Goal: Transaction & Acquisition: Purchase product/service

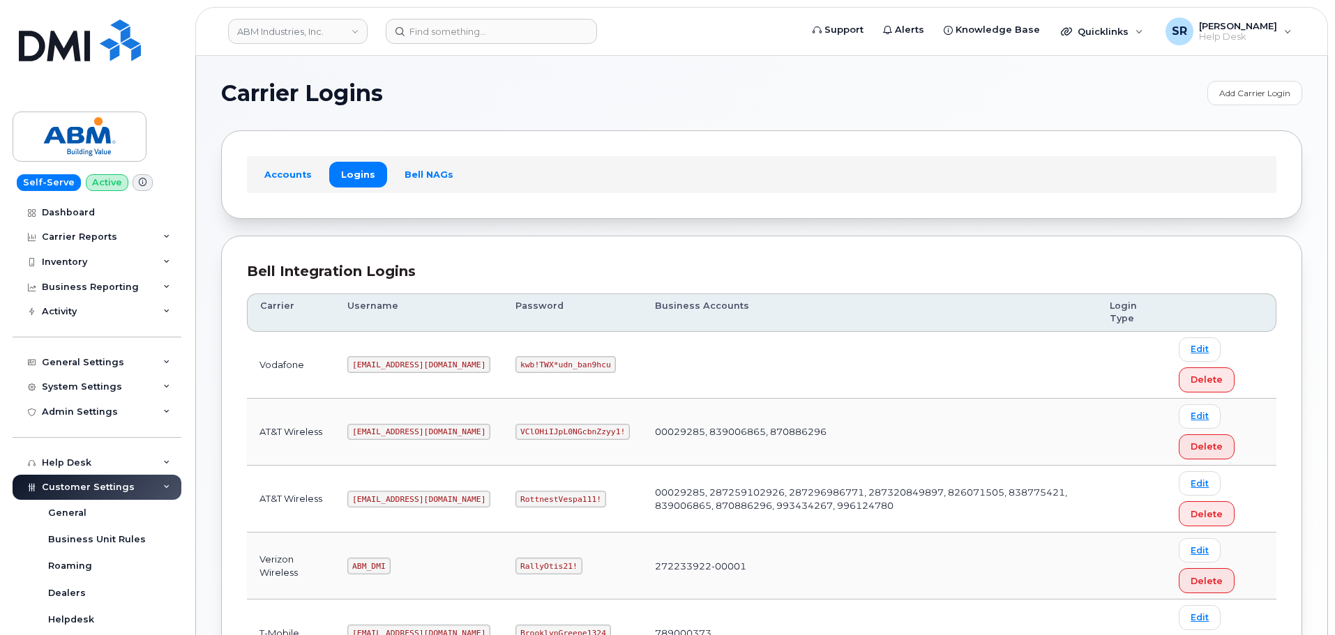
scroll to position [211, 0]
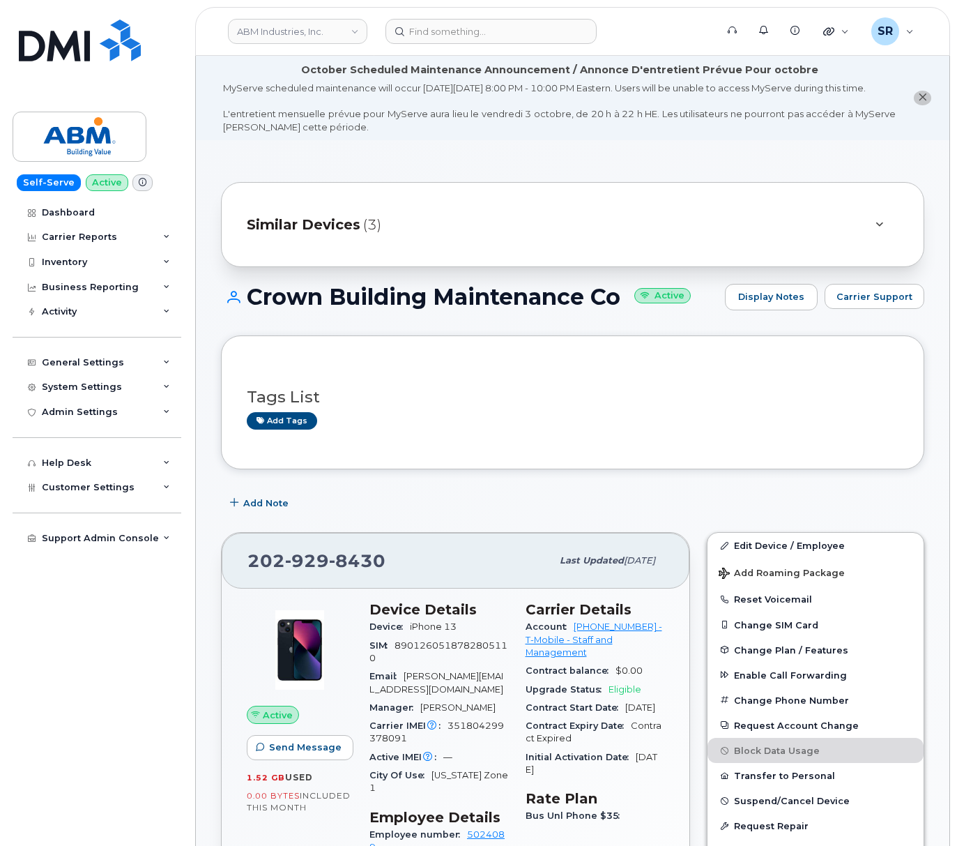
scroll to position [185, 0]
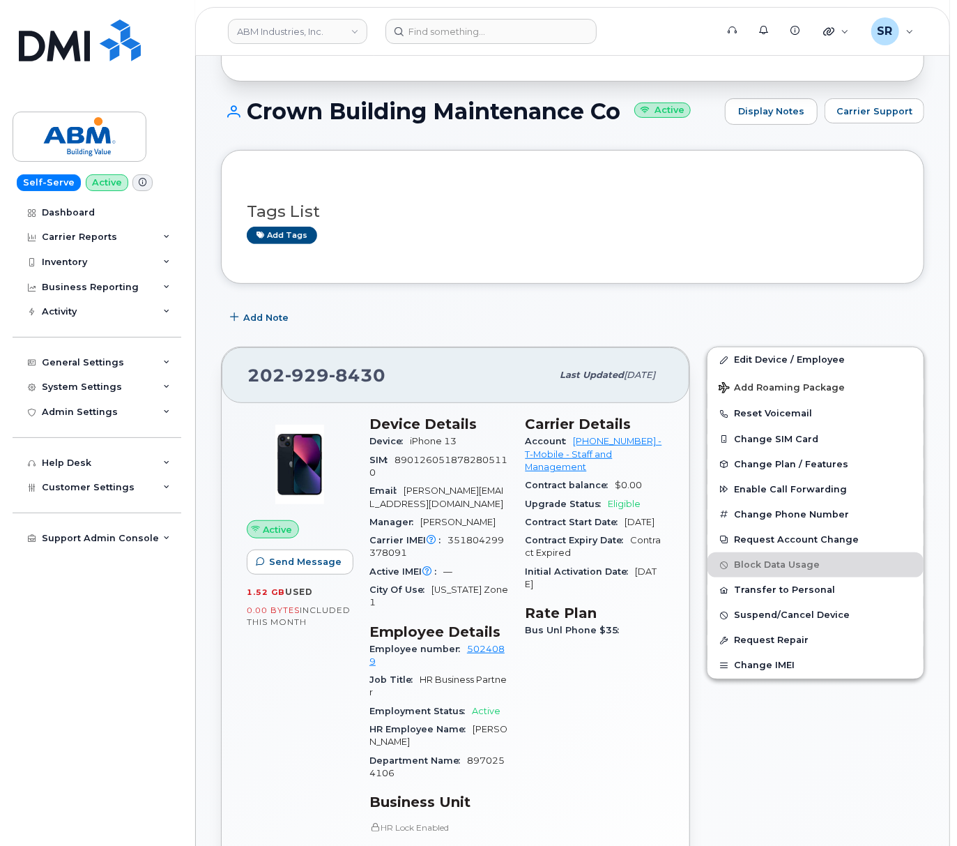
click at [539, 17] on header "ABM Industries, Inc. Support Alerts Knowledge Base Quicklinks Suspend / Cancel …" at bounding box center [572, 31] width 755 height 49
click at [529, 28] on input at bounding box center [491, 31] width 211 height 25
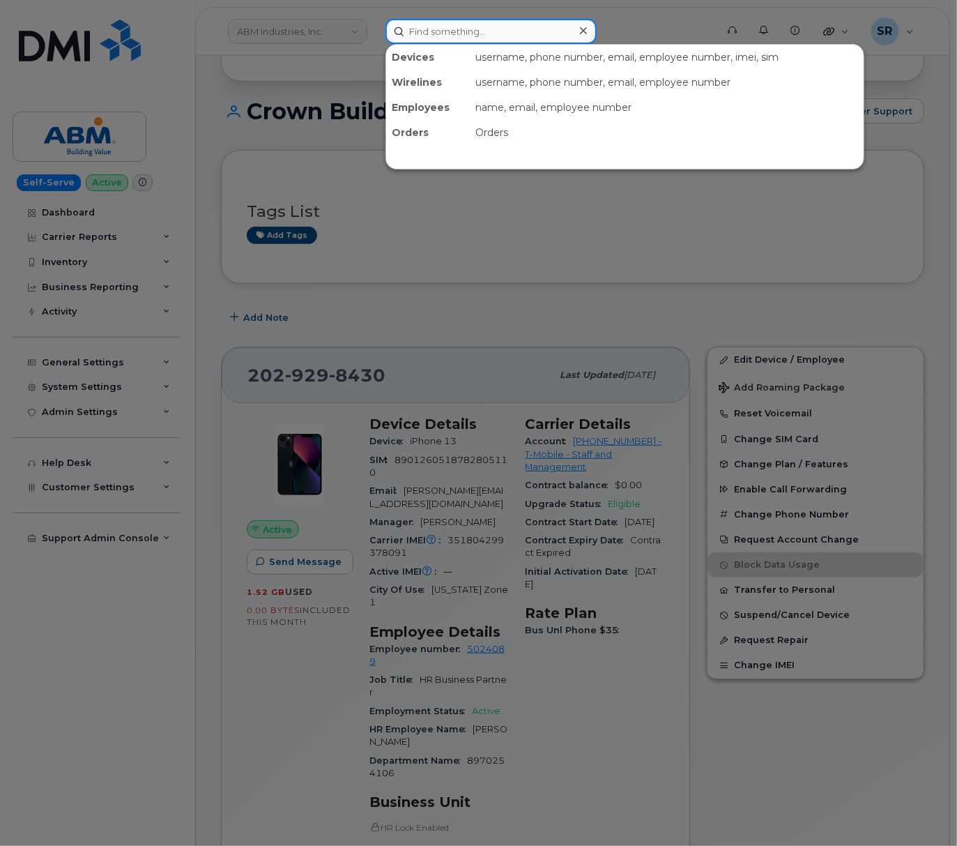
paste input "306.430.1656"
type input "306.430.1656"
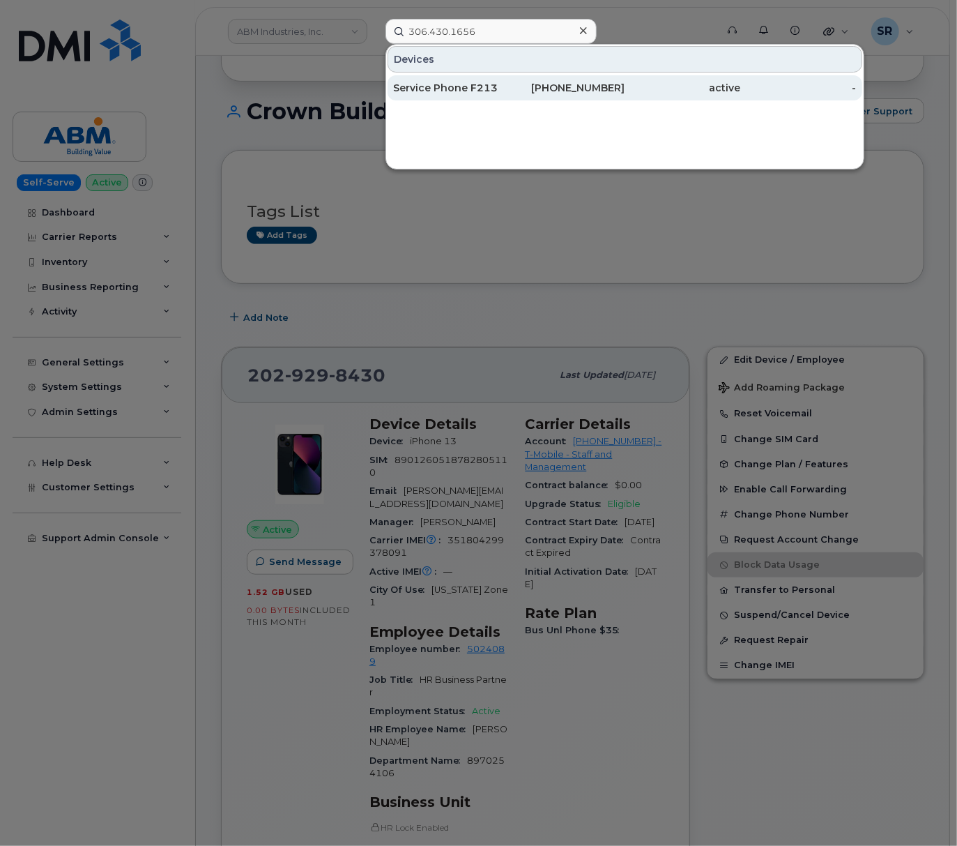
click at [492, 79] on div "Service Phone F213" at bounding box center [451, 87] width 116 height 25
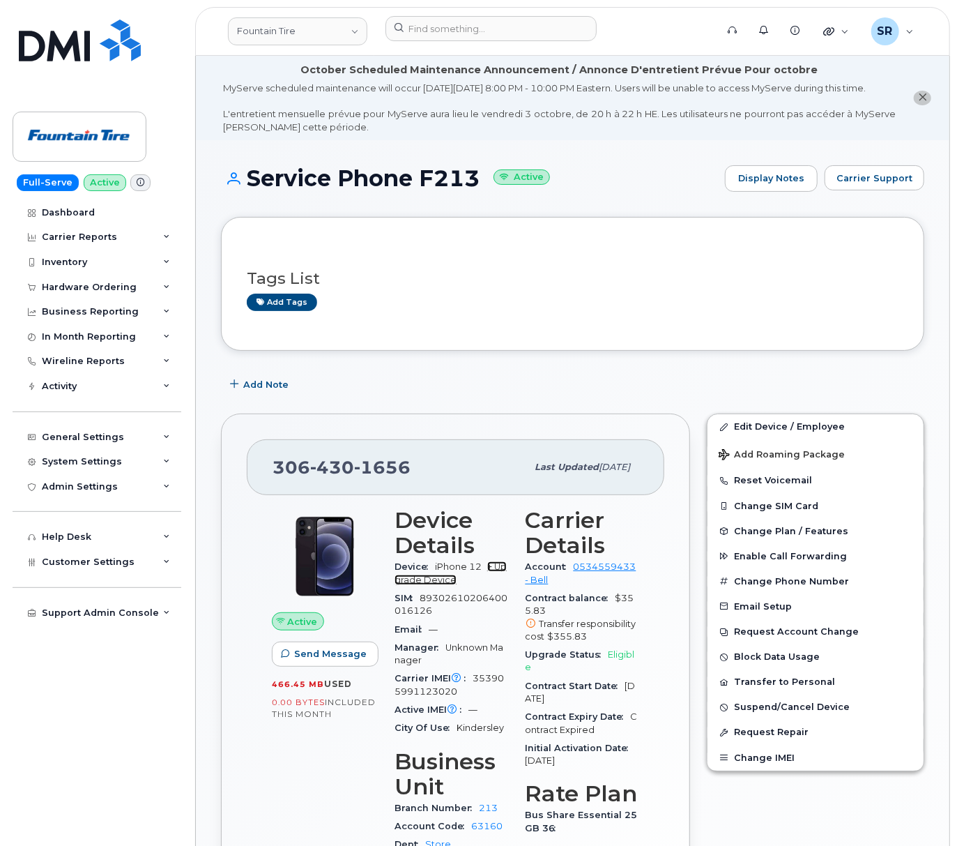
click at [498, 579] on link "+ Upgrade Device" at bounding box center [451, 572] width 112 height 23
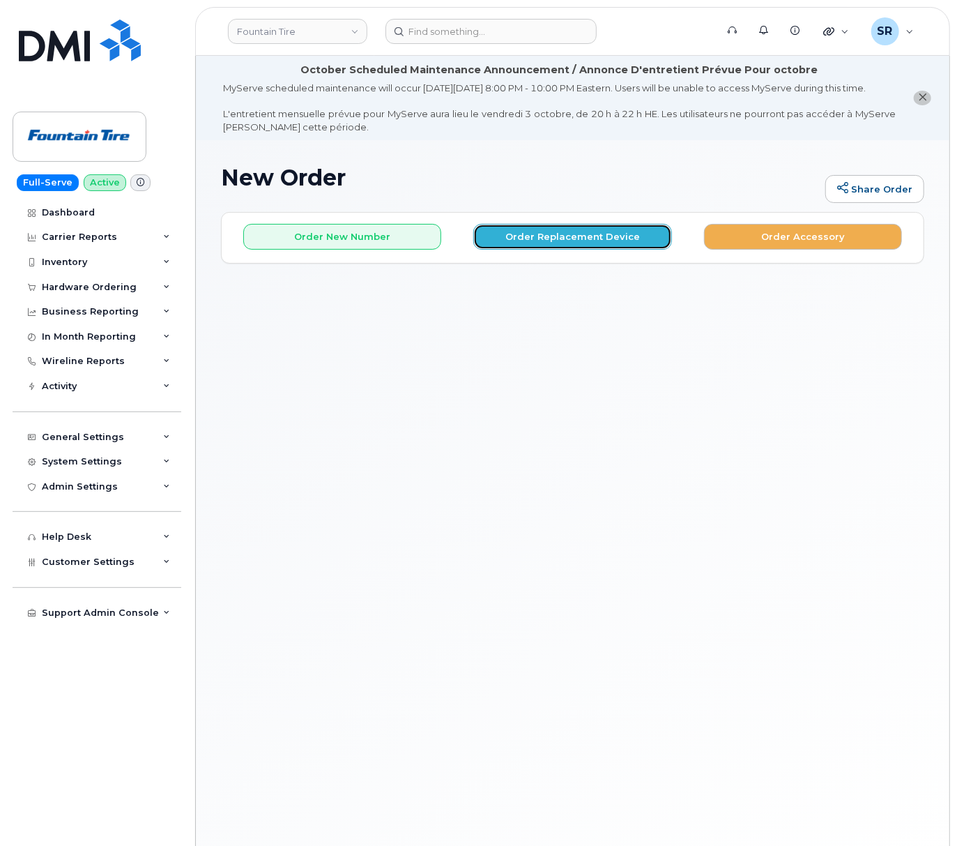
click at [562, 245] on button "Order Replacement Device" at bounding box center [572, 237] width 198 height 26
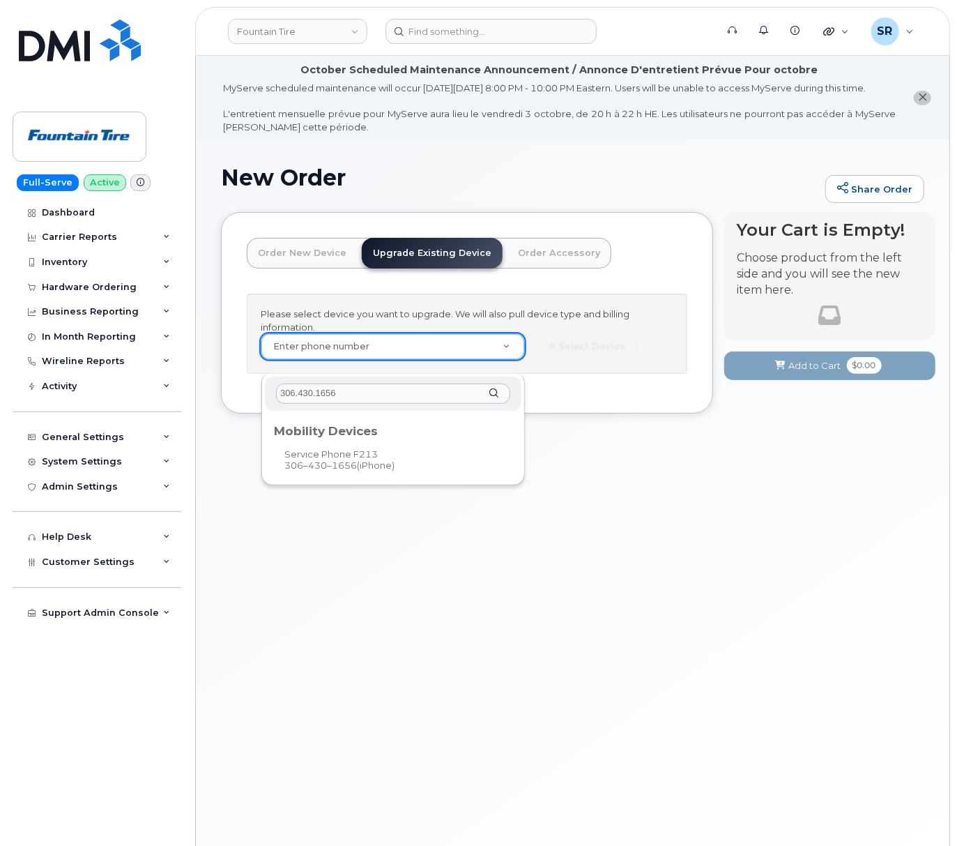
type input "306.430.1656"
click at [340, 433] on div "Mobility Devices" at bounding box center [393, 428] width 238 height 17
type input "611474"
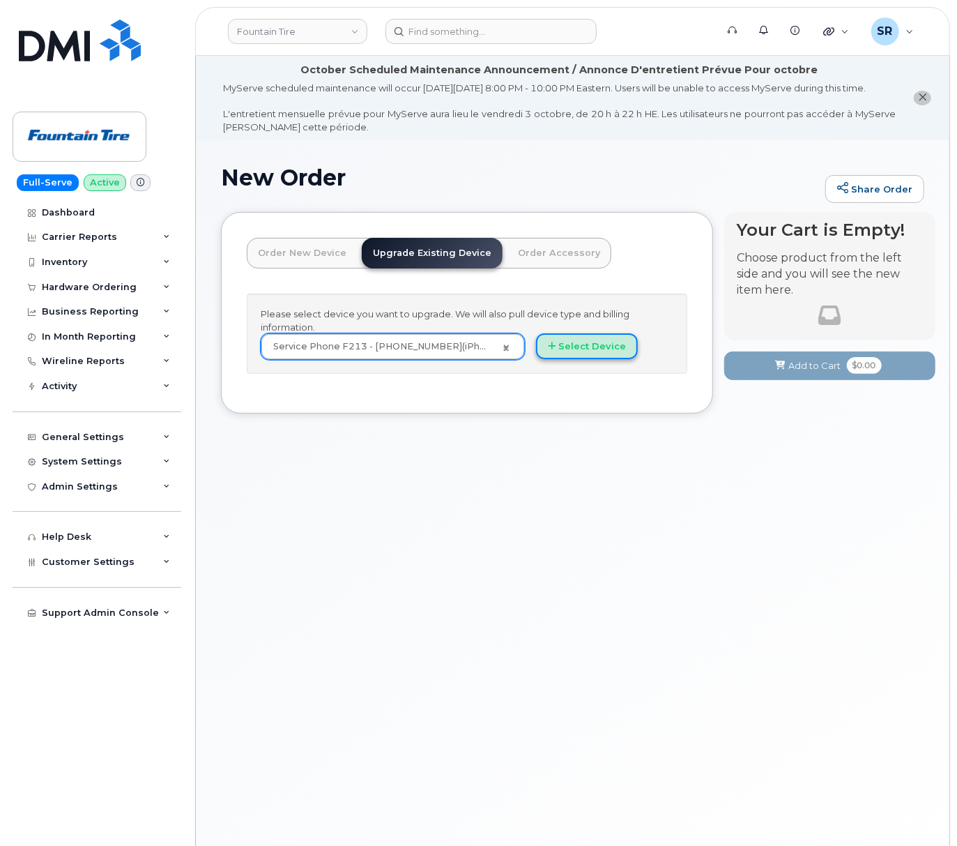
click at [597, 352] on button "Select Device" at bounding box center [587, 346] width 102 height 26
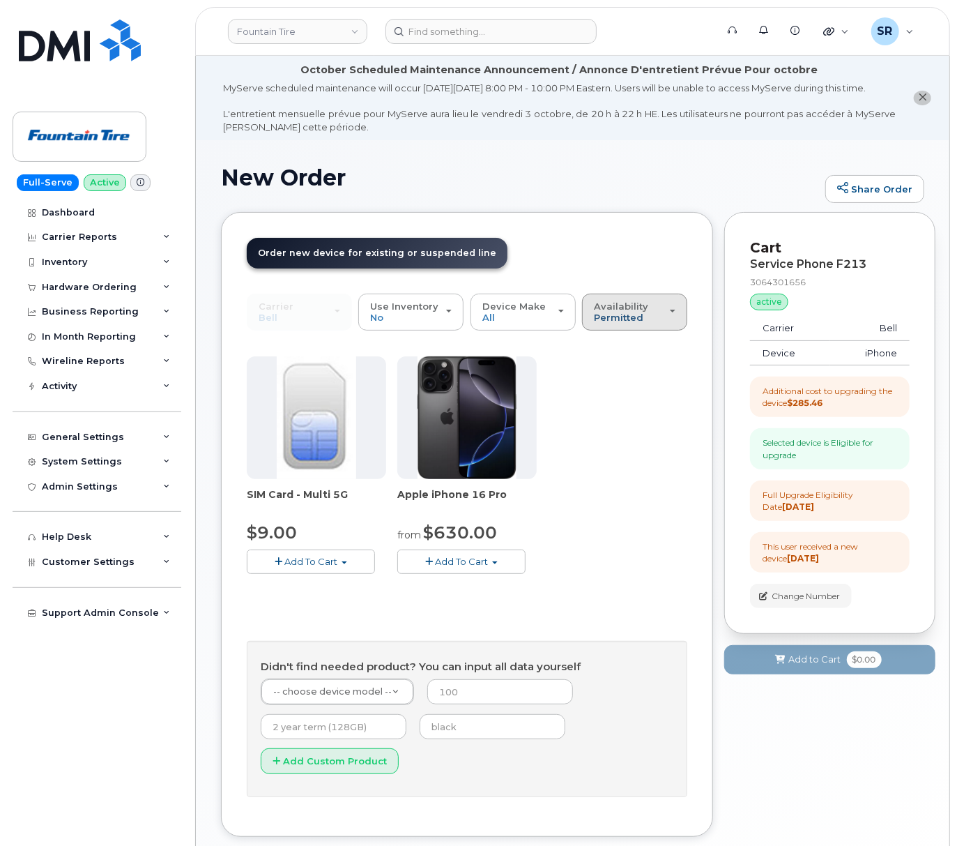
click at [605, 323] on span "Permitted" at bounding box center [619, 317] width 50 height 11
click at [612, 376] on label "All" at bounding box center [600, 367] width 29 height 17
click at [0, 0] on input "All" at bounding box center [0, 0] width 0 height 0
click at [628, 323] on div "Availability Permitted All" at bounding box center [635, 312] width 82 height 22
click at [622, 352] on label "Permitted" at bounding box center [619, 343] width 66 height 17
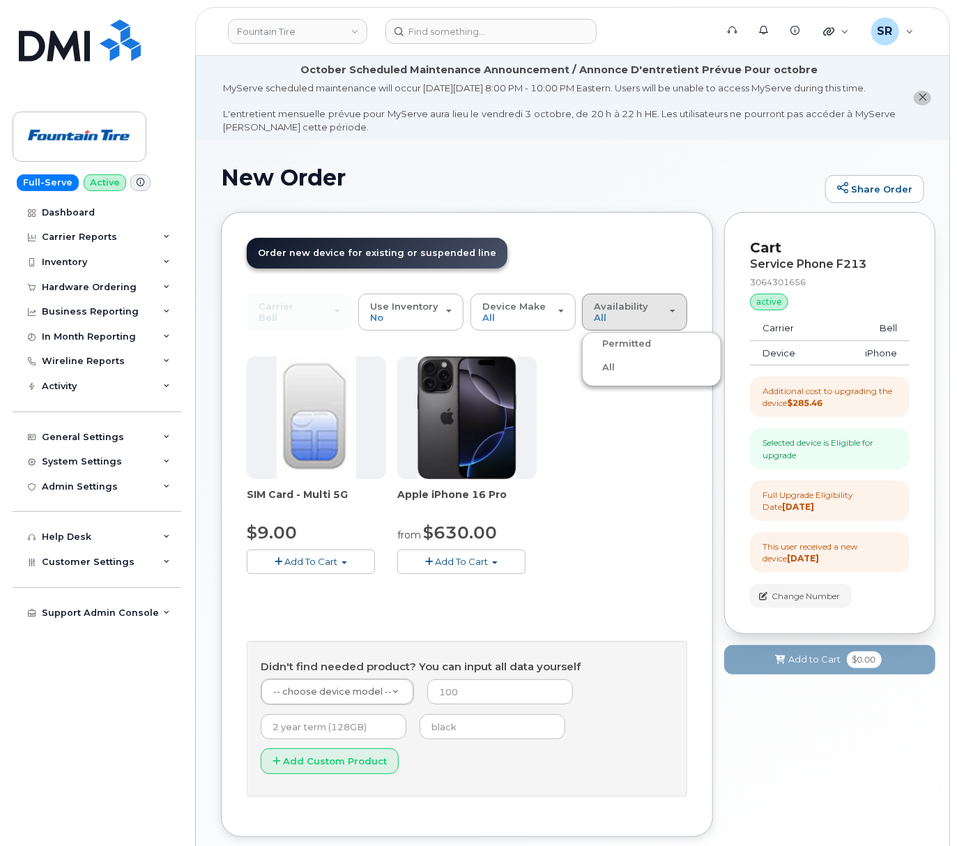
click at [0, 0] on input "Permitted" at bounding box center [0, 0] width 0 height 0
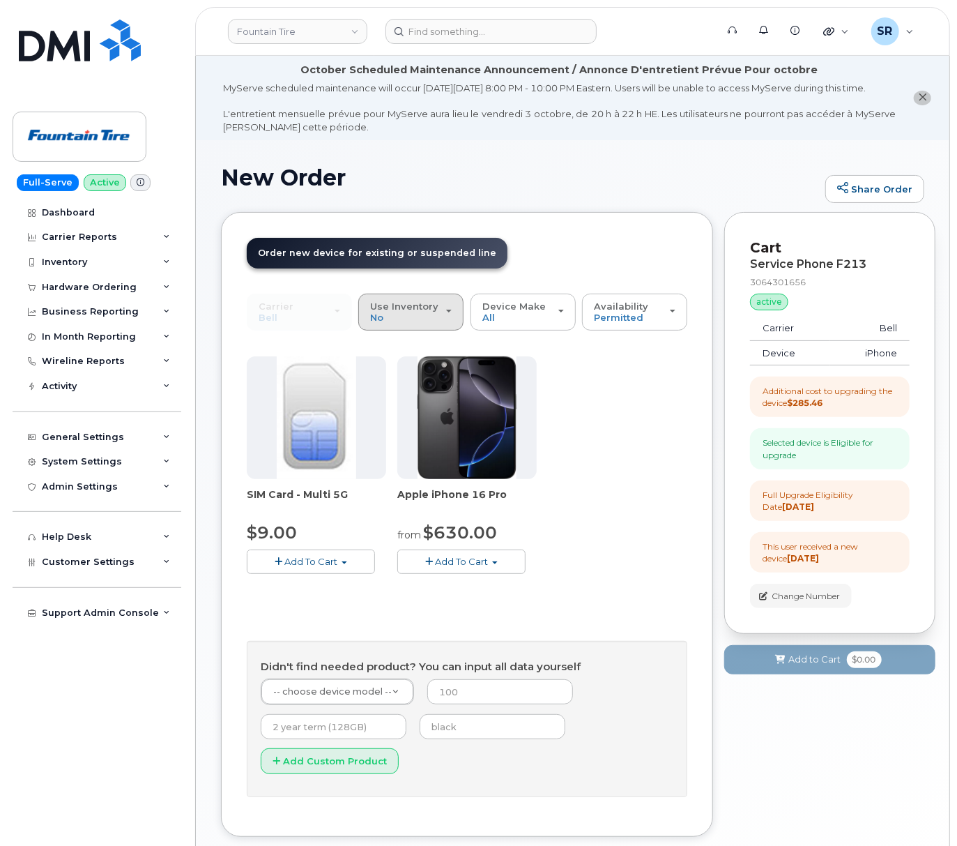
click at [436, 323] on div "Use Inventory No" at bounding box center [411, 312] width 82 height 22
click at [495, 574] on button "Add To Cart" at bounding box center [461, 561] width 128 height 24
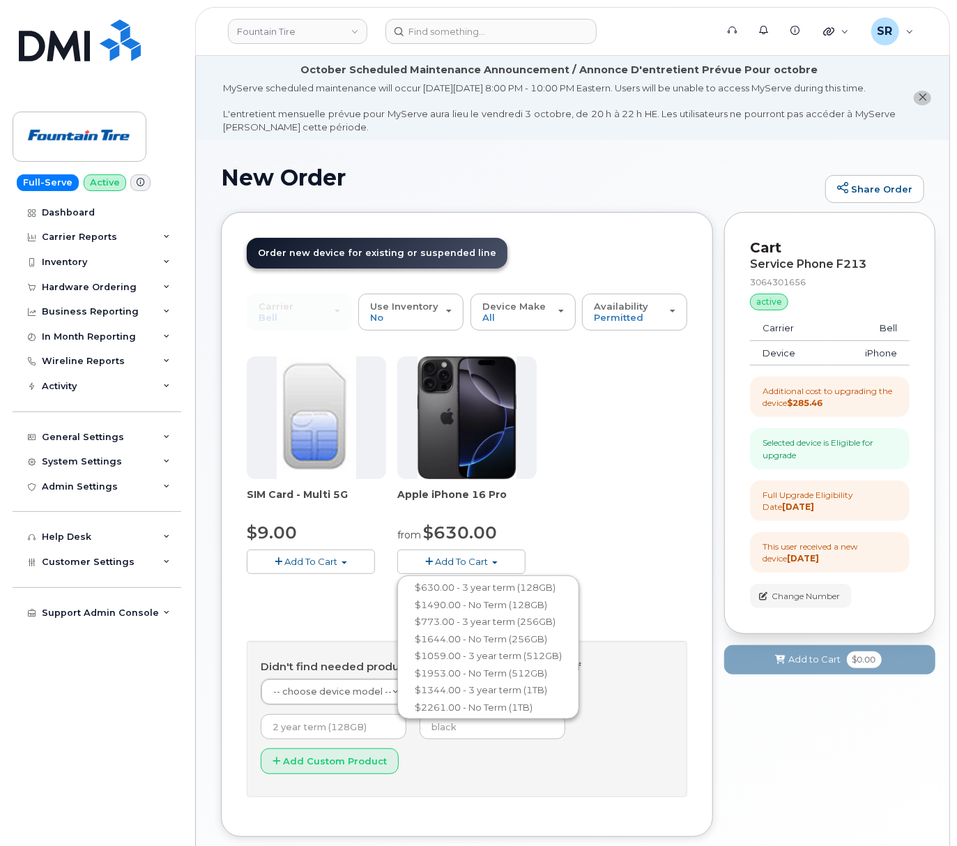
click at [584, 549] on div "SIM Card - Multi 5G $9.00 Add To Cart $9.00 - Replacement SIM Card Apple iPhone…" at bounding box center [467, 476] width 441 height 240
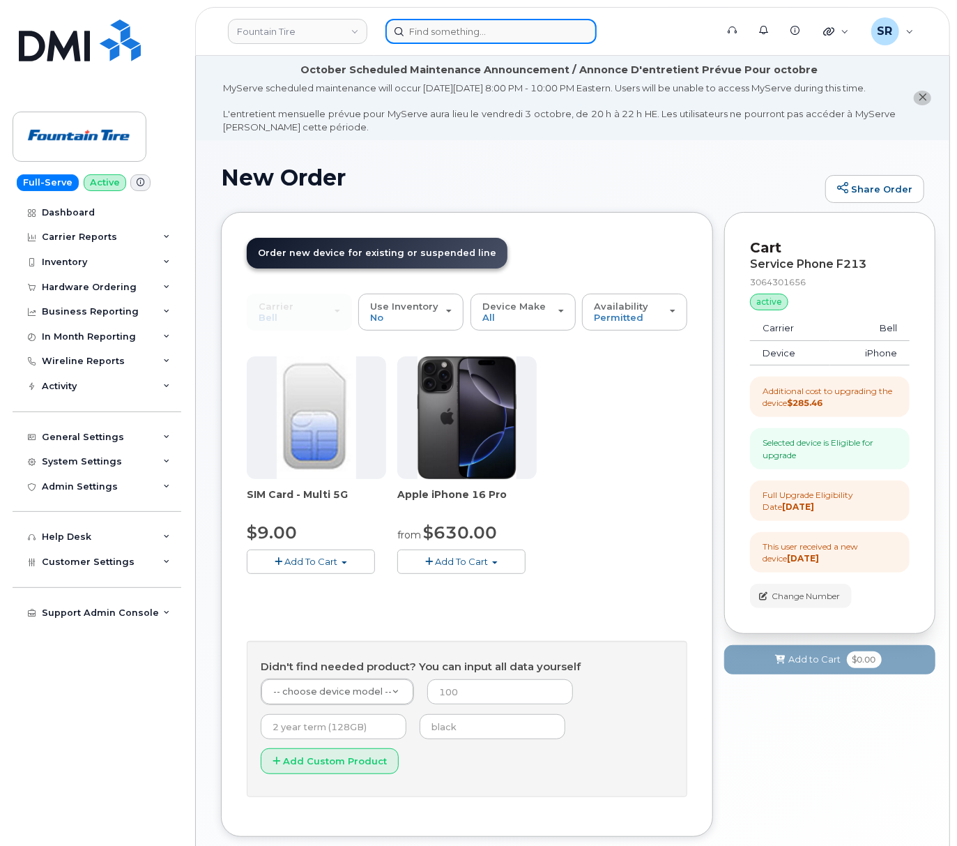
click at [462, 28] on input at bounding box center [491, 31] width 211 height 25
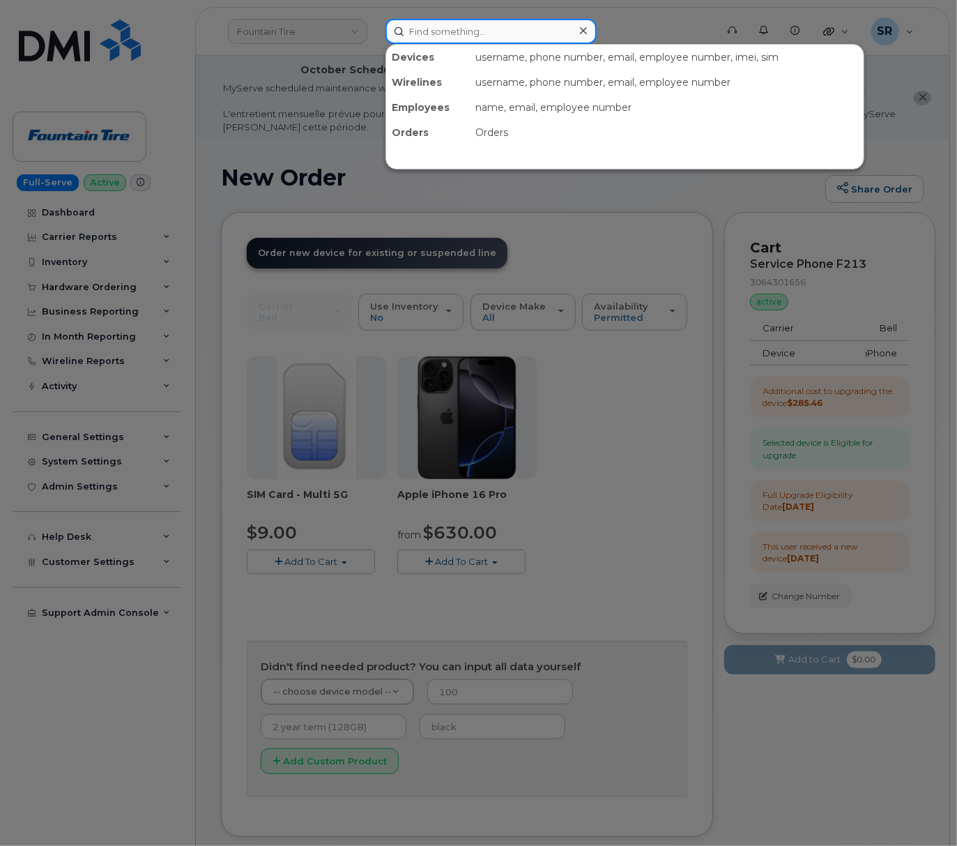
paste input "3066171371"
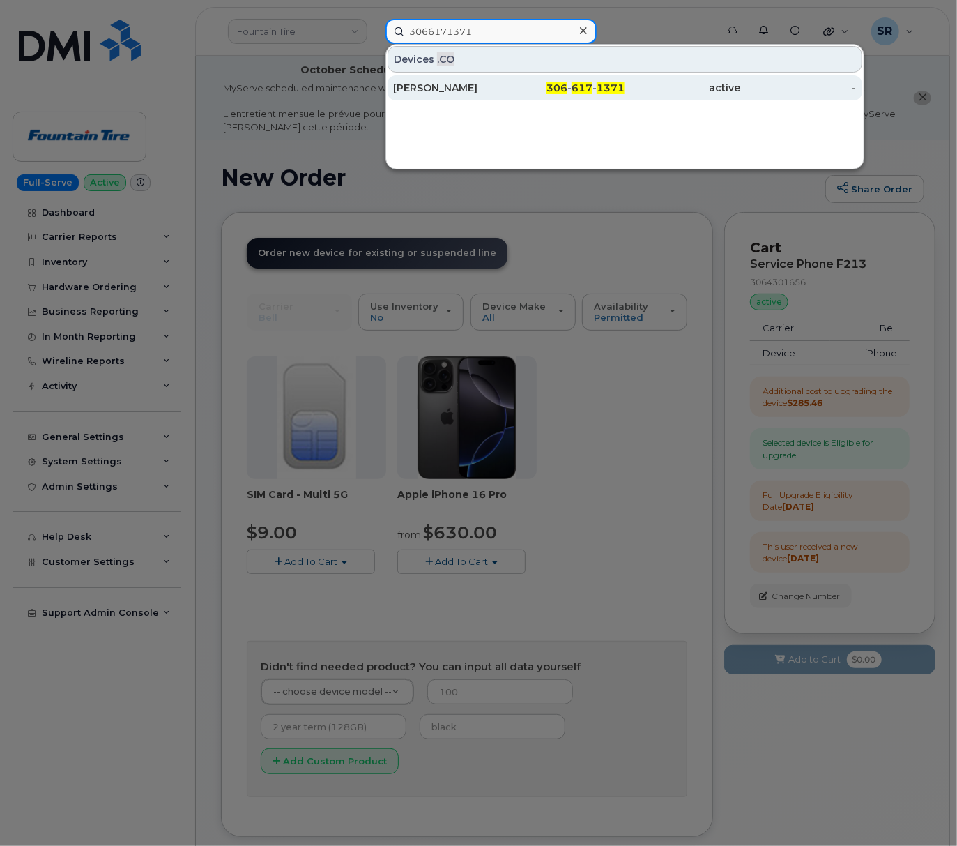
type input "3066171371"
click at [525, 89] on div "306 - 617 - 1371" at bounding box center [567, 88] width 116 height 14
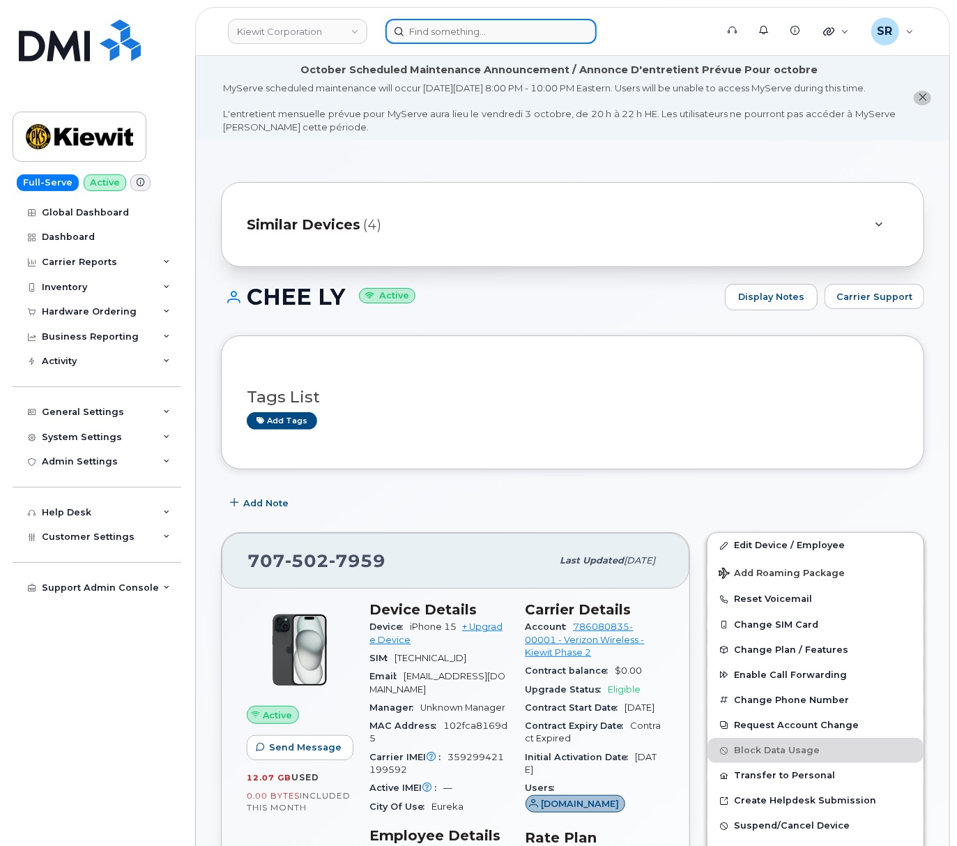
click at [513, 31] on input at bounding box center [491, 31] width 211 height 25
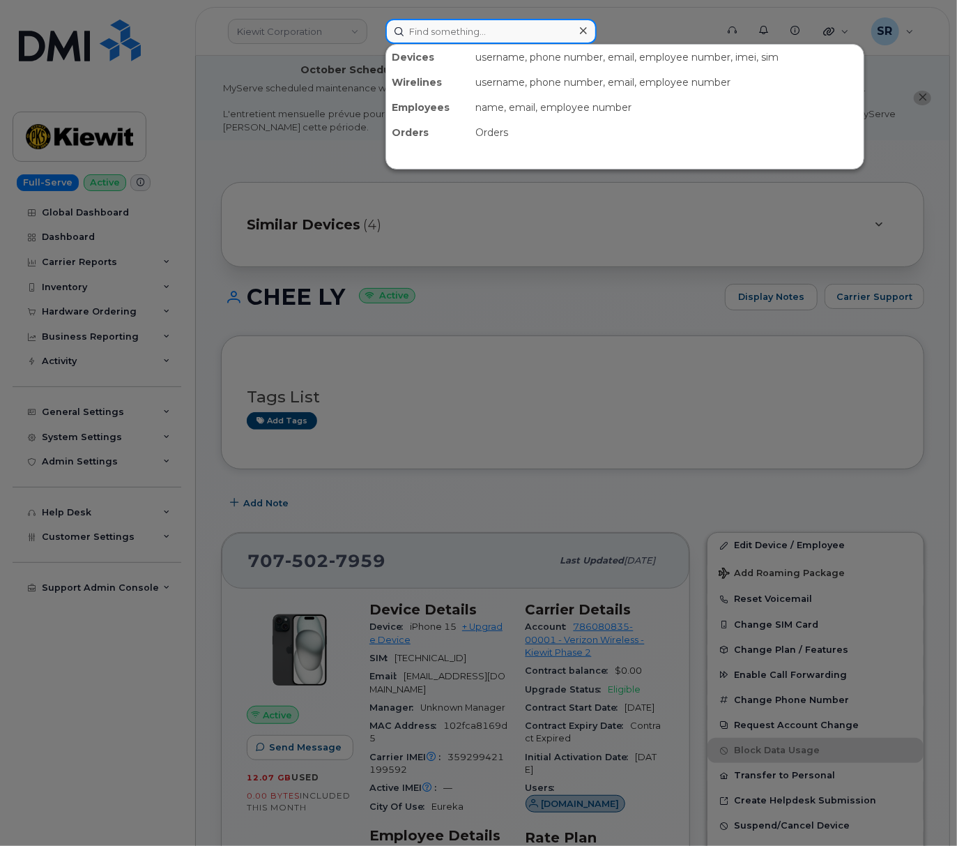
paste input "8169388505"
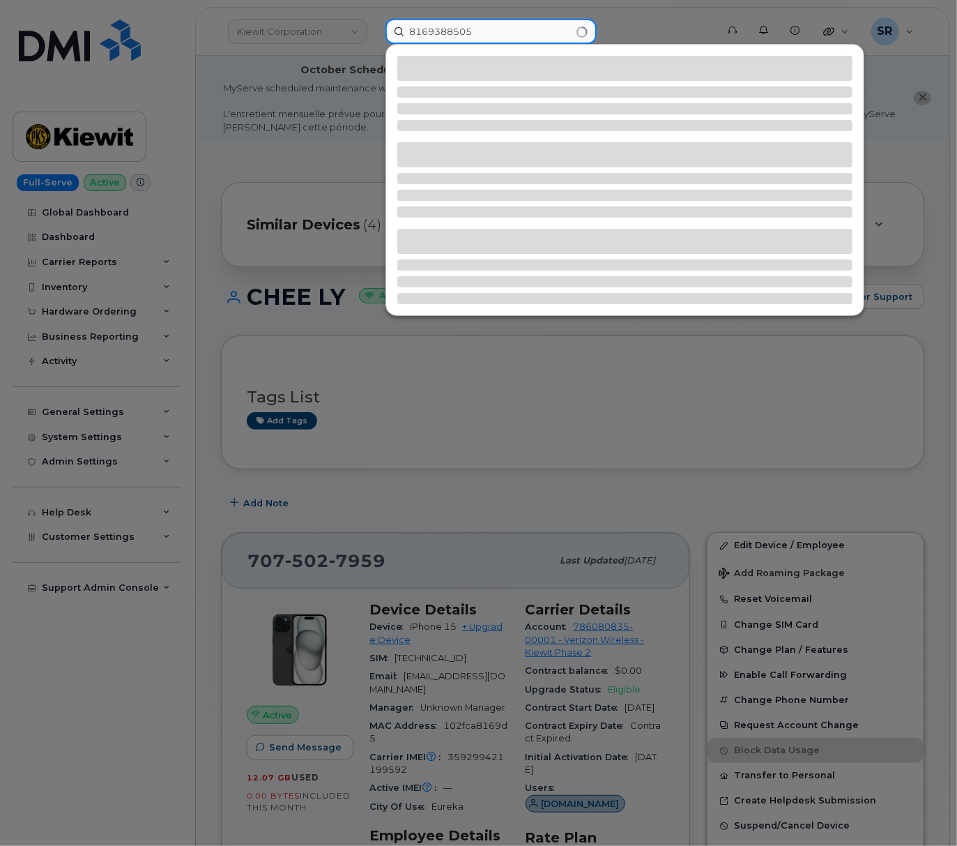
type input "8169388505"
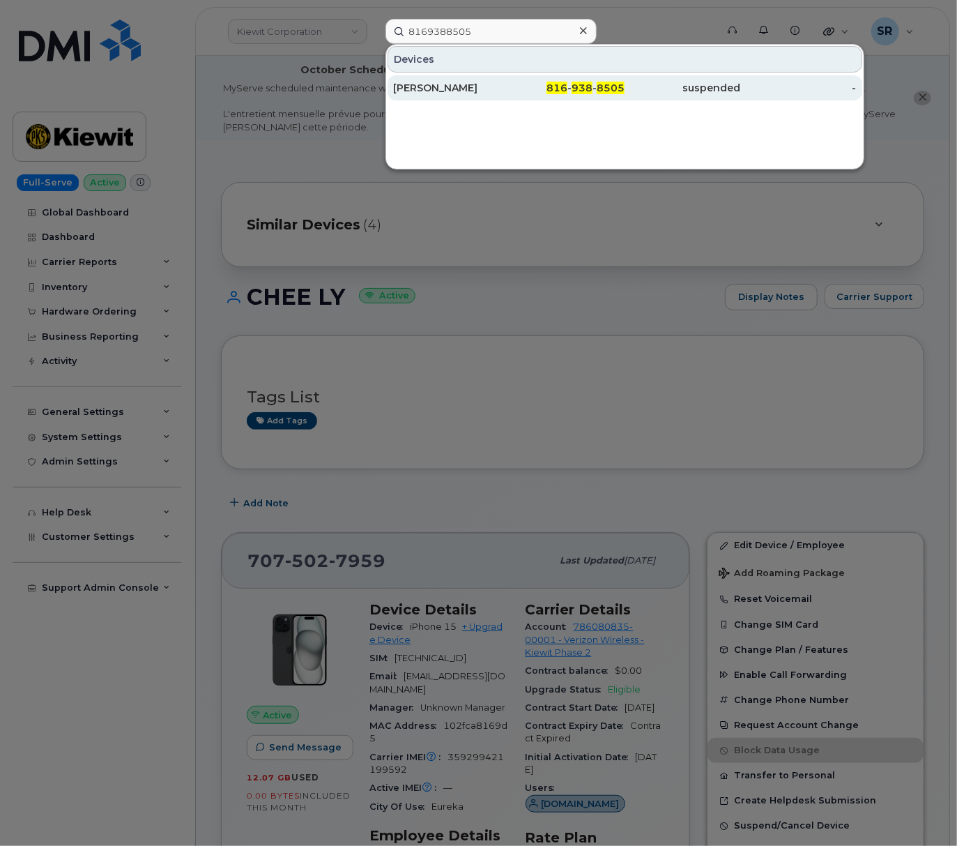
click at [558, 89] on span "816" at bounding box center [557, 88] width 21 height 13
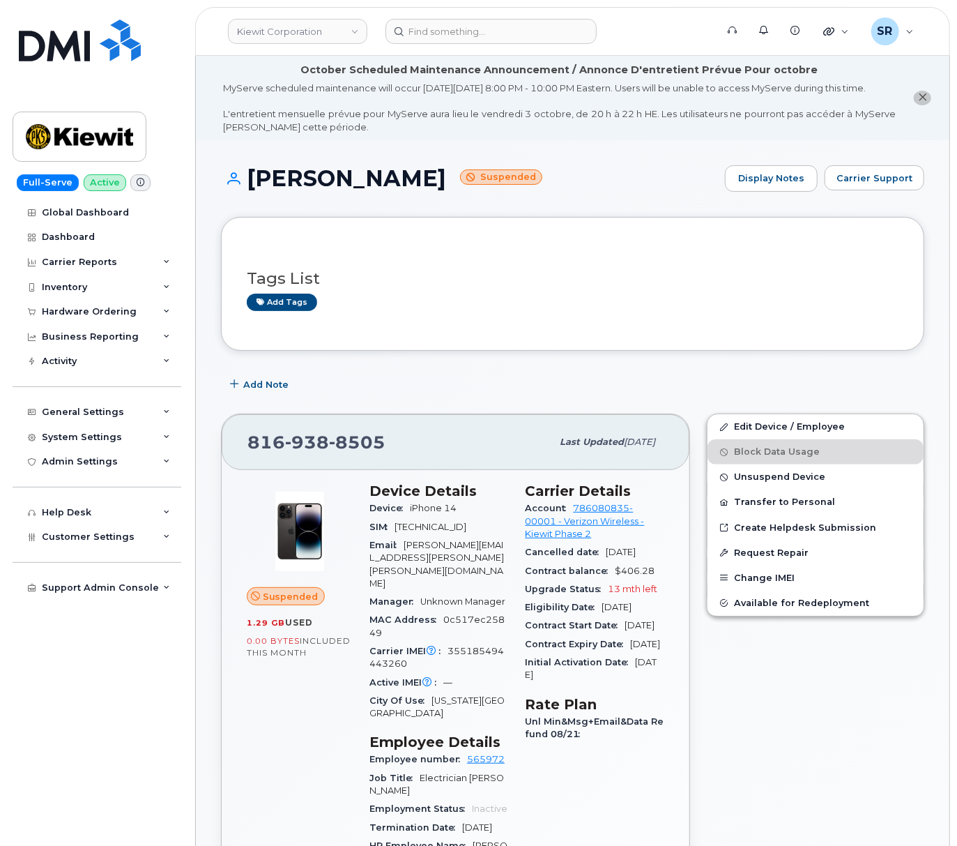
click at [818, 482] on span "Unsuspend Device" at bounding box center [779, 477] width 91 height 10
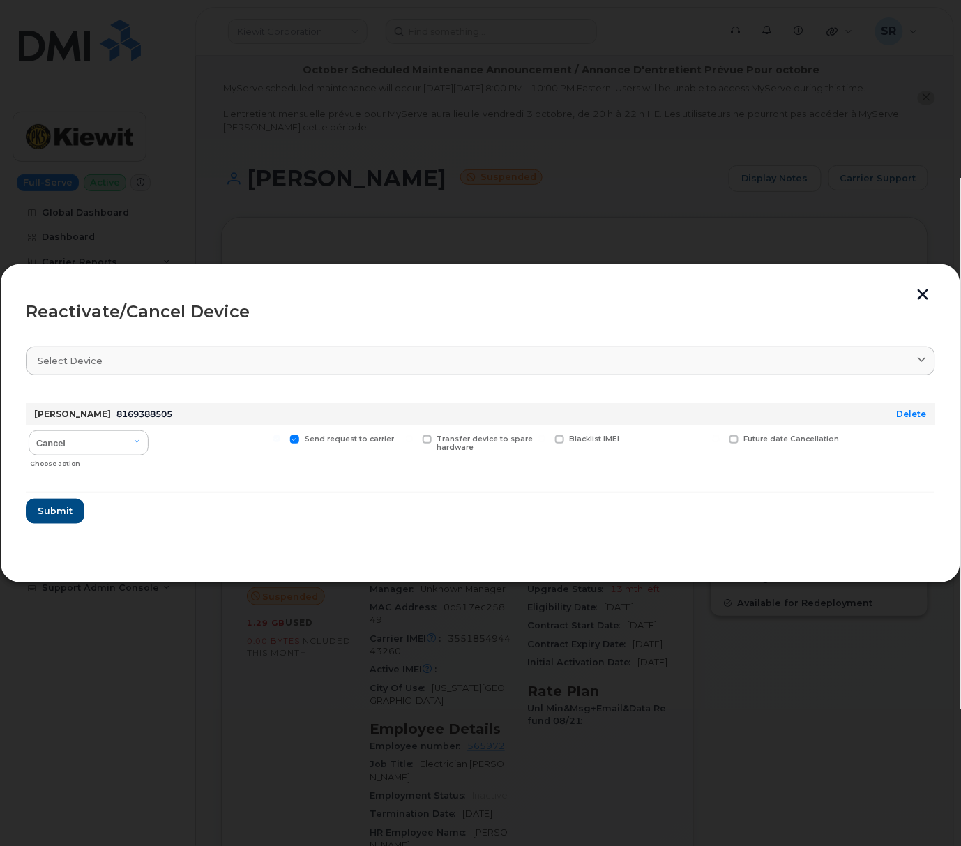
click at [926, 305] on div "Reactivate/Cancel Device" at bounding box center [480, 311] width 909 height 17
click at [927, 300] on button "button" at bounding box center [923, 296] width 21 height 15
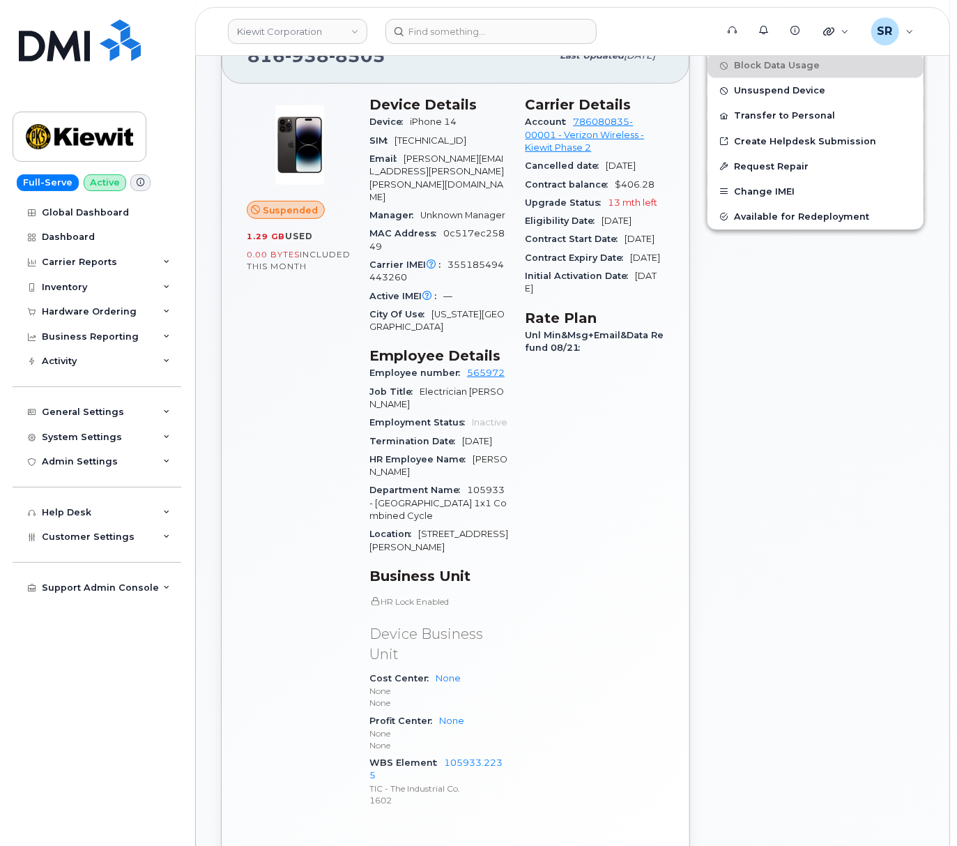
scroll to position [558, 0]
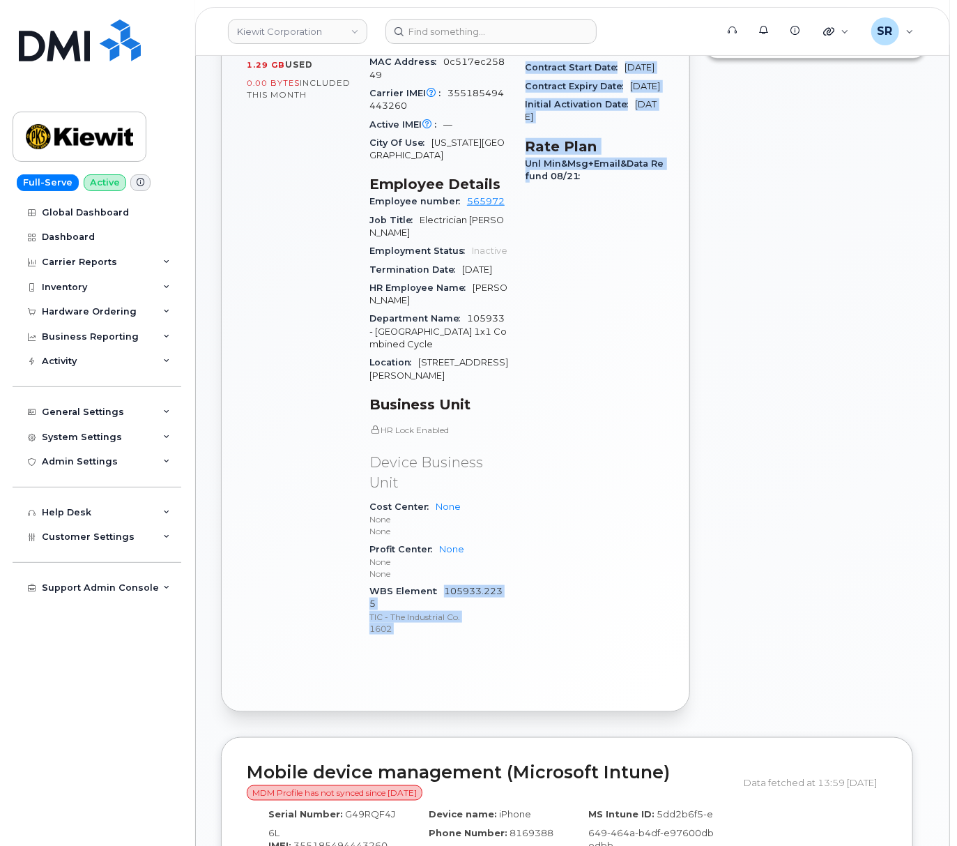
drag, startPoint x: 519, startPoint y: 584, endPoint x: 443, endPoint y: 579, distance: 76.2
click at [443, 579] on div "Device Details Device iPhone 14 SIM [TECHNICAL_ID] Email [PERSON_NAME][EMAIL_AD…" at bounding box center [517, 286] width 312 height 740
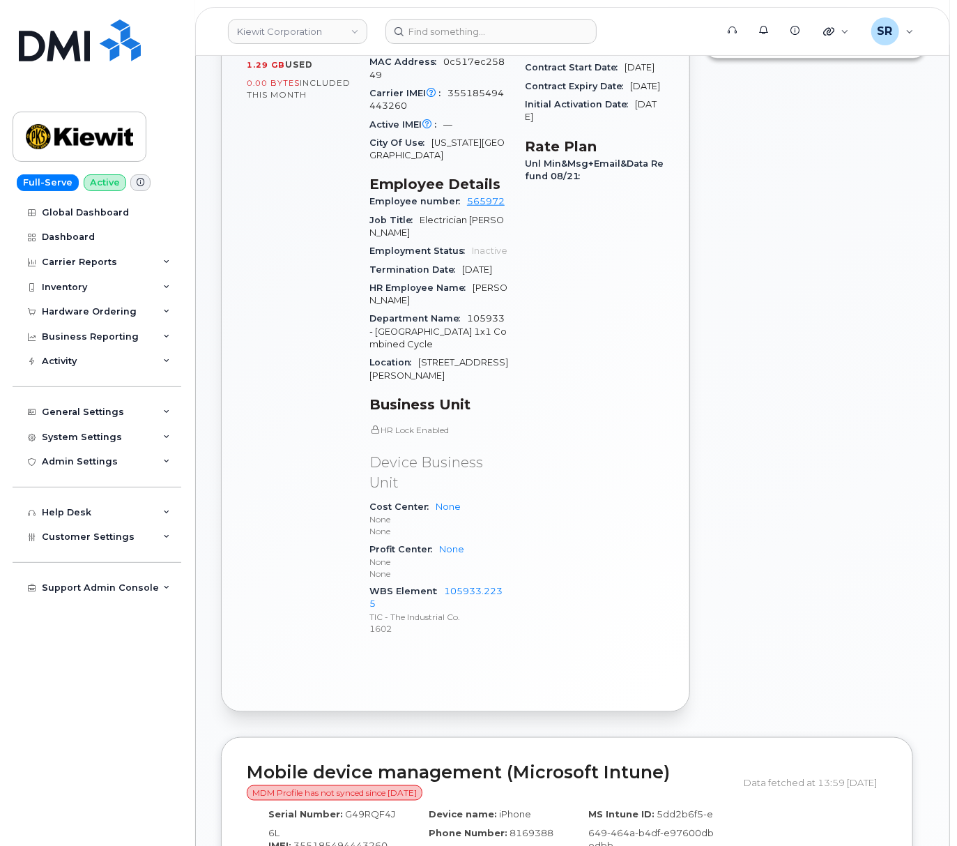
click at [542, 577] on div "Carrier Details Account 786080835-00001 - Verizon Wireless - [PERSON_NAME] Phas…" at bounding box center [595, 286] width 156 height 740
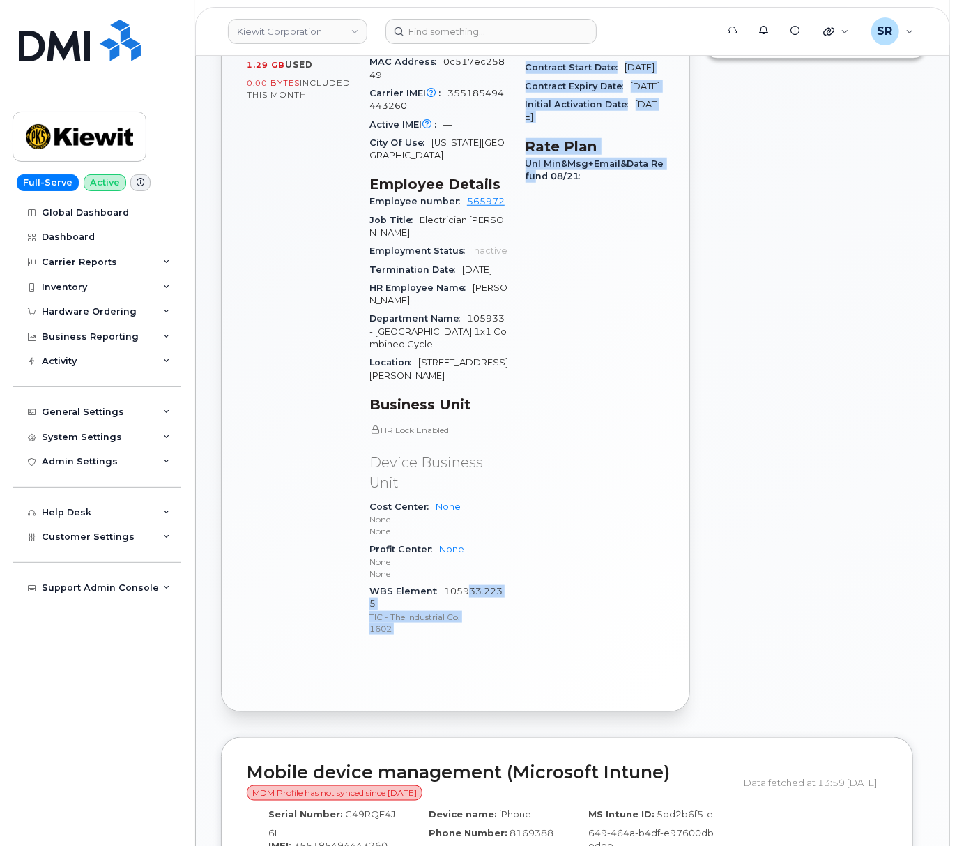
drag, startPoint x: 530, startPoint y: 575, endPoint x: 466, endPoint y: 579, distance: 64.2
click at [469, 579] on div "Device Details Device iPhone 14 SIM 89148000010944942549 Email SERGIO.CORONA@KI…" at bounding box center [517, 286] width 312 height 740
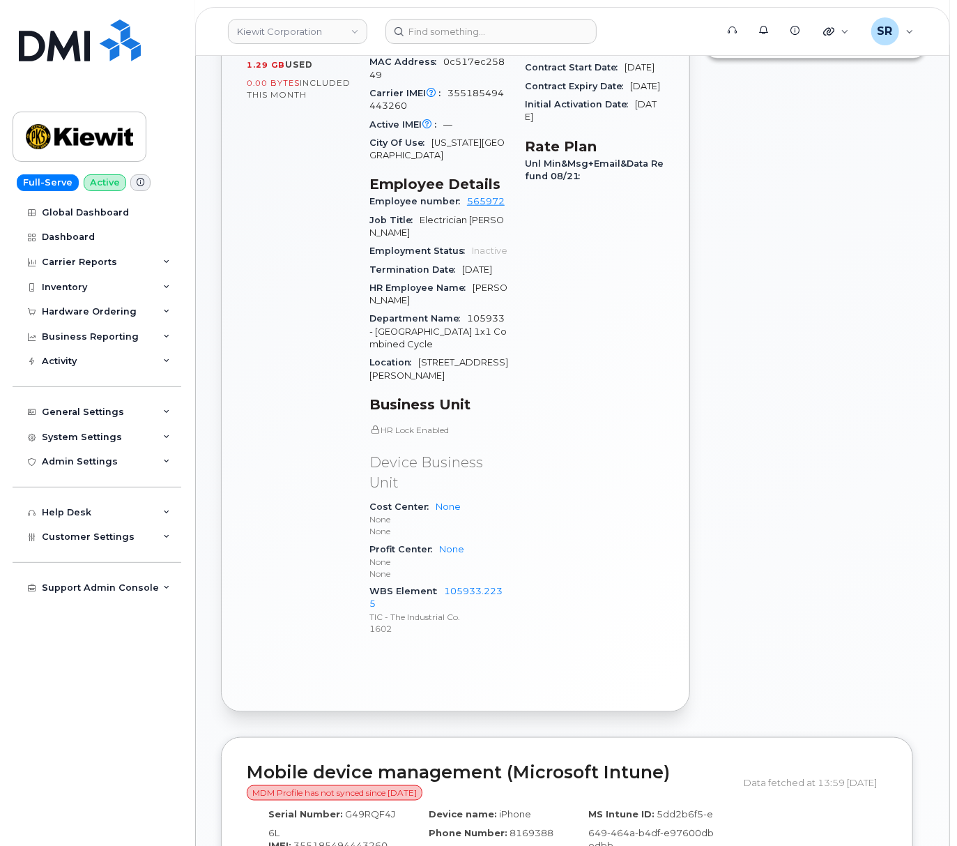
click at [441, 570] on div "Profit Center None None None" at bounding box center [439, 561] width 139 height 43
drag, startPoint x: 442, startPoint y: 579, endPoint x: 508, endPoint y: 578, distance: 66.2
click at [508, 582] on div "WBS Element 105933.2235 TIC - The Industrial Co. 1602" at bounding box center [439, 609] width 139 height 55
copy link "105933.2235"
click at [131, 411] on div "General Settings" at bounding box center [97, 412] width 169 height 25
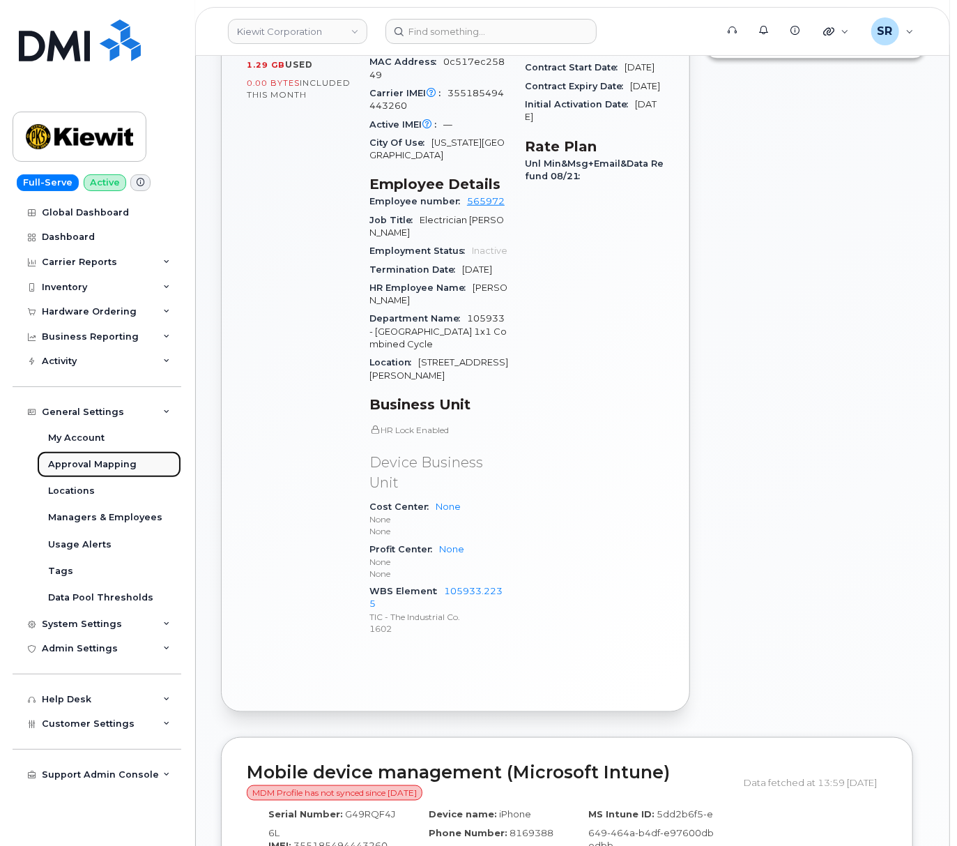
click at [100, 466] on div "Approval Mapping" at bounding box center [92, 464] width 89 height 13
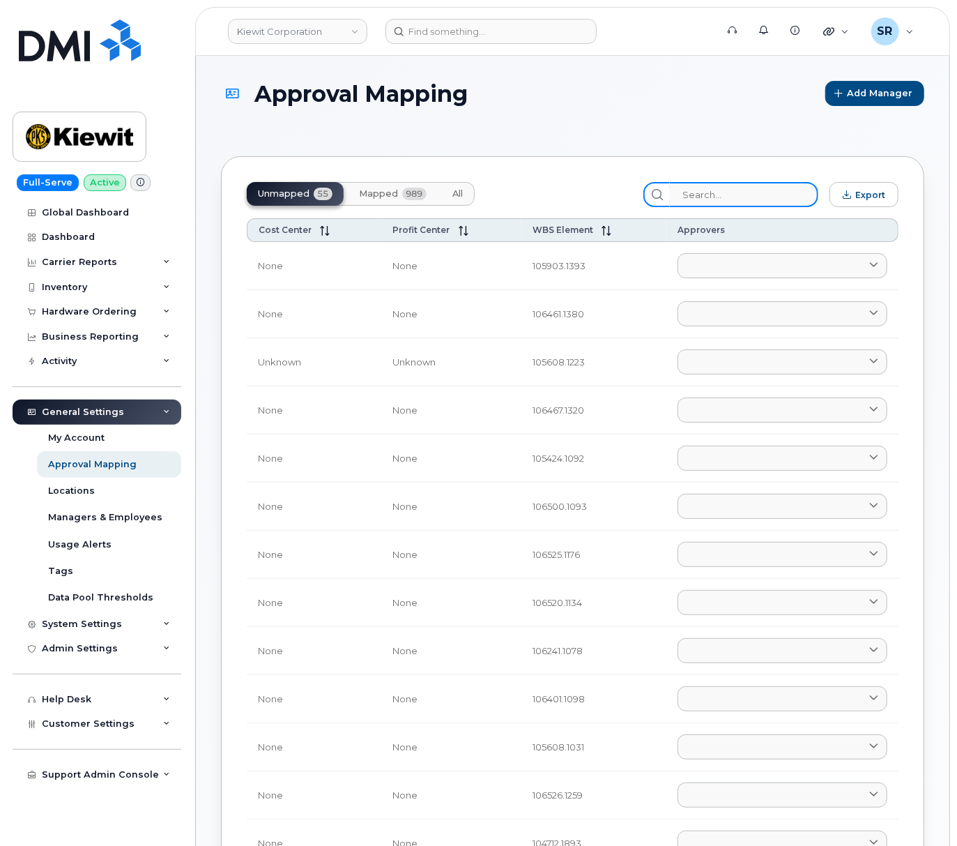
click at [778, 185] on input "search" at bounding box center [744, 194] width 149 height 25
click at [390, 183] on button "Mapped 989" at bounding box center [393, 194] width 90 height 24
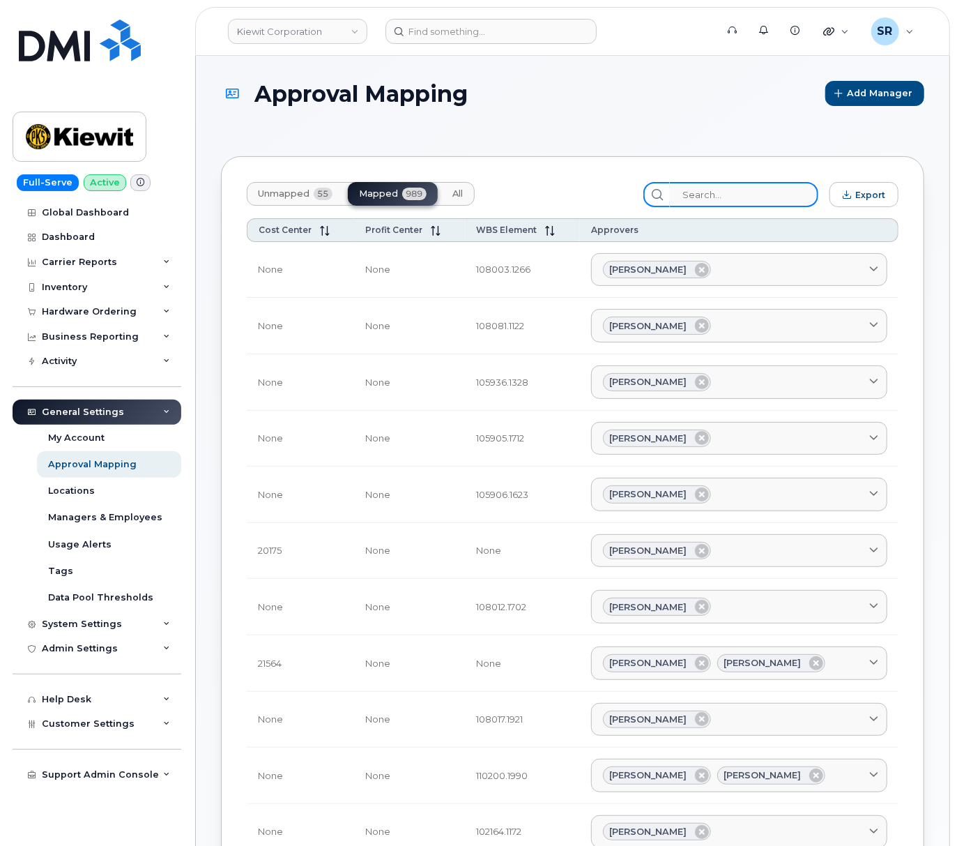
click at [706, 199] on input "search" at bounding box center [744, 194] width 149 height 25
paste input "105933.2235"
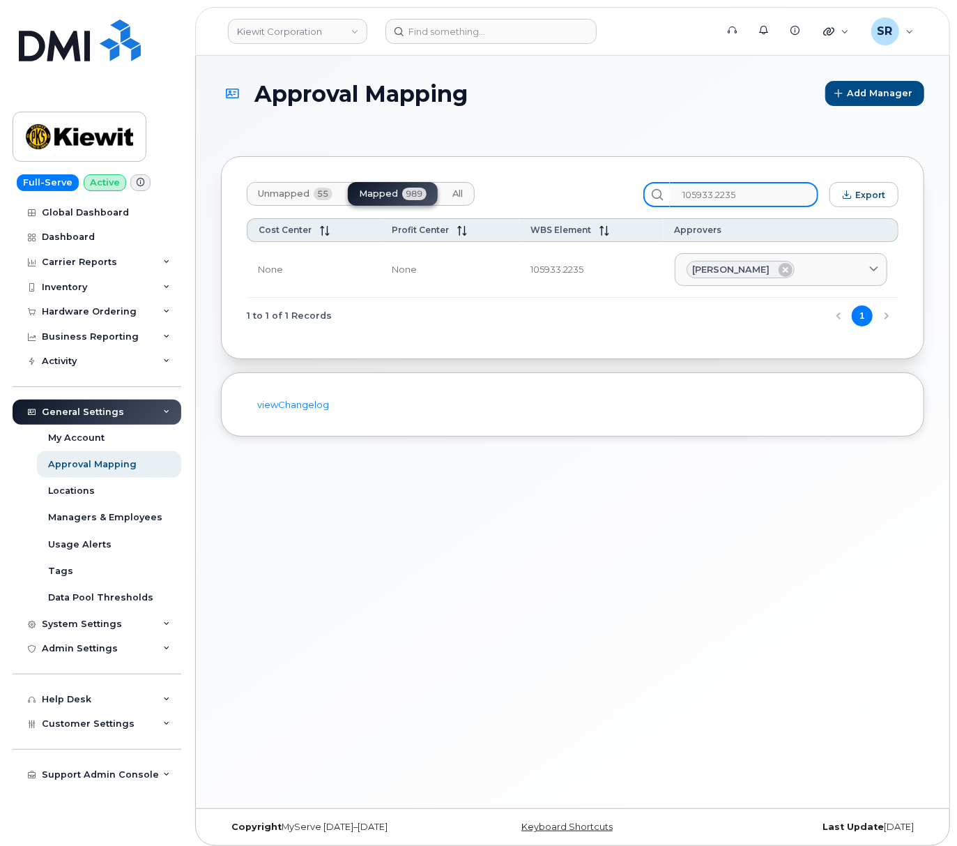
type input "105933.2235"
click at [733, 271] on span "Ashton Meyer" at bounding box center [731, 269] width 77 height 13
click at [727, 273] on span "Ashton Meyer" at bounding box center [731, 269] width 77 height 13
drag, startPoint x: 727, startPoint y: 273, endPoint x: 653, endPoint y: 344, distance: 102.1
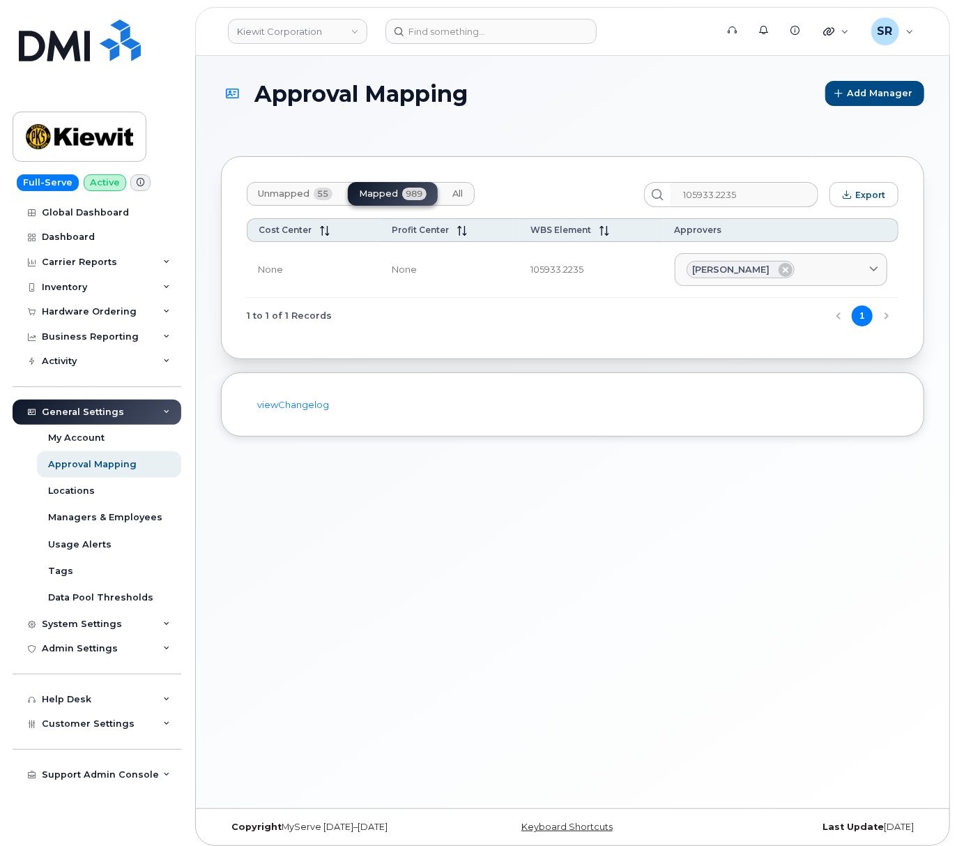
click at [653, 344] on div "Unmapped 55 Mapped 989 All 105933.2235 Export Cost Center Profit Center WBS Ele…" at bounding box center [573, 257] width 704 height 203
click at [555, 272] on td "105933.2235" at bounding box center [591, 270] width 144 height 56
click at [704, 271] on span "Ashton Meyer" at bounding box center [731, 269] width 77 height 13
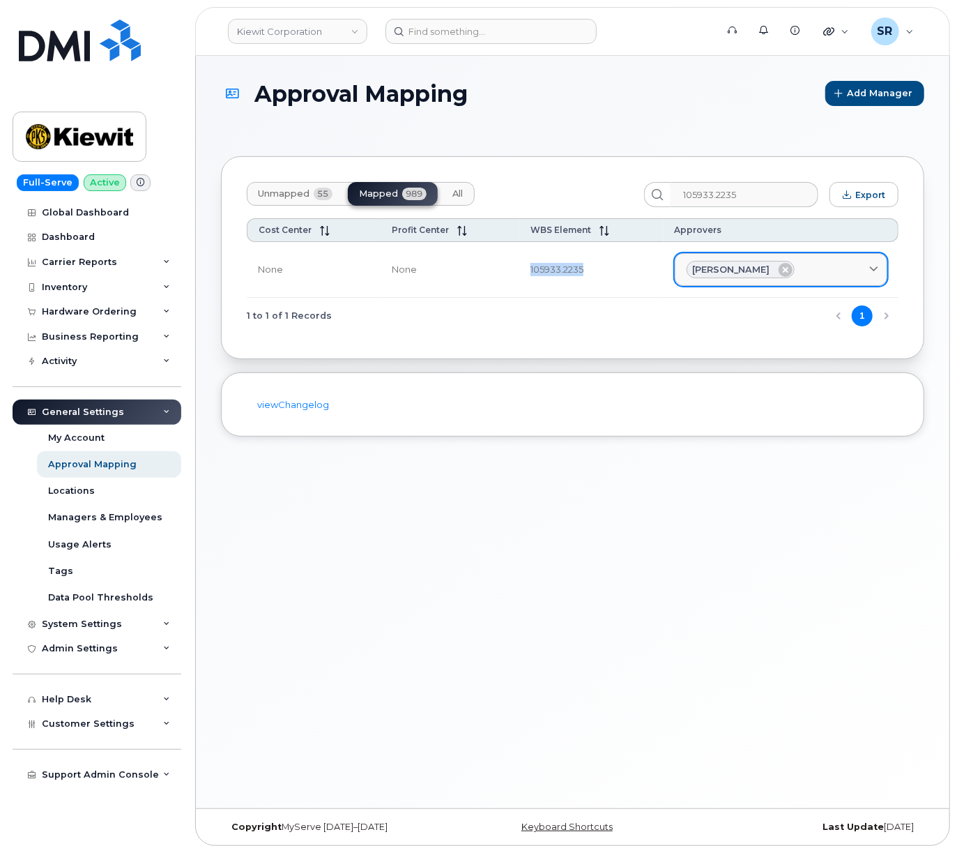
click at [874, 275] on span at bounding box center [873, 269] width 13 height 13
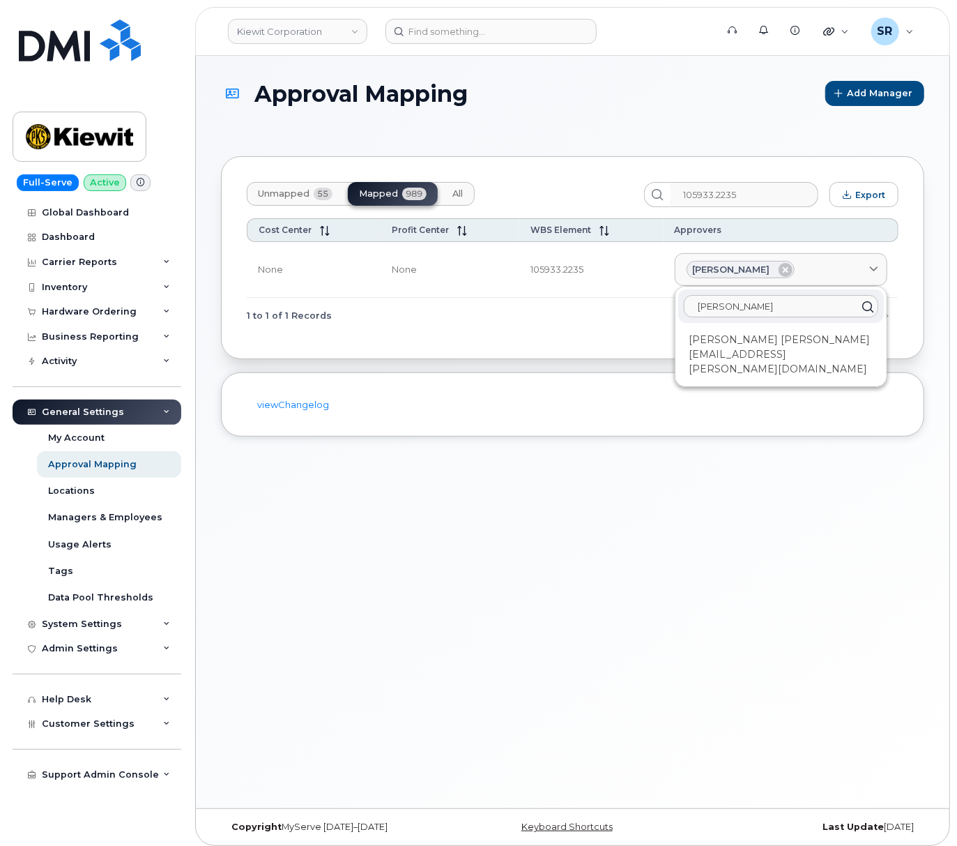
type input "Ashton"
click at [540, 102] on h1 "Approval Mapping" at bounding box center [520, 94] width 598 height 24
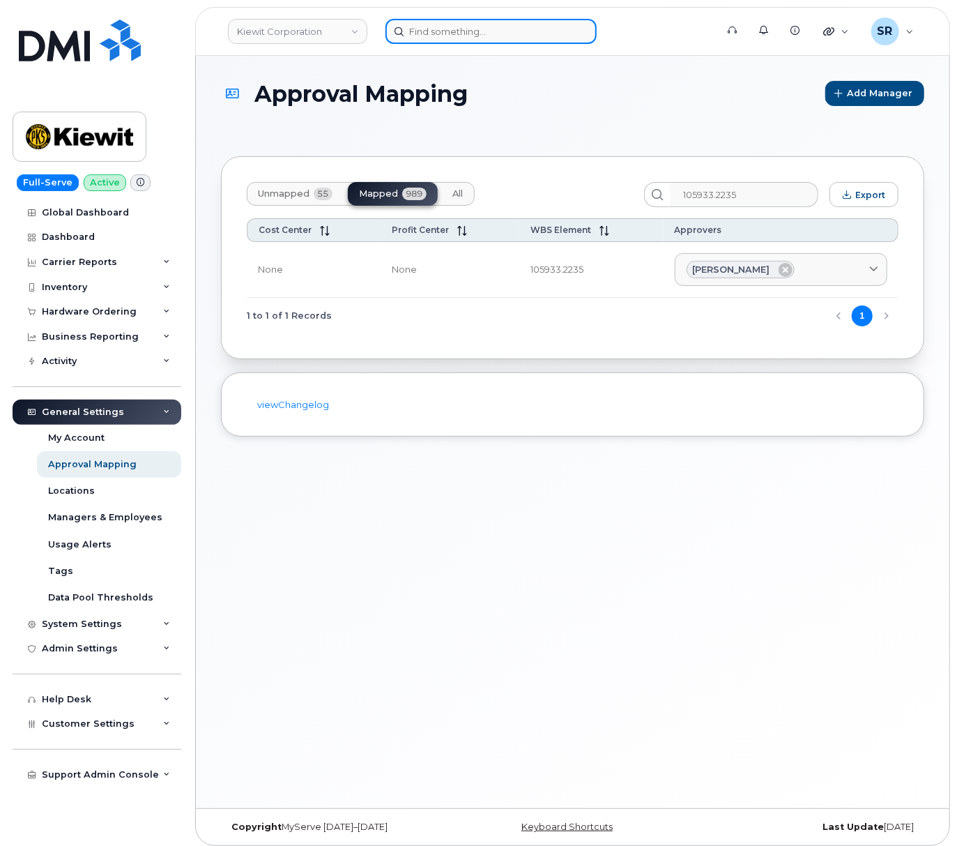
click at [538, 32] on input at bounding box center [491, 31] width 211 height 25
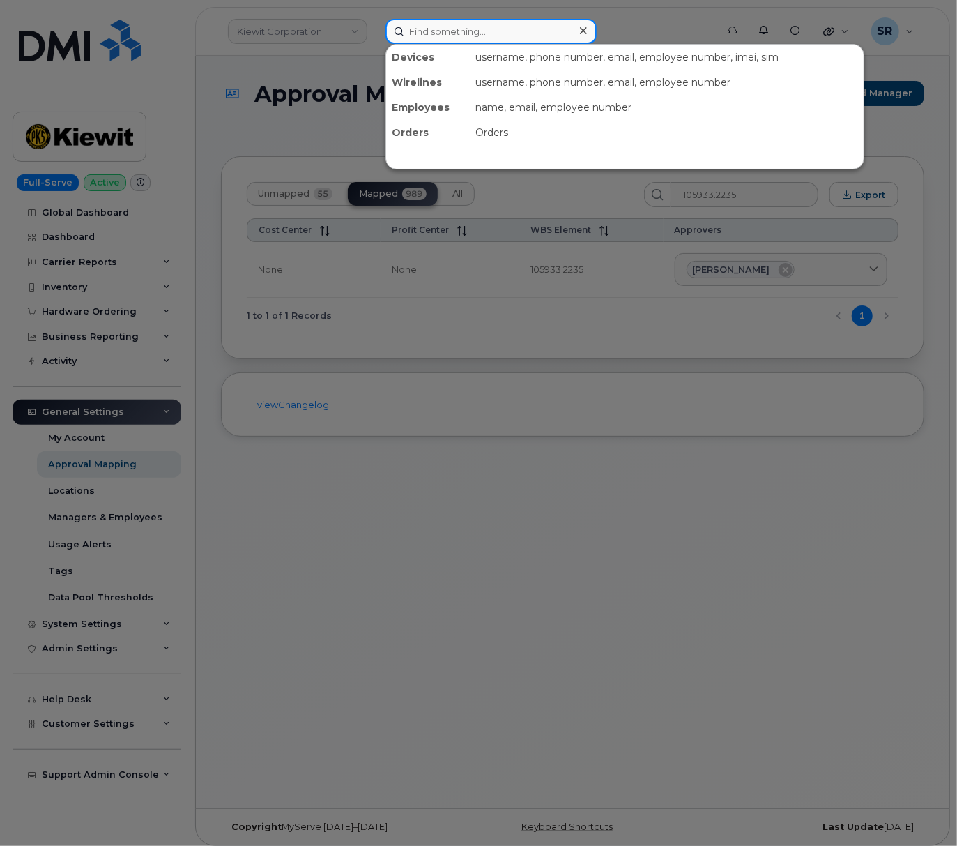
paste input "7079805417"
type input "7079805417"
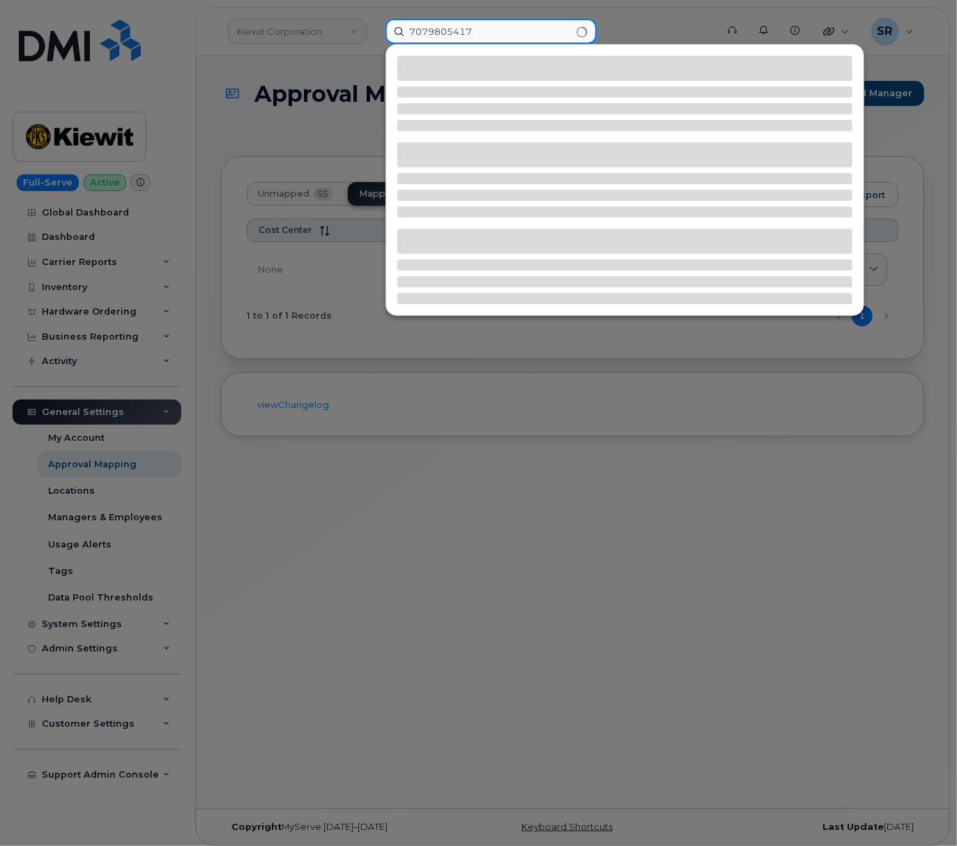
click at [508, 38] on input "7079805417" at bounding box center [491, 31] width 211 height 25
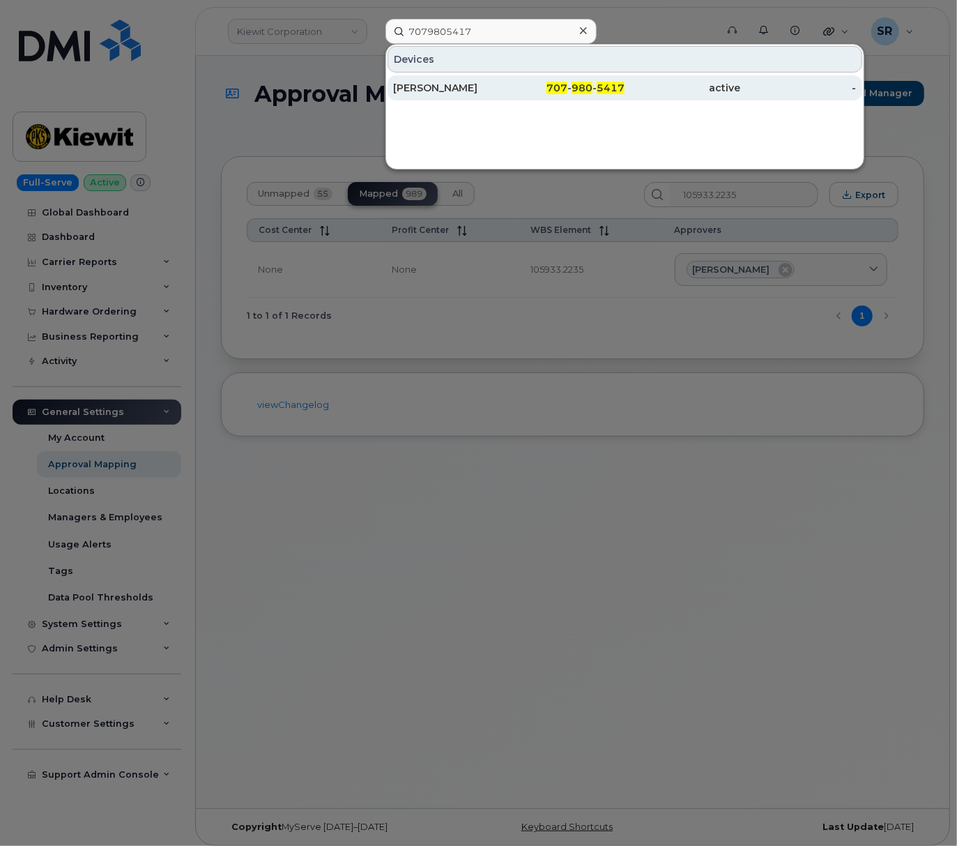
click at [488, 98] on div "SCOTT SHOCKMAN" at bounding box center [451, 87] width 116 height 25
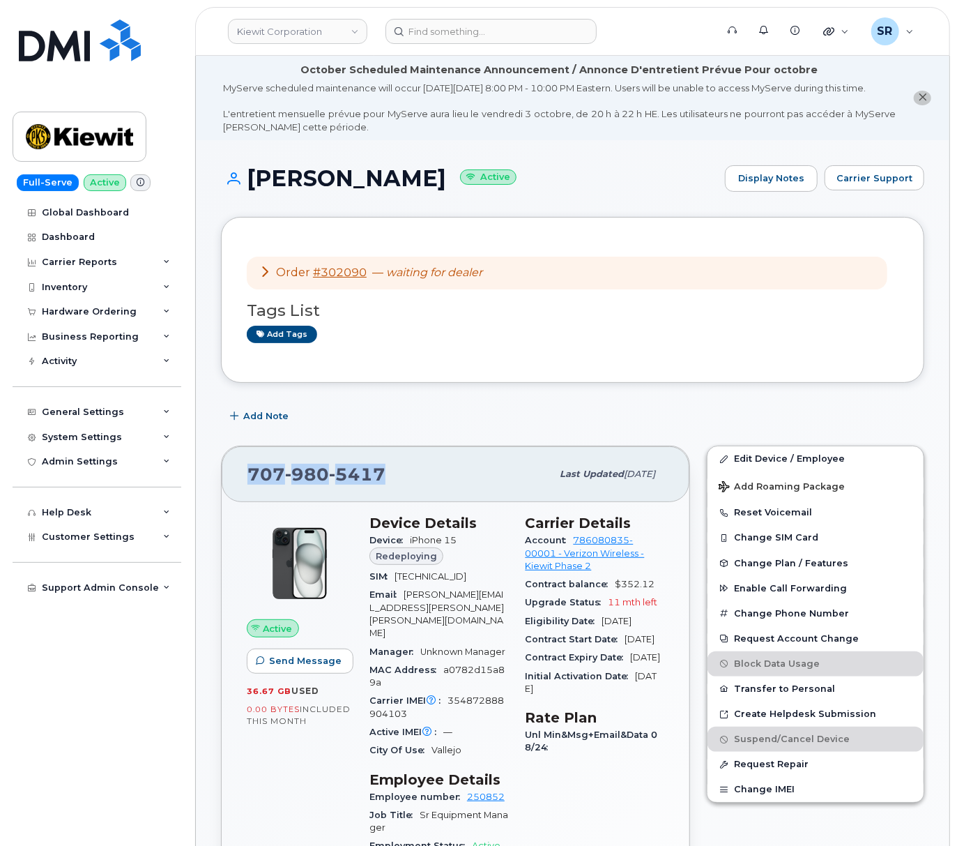
drag, startPoint x: 266, startPoint y: 492, endPoint x: 211, endPoint y: 498, distance: 56.1
copy span "[PHONE_NUMBER]"
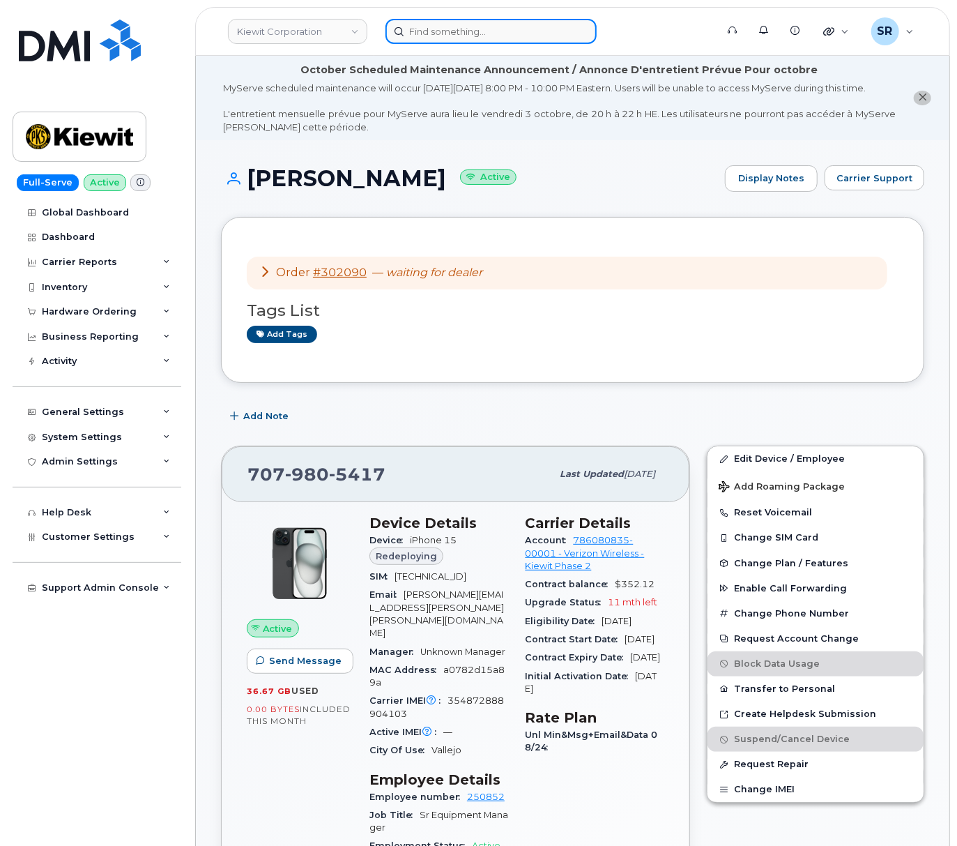
click at [466, 29] on input at bounding box center [491, 31] width 211 height 25
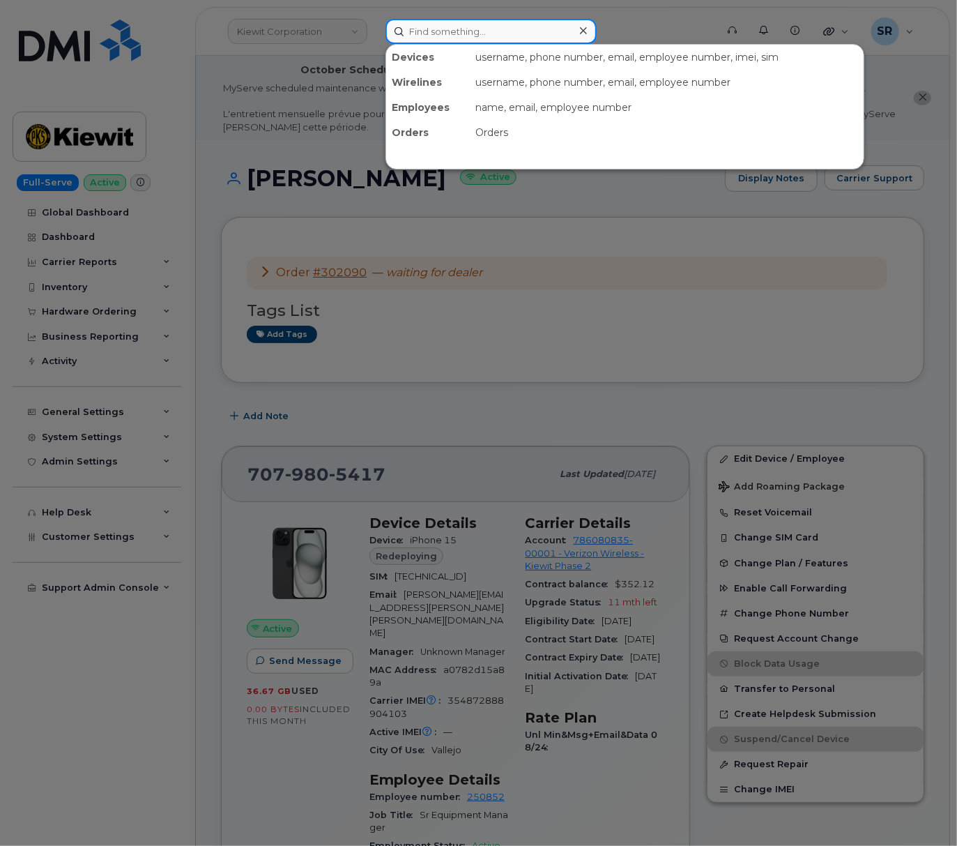
paste input "302090"
type input "302090"
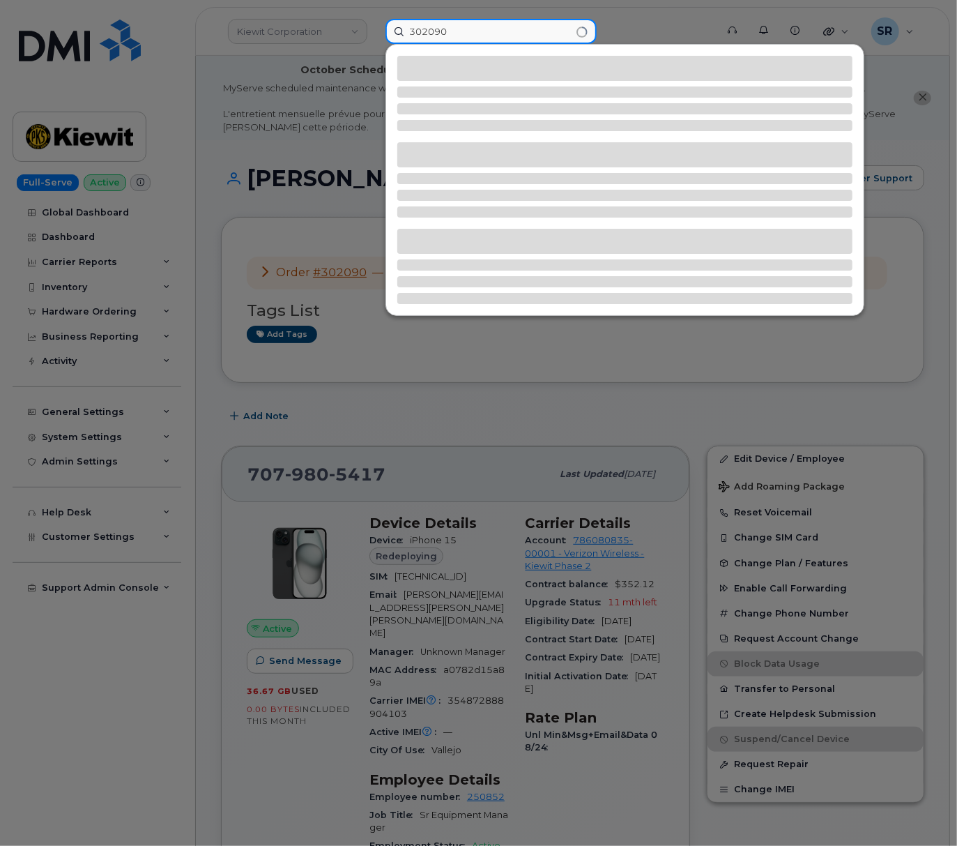
click at [515, 37] on input "302090" at bounding box center [491, 31] width 211 height 25
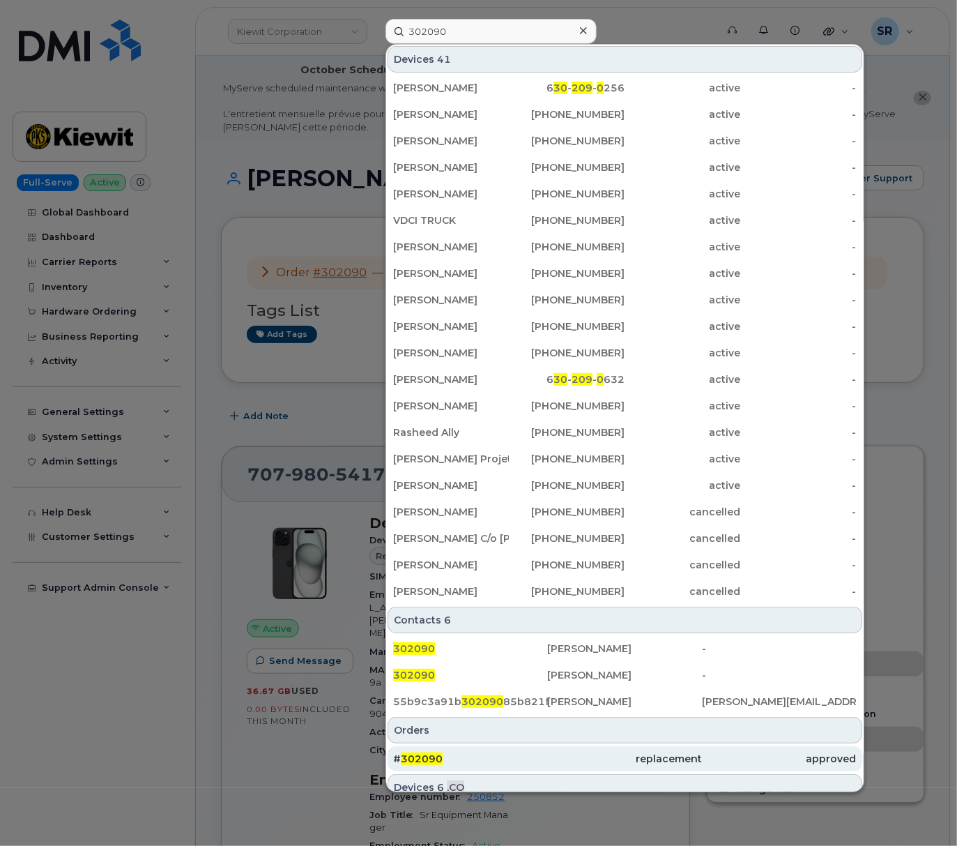
click at [516, 752] on div "# 302090" at bounding box center [470, 758] width 155 height 25
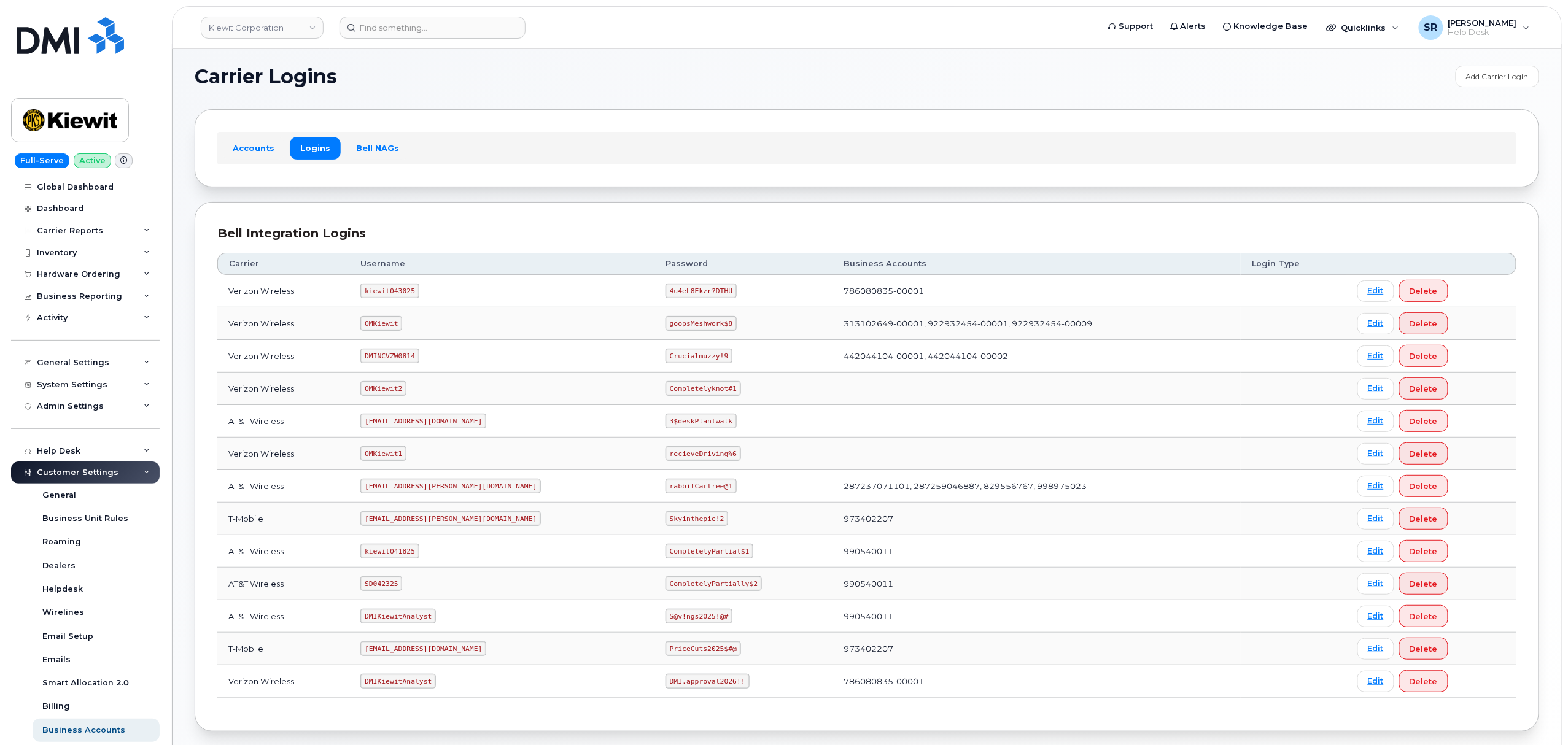
scroll to position [6, 0]
click at [399, 291] on code "kiewit043025" at bounding box center [389, 290] width 58 height 15
click at [504, 355] on td "DMINCVZW0814" at bounding box center [502, 356] width 306 height 33
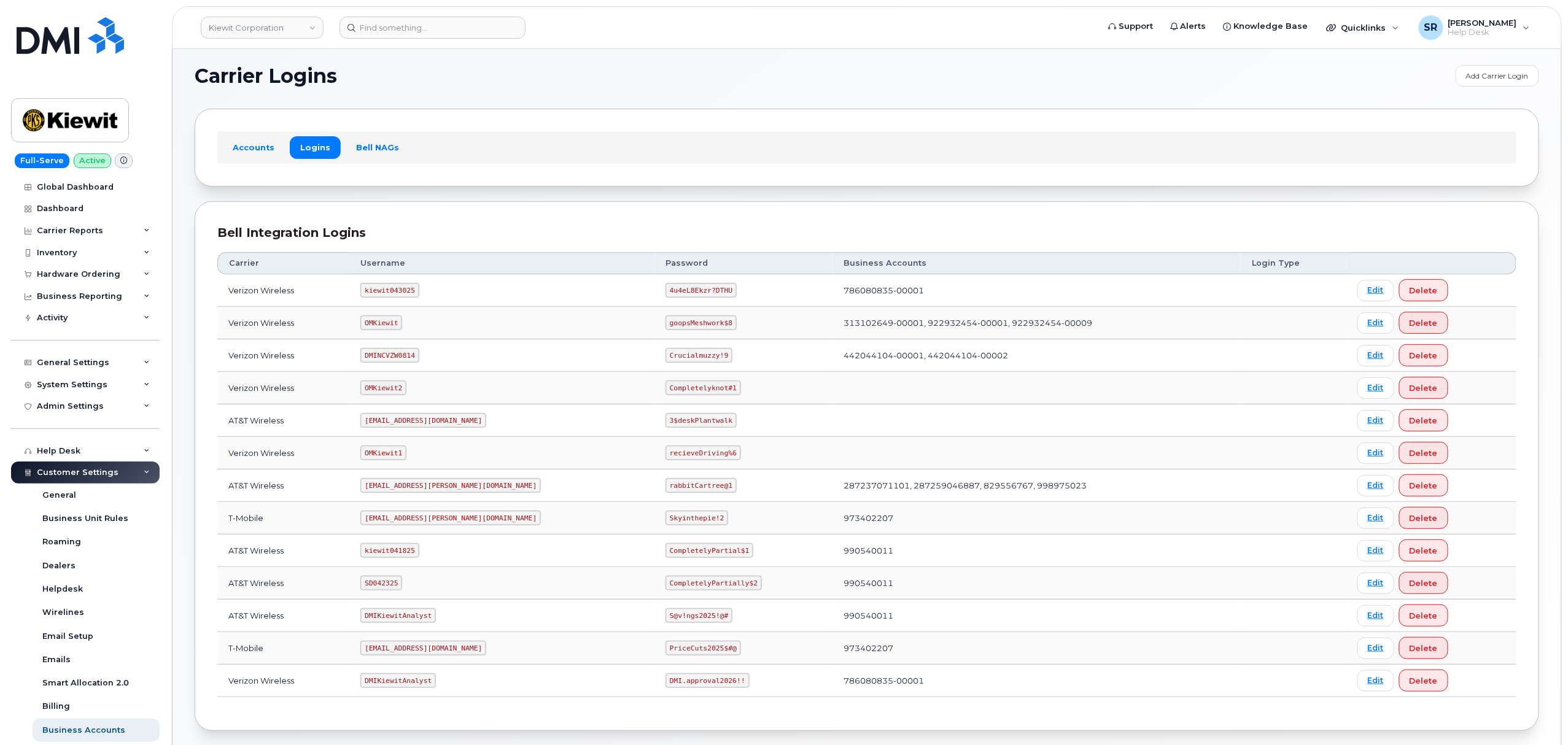
click at [399, 292] on code "kiewit043025" at bounding box center [389, 290] width 58 height 15
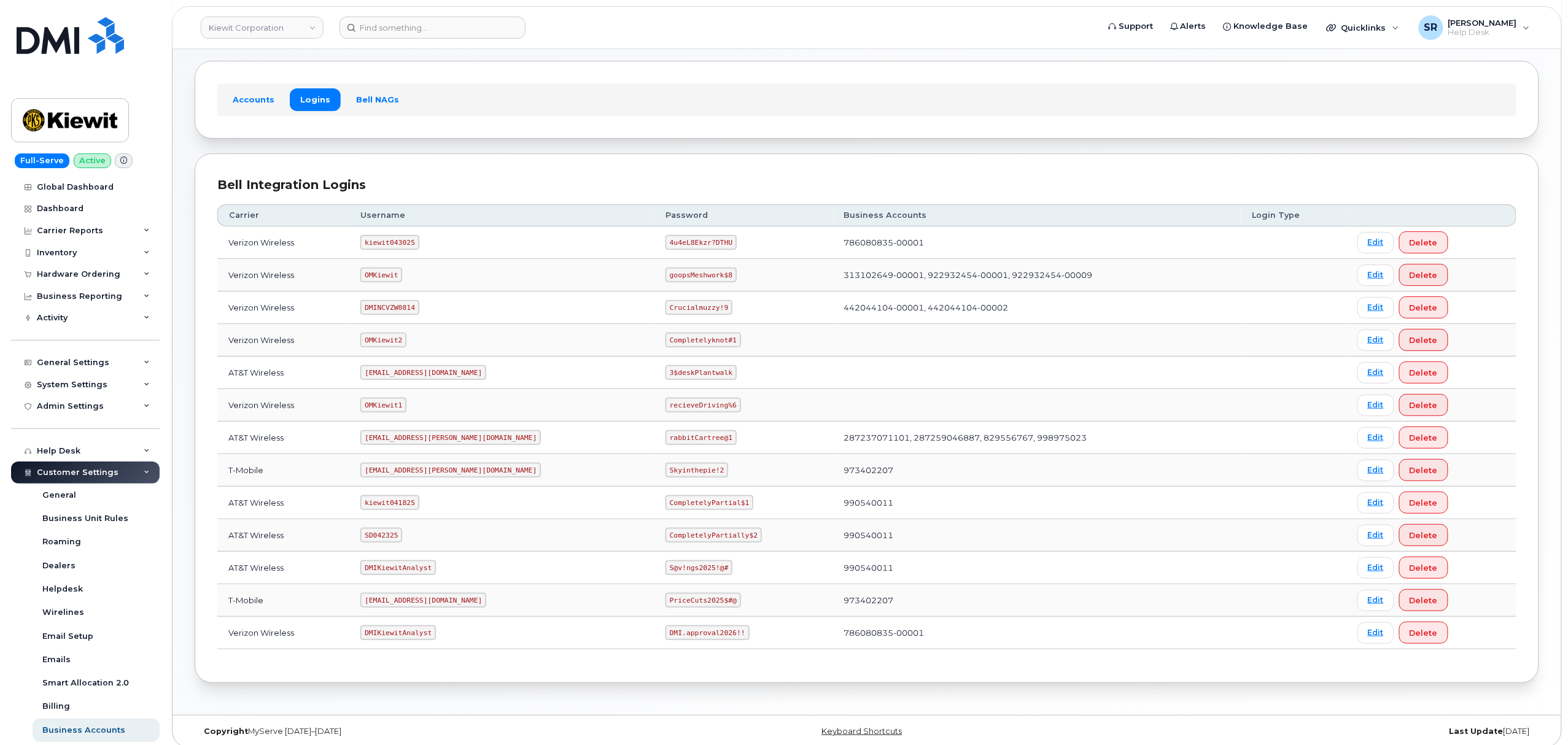
scroll to position [68, 0]
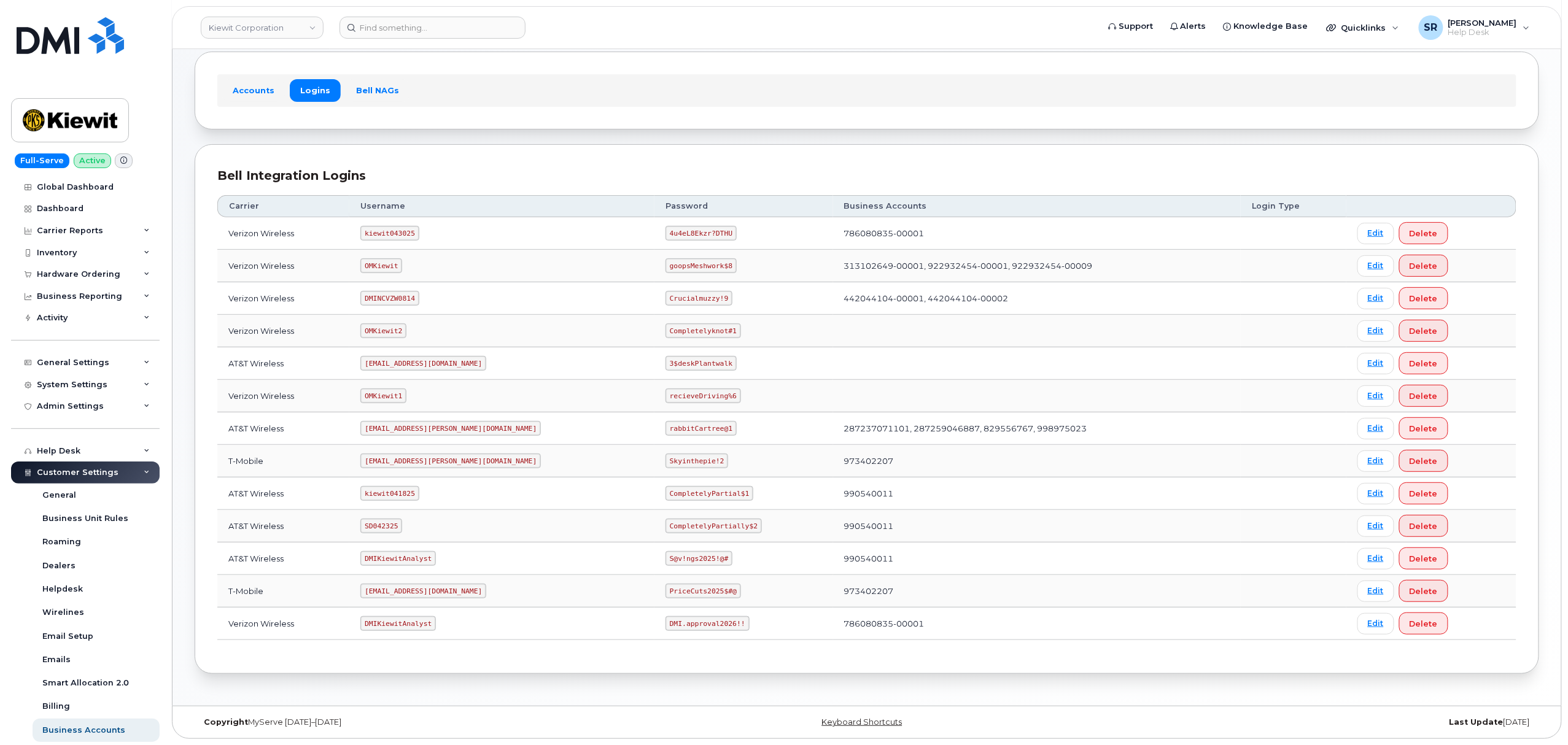
click at [399, 360] on code "[EMAIL_ADDRESS][DOMAIN_NAME]" at bounding box center [423, 363] width 126 height 15
copy code "[EMAIL_ADDRESS][DOMAIN_NAME]"
click at [506, 492] on td "kiewit041825" at bounding box center [502, 493] width 306 height 33
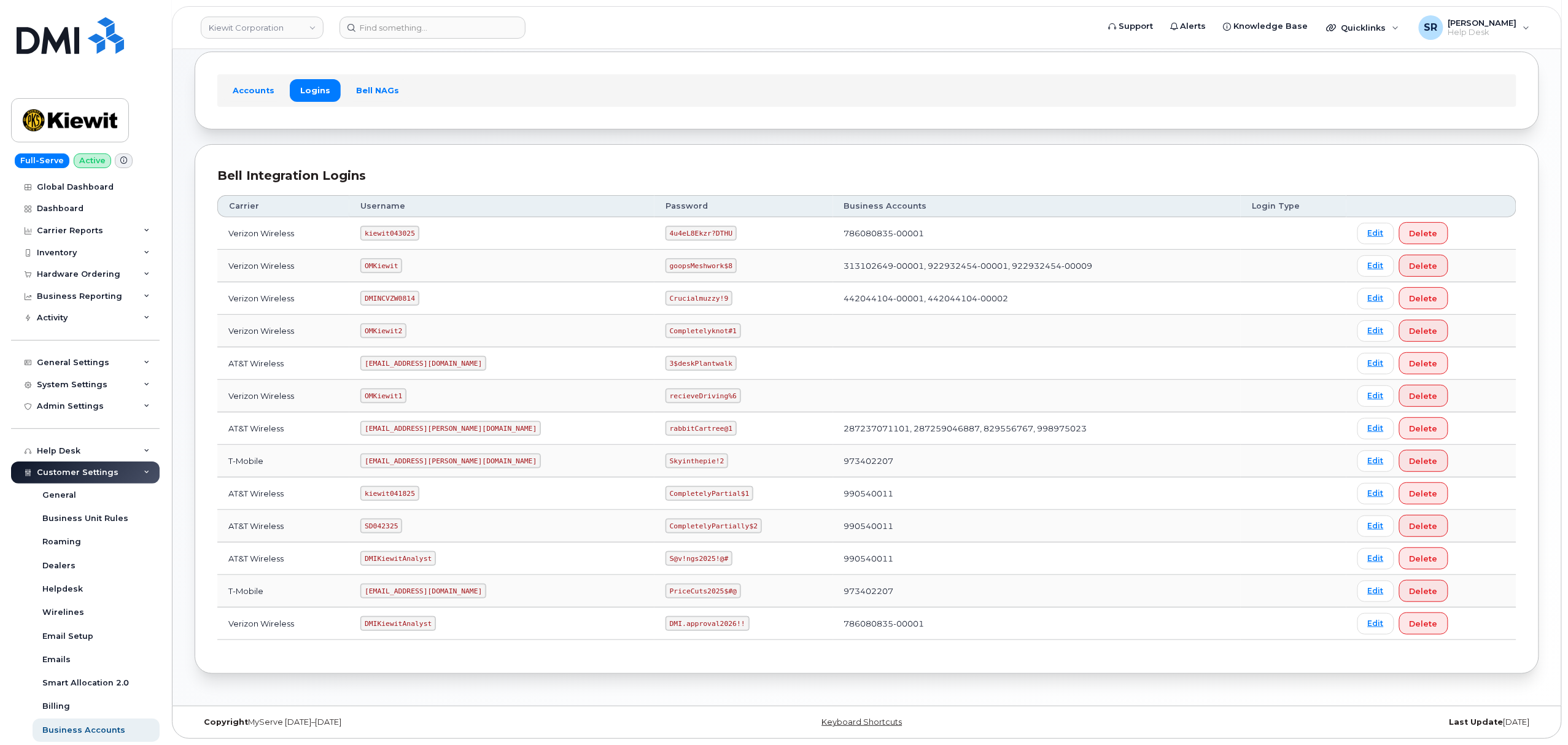
click at [417, 494] on code "kiewit041825" at bounding box center [389, 493] width 58 height 15
copy code "kiewit041825"
click at [666, 488] on code "CompletelyPartial$1" at bounding box center [710, 493] width 88 height 15
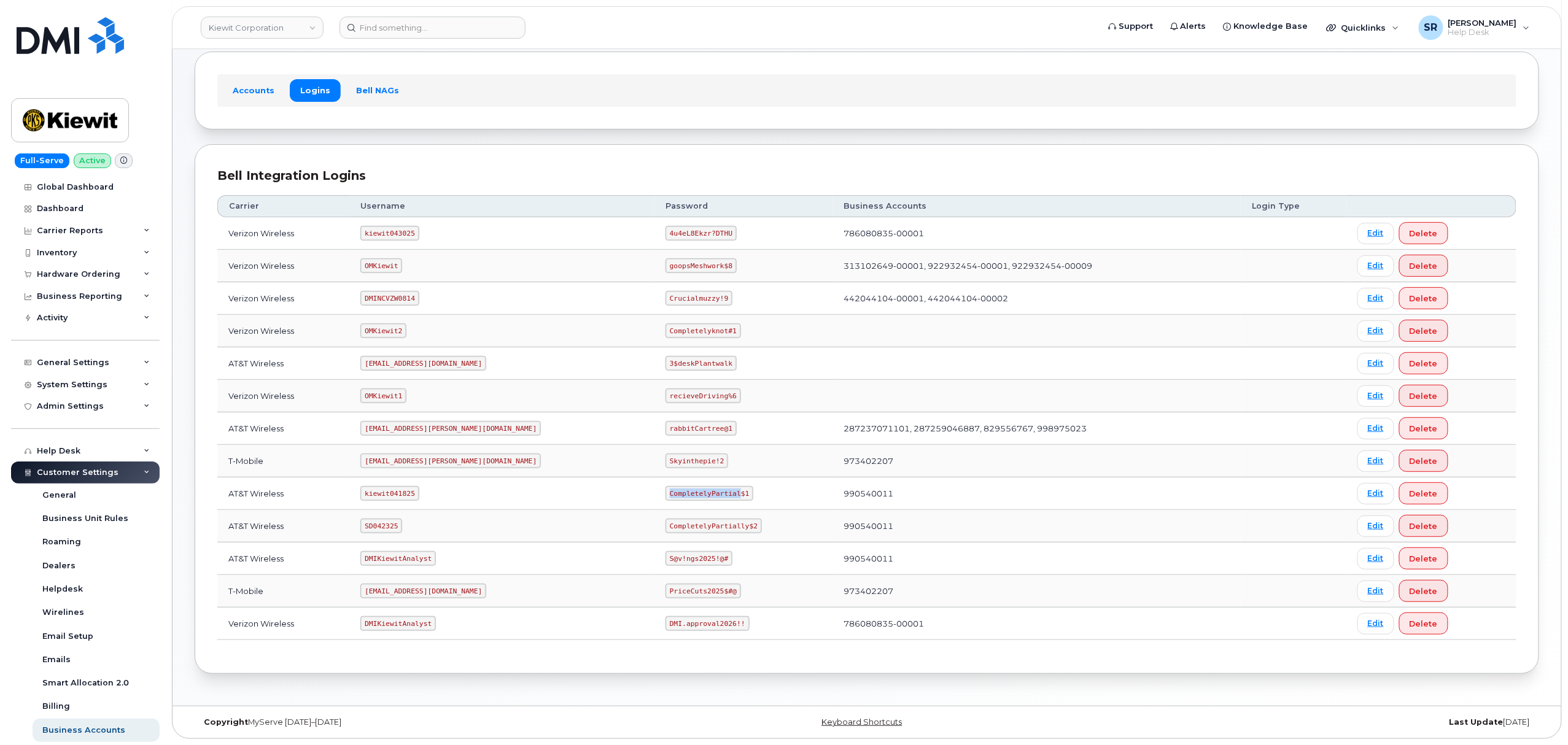
click at [666, 487] on code "CompletelyPartial$1" at bounding box center [710, 493] width 88 height 15
copy code "CompletelyPartial$1"
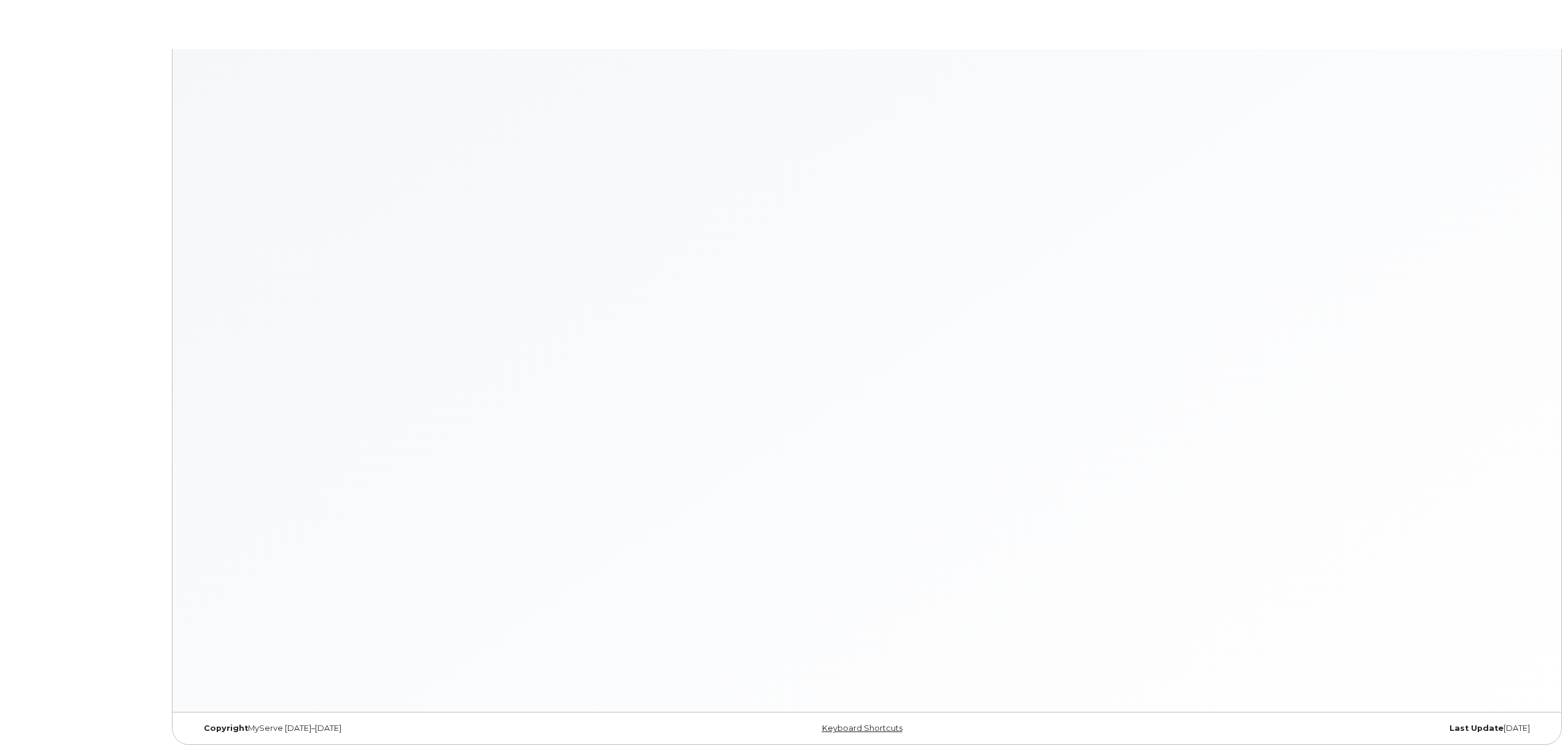
click at [564, 376] on div at bounding box center [866, 380] width 1388 height 663
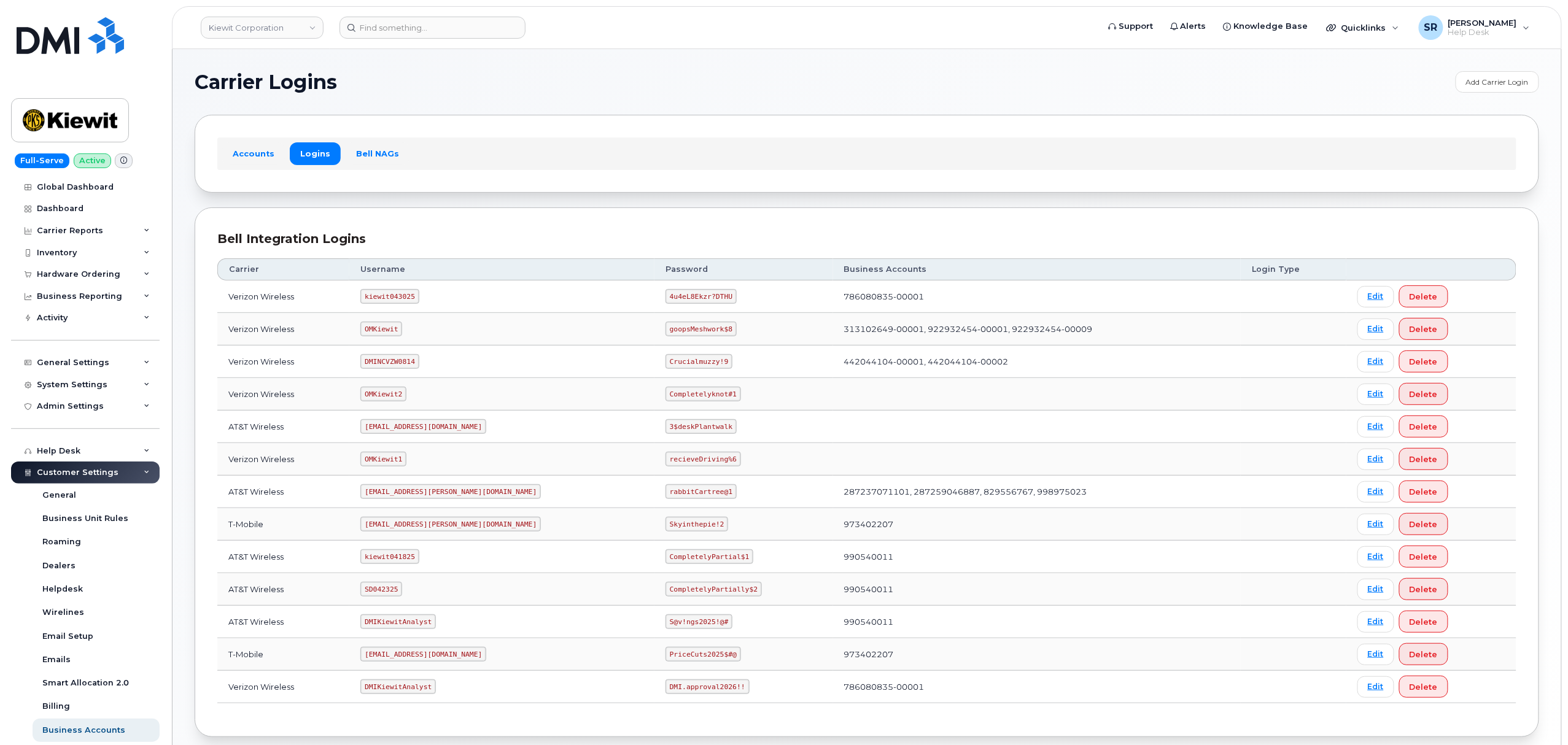
click at [409, 300] on code "kiewit043025" at bounding box center [389, 296] width 58 height 15
copy code "kiewit043025"
click at [666, 292] on code "4u4eL8Ekzr?DTHU" at bounding box center [701, 296] width 71 height 15
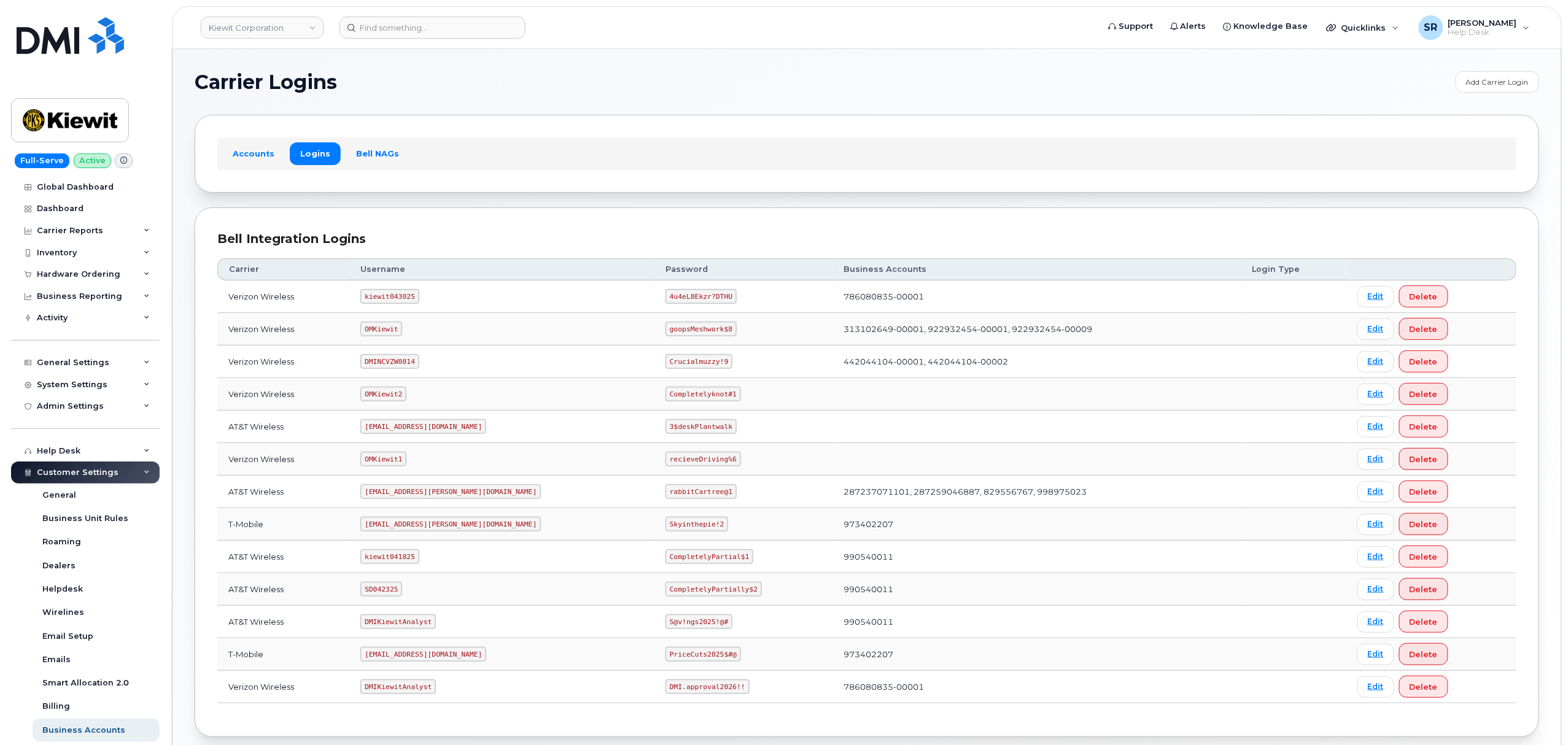
click at [666, 298] on code "4u4eL8Ekzr?DTHU" at bounding box center [701, 296] width 71 height 15
copy code "4u4eL8Ekzr?DTHU"
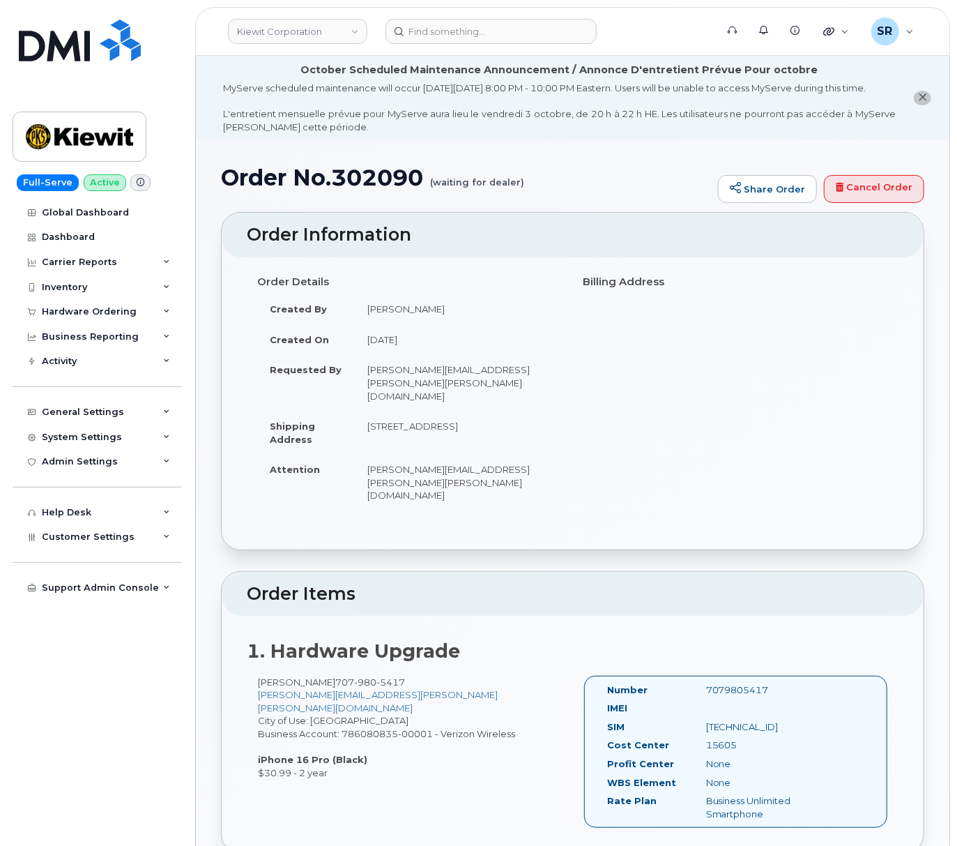
drag, startPoint x: 425, startPoint y: 441, endPoint x: 370, endPoint y: 413, distance: 62.7
click at [370, 413] on td "[STREET_ADDRESS]" at bounding box center [459, 432] width 208 height 43
click at [423, 436] on td "[STREET_ADDRESS]" at bounding box center [459, 432] width 208 height 43
drag, startPoint x: 434, startPoint y: 430, endPoint x: 450, endPoint y: 432, distance: 16.2
click at [450, 432] on td "2200 Columbia House Blvd VANCOUVER WA 98661-7753 UNITED STATES" at bounding box center [459, 432] width 208 height 43
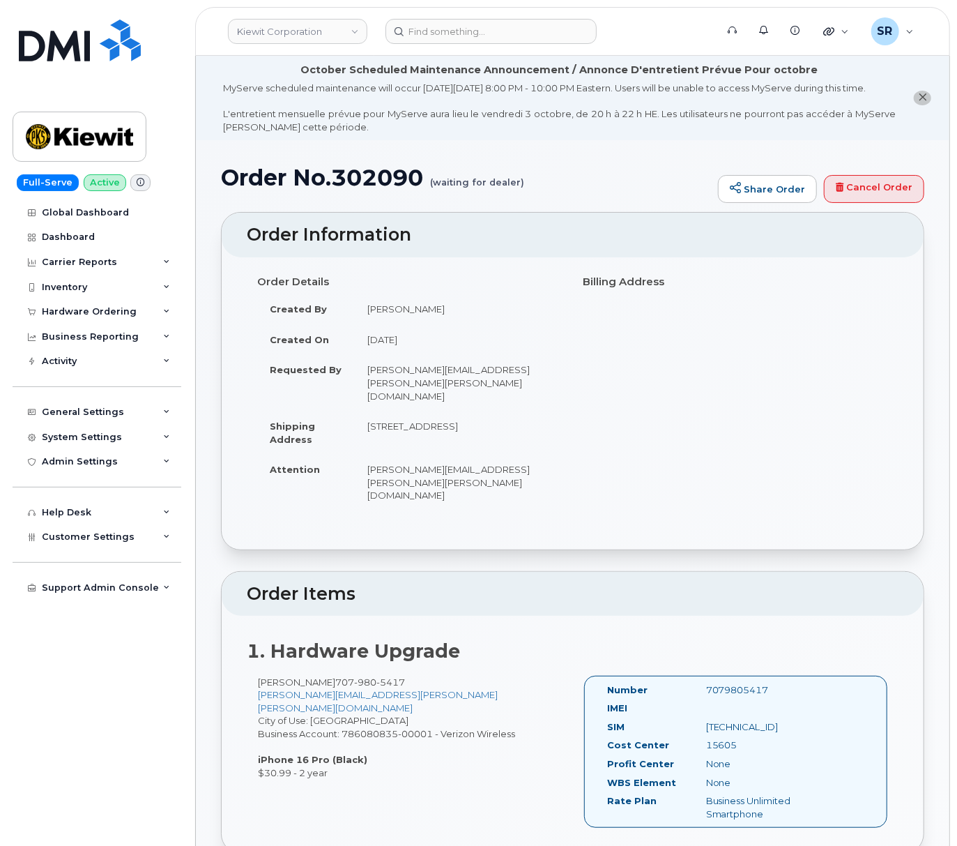
click at [453, 432] on td "2200 Columbia House Blvd VANCOUVER WA 98661-7753 UNITED STATES" at bounding box center [459, 432] width 208 height 43
drag, startPoint x: 478, startPoint y: 428, endPoint x: 358, endPoint y: 411, distance: 121.8
click at [358, 411] on td "2200 Columbia House Blvd VANCOUVER WA 98661-7753 UNITED STATES" at bounding box center [459, 432] width 208 height 43
copy td "2200 Columbia House Blvd VANCOUVER WA 98661"
drag, startPoint x: 628, startPoint y: 443, endPoint x: 623, endPoint y: 455, distance: 12.2
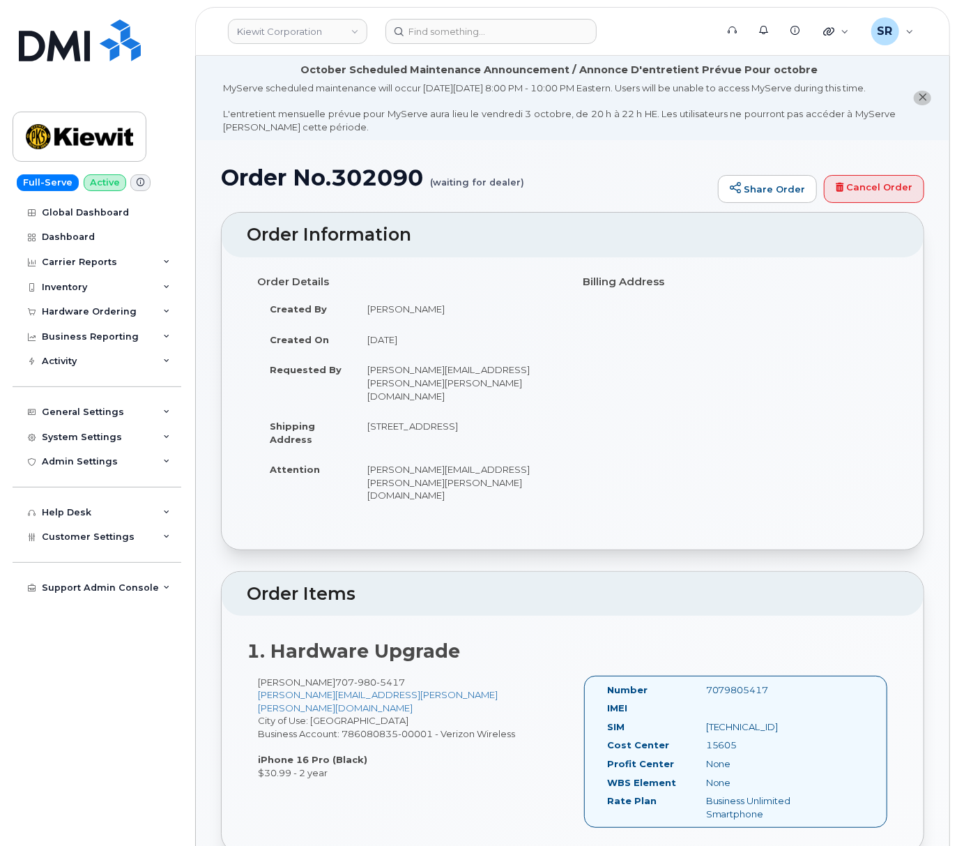
click at [625, 448] on div "Order Details Created By Mark Oyekunie Created On September 30, 2025 Requested …" at bounding box center [573, 396] width 652 height 253
click at [517, 212] on div "Order No.302090 (waiting for dealer) Share Order Cancel Order" at bounding box center [573, 188] width 704 height 47
drag, startPoint x: 422, startPoint y: 190, endPoint x: 339, endPoint y: 190, distance: 83.0
click at [339, 190] on h1 "Order No.302090 (waiting for dealer)" at bounding box center [466, 177] width 490 height 24
copy h1 "302090"
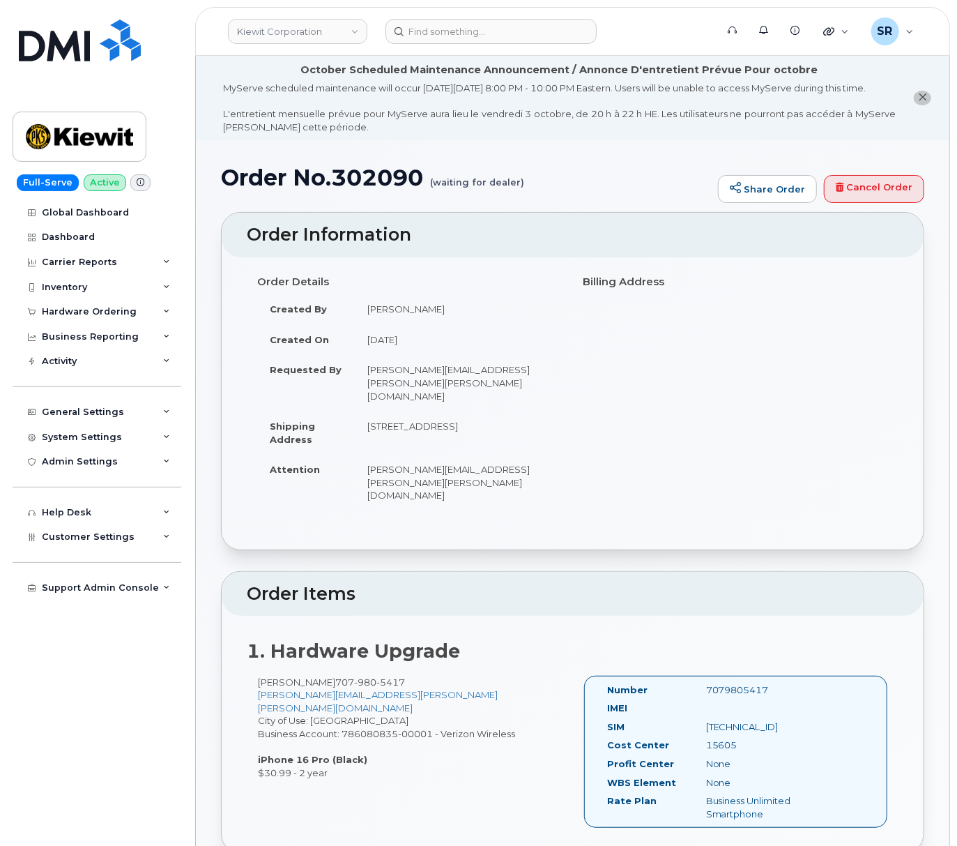
click at [436, 439] on td "2200 Columbia House Blvd VANCOUVER WA 98661-7753 UNITED STATES" at bounding box center [459, 432] width 208 height 43
drag, startPoint x: 429, startPoint y: 439, endPoint x: 363, endPoint y: 414, distance: 71.5
click at [363, 414] on td "2200 Columbia House Blvd VANCOUVER WA 98661-7753 UNITED STATES" at bounding box center [459, 432] width 208 height 43
copy td "2200 Columbia House Blvd VANCOUVER WA 98661-7753 UNITED STATES"
click at [460, 29] on input at bounding box center [491, 31] width 211 height 25
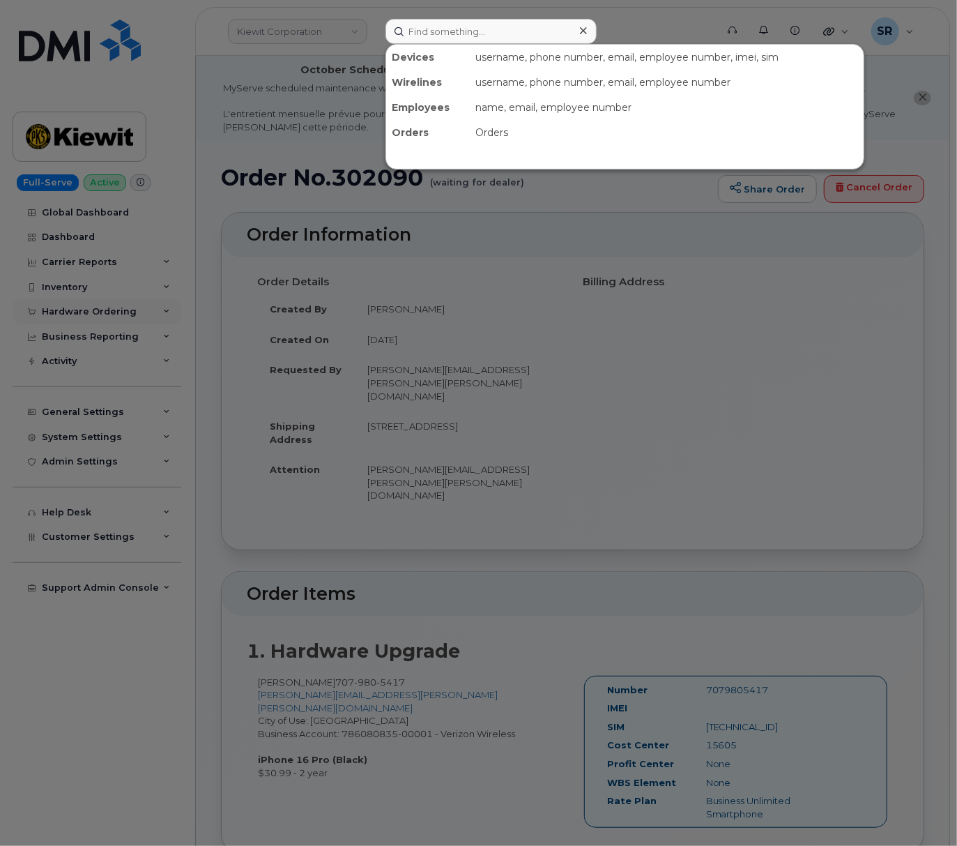
drag, startPoint x: 128, startPoint y: 315, endPoint x: 117, endPoint y: 319, distance: 11.9
click at [126, 317] on div at bounding box center [478, 423] width 957 height 846
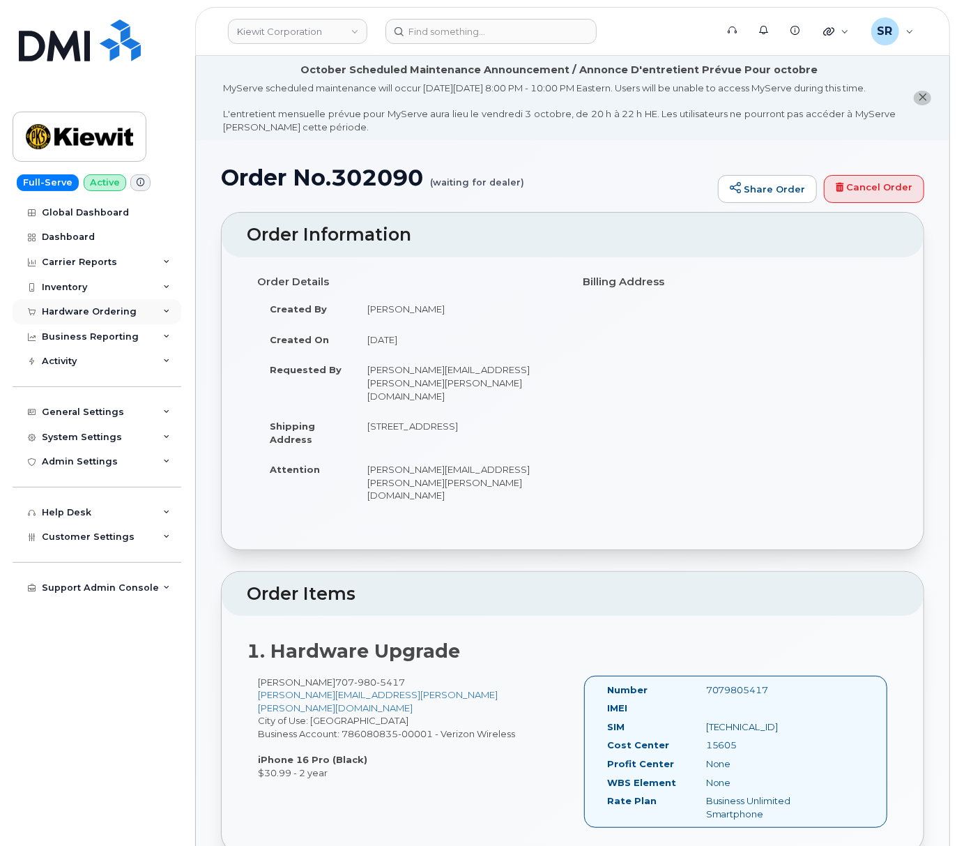
click at [103, 306] on div "Hardware Ordering" at bounding box center [89, 311] width 95 height 11
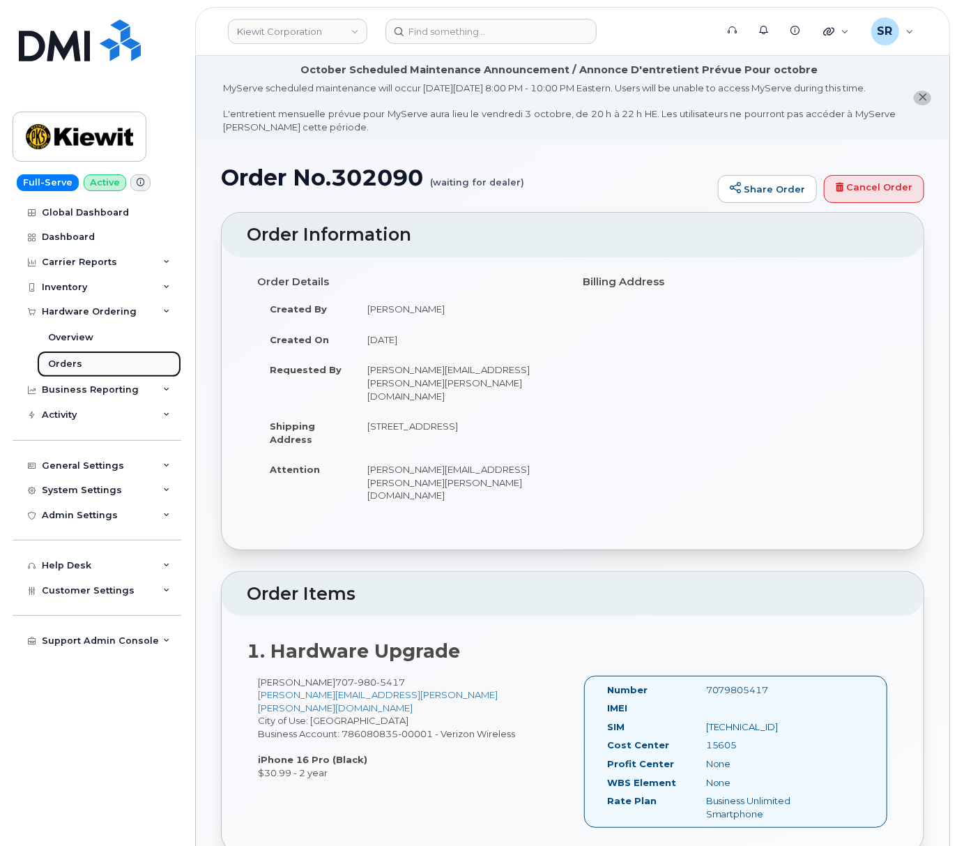
click at [100, 358] on link "Orders" at bounding box center [109, 364] width 144 height 26
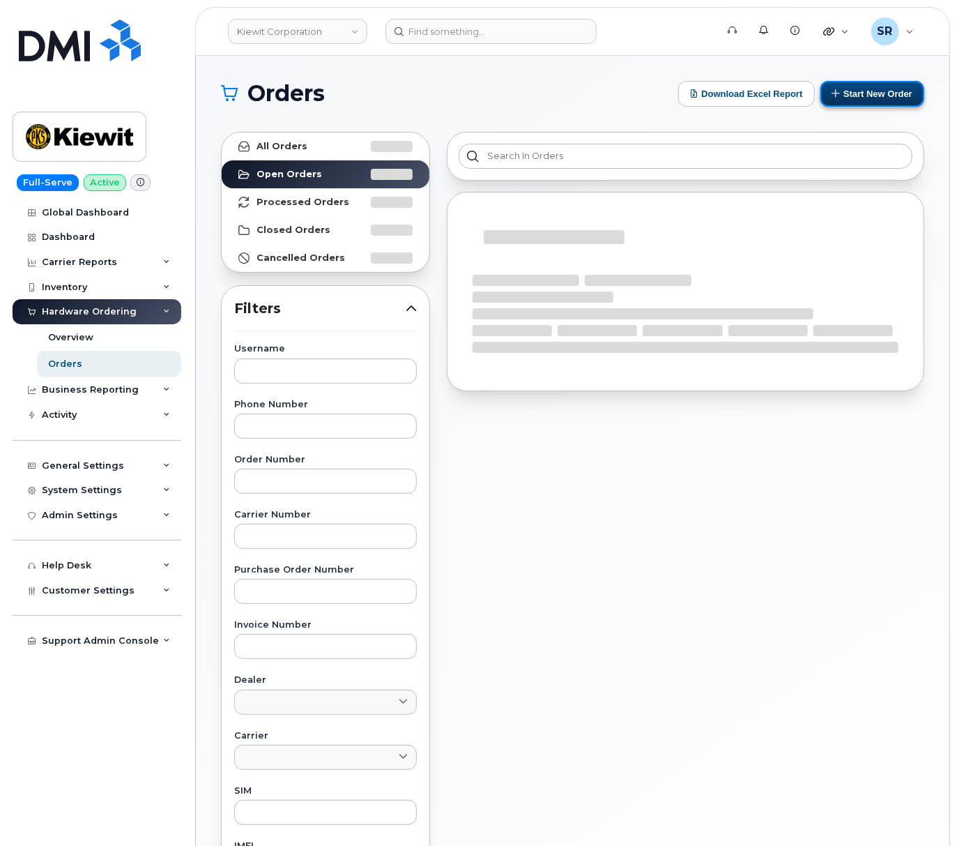
click at [879, 85] on button "Start New Order" at bounding box center [873, 94] width 104 height 26
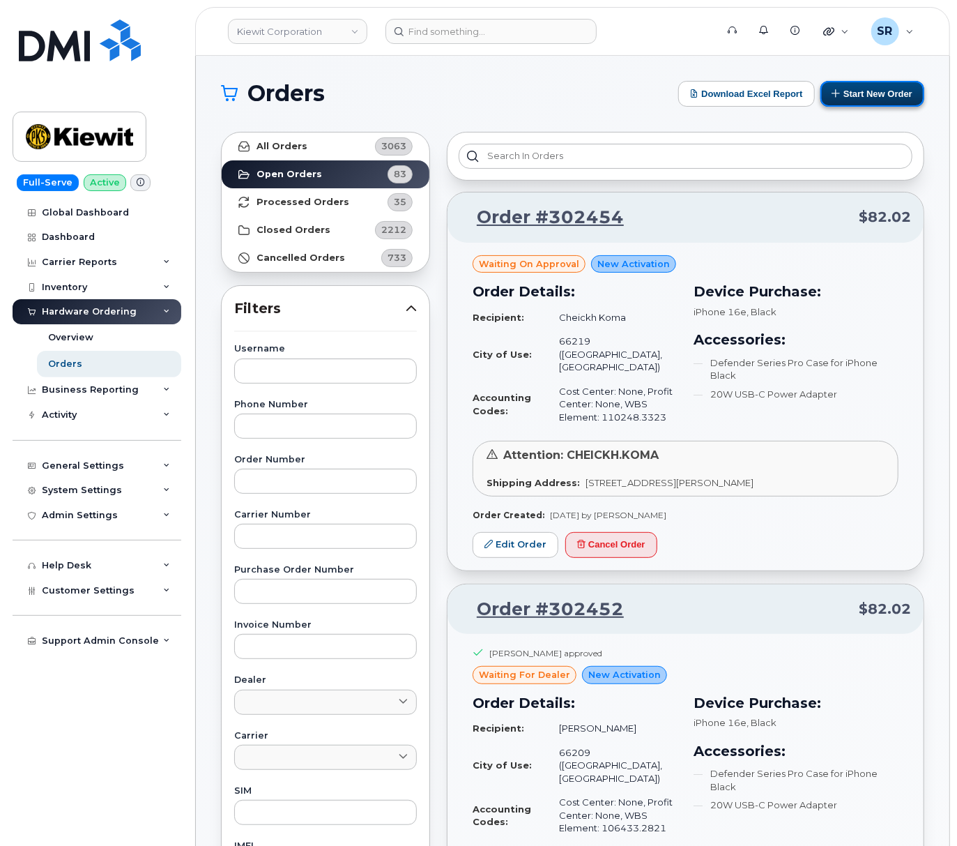
click at [854, 88] on button "Start New Order" at bounding box center [873, 94] width 104 height 26
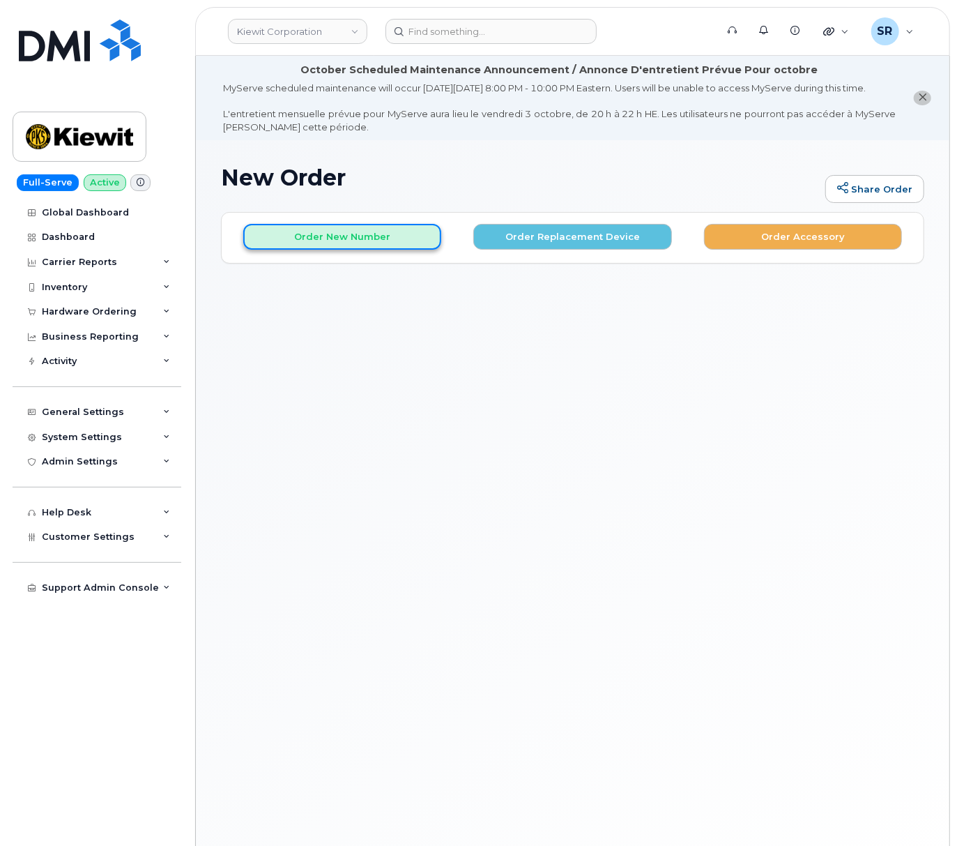
click at [325, 248] on button "Order New Number" at bounding box center [342, 237] width 198 height 26
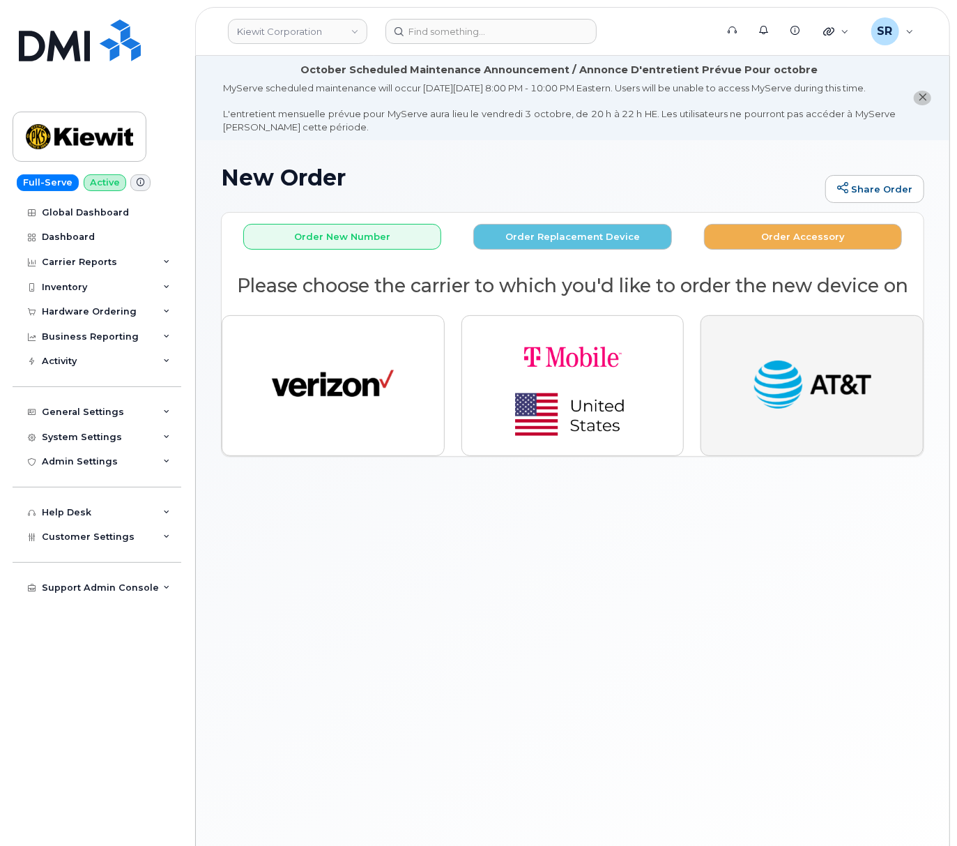
click at [799, 369] on img "button" at bounding box center [813, 385] width 122 height 63
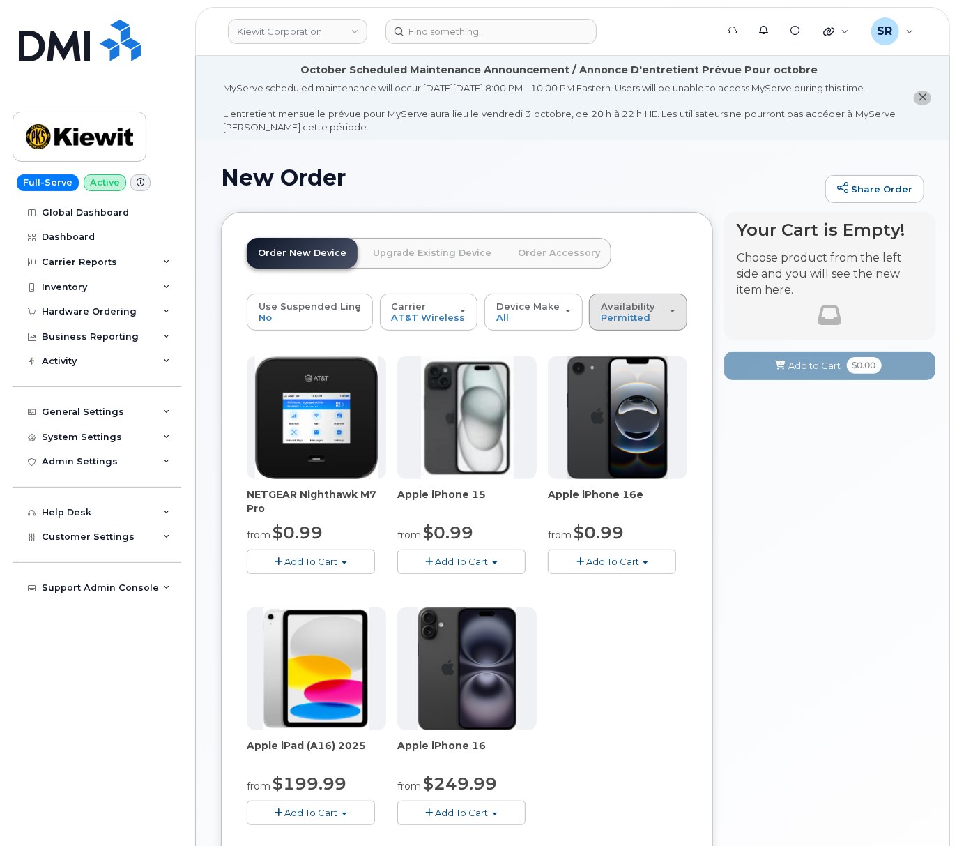
click at [623, 312] on span "Availability" at bounding box center [628, 306] width 54 height 11
click at [614, 376] on label "All" at bounding box center [607, 367] width 29 height 17
click at [0, 0] on input "All" at bounding box center [0, 0] width 0 height 0
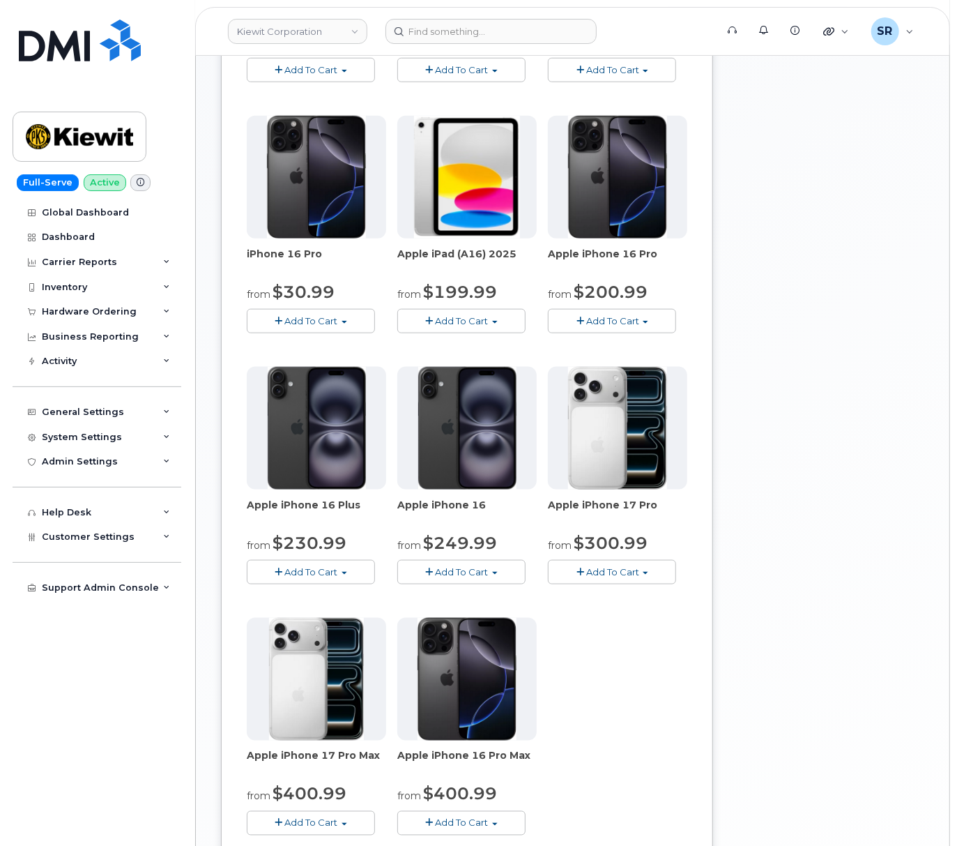
scroll to position [639, 0]
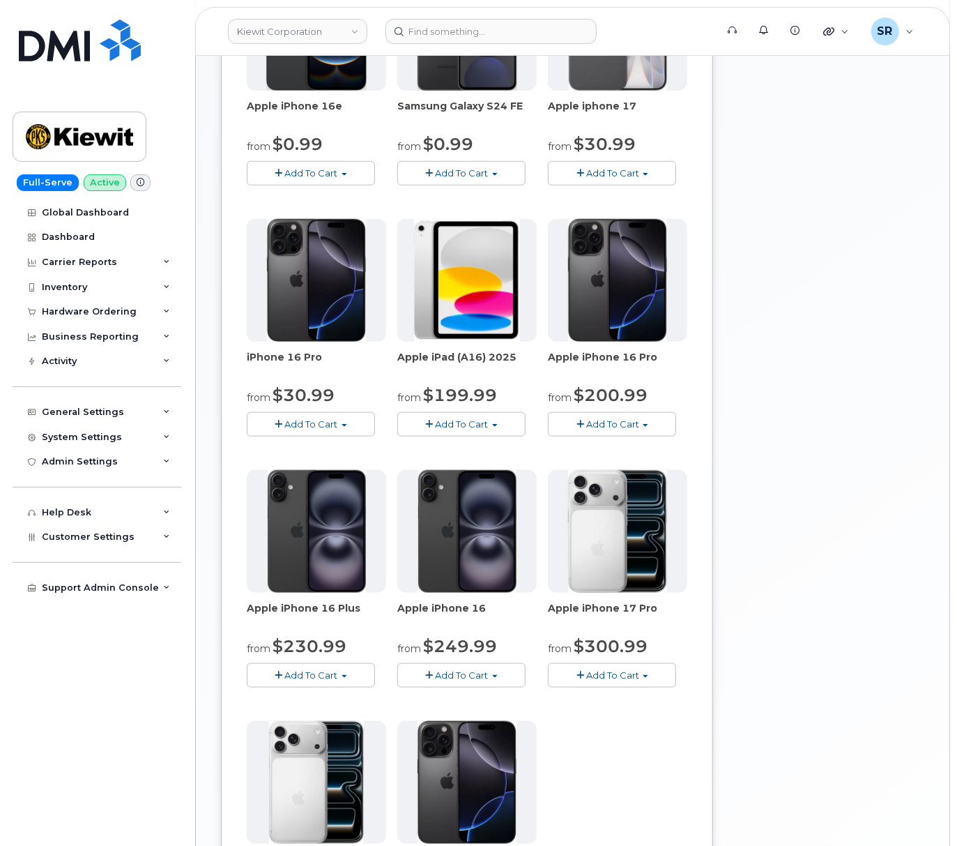
click at [502, 436] on button "Add To Cart" at bounding box center [461, 424] width 128 height 24
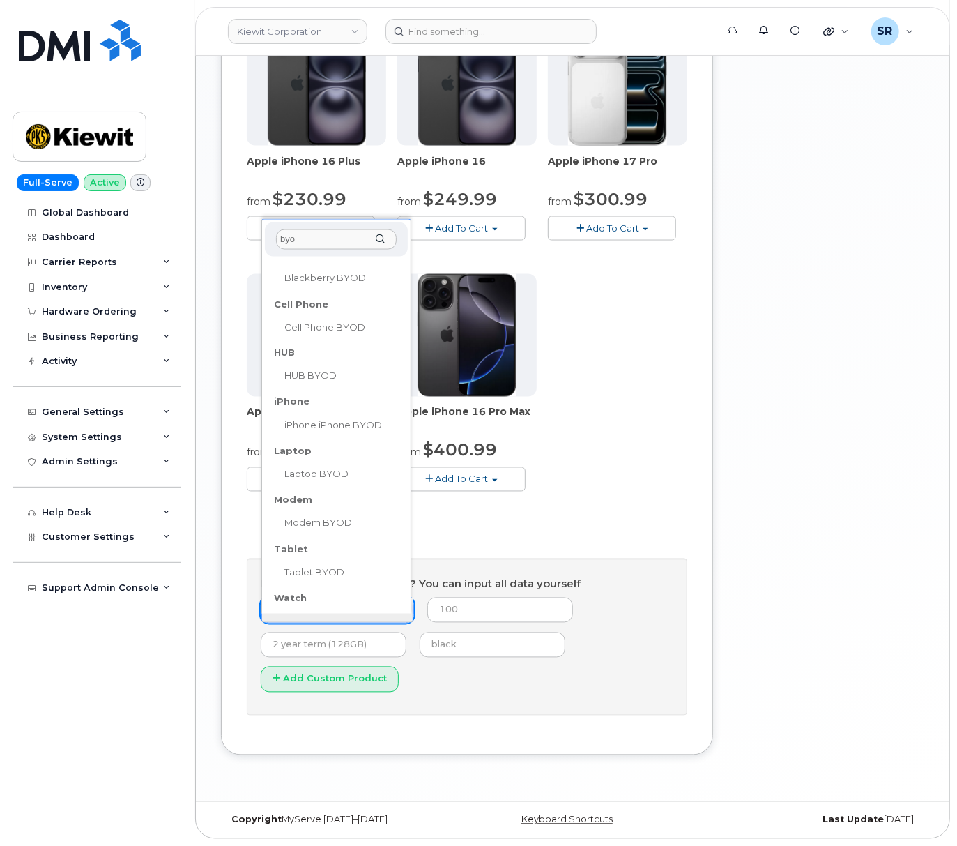
scroll to position [123, 0]
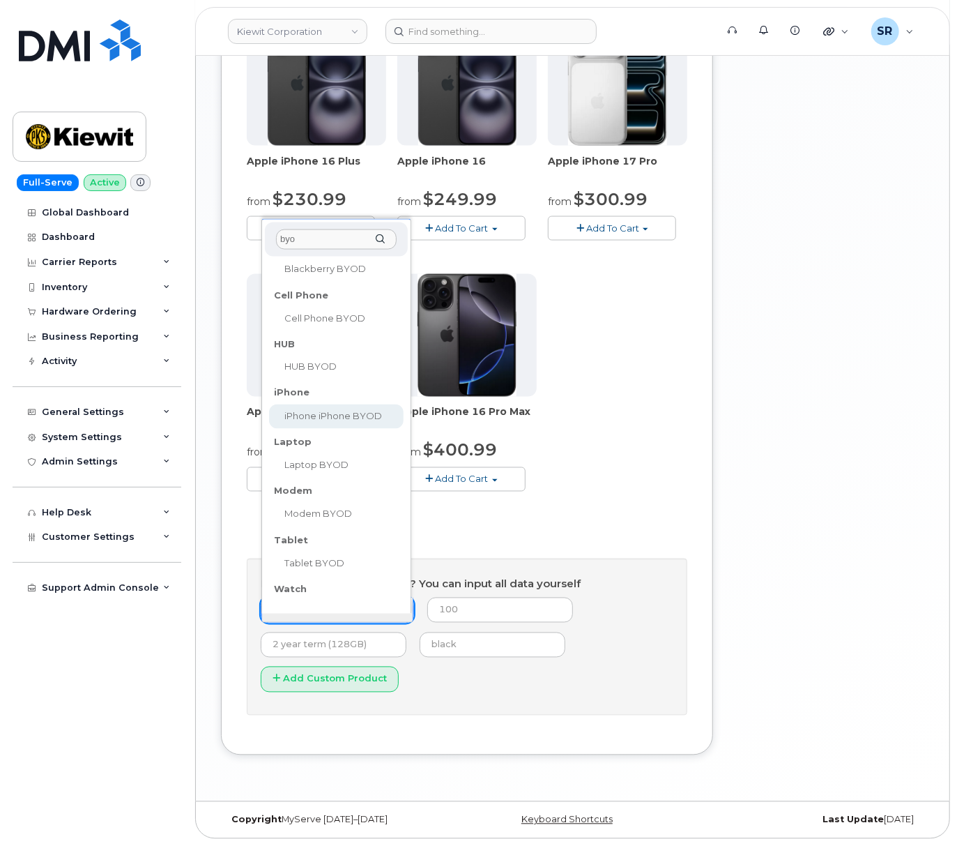
type input "byo"
select select "2421"
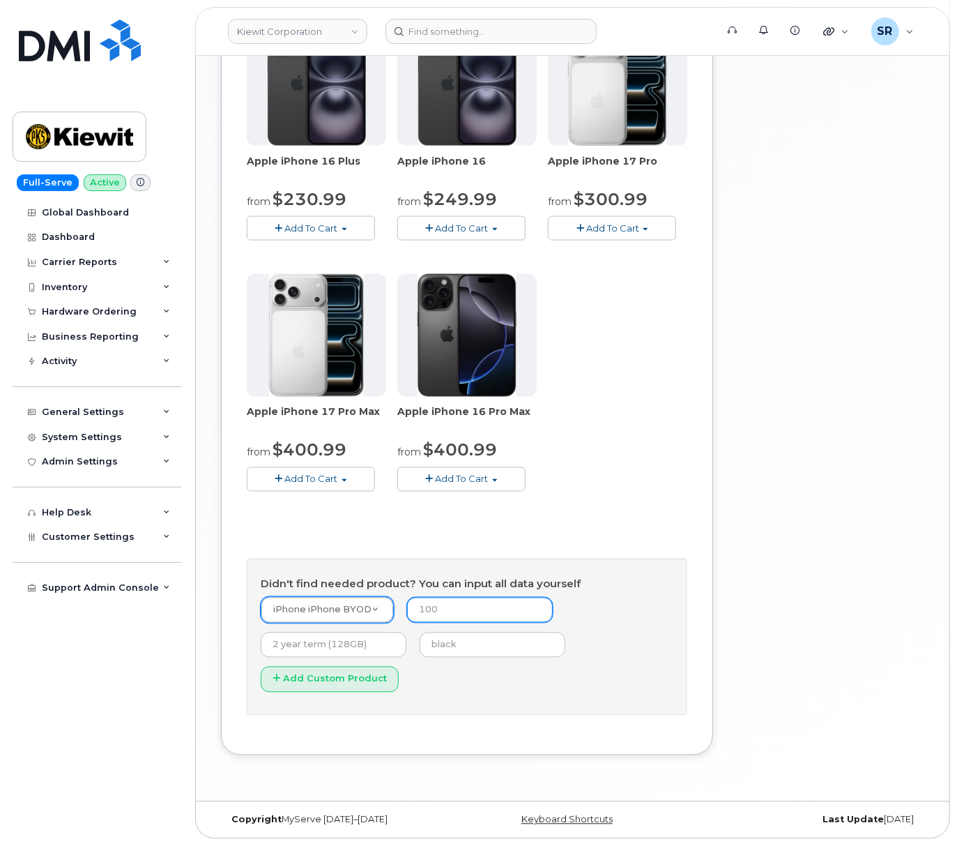
click at [485, 611] on input "number" at bounding box center [480, 610] width 146 height 25
type input "0"
click at [608, 650] on form "iPhone iPhone BYOD -- choose device model -- Aircard Huawei E303c Aircard Huawe…" at bounding box center [467, 649] width 413 height 105
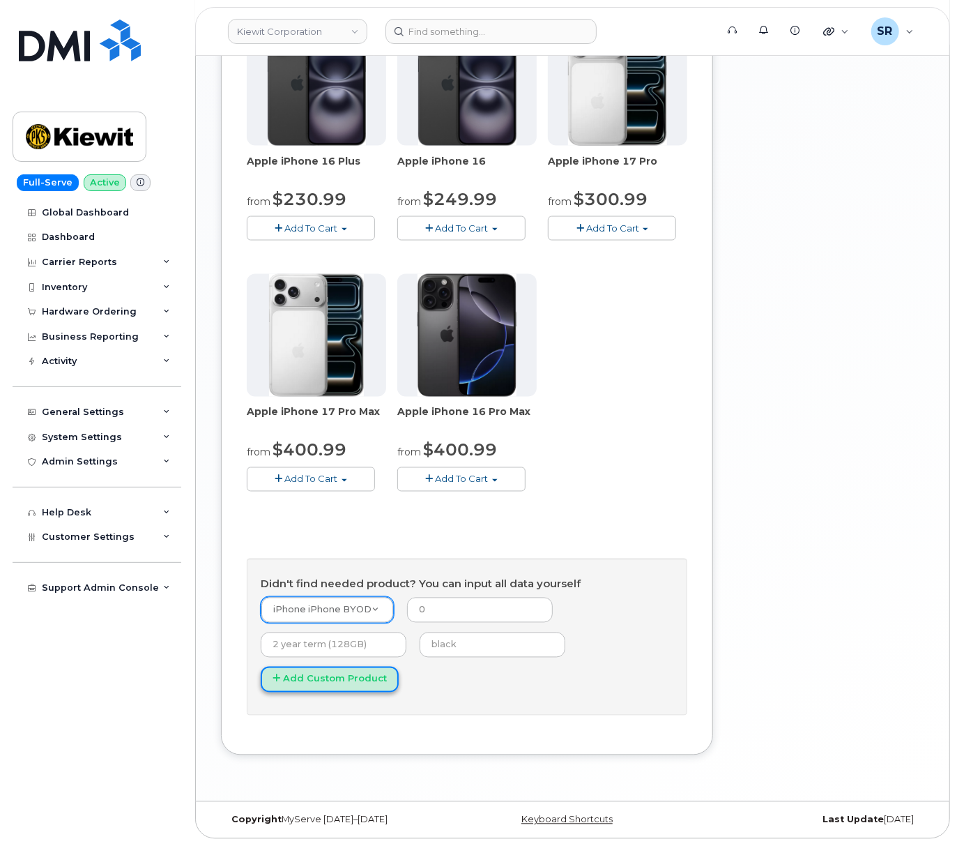
click at [371, 676] on button "Add Custom Product" at bounding box center [330, 680] width 138 height 26
click at [347, 637] on input "text" at bounding box center [334, 644] width 146 height 25
type input "2 year term"
click at [333, 690] on button "Add Custom Product" at bounding box center [330, 680] width 138 height 26
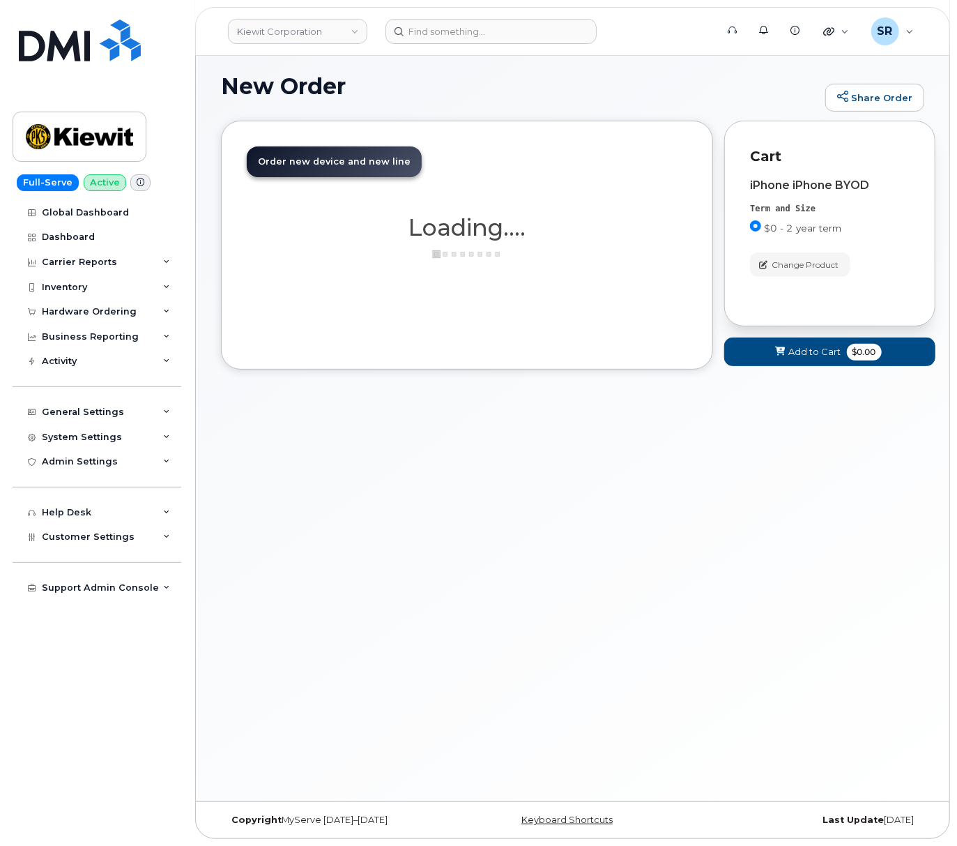
scroll to position [105, 0]
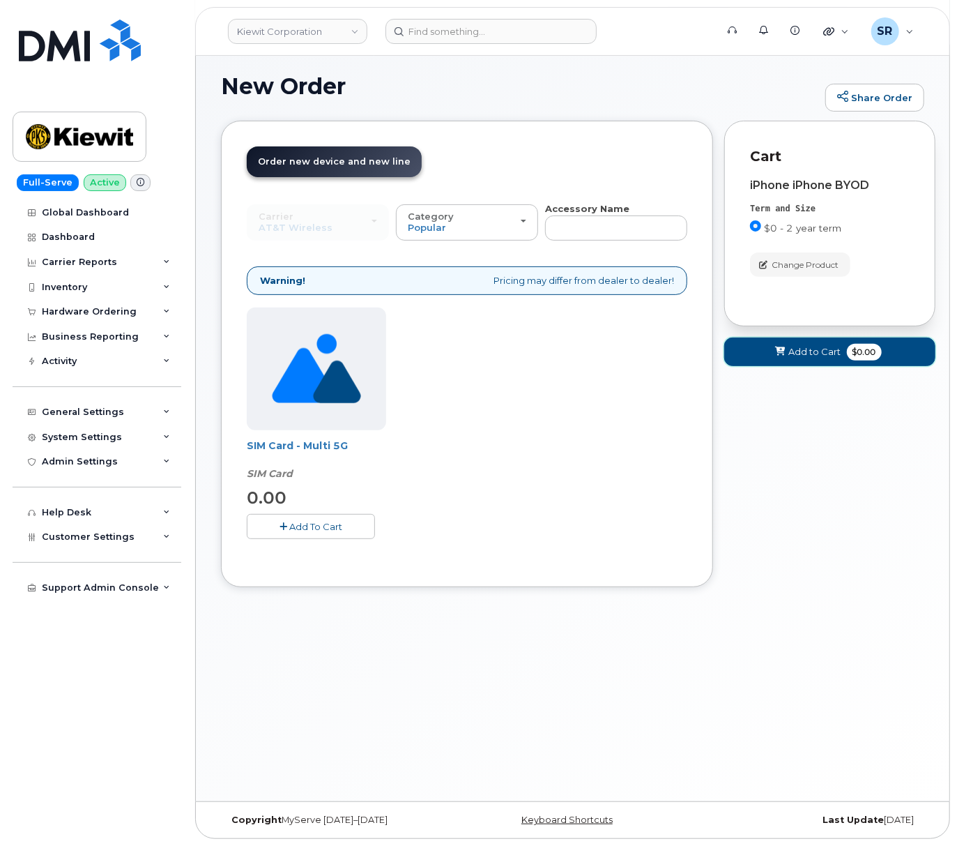
click at [800, 349] on span "Add to Cart" at bounding box center [815, 351] width 52 height 13
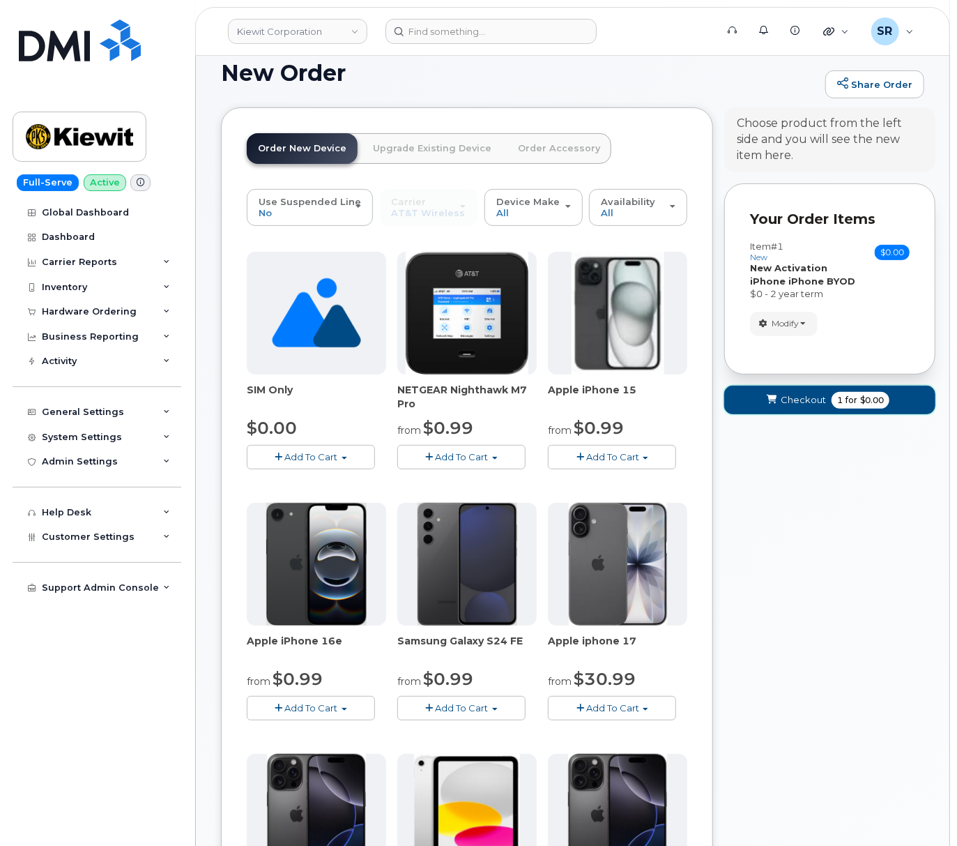
click at [840, 406] on span "1" at bounding box center [840, 400] width 6 height 13
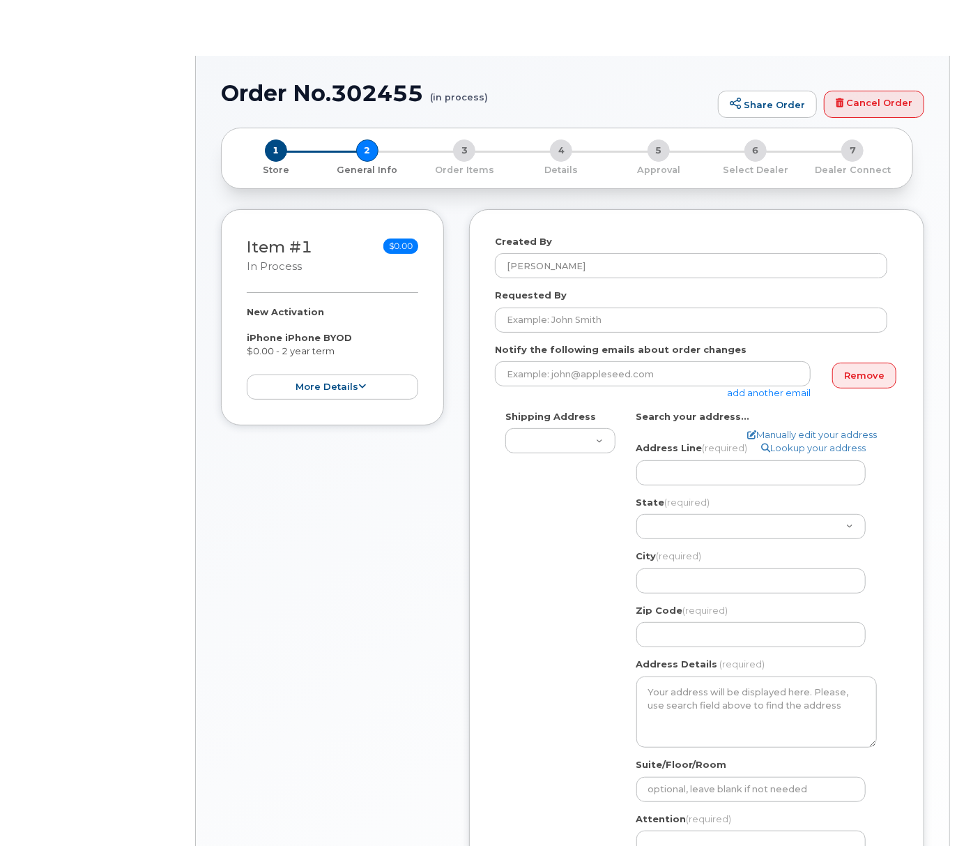
select select
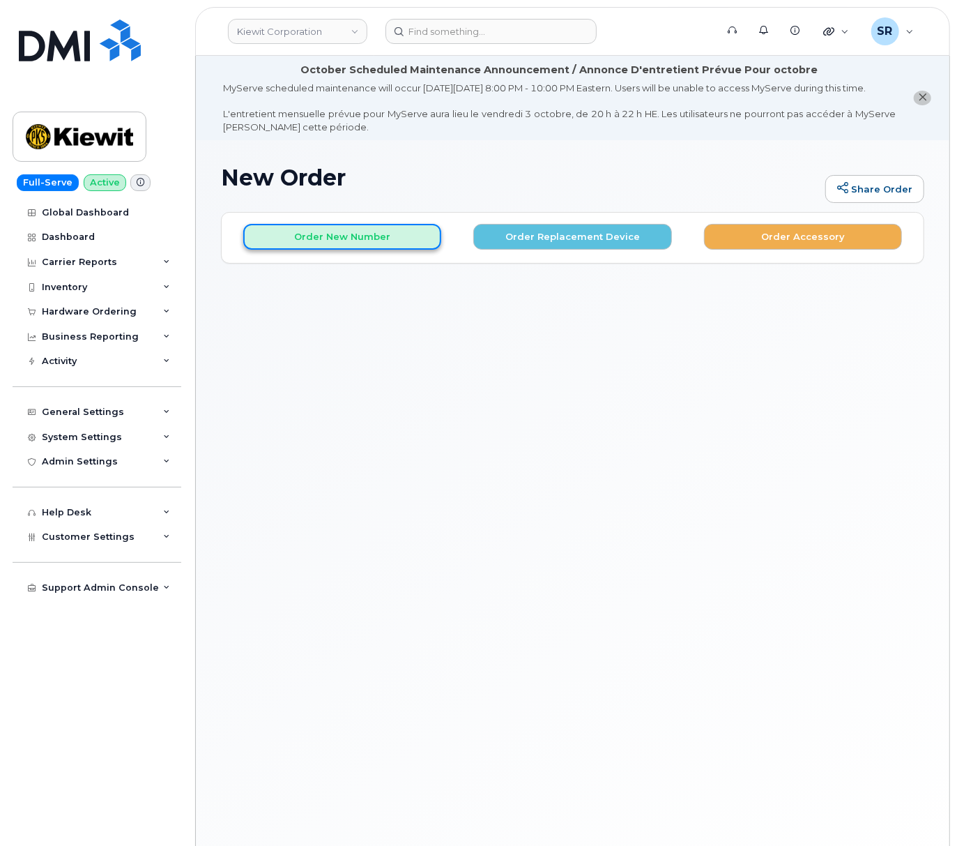
click at [434, 247] on button "Order New Number" at bounding box center [342, 237] width 198 height 26
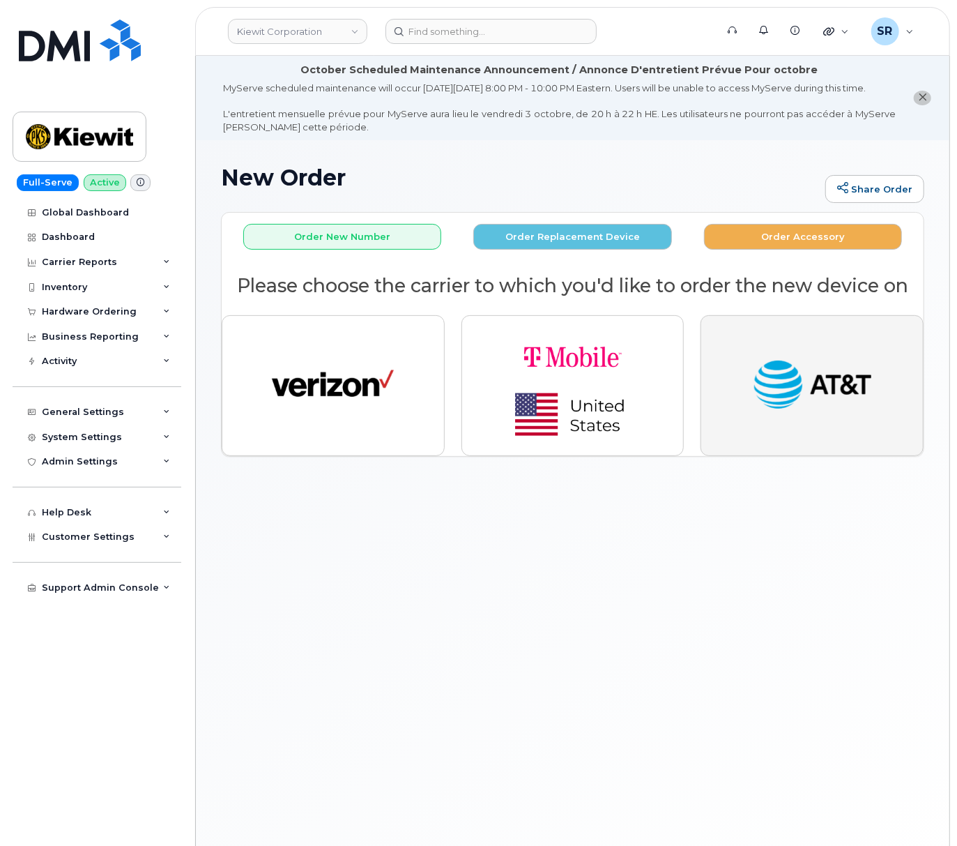
click at [821, 411] on img "button" at bounding box center [813, 385] width 122 height 63
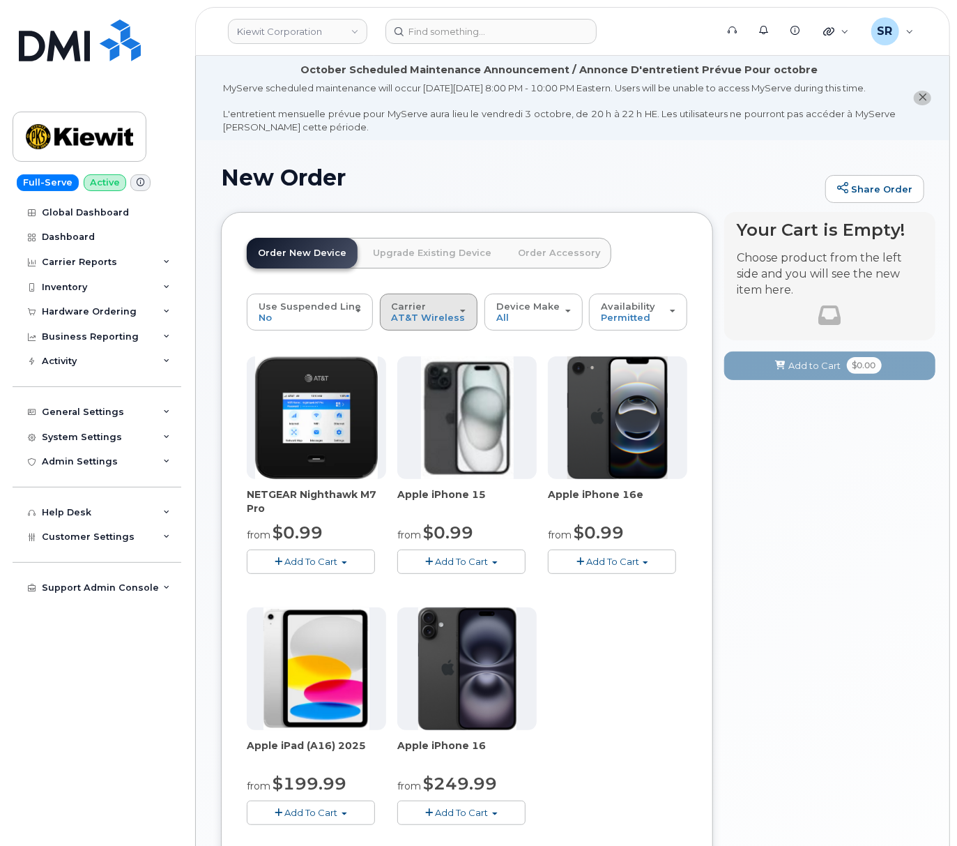
click at [405, 312] on button "Carrier Verizon Wireless T-Mobile AT&T Wireless" at bounding box center [429, 312] width 98 height 36
click at [424, 352] on label "Verizon Wireless" at bounding box center [433, 343] width 100 height 17
click at [0, 0] on input "Verizon Wireless" at bounding box center [0, 0] width 0 height 0
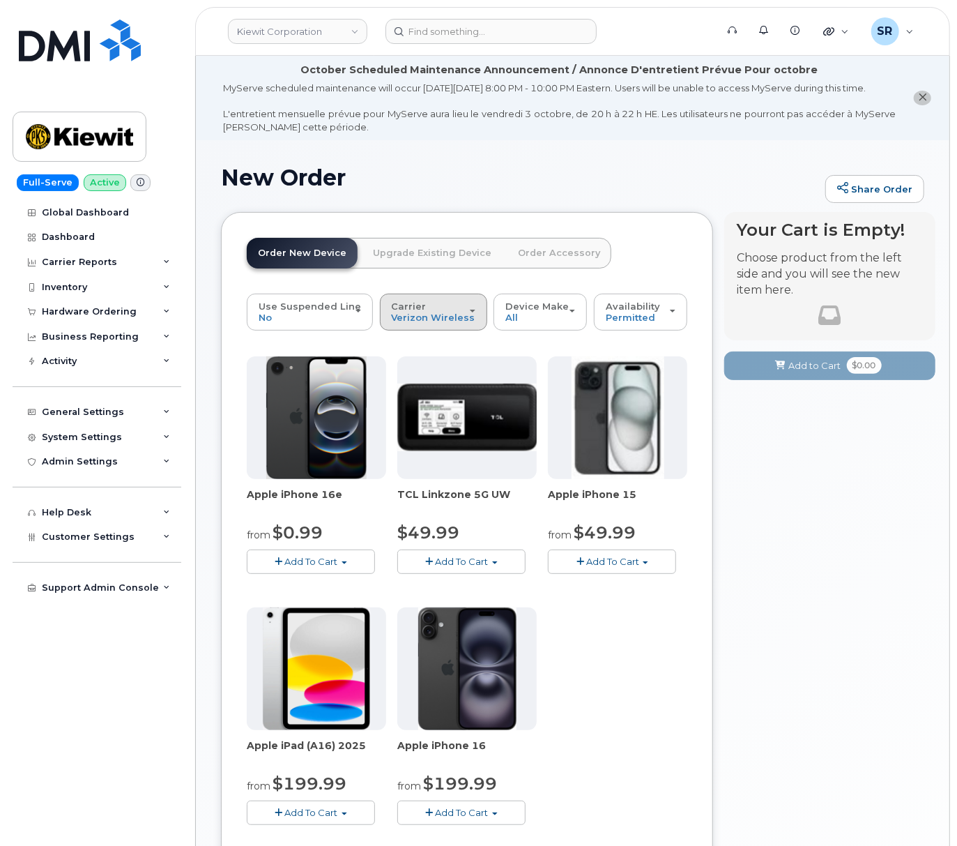
click at [441, 330] on button "Carrier Verizon Wireless T-Mobile AT&T Wireless" at bounding box center [433, 312] width 107 height 36
click at [435, 400] on label "AT&T Wireless" at bounding box center [428, 391] width 91 height 17
click at [0, 0] on input "AT&T Wireless" at bounding box center [0, 0] width 0 height 0
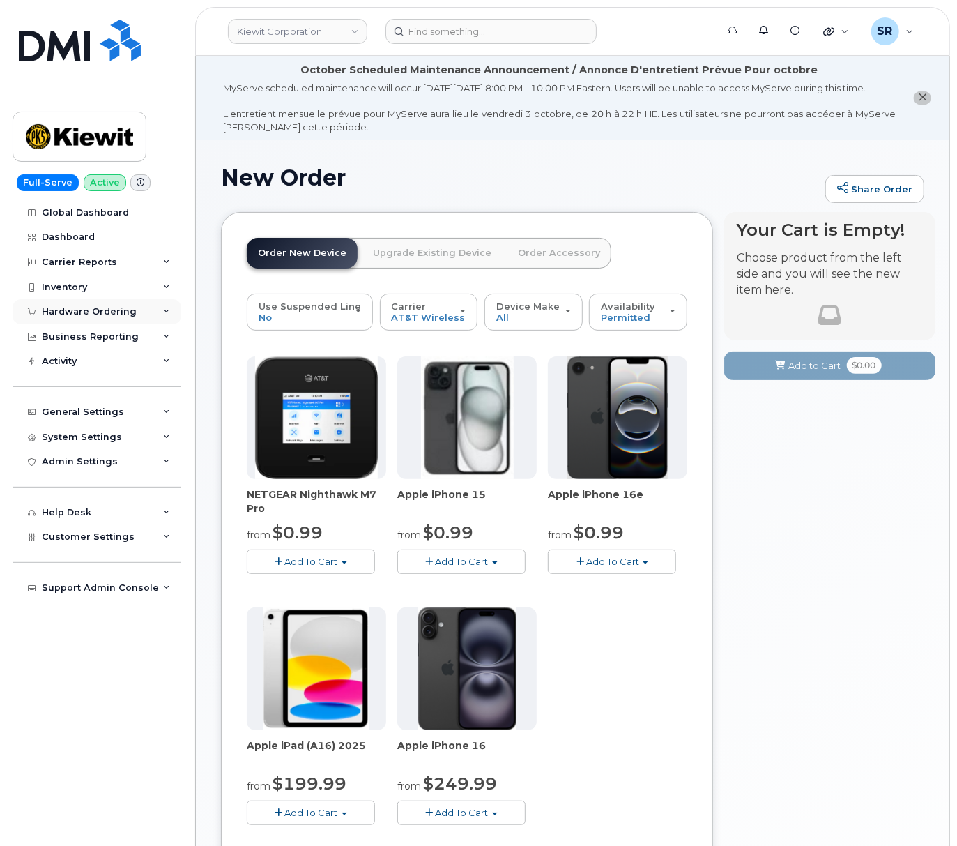
click at [130, 306] on div "Hardware Ordering" at bounding box center [89, 311] width 95 height 11
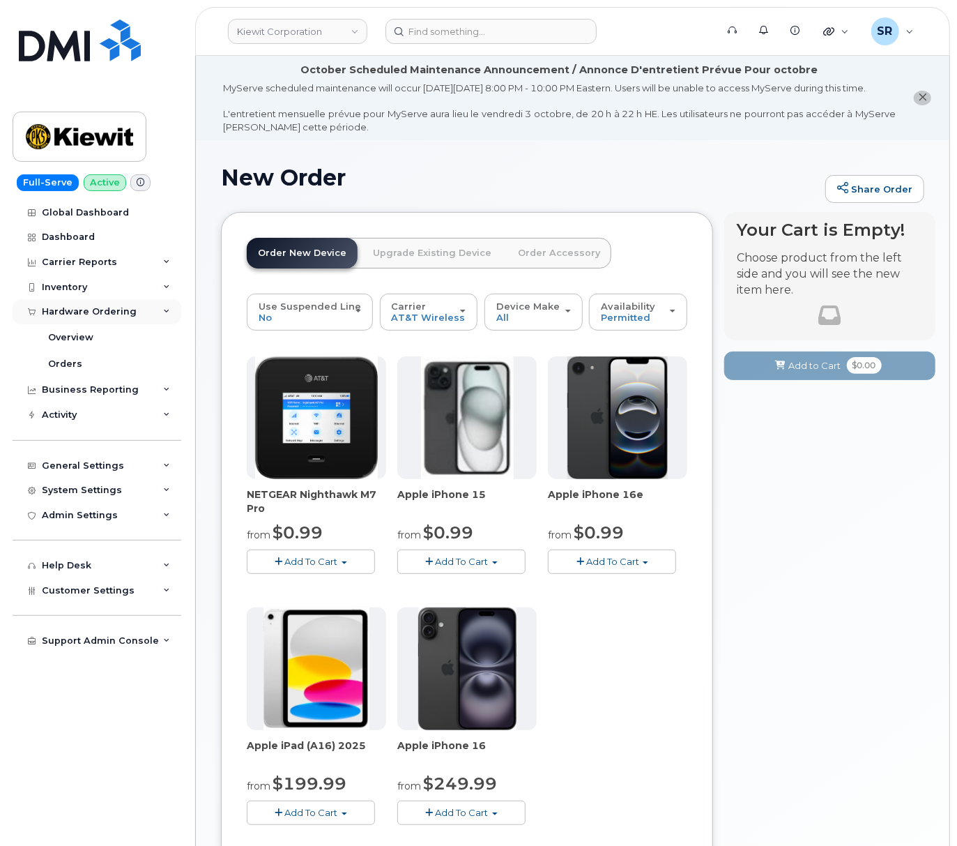
click at [130, 306] on div "Hardware Ordering" at bounding box center [89, 311] width 95 height 11
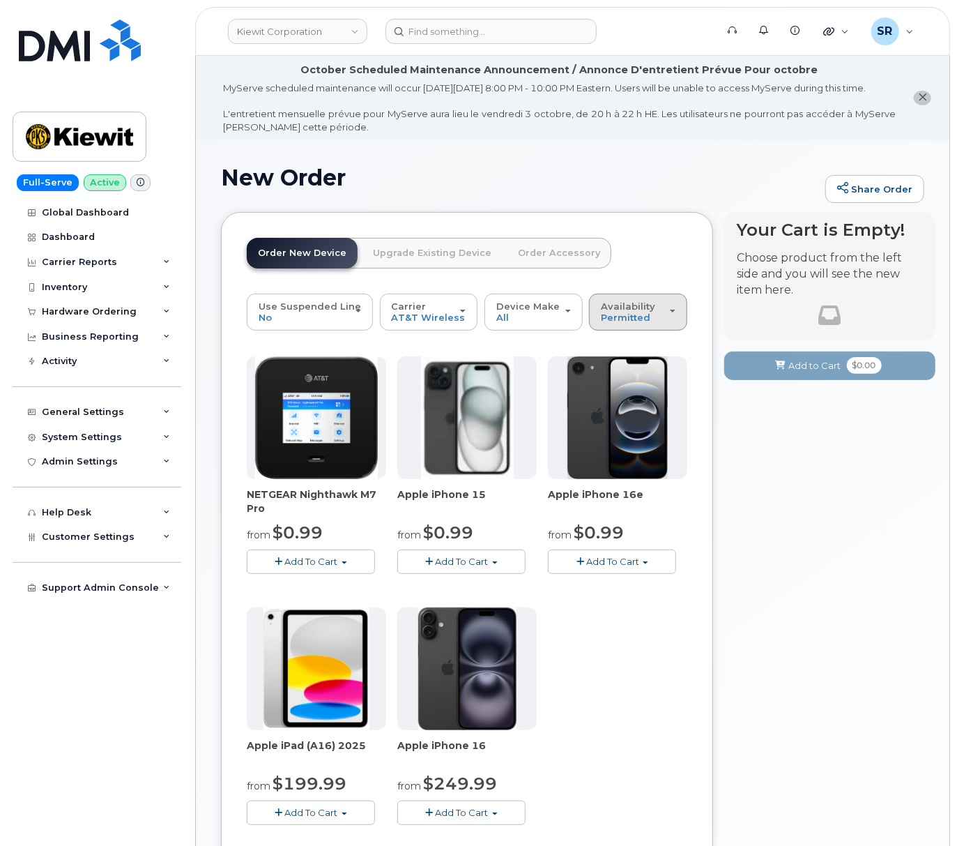
click at [651, 323] on div "Availability Permitted All" at bounding box center [638, 312] width 75 height 22
click at [622, 374] on div "All" at bounding box center [659, 367] width 132 height 17
click at [633, 323] on span "Permitted" at bounding box center [626, 317] width 50 height 11
click at [608, 376] on label "All" at bounding box center [607, 367] width 29 height 17
click at [0, 0] on input "All" at bounding box center [0, 0] width 0 height 0
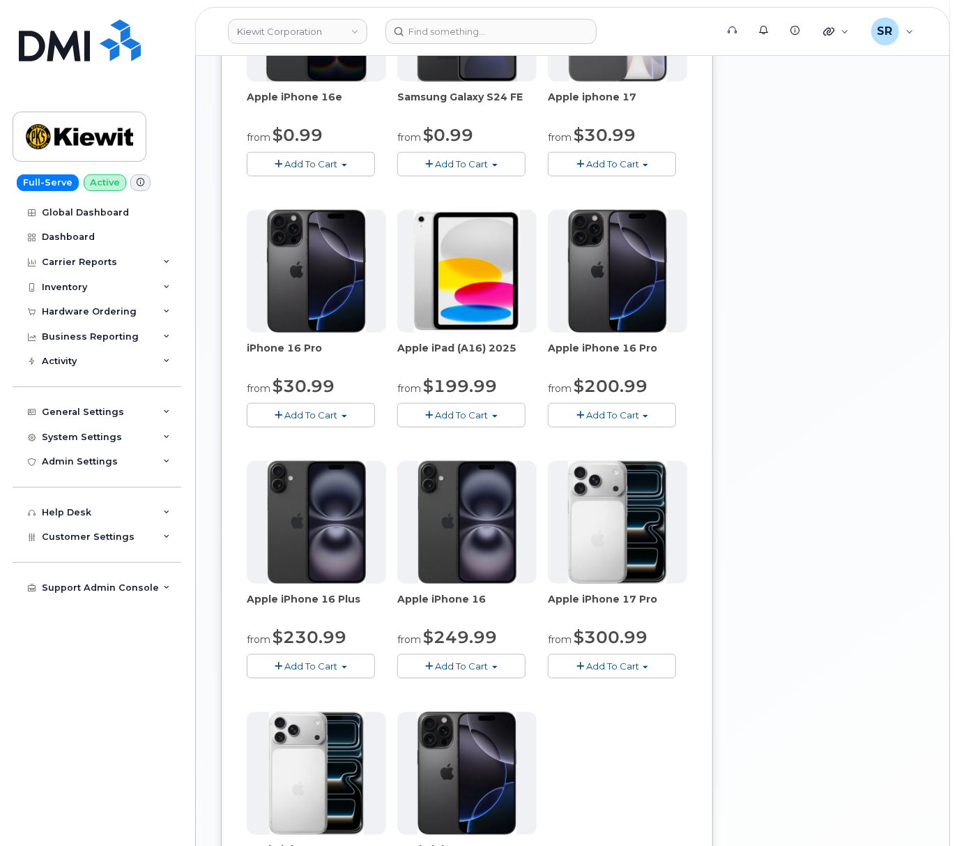
scroll to position [651, 0]
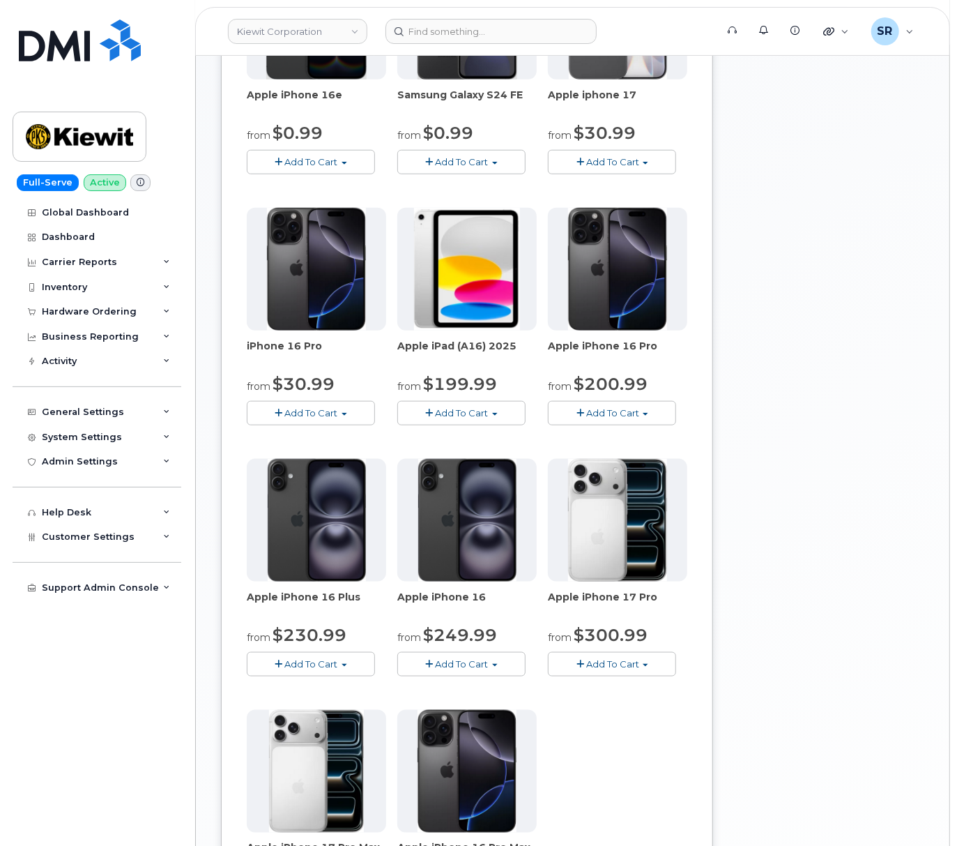
click at [300, 418] on span "Add To Cart" at bounding box center [311, 412] width 53 height 11
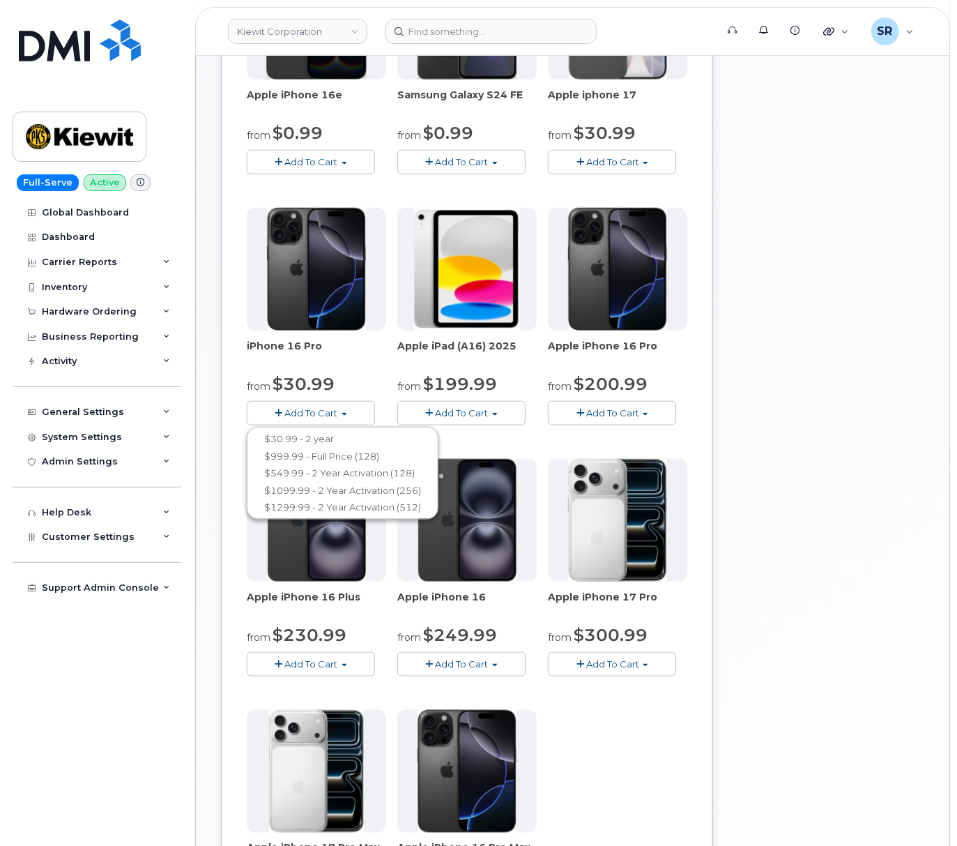
click at [329, 418] on span "Add To Cart" at bounding box center [311, 412] width 53 height 11
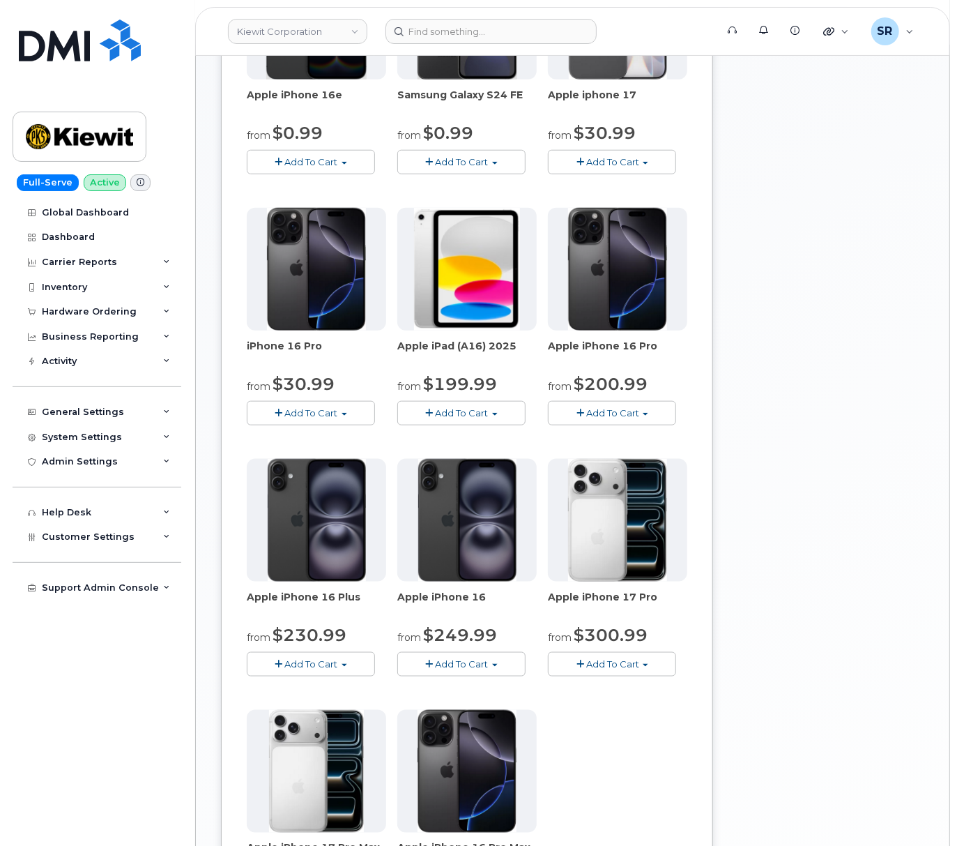
click at [625, 418] on span "Add To Cart" at bounding box center [612, 412] width 53 height 11
click at [653, 425] on button "Add To Cart" at bounding box center [612, 413] width 128 height 24
click at [296, 418] on span "Add To Cart" at bounding box center [311, 412] width 53 height 11
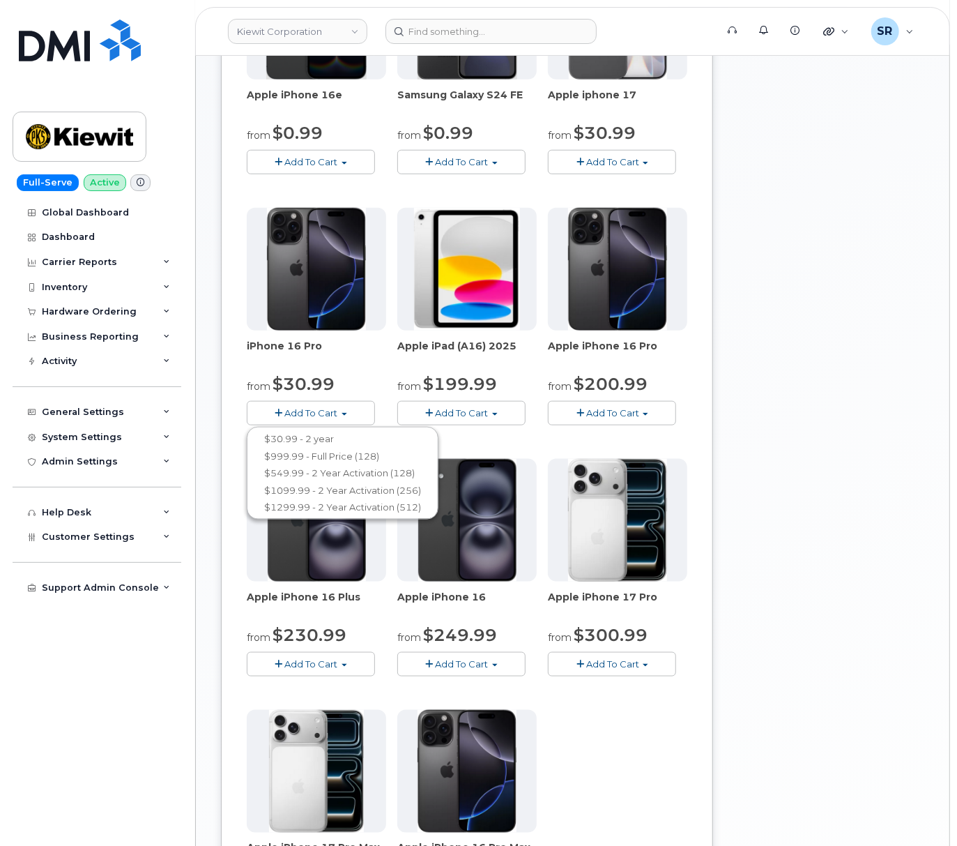
click at [299, 420] on button "Add To Cart" at bounding box center [311, 413] width 128 height 24
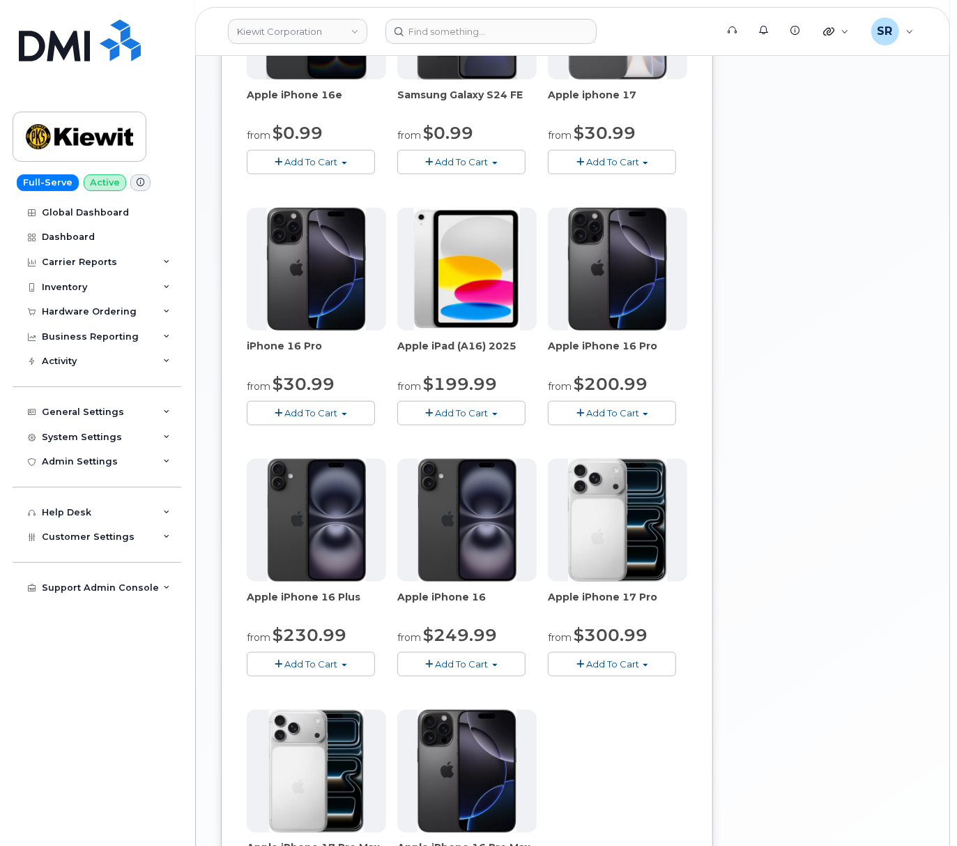
click at [625, 418] on span "Add To Cart" at bounding box center [612, 412] width 53 height 11
click at [639, 425] on button "Add To Cart" at bounding box center [612, 413] width 128 height 24
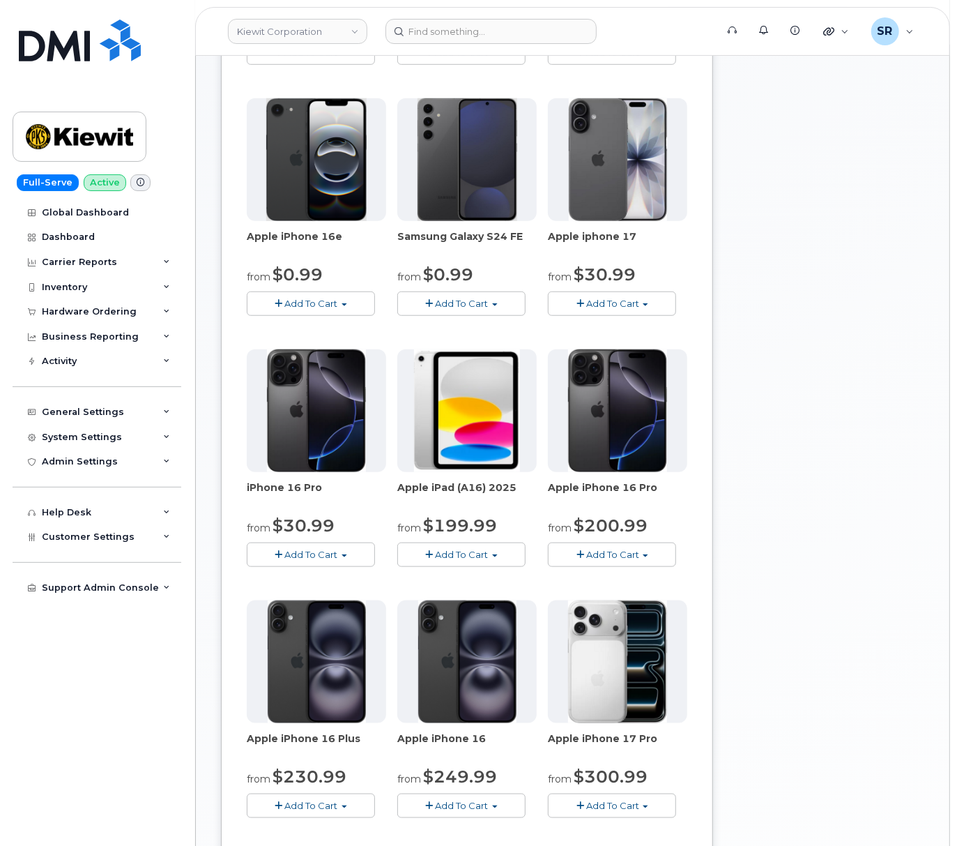
scroll to position [464, 0]
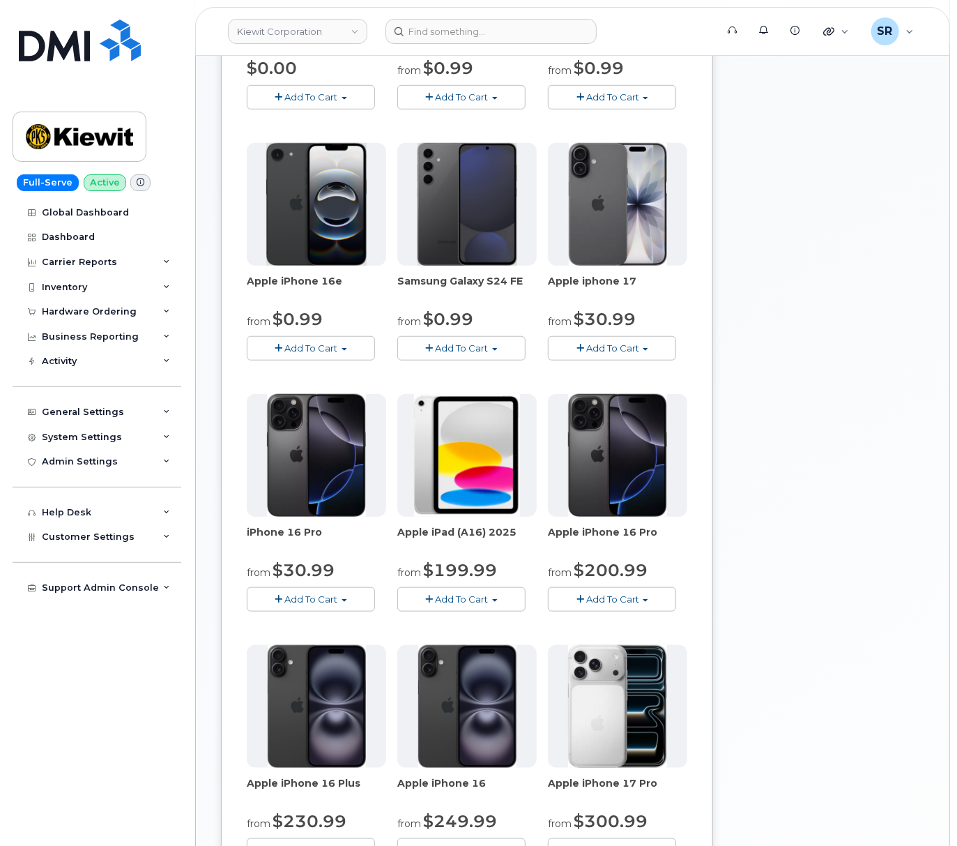
click at [305, 605] on span "Add To Cart" at bounding box center [311, 598] width 53 height 11
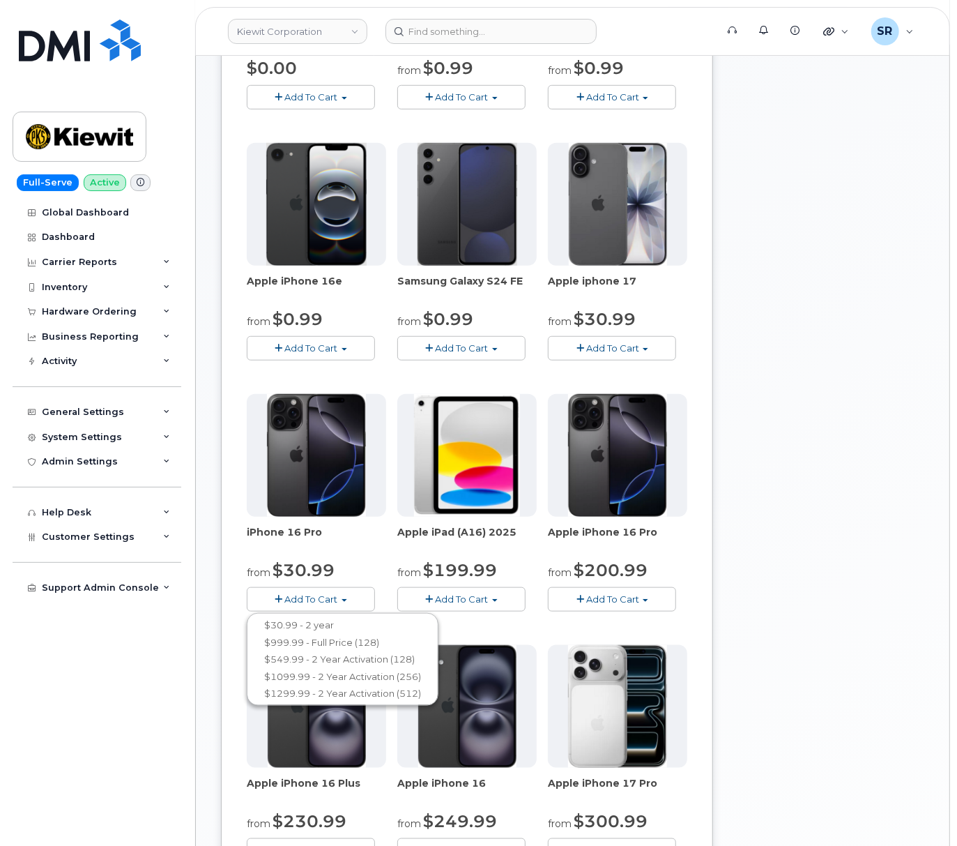
click at [350, 607] on button "Add To Cart" at bounding box center [311, 599] width 128 height 24
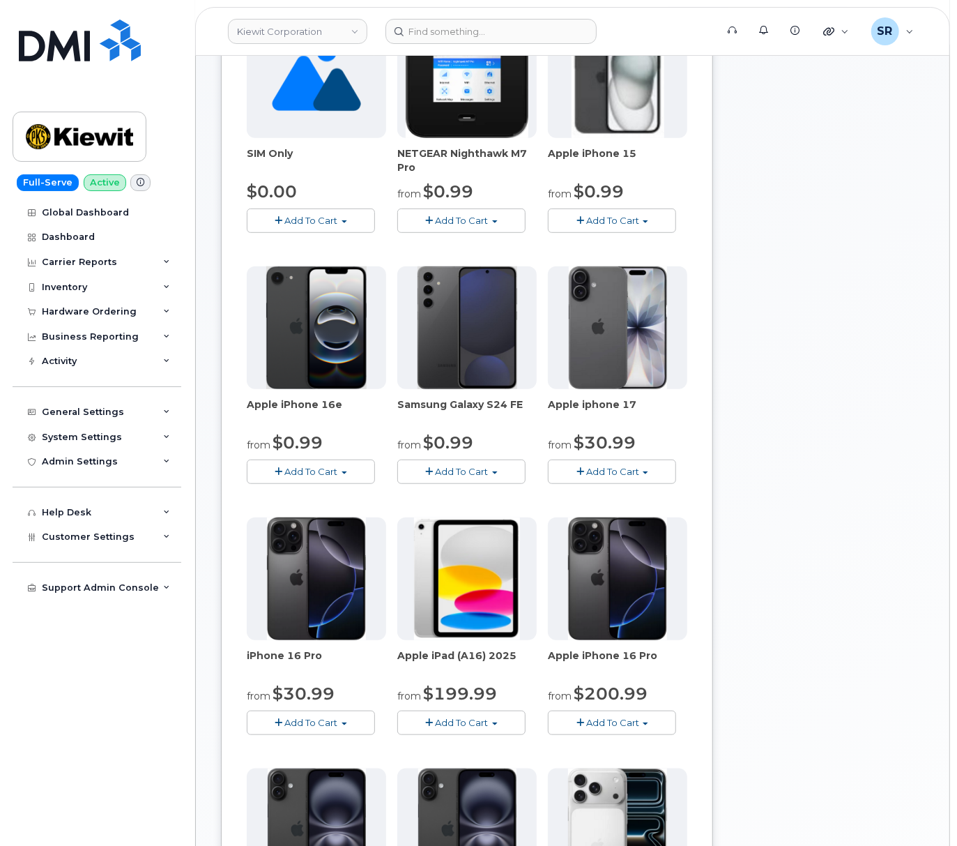
scroll to position [372, 0]
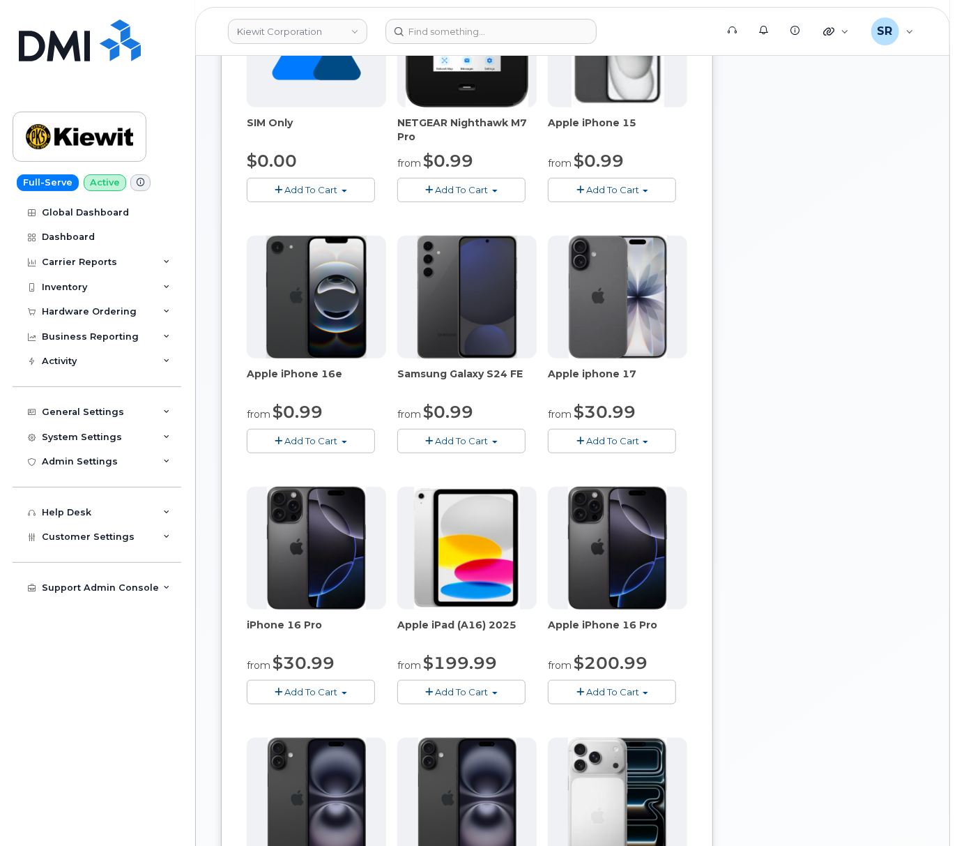
click at [296, 697] on span "Add To Cart" at bounding box center [311, 691] width 53 height 11
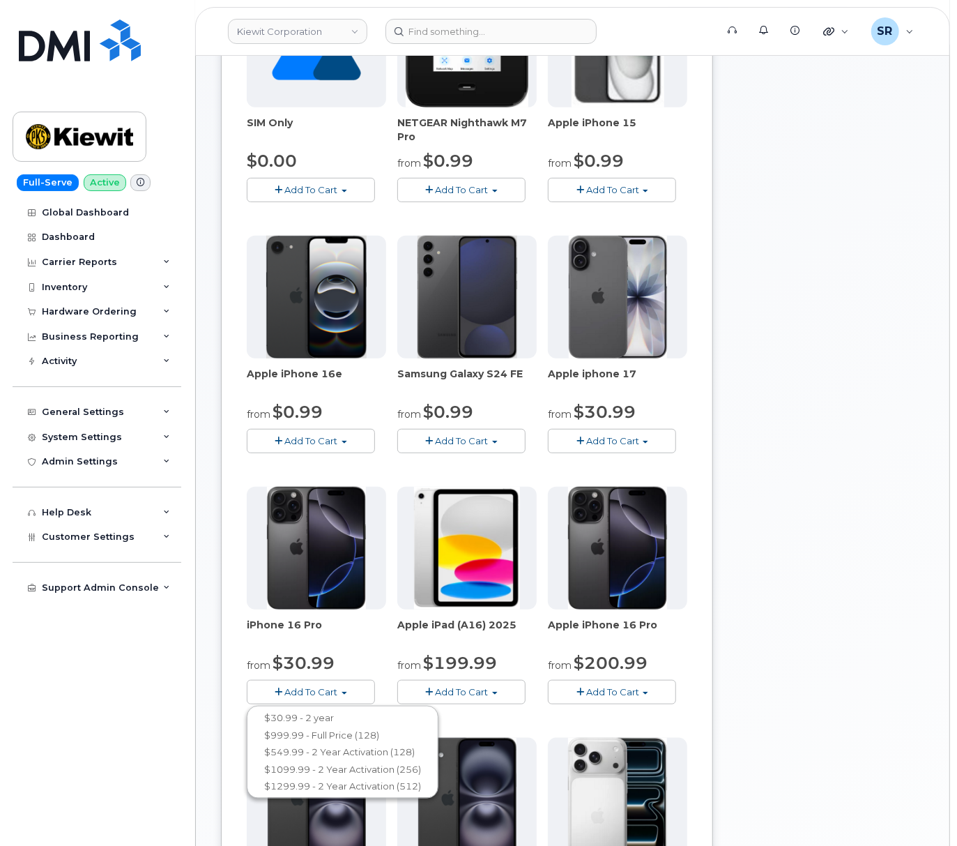
click at [654, 704] on button "Add To Cart" at bounding box center [612, 692] width 128 height 24
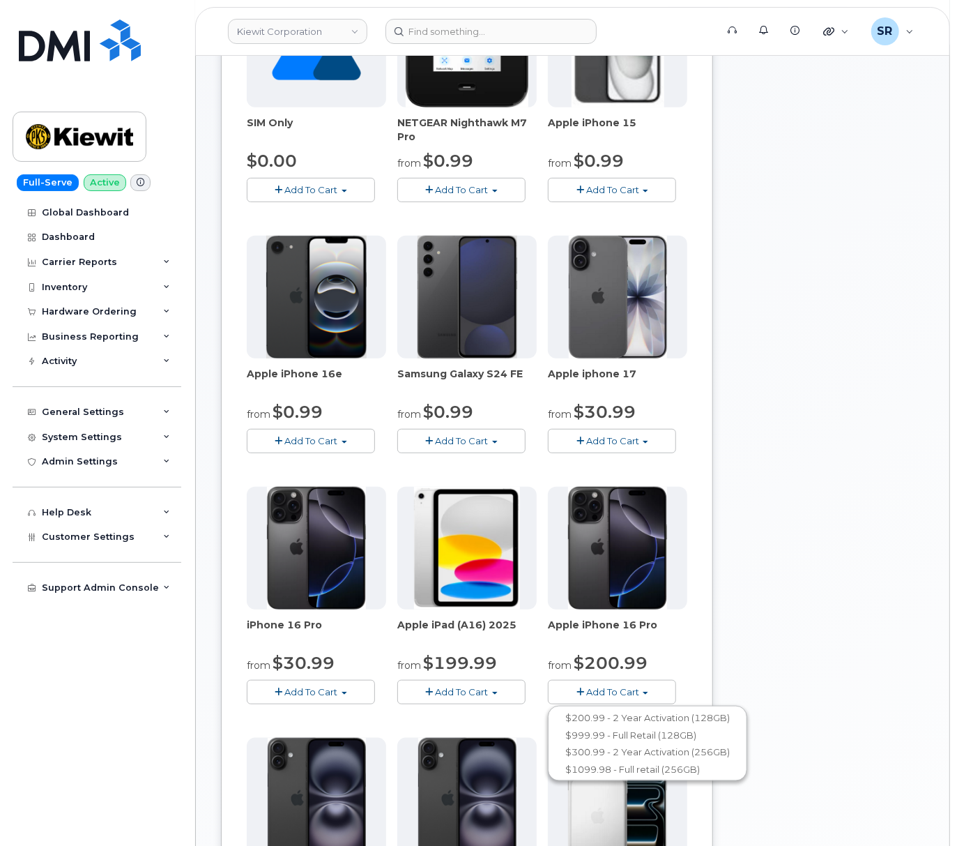
click at [293, 704] on button "Add To Cart" at bounding box center [311, 692] width 128 height 24
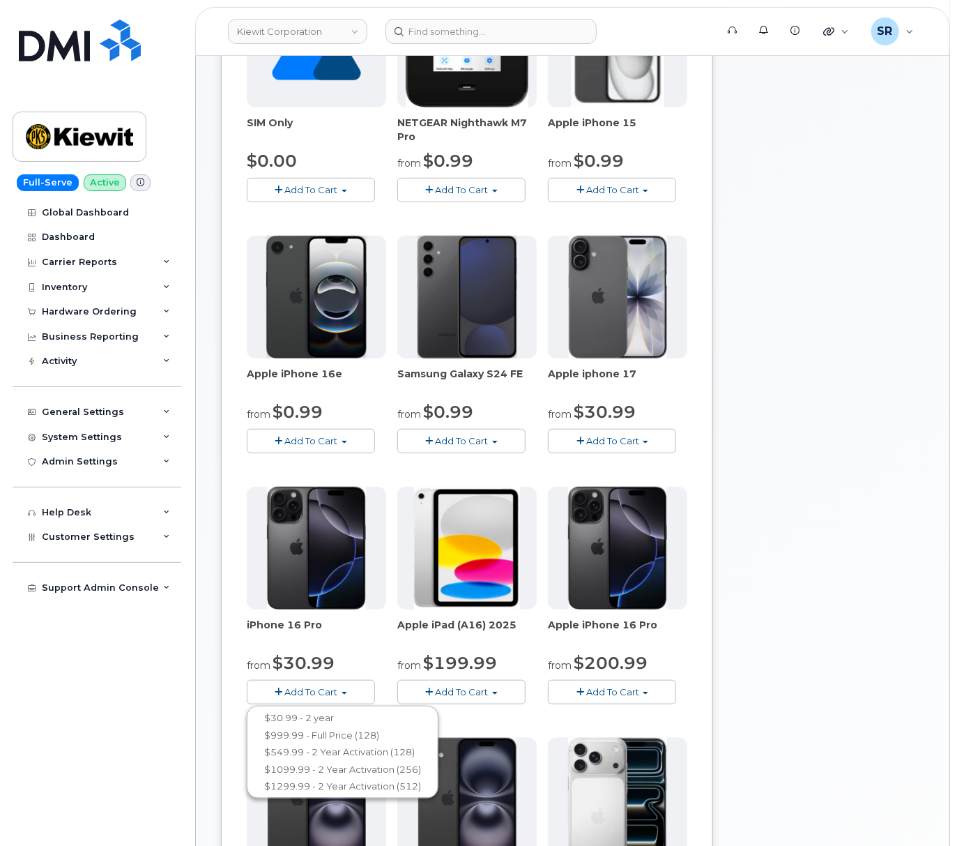
click at [837, 653] on div "Your Cart is Empty! Choose product from the left side and you will see the new …" at bounding box center [829, 665] width 211 height 1650
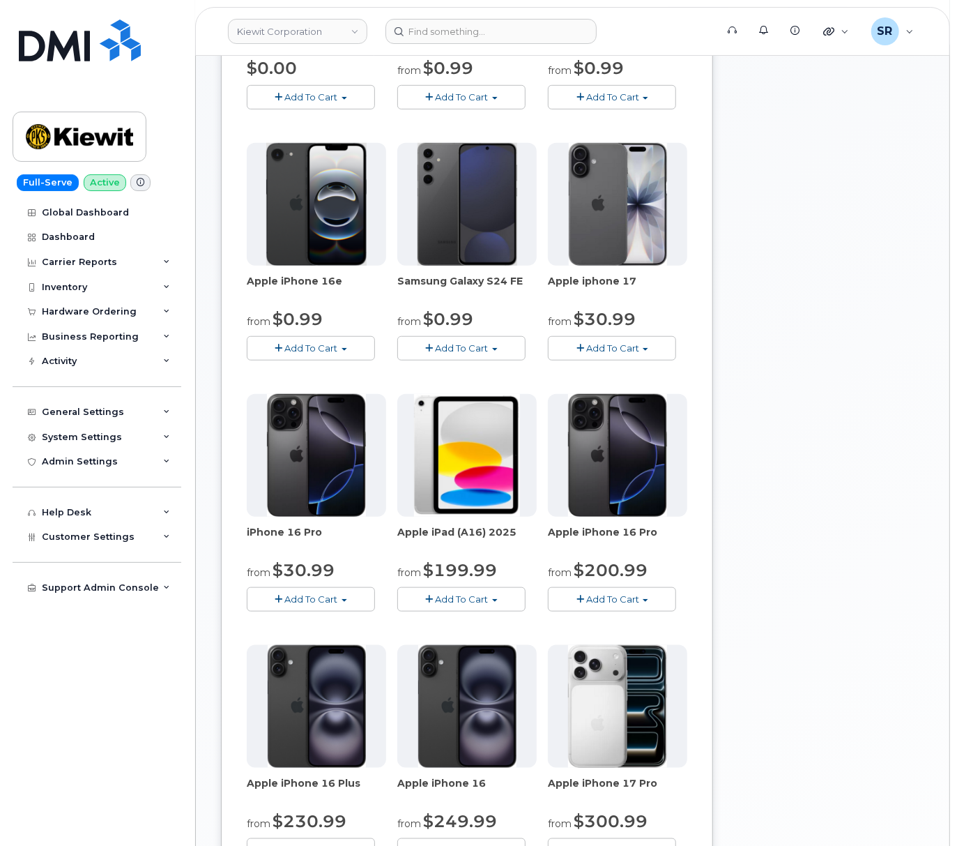
scroll to position [558, 0]
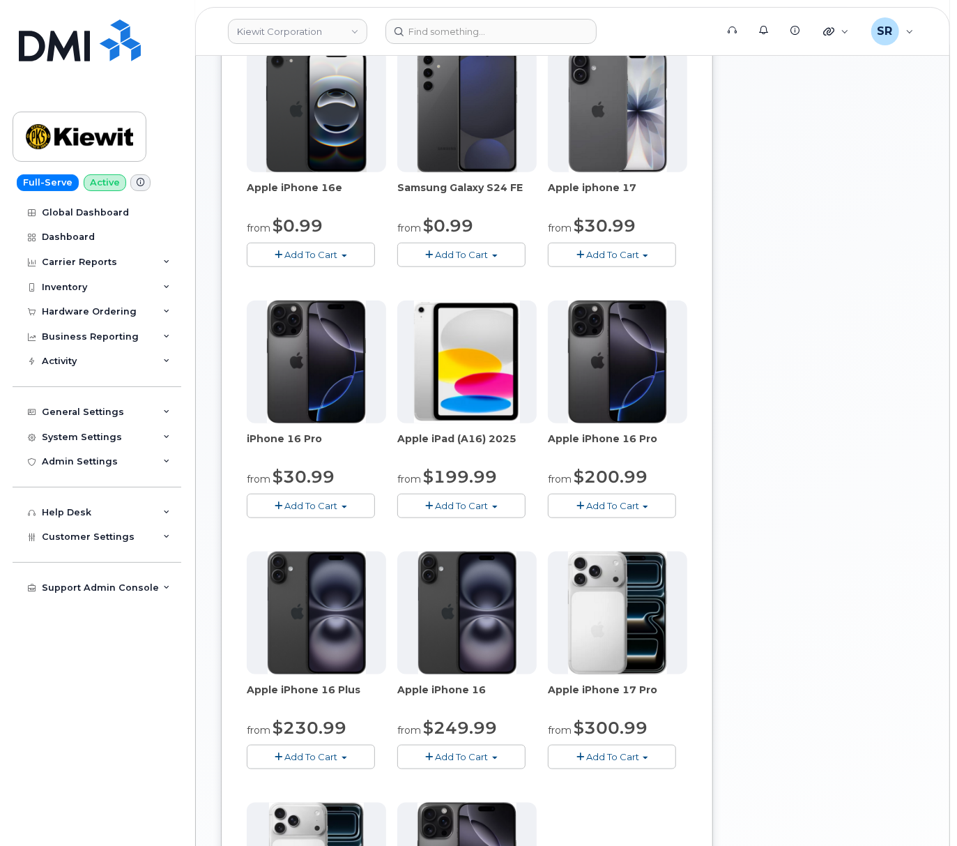
click at [642, 509] on button "Add To Cart" at bounding box center [612, 506] width 128 height 24
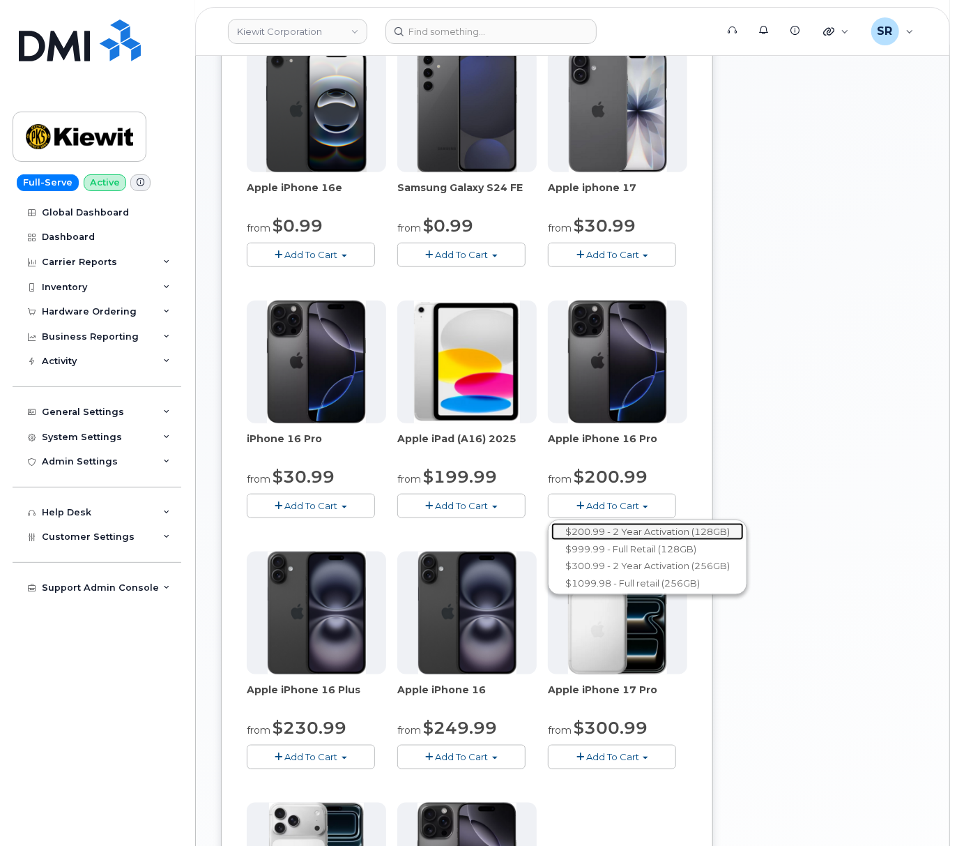
click at [707, 540] on link "$200.99 - 2 Year Activation (128GB)" at bounding box center [648, 531] width 192 height 17
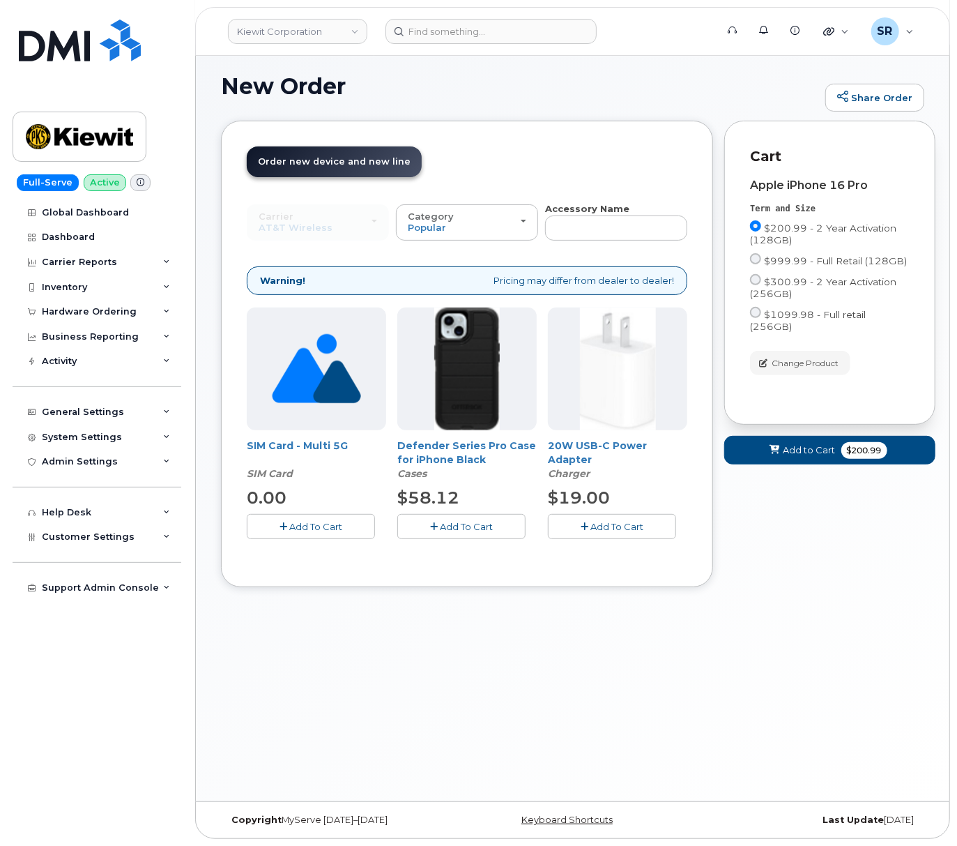
click at [492, 528] on span "Add To Cart" at bounding box center [466, 526] width 53 height 11
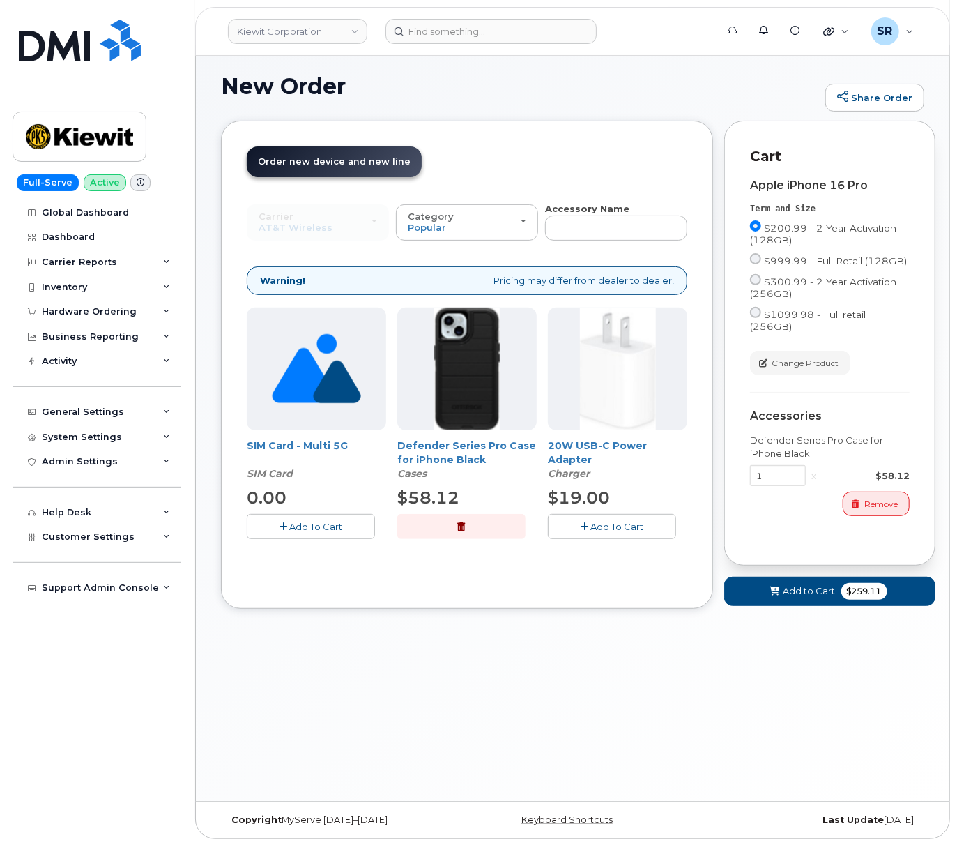
click at [620, 530] on span "Add To Cart" at bounding box center [617, 526] width 53 height 11
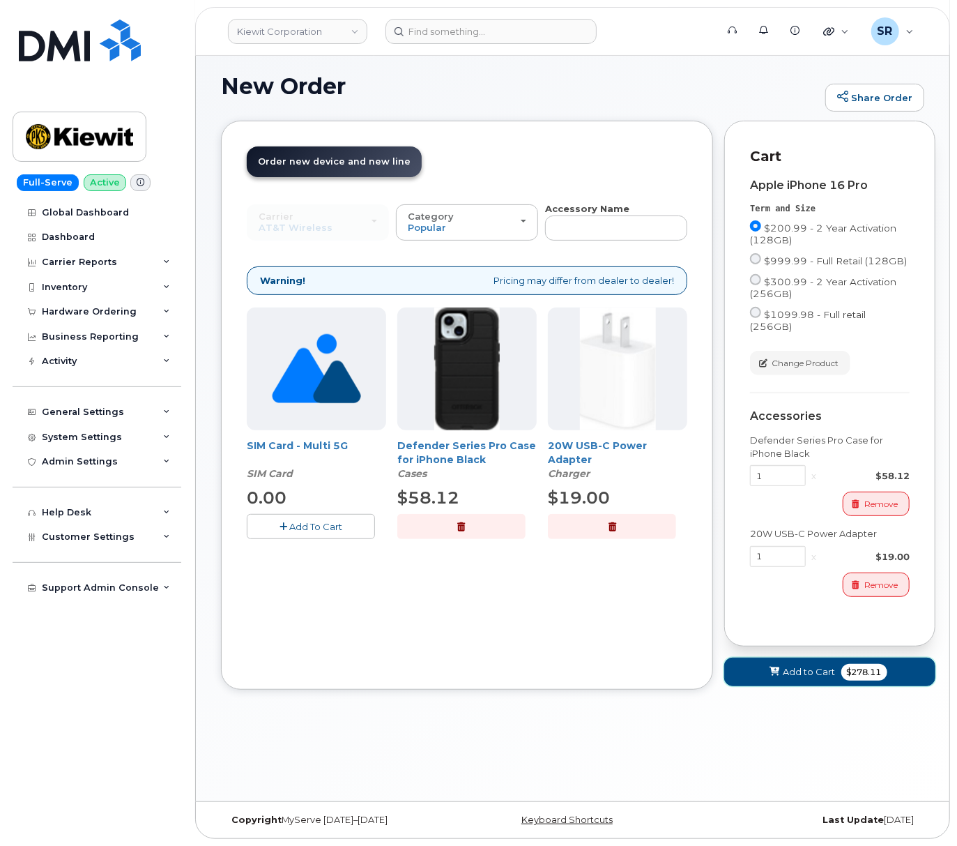
click at [793, 665] on span "Add to Cart" at bounding box center [810, 671] width 52 height 13
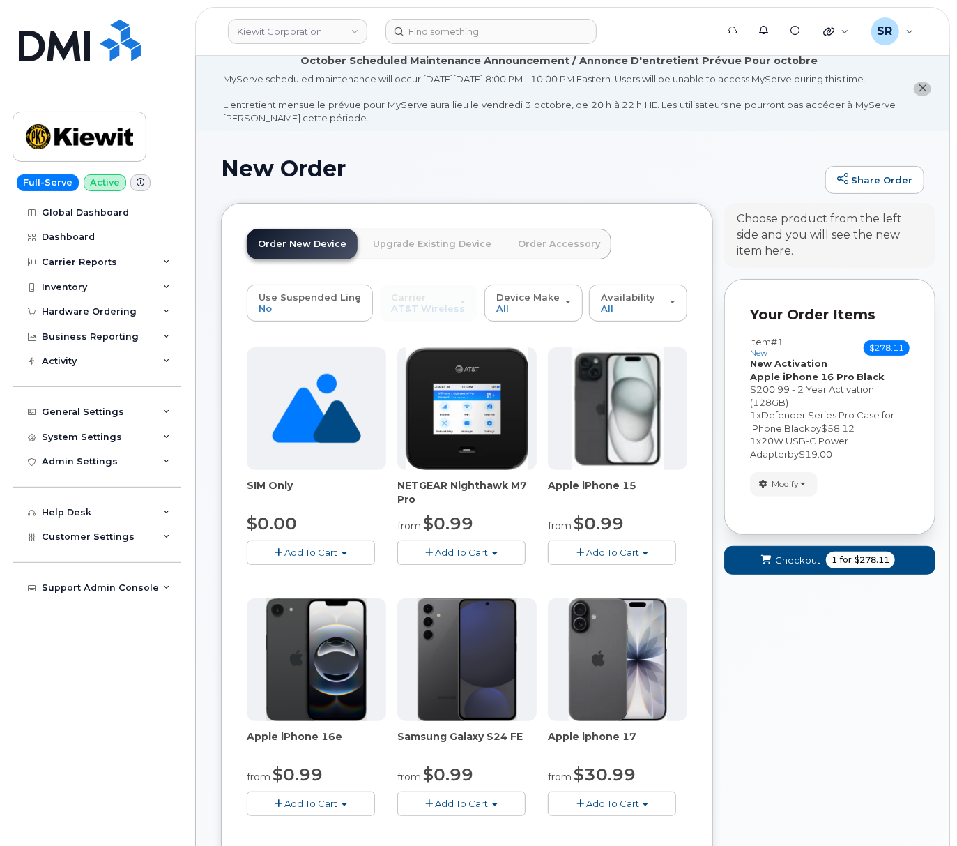
scroll to position [0, 0]
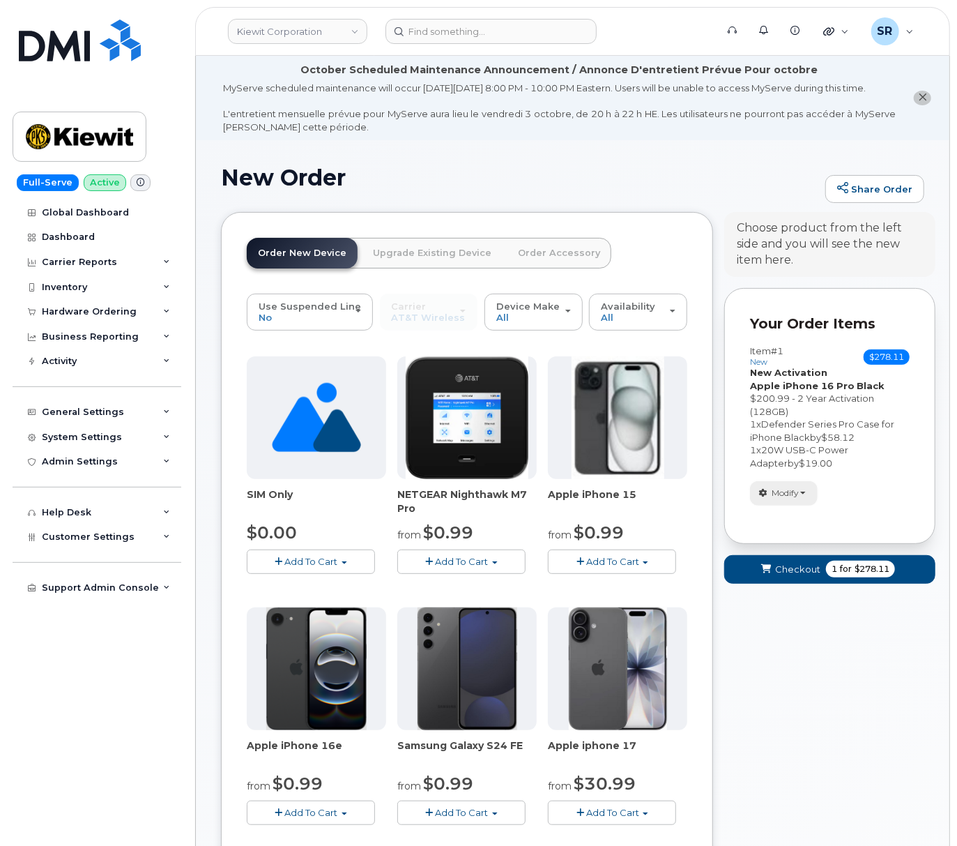
click at [789, 499] on span "Modify" at bounding box center [785, 493] width 27 height 13
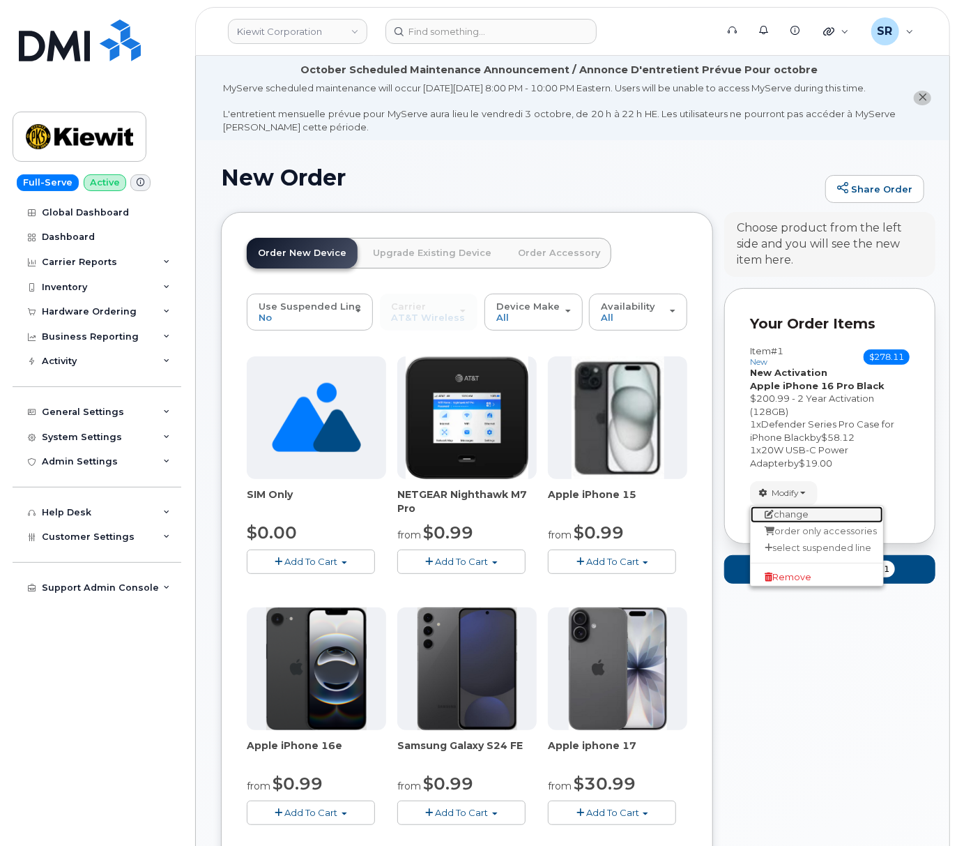
click at [801, 523] on link "change" at bounding box center [817, 514] width 132 height 17
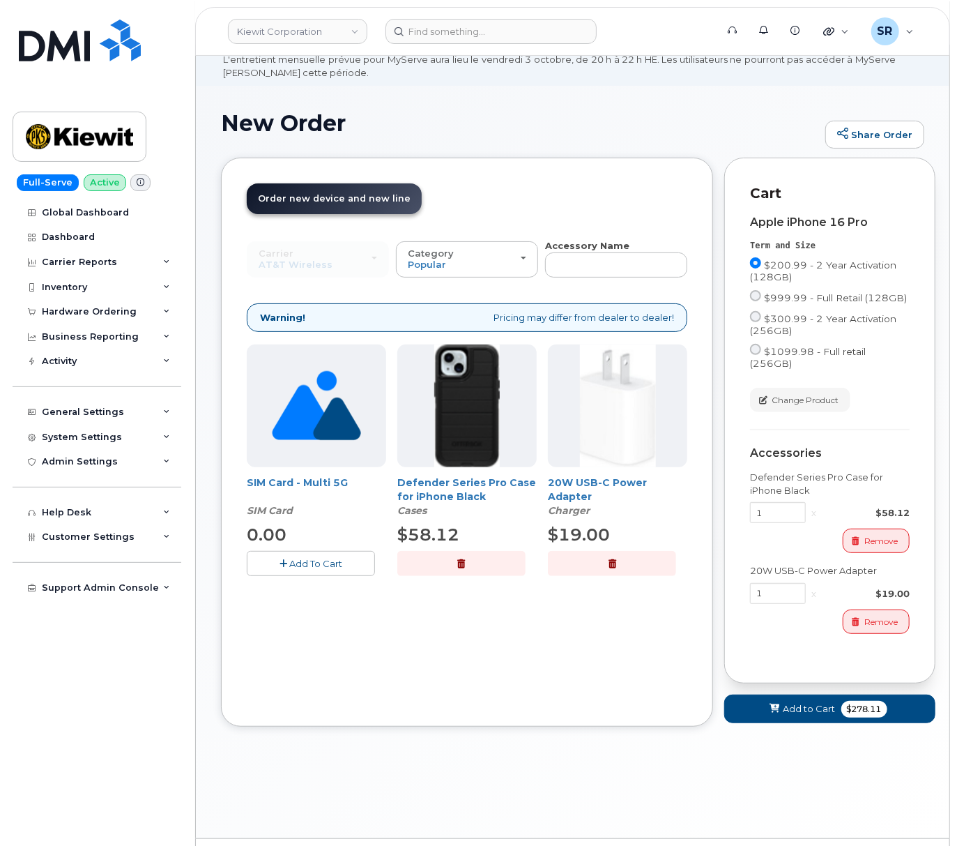
scroll to position [105, 0]
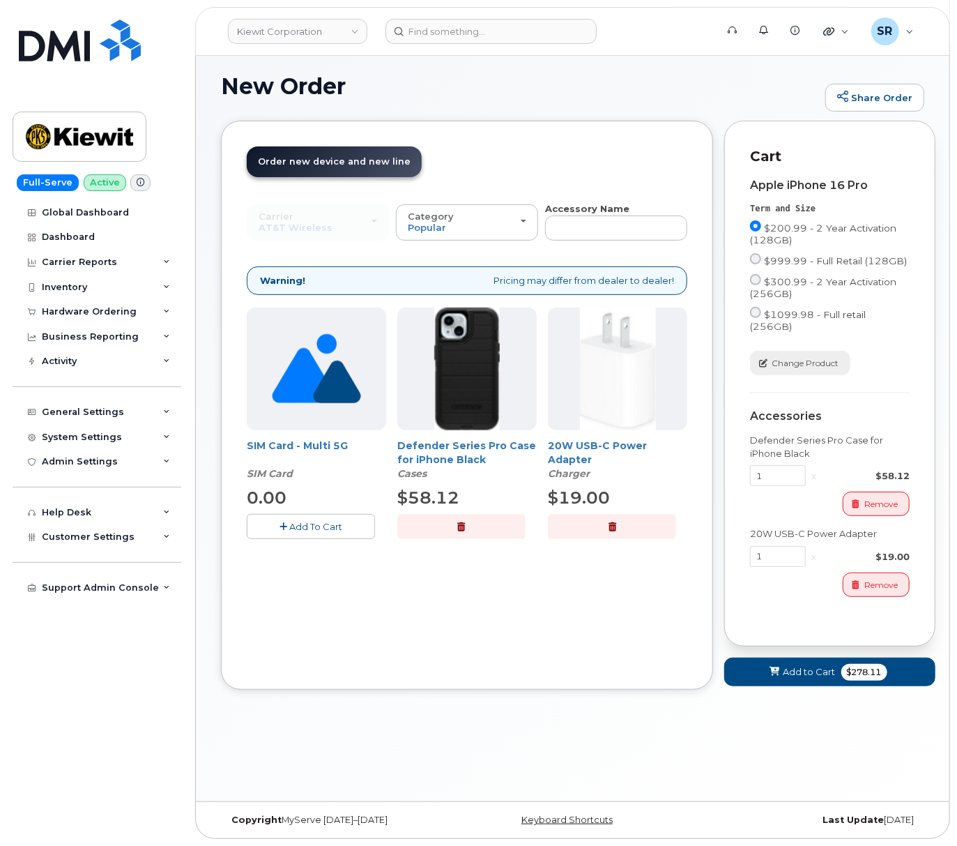
click at [804, 357] on span "Change Product" at bounding box center [805, 363] width 67 height 13
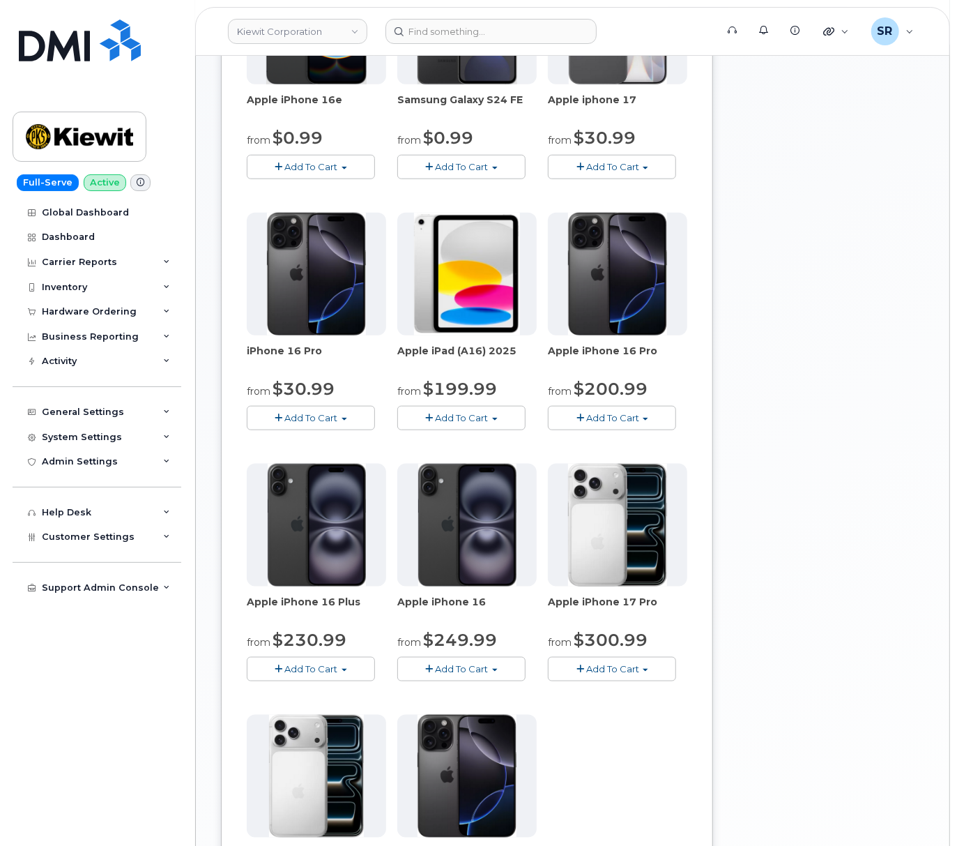
scroll to position [651, 0]
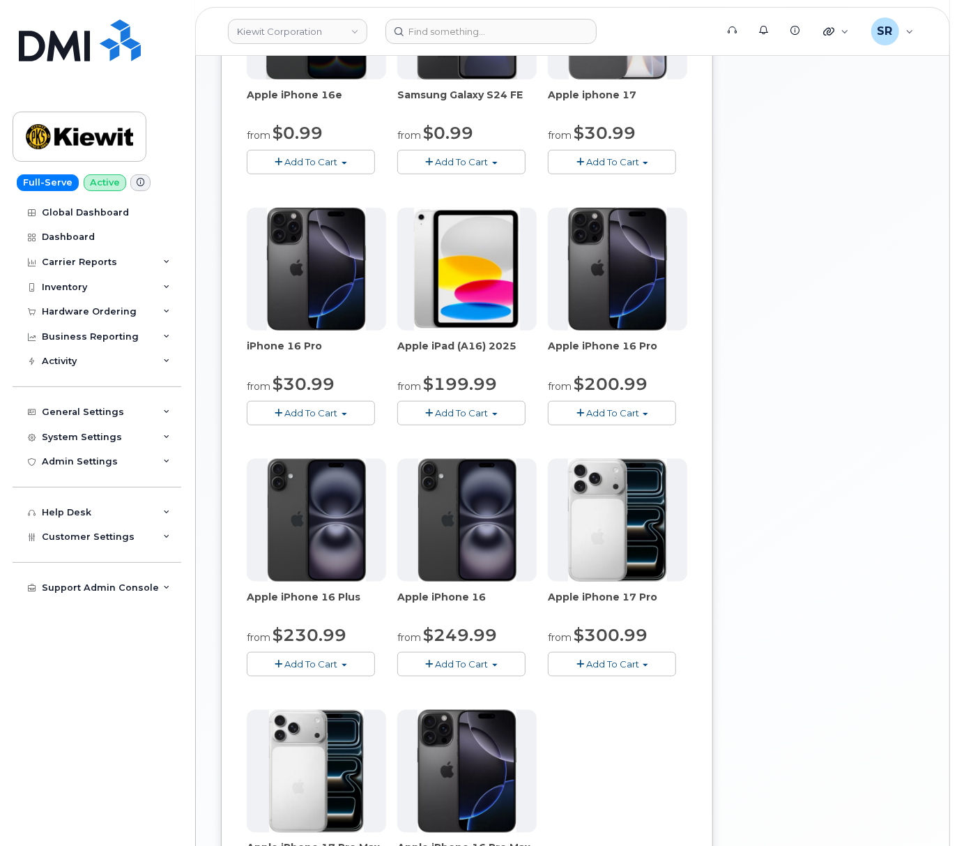
click at [330, 418] on span "Add To Cart" at bounding box center [311, 412] width 53 height 11
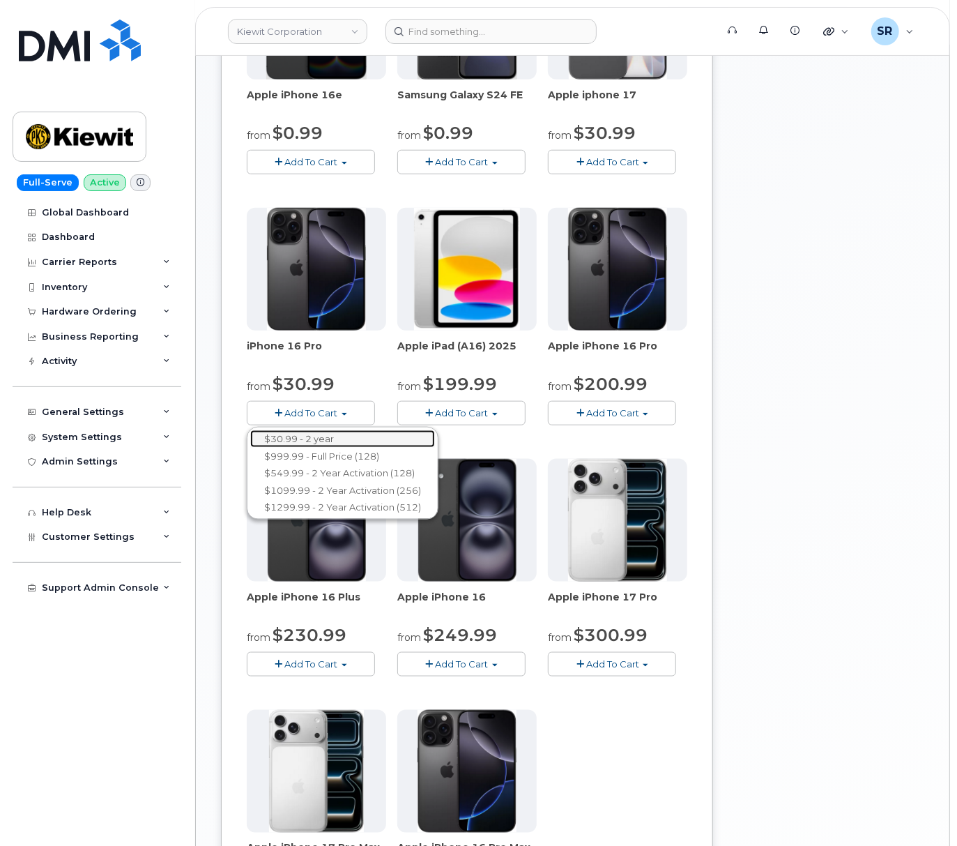
click at [357, 448] on link "$30.99 - 2 year" at bounding box center [342, 438] width 185 height 17
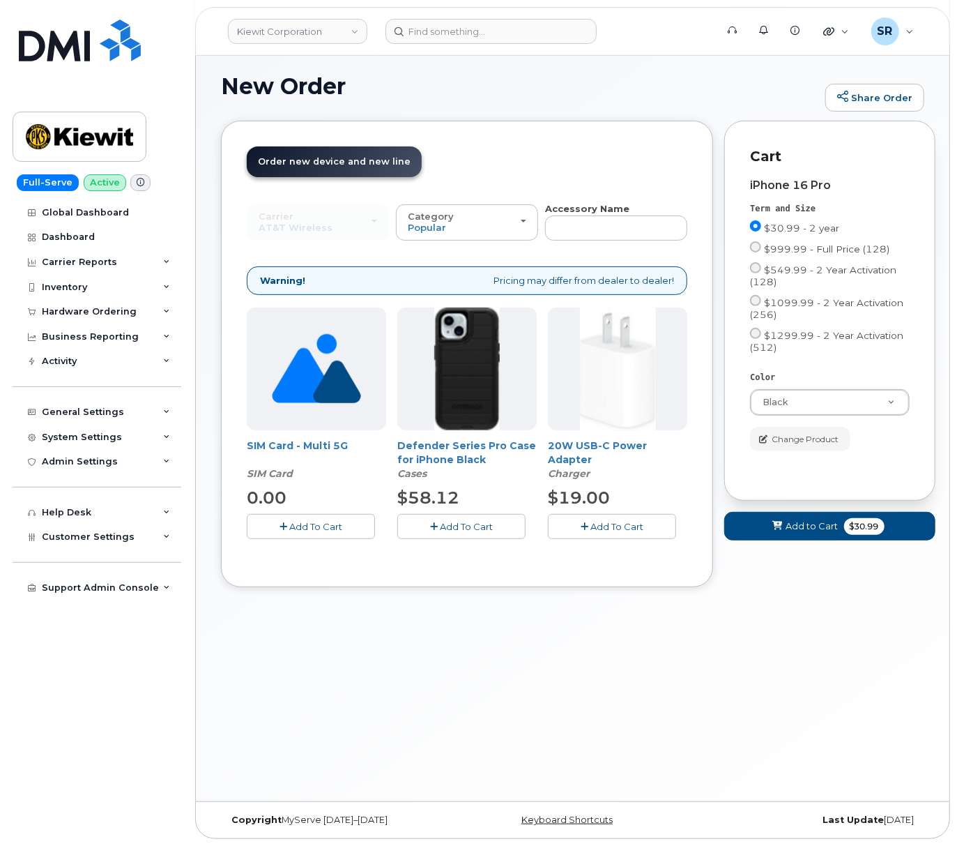
click at [452, 516] on button "Add To Cart" at bounding box center [461, 526] width 128 height 24
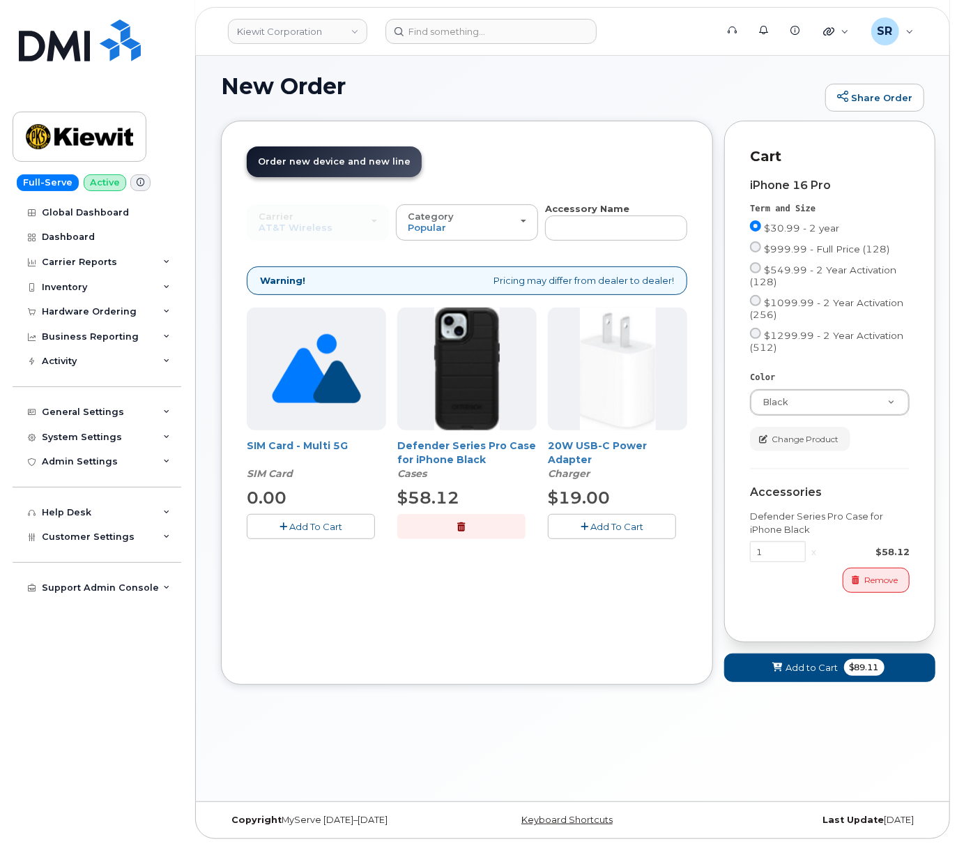
click at [584, 531] on button "Add To Cart" at bounding box center [612, 526] width 128 height 24
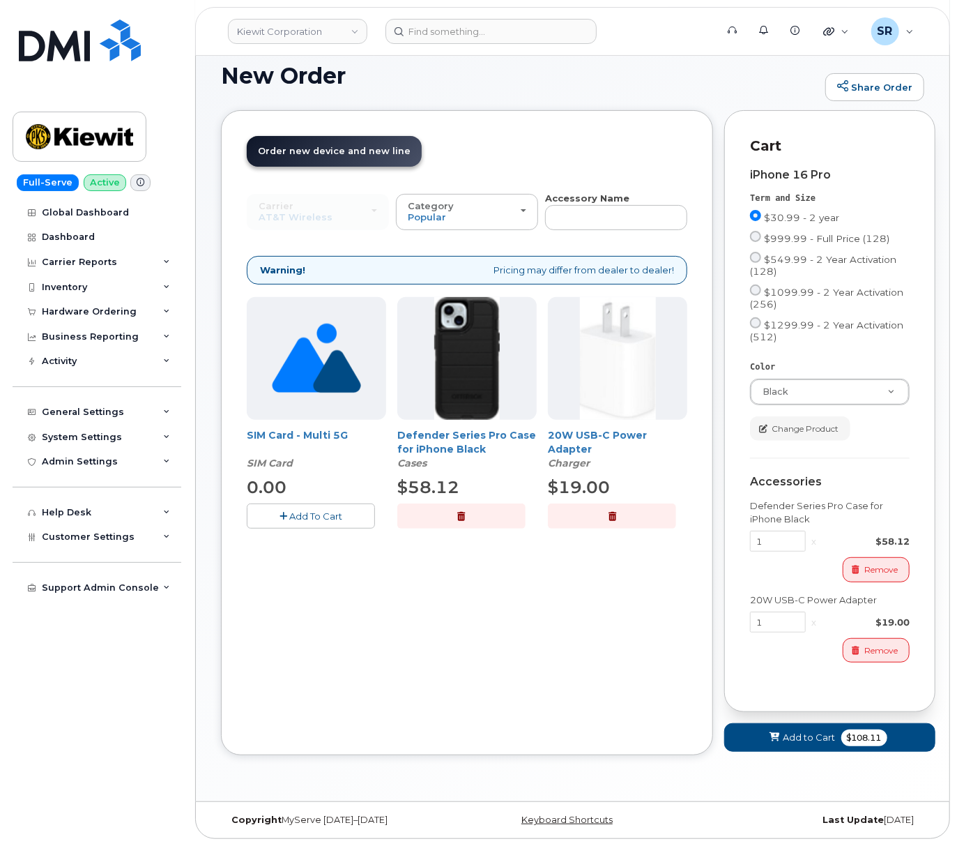
scroll to position [123, 0]
click at [802, 734] on span "Add to Cart" at bounding box center [810, 737] width 52 height 13
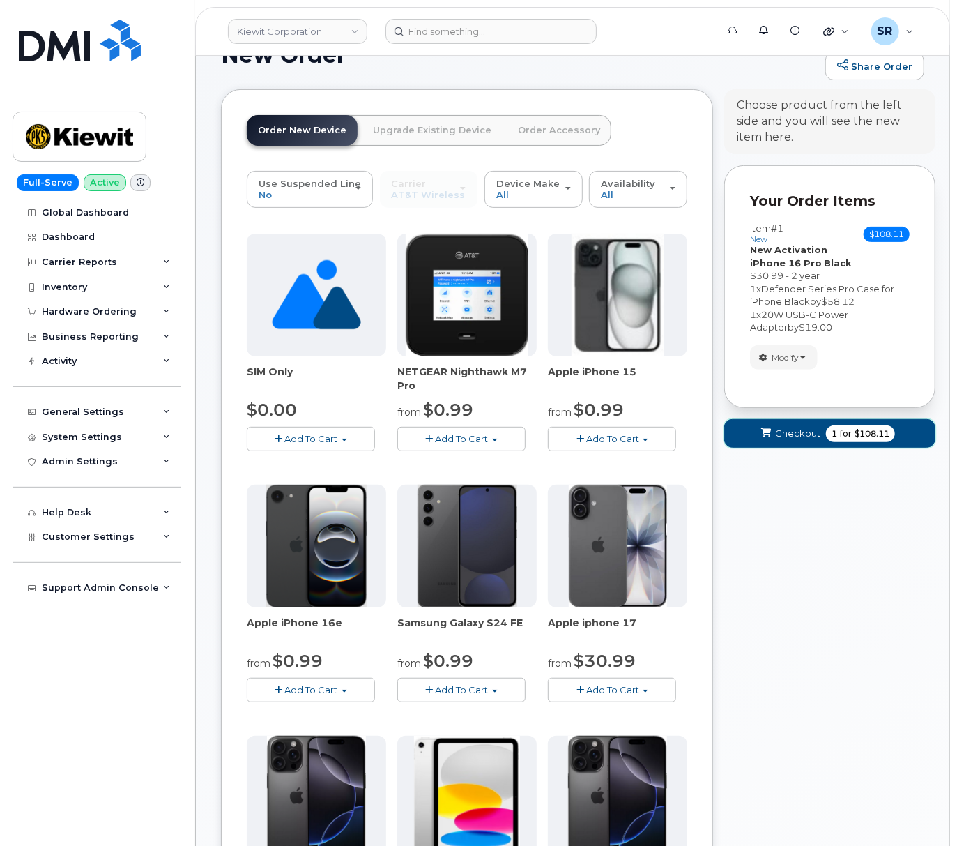
click at [804, 440] on span "Checkout" at bounding box center [797, 433] width 45 height 13
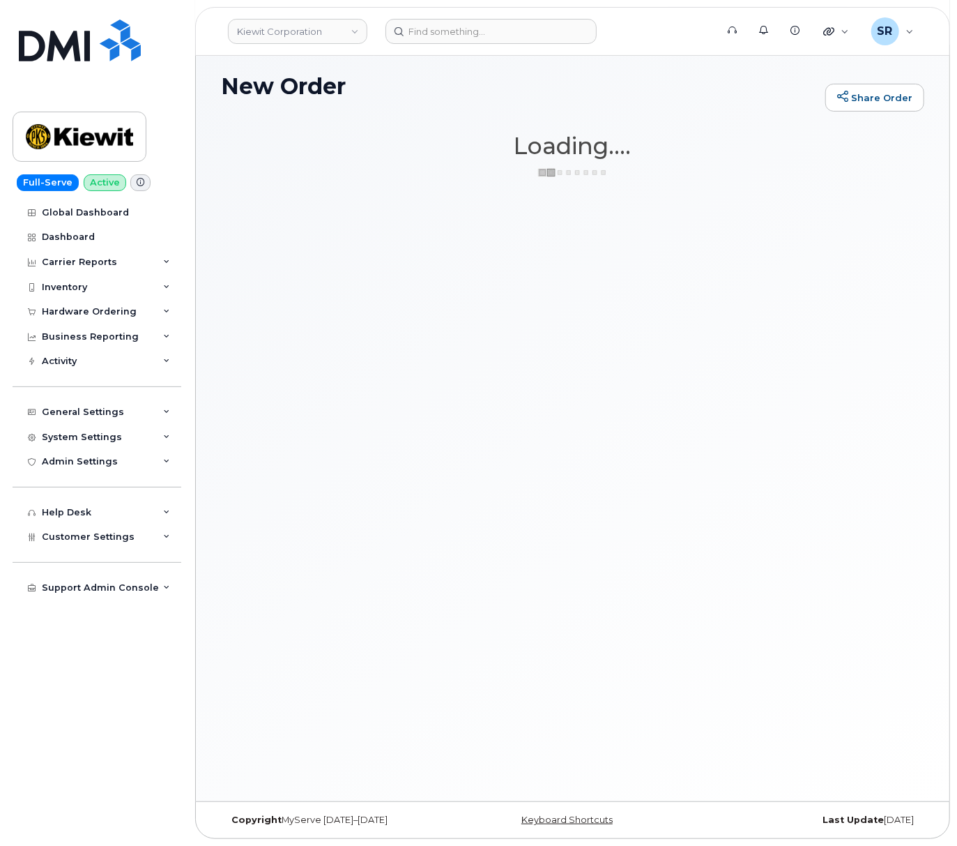
scroll to position [105, 0]
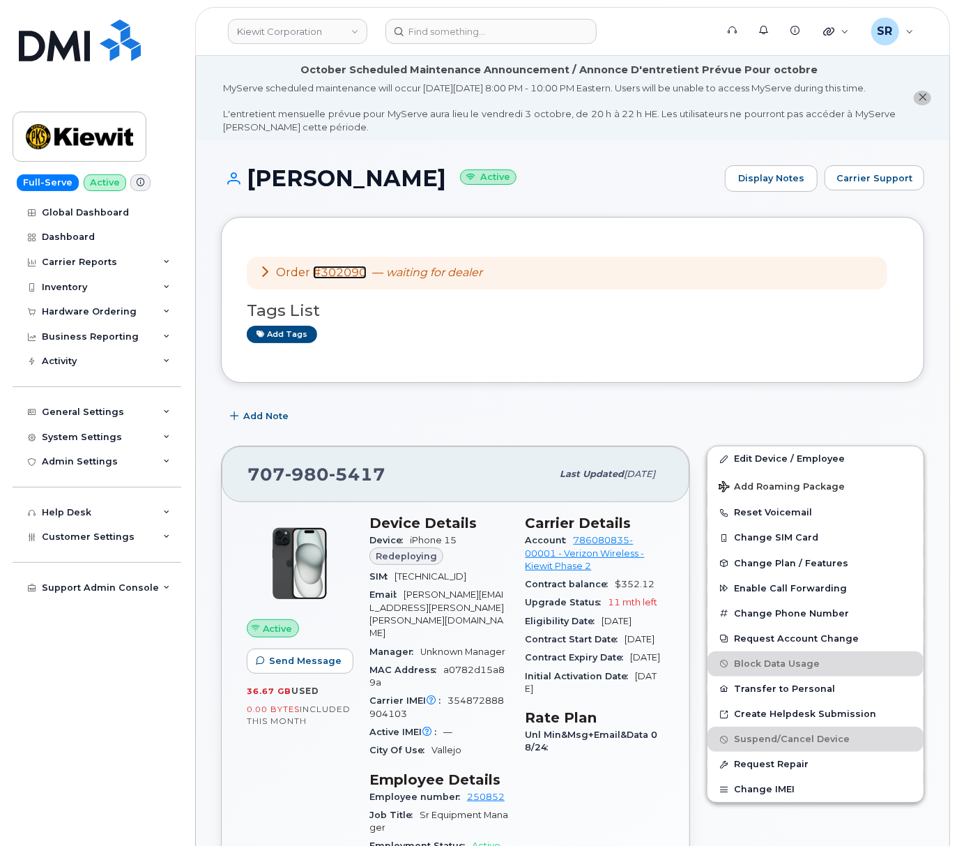
click at [335, 279] on link "#302090" at bounding box center [340, 272] width 54 height 13
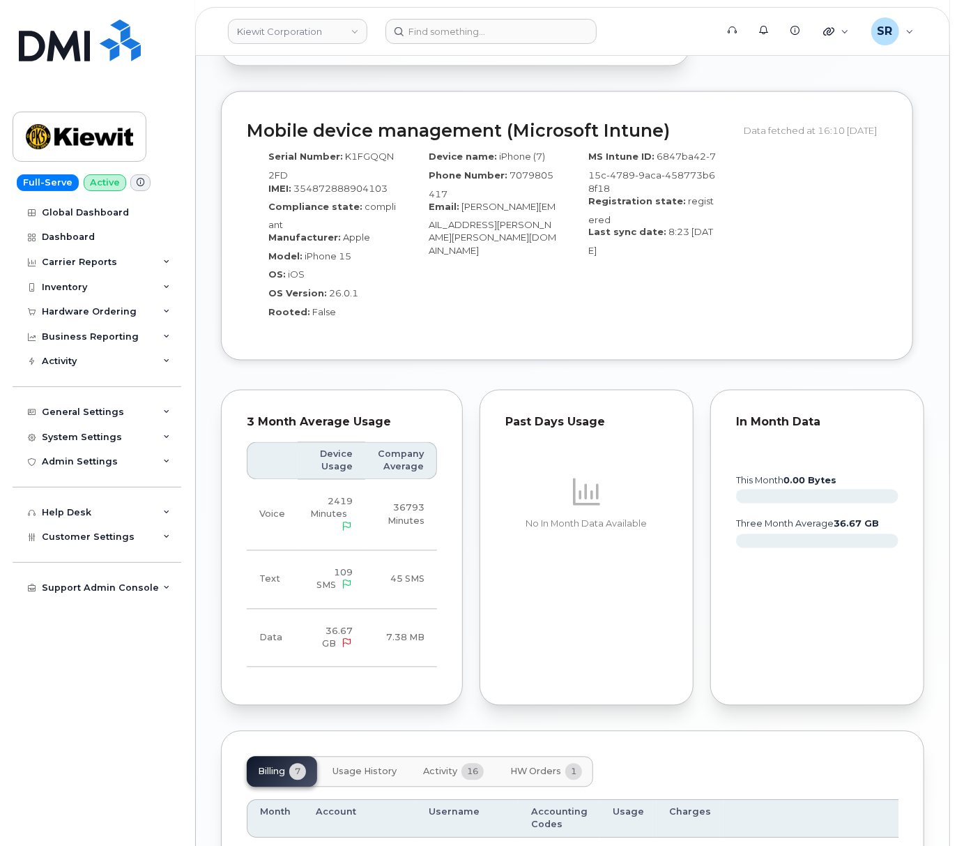
scroll to position [1676, 0]
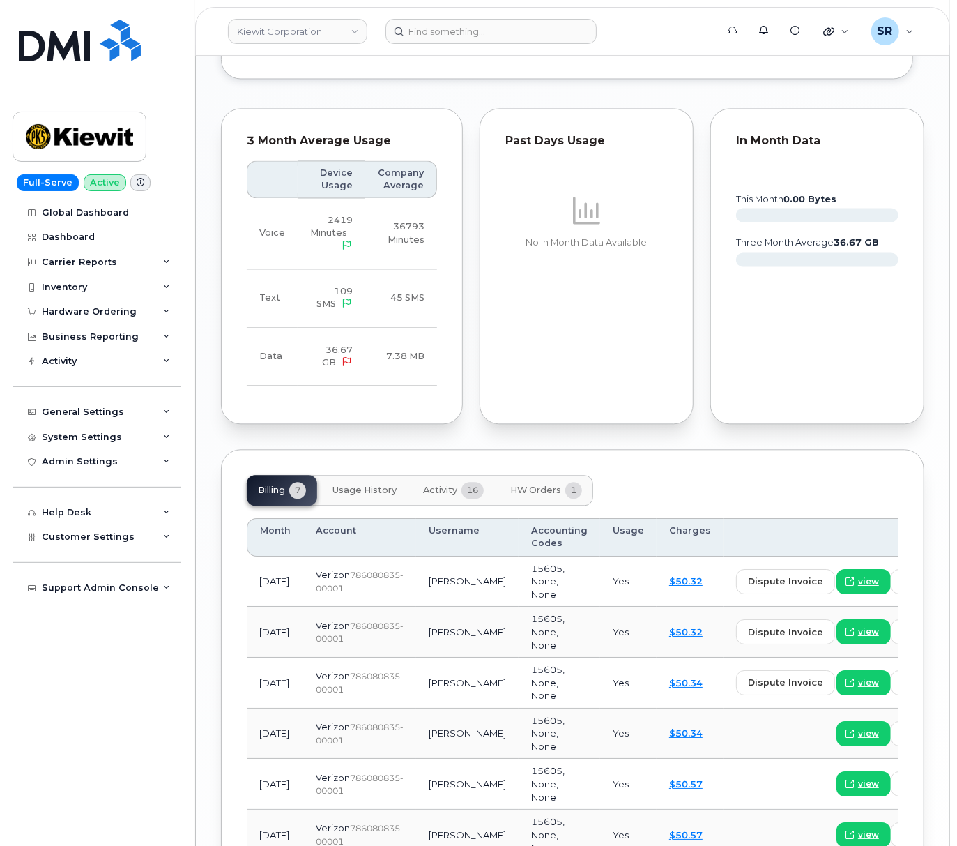
click at [444, 496] on span "Activity" at bounding box center [440, 490] width 34 height 11
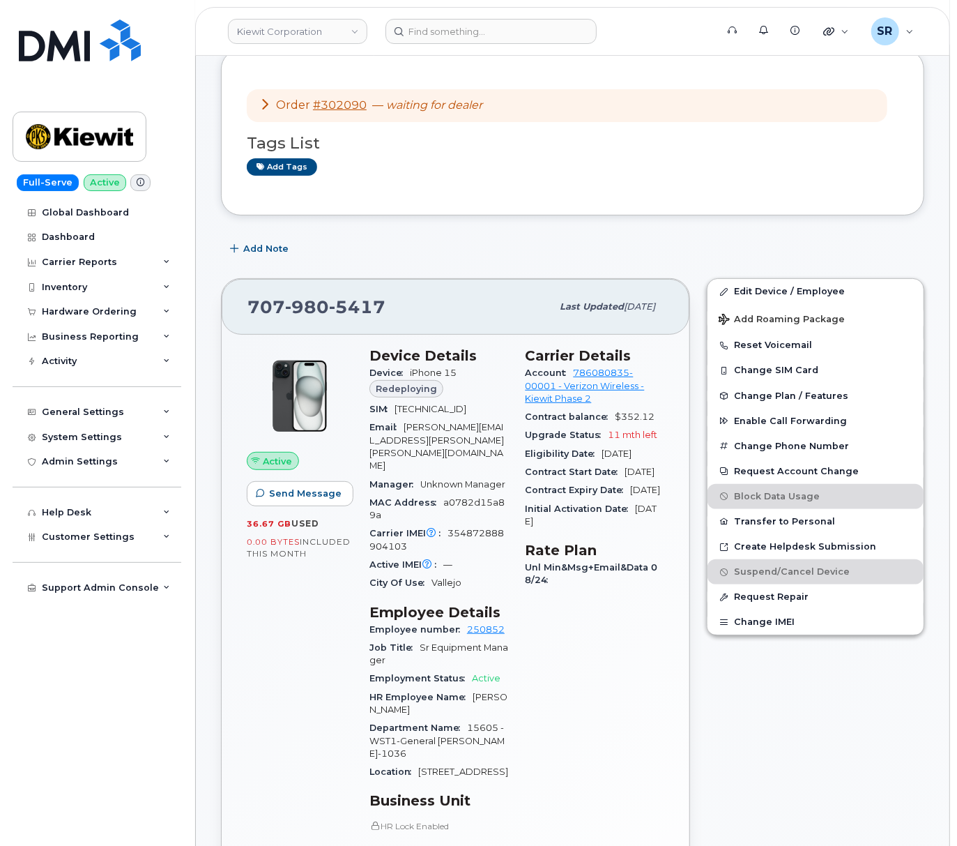
scroll to position [185, 0]
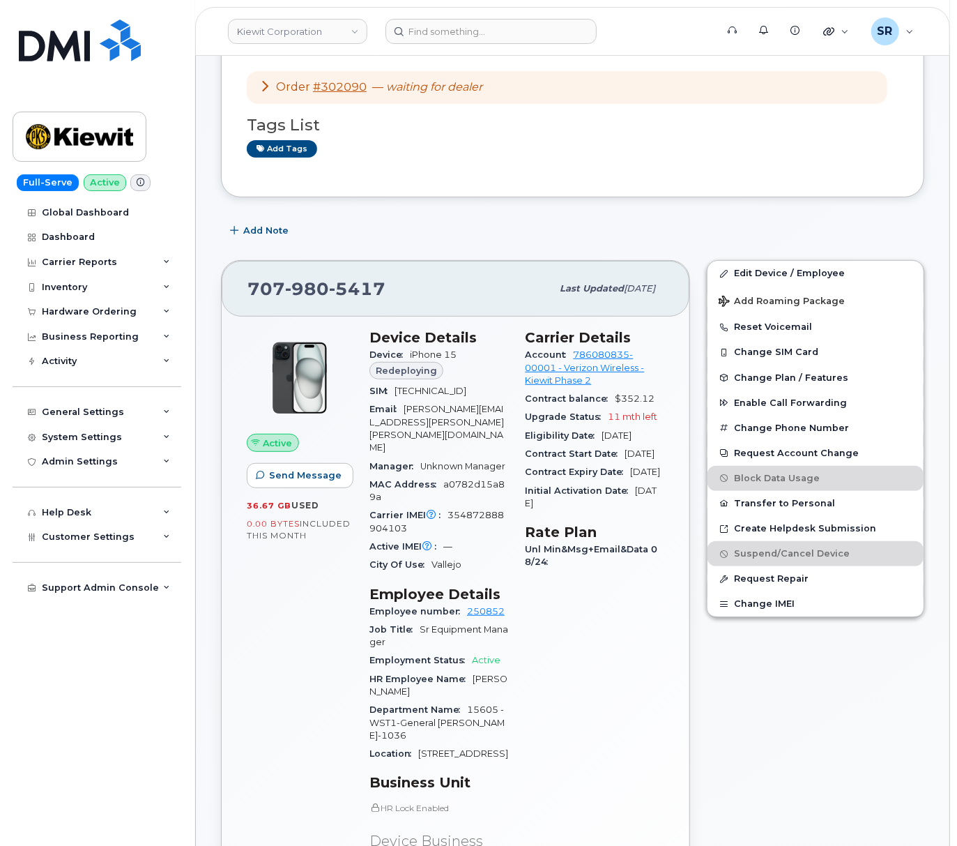
click at [484, 243] on div "Add Note" at bounding box center [573, 230] width 704 height 25
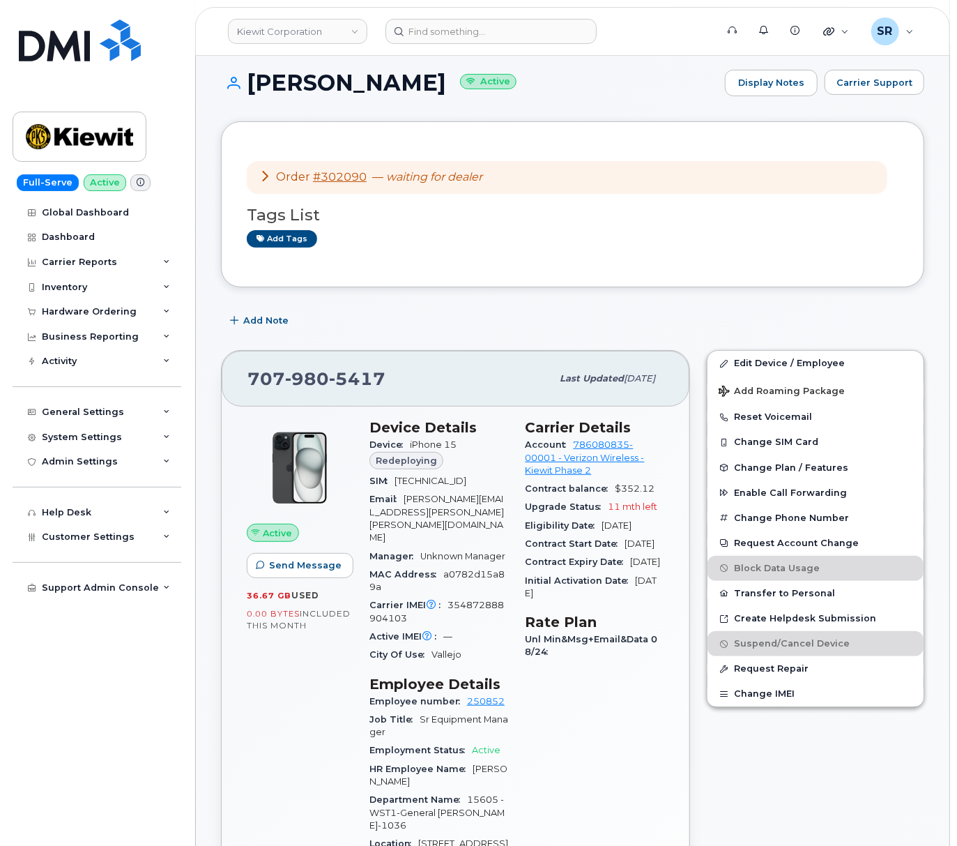
scroll to position [0, 0]
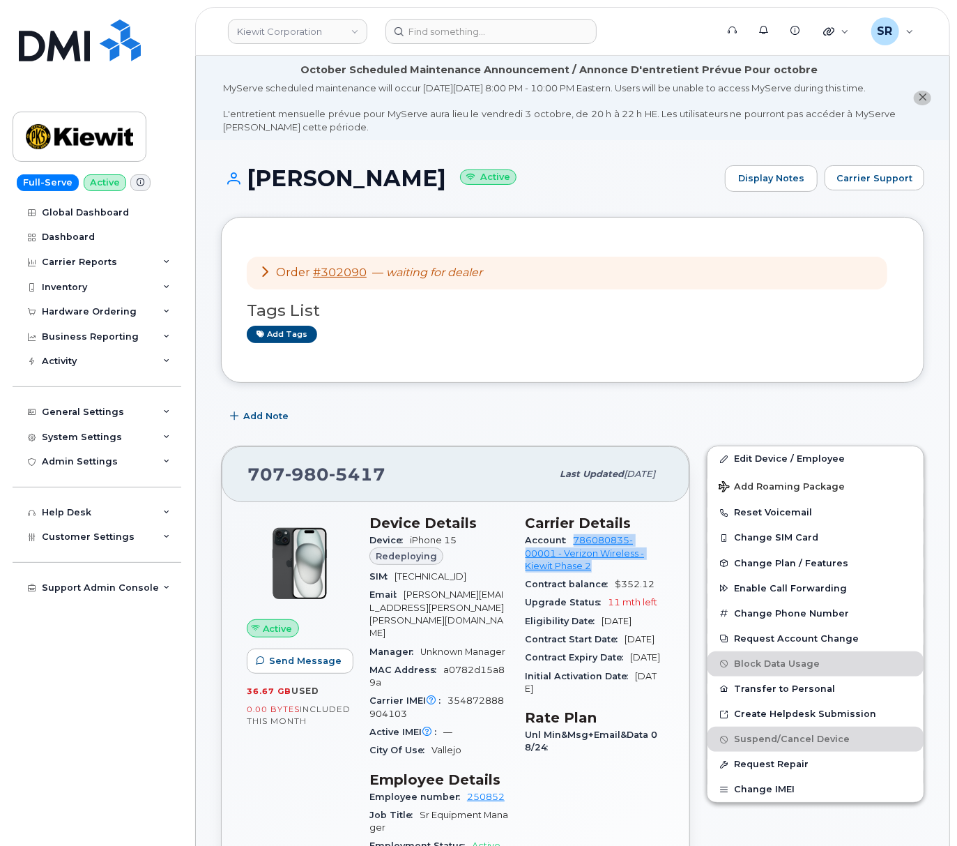
drag, startPoint x: 614, startPoint y: 584, endPoint x: 575, endPoint y: 554, distance: 49.7
click at [575, 554] on div "Account 786080835-00001 - Verizon Wireless - Kiewit Phase 2" at bounding box center [595, 553] width 139 height 44
copy link "786080835-00001 - Verizon Wireless - Kiewit Phase 2"
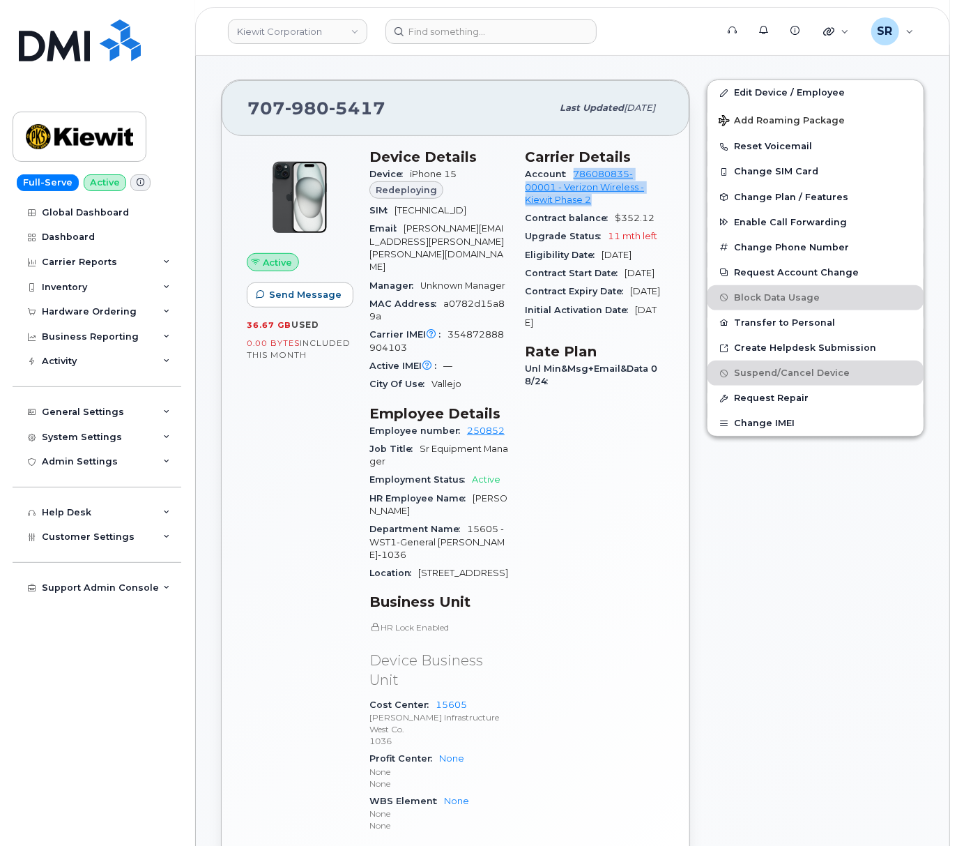
scroll to position [464, 0]
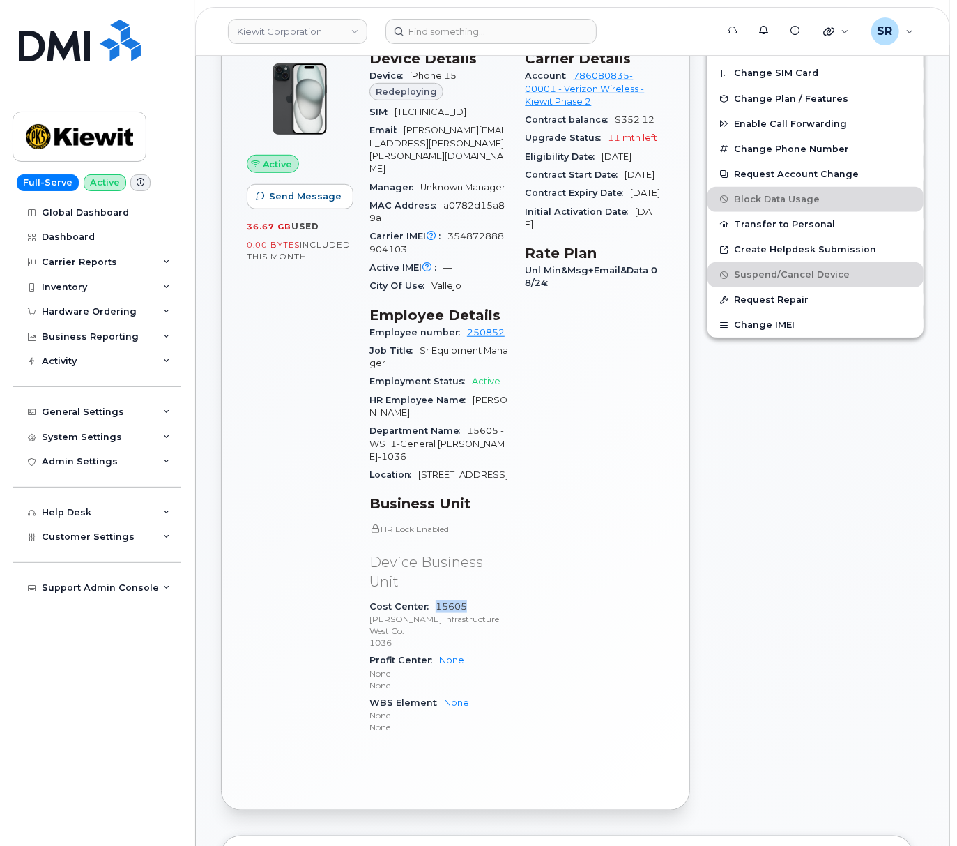
drag, startPoint x: 474, startPoint y: 619, endPoint x: 435, endPoint y: 623, distance: 39.2
click at [435, 623] on div "Cost Center 15605 Kiewit Infrastructure West Co. 1036" at bounding box center [439, 625] width 139 height 54
copy link "15605"
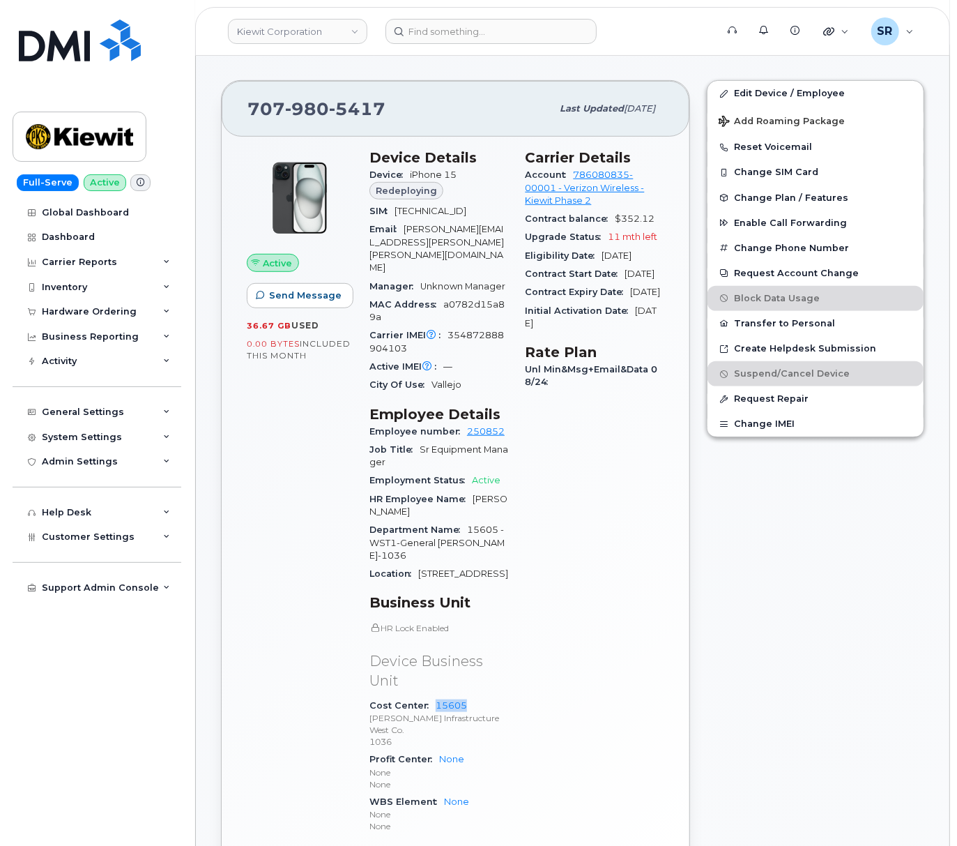
scroll to position [279, 0]
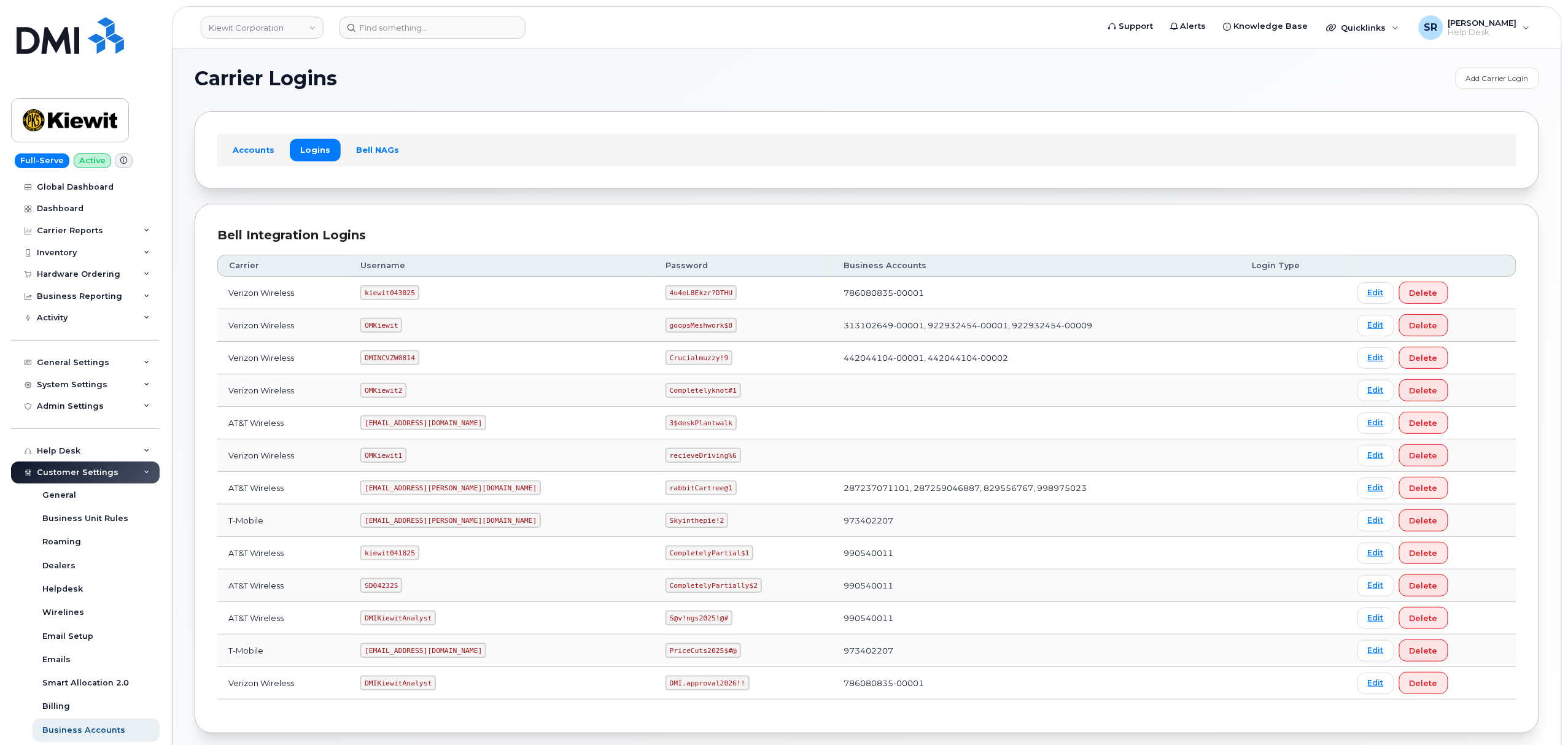
scroll to position [68, 0]
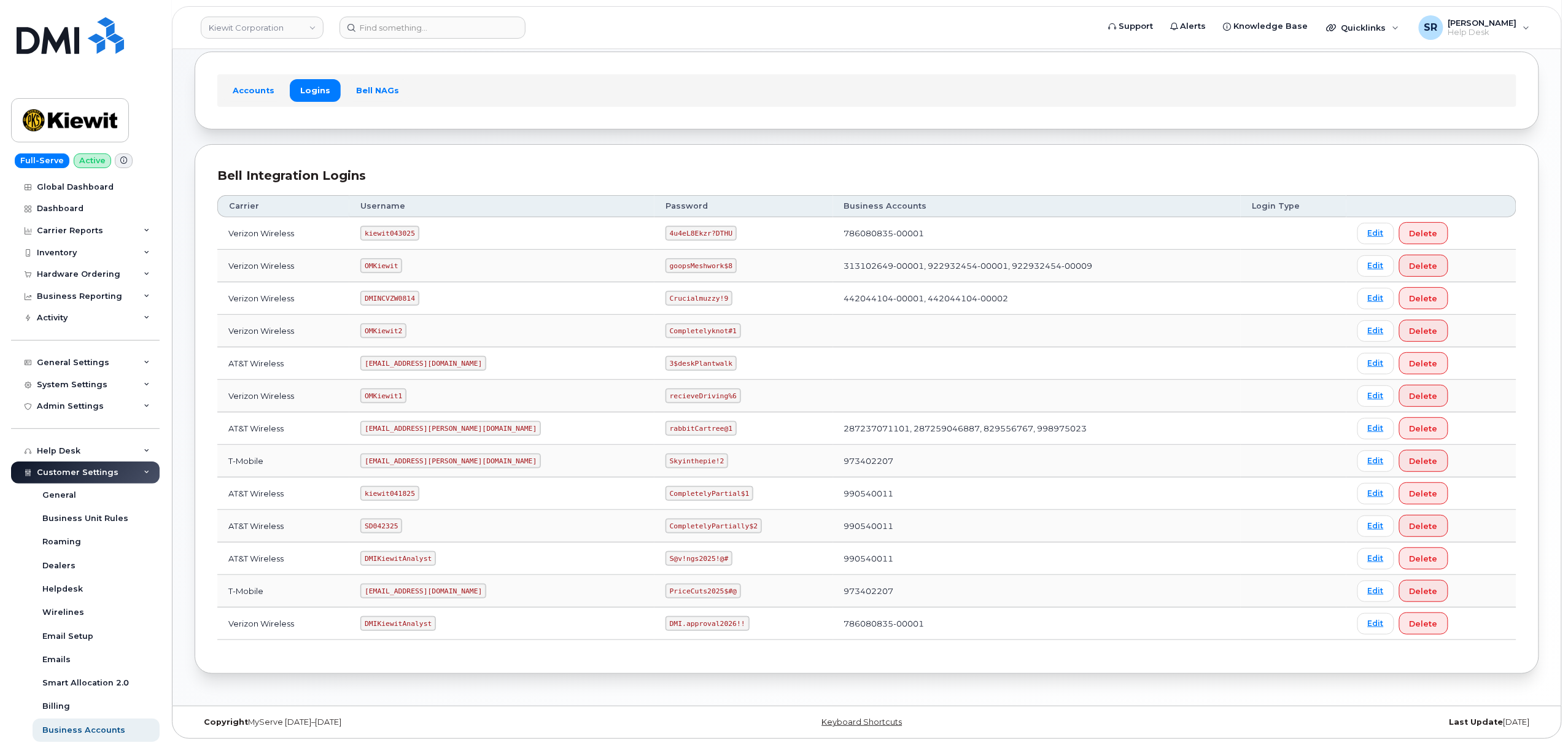
click at [460, 276] on td "OMKiewit" at bounding box center [502, 266] width 306 height 33
click at [414, 232] on code "kiewit043025" at bounding box center [389, 233] width 58 height 15
copy code "kiewit043025"
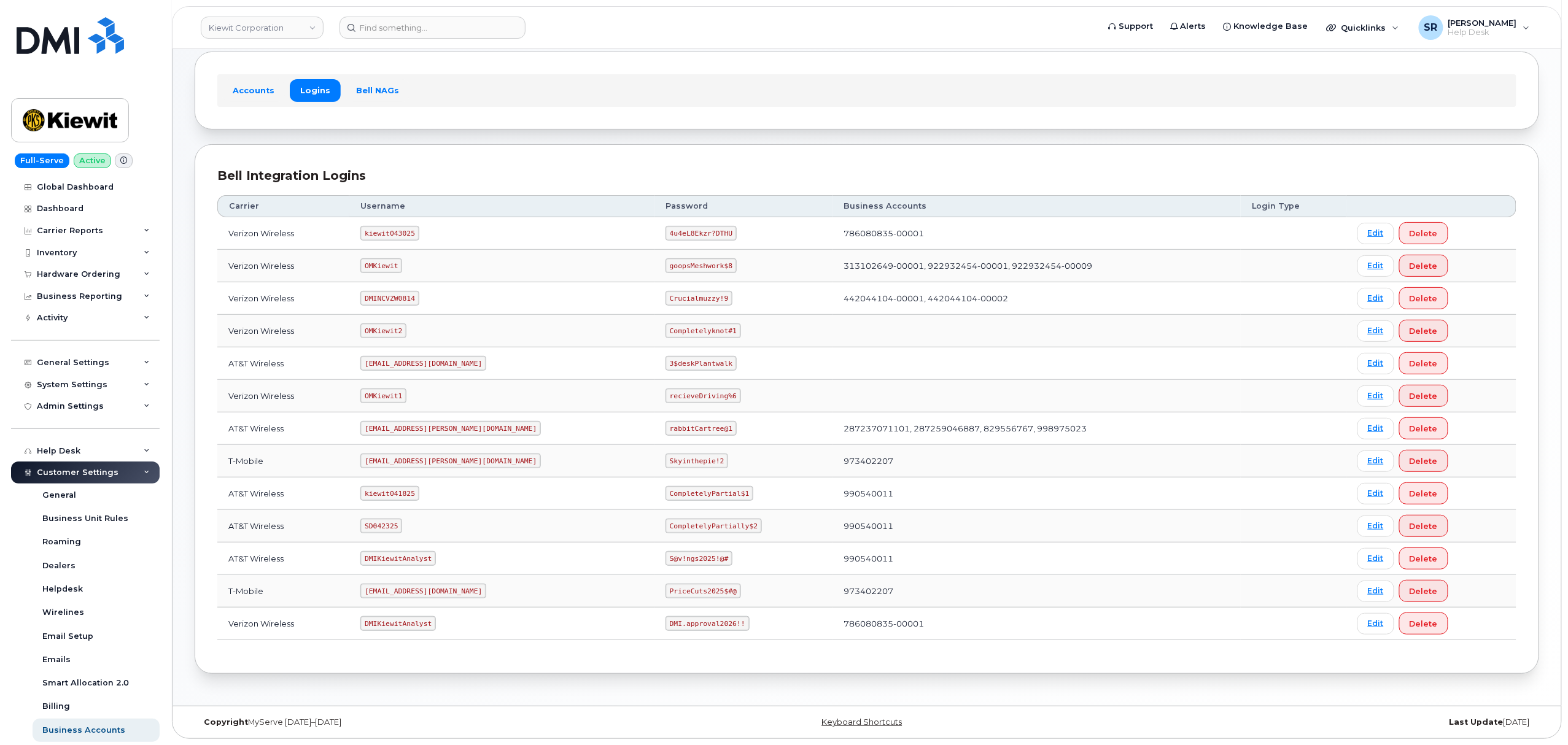
click at [666, 229] on code "4u4eL8Ekzr?DTHU" at bounding box center [701, 233] width 71 height 15
copy code "4u4eL8Ekzr?DTHU"
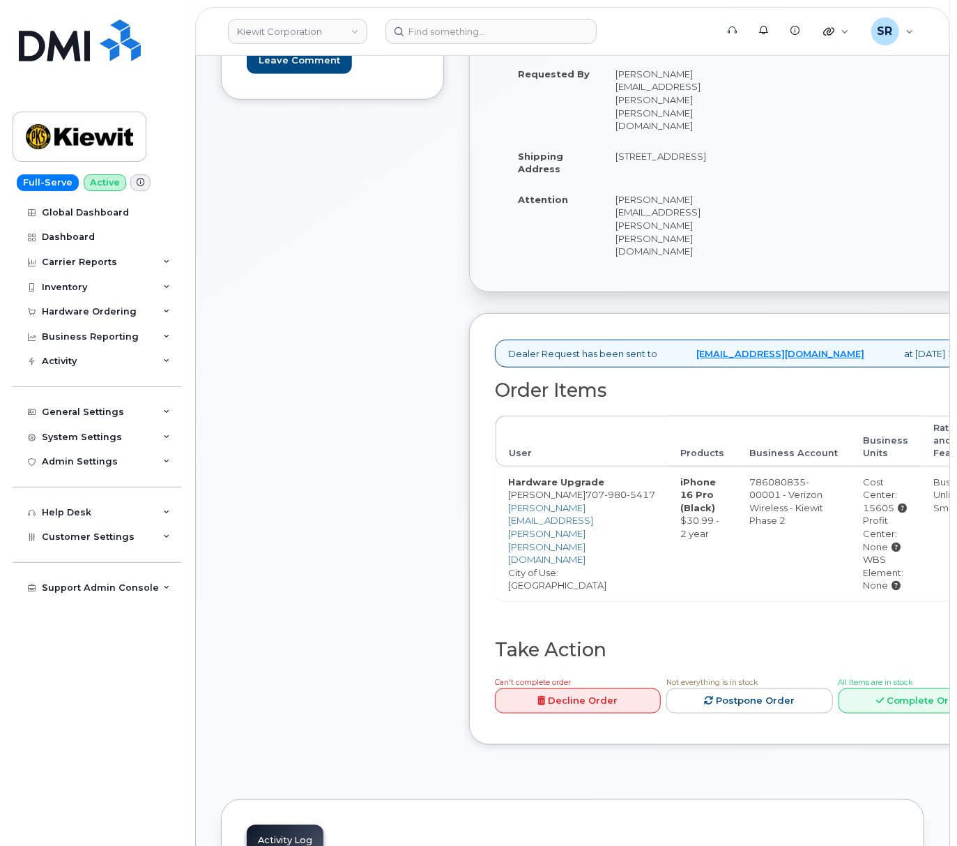
scroll to position [372, 0]
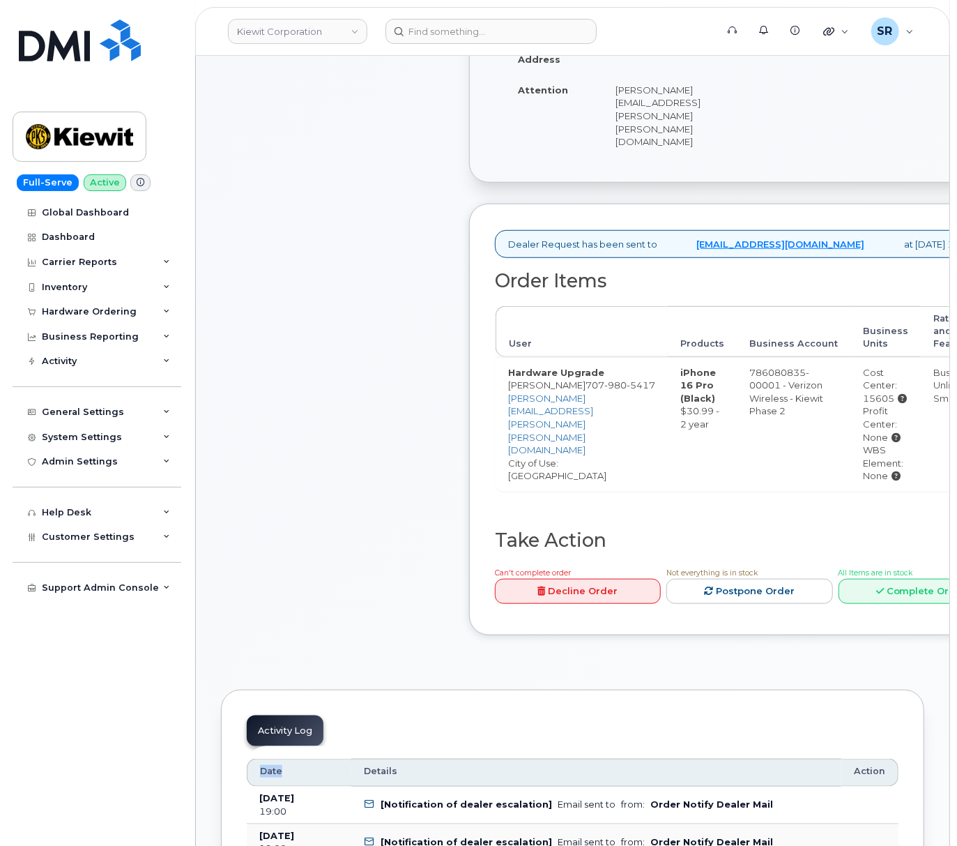
scroll to position [464, 0]
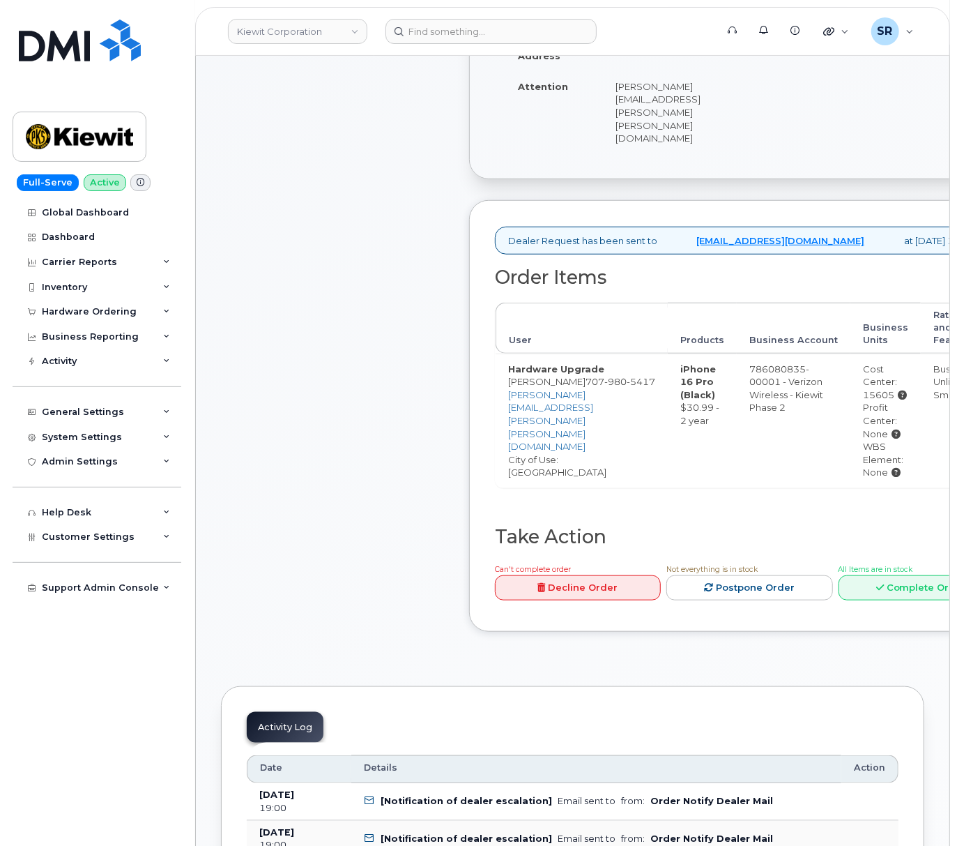
click at [756, 432] on td "786080835-00001 - Verizon Wireless - Kiewit Phase 2" at bounding box center [794, 420] width 114 height 134
click at [335, 380] on div "Comments Leave Comment" at bounding box center [332, 236] width 223 height 832
click at [335, 378] on div "Comments Leave Comment" at bounding box center [332, 236] width 223 height 832
click at [375, 508] on div "Comments Leave Comment" at bounding box center [332, 236] width 223 height 832
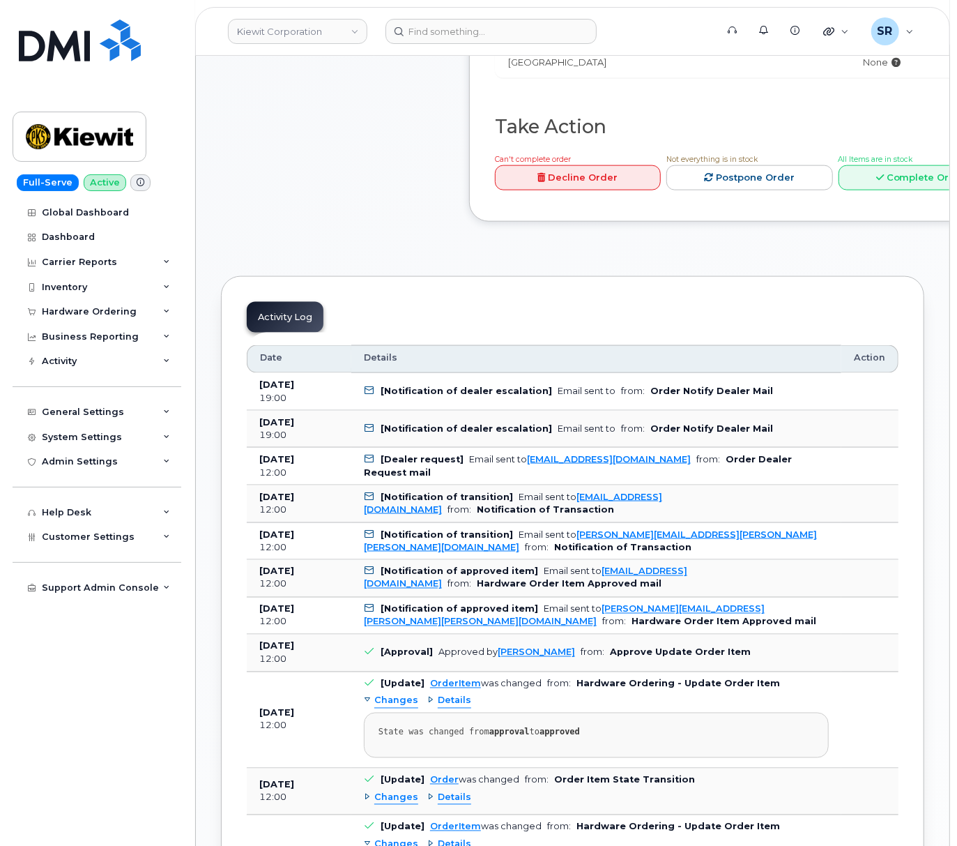
scroll to position [372, 0]
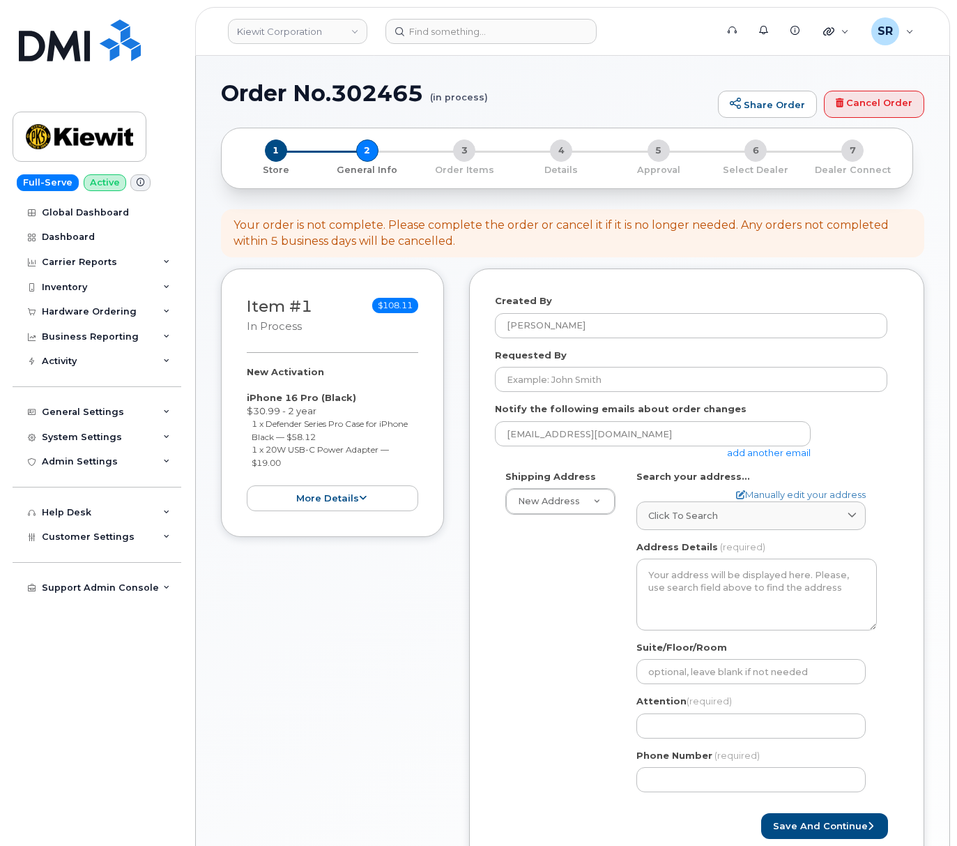
select select
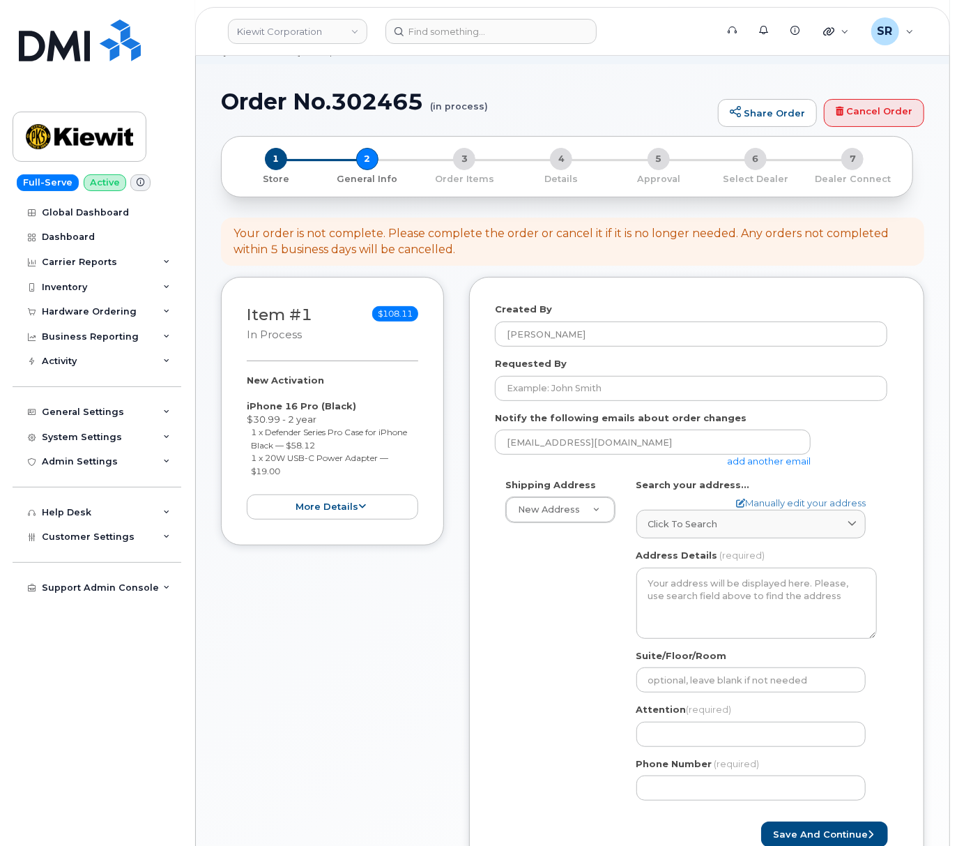
scroll to position [185, 0]
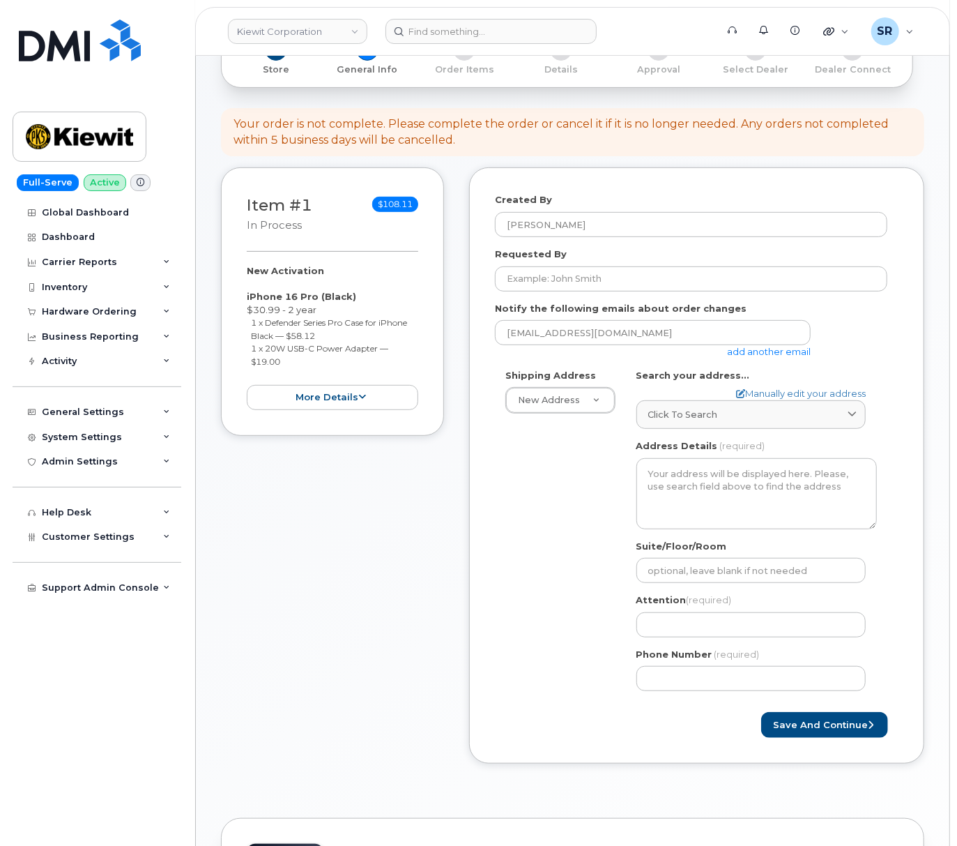
click at [453, 746] on div "Item #1 in process $108.11 New Activation iPhone 16 Pro (Black) $30.99 - 2 year…" at bounding box center [573, 475] width 704 height 617
click at [630, 287] on input "Requested By" at bounding box center [691, 278] width 393 height 25
paste input "SCOTT.SHOCKMAN@KIEWIT.COM"
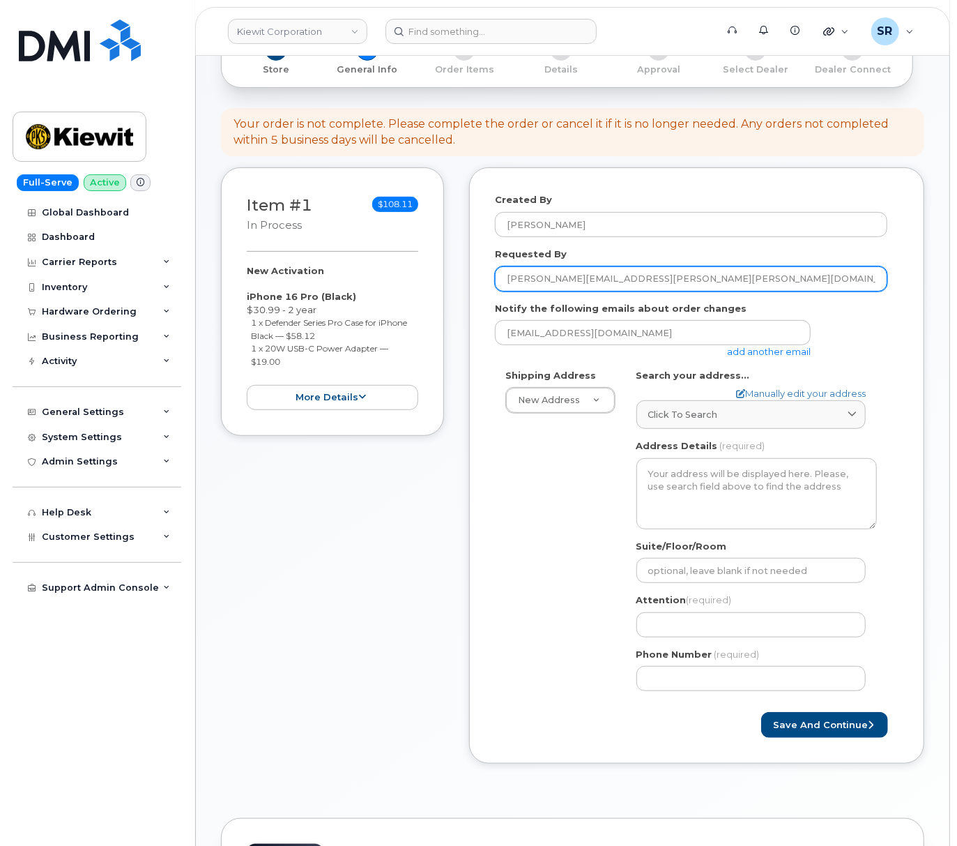
drag, startPoint x: 686, startPoint y: 289, endPoint x: 595, endPoint y: 293, distance: 90.7
click at [595, 291] on input "SCOTT.SHOCKMAN@KIEWIT.COM" at bounding box center [691, 278] width 393 height 25
click at [539, 287] on input "SCOTT.SHOCKMAN" at bounding box center [691, 278] width 393 height 25
type input "[PERSON_NAME]"
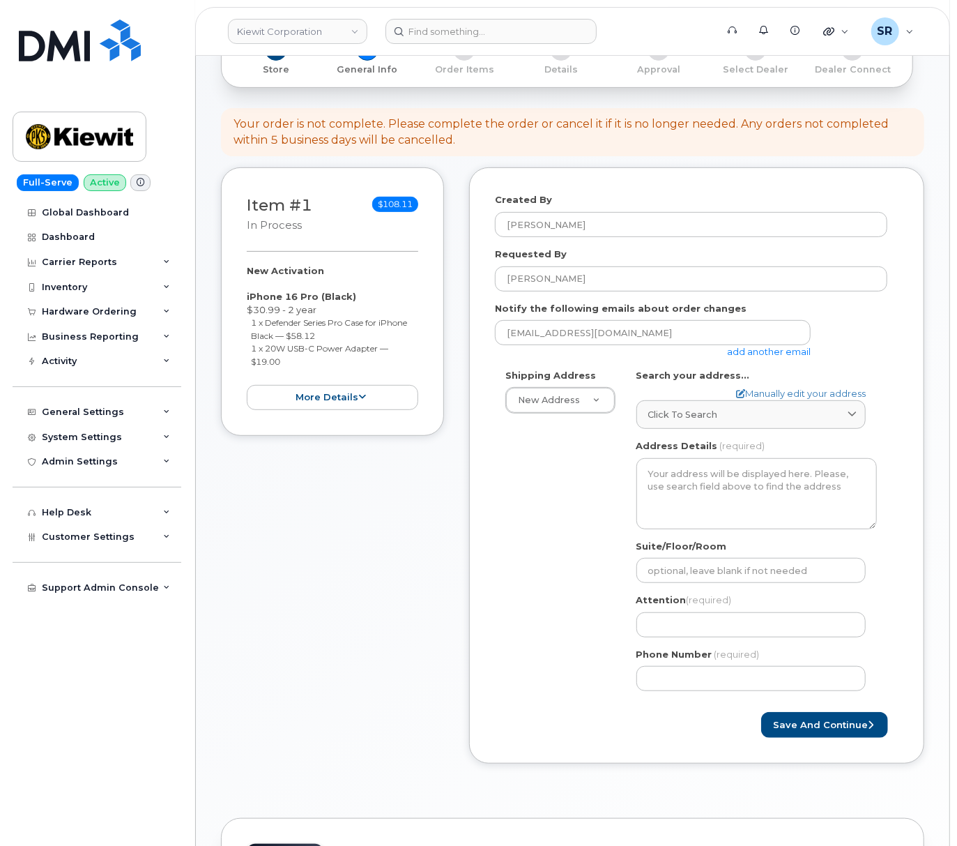
click at [756, 357] on link "add another email" at bounding box center [769, 351] width 84 height 11
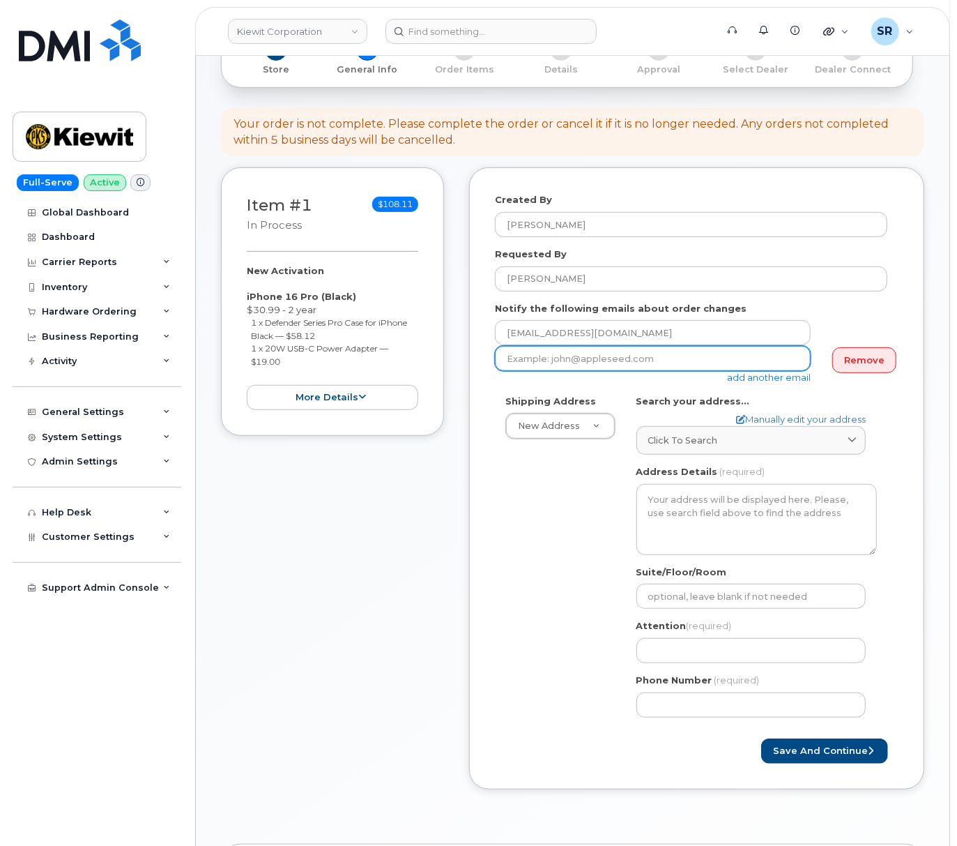
click at [623, 368] on input "email" at bounding box center [653, 358] width 316 height 25
paste input "SCOTT.SHOCKMAN@KIEWIT.COM"
type input "SCOTT.SHOCKMAN@KIEWIT.COM"
click at [547, 547] on div "Shipping Address New Address New Address 2306 foreman rd 6747 Old Us highway 27…" at bounding box center [691, 561] width 393 height 333
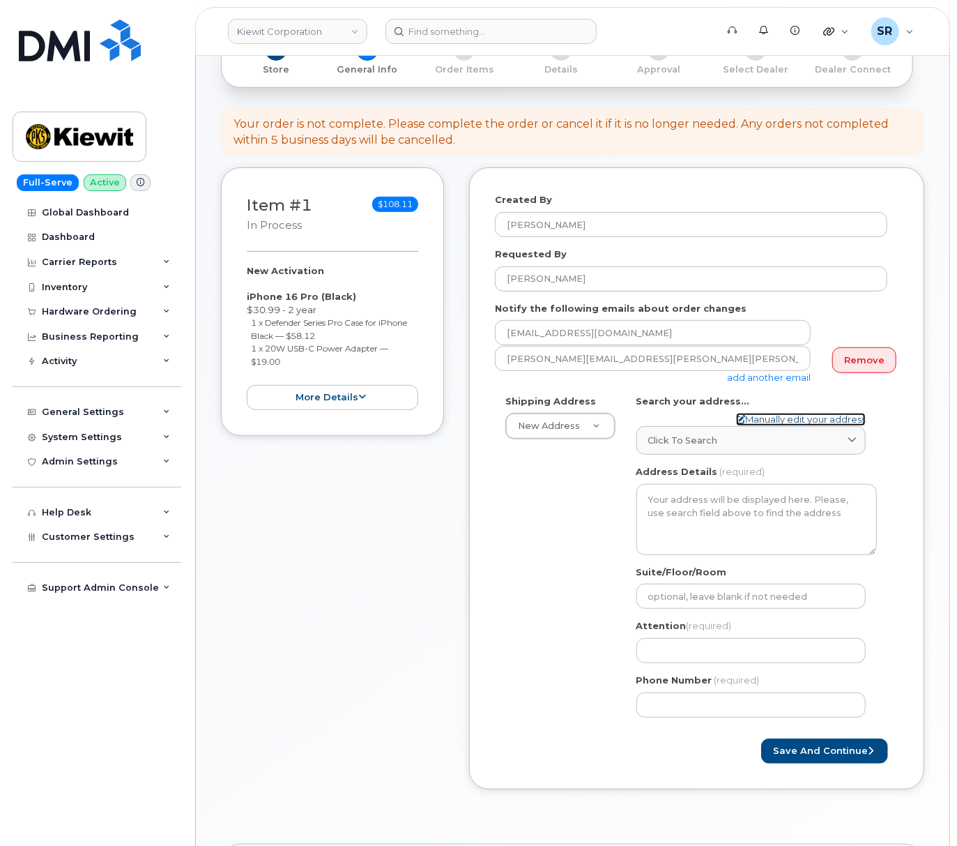
click at [759, 426] on link "Manually edit your address" at bounding box center [801, 419] width 130 height 13
select select
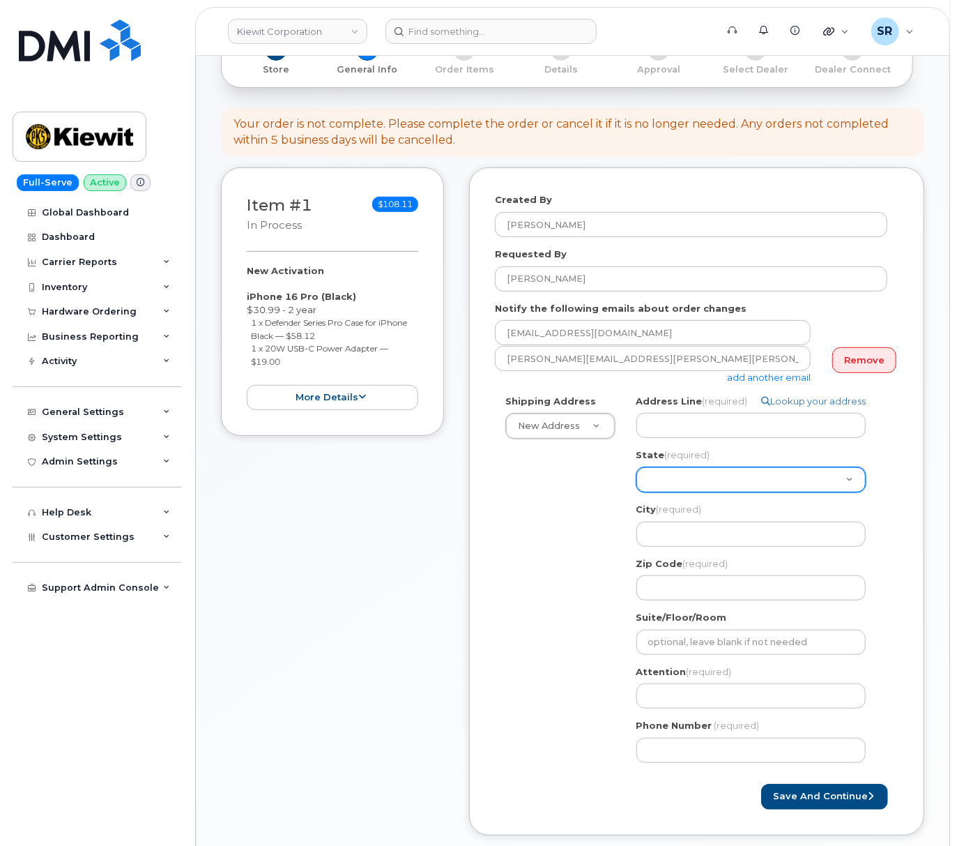
click at [700, 491] on select "Alabama Alaska American Samoa Arizona Arkansas California Colorado Connecticut …" at bounding box center [751, 479] width 229 height 25
select select "WA"
click at [637, 480] on select "Alabama Alaska American Samoa Arizona Arkansas California Colorado Connecticut …" at bounding box center [751, 479] width 229 height 25
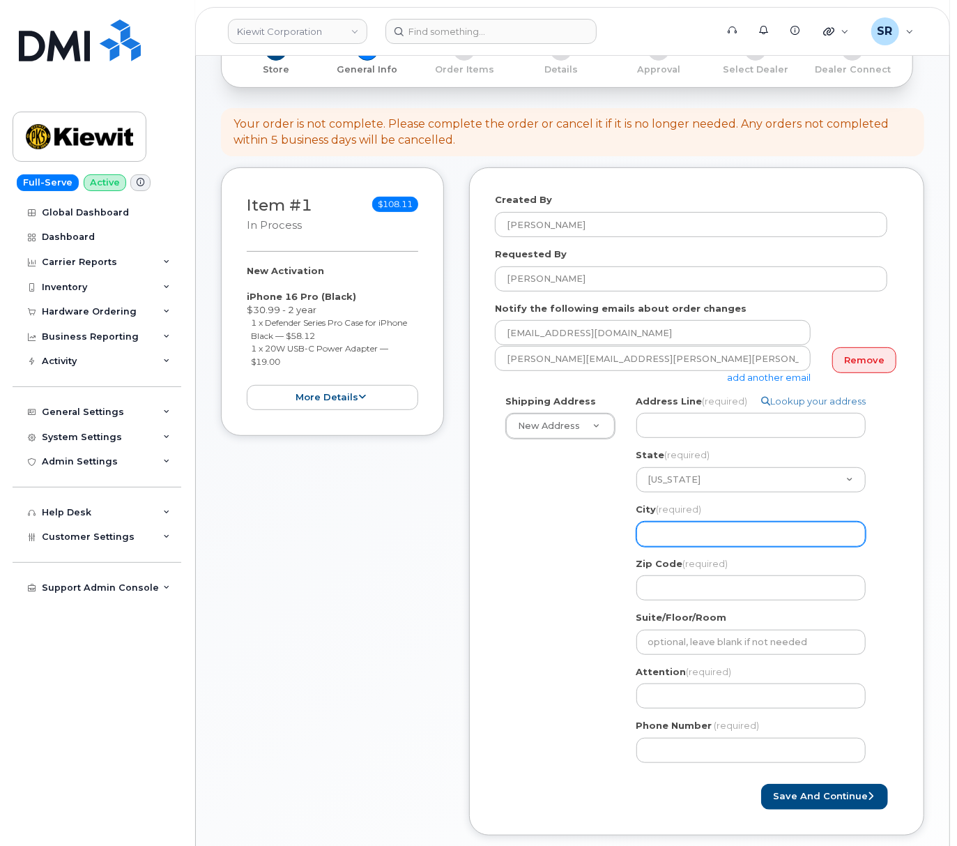
click at [721, 542] on input "City (required)" at bounding box center [751, 534] width 229 height 25
select select
type input "V"
select select
type input "Va"
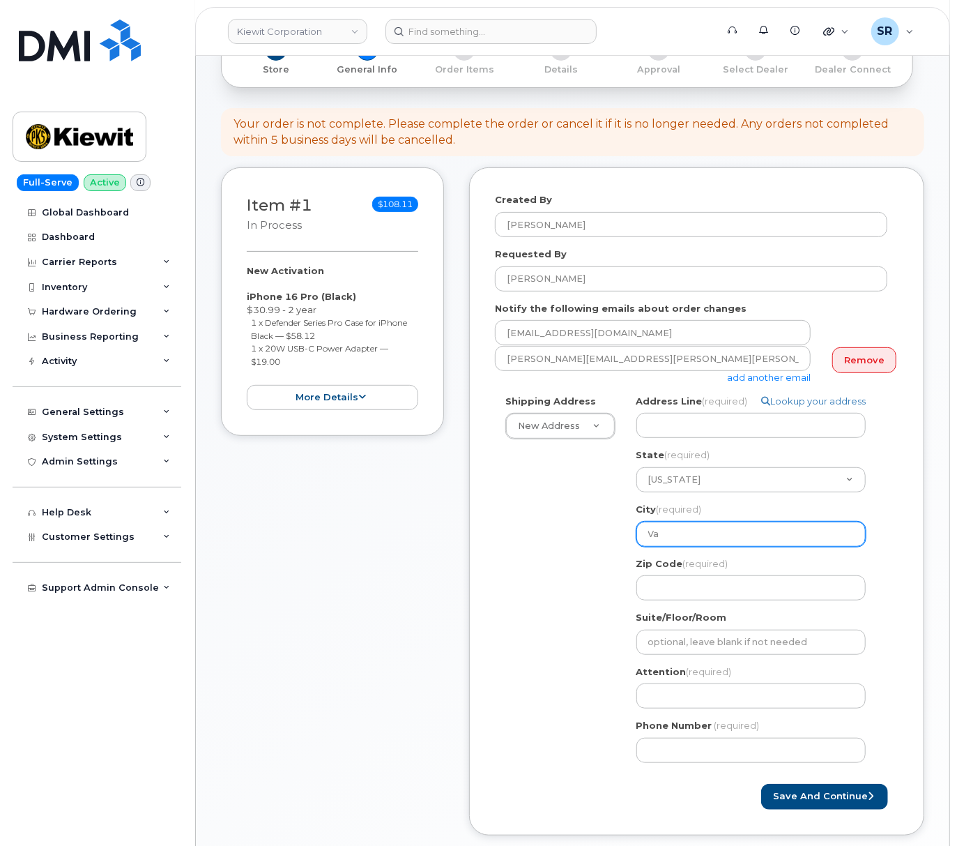
select select
type input "Van"
select select
type input "Vanc"
select select
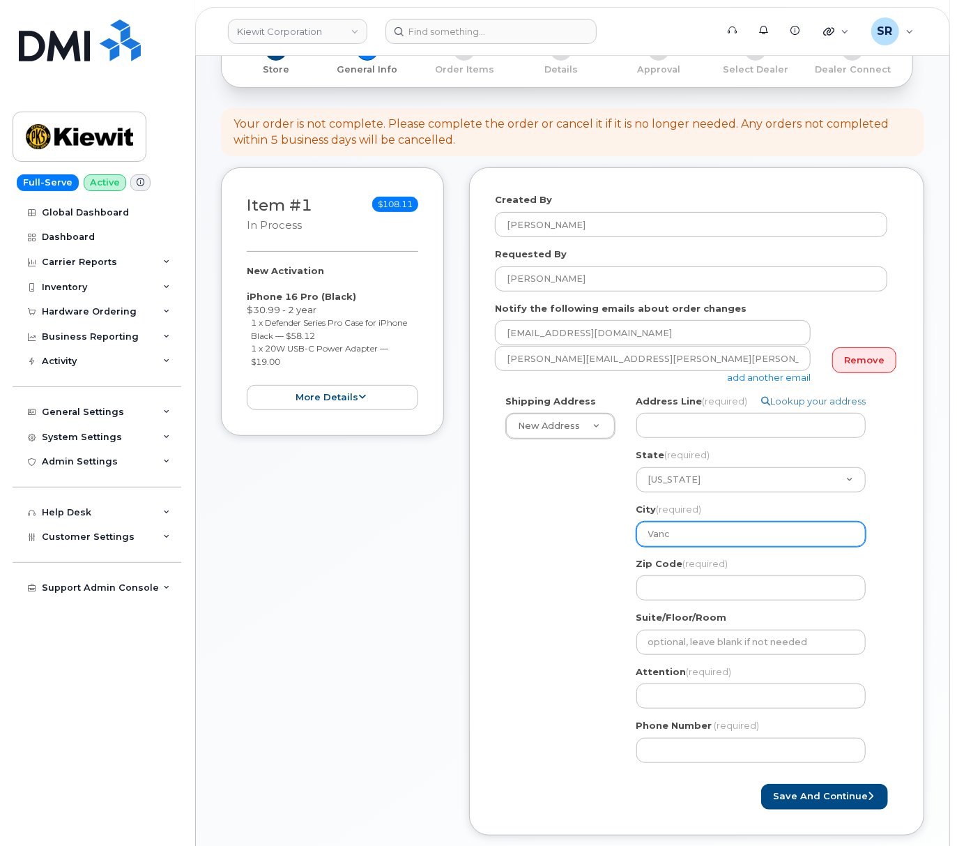
type input "Vanco"
select select
type input "Vancou"
select select
type input "Vancouv"
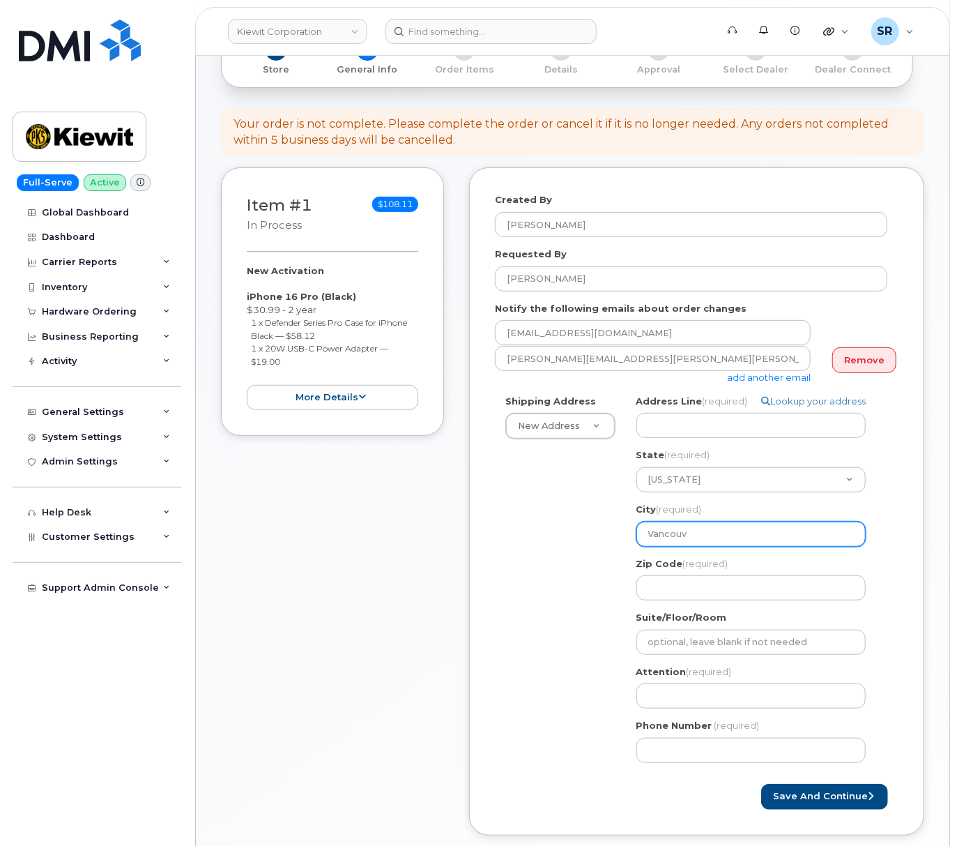
select select
type input "Vancouve"
select select
click at [583, 578] on div "Shipping Address New Address New Address 2306 foreman rd 6747 Old Us highway 27…" at bounding box center [691, 584] width 393 height 379
click at [767, 547] on input "Vancouver" at bounding box center [751, 534] width 229 height 25
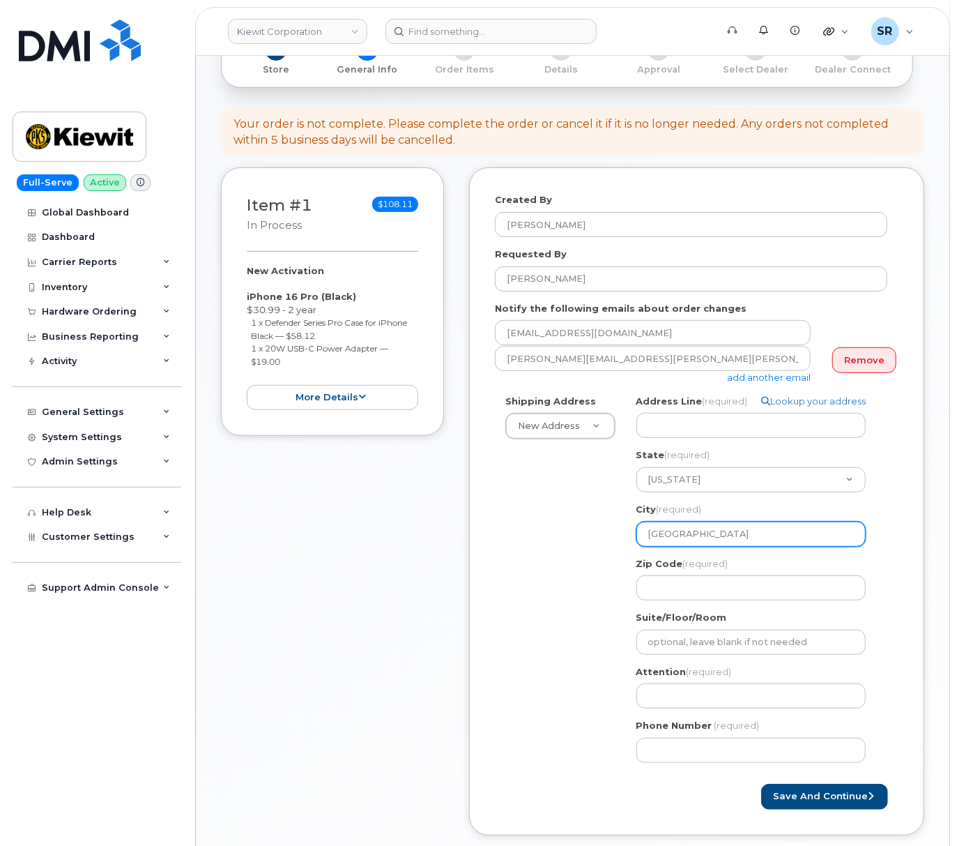
click at [764, 547] on input "Vancouver" at bounding box center [751, 534] width 229 height 25
click at [763, 547] on input "Vancouver" at bounding box center [751, 534] width 229 height 25
drag, startPoint x: 763, startPoint y: 547, endPoint x: 588, endPoint y: 548, distance: 174.3
click at [588, 548] on div "Shipping Address New Address New Address 2306 foreman rd 6747 Old Us highway 27…" at bounding box center [691, 584] width 393 height 379
paste input "text"
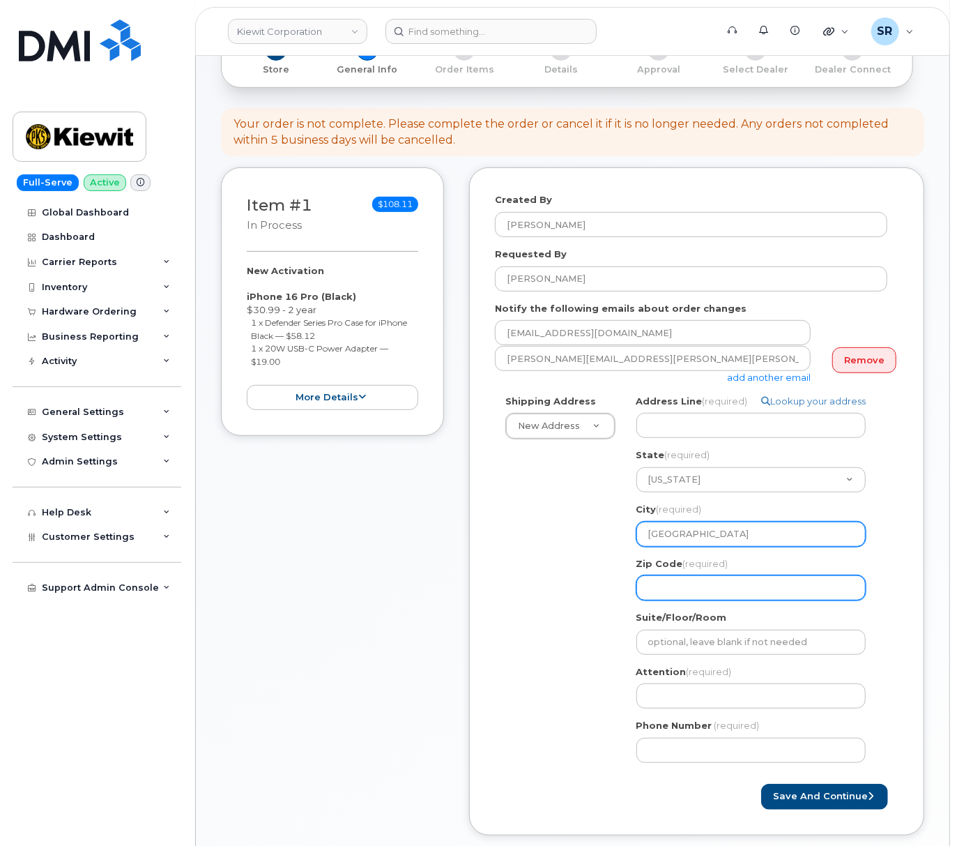
type input "Vancouver"
click at [696, 598] on input "Zip Code (required)" at bounding box center [751, 587] width 229 height 25
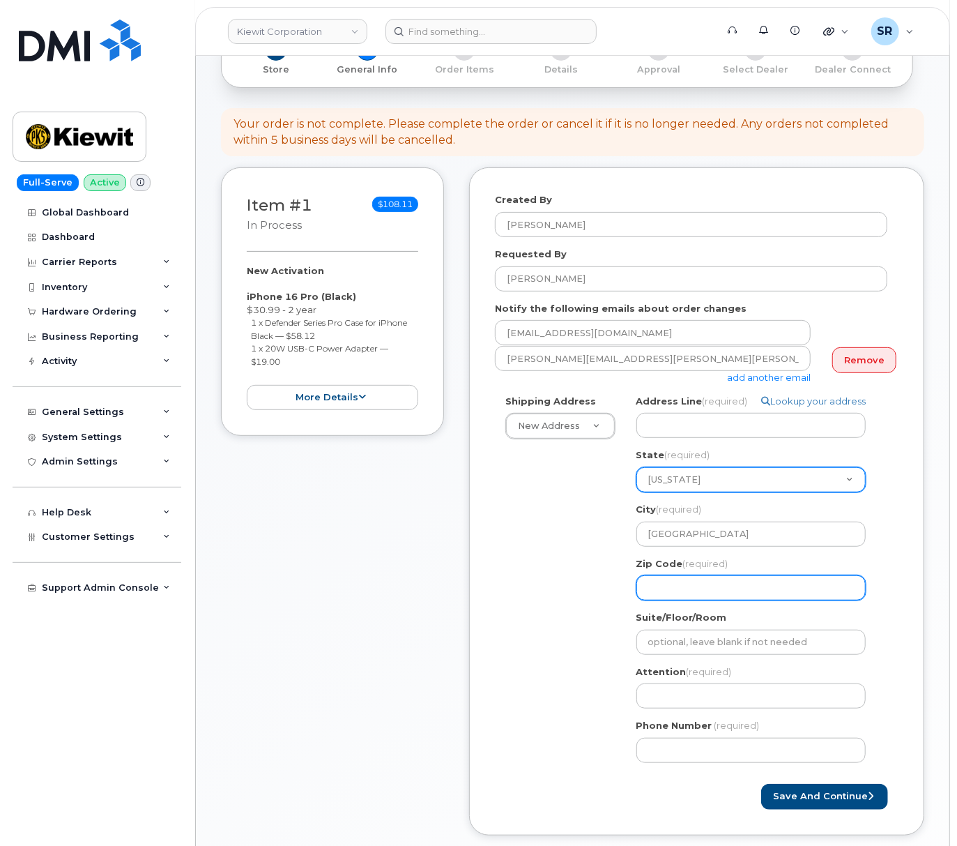
select select
type input "9"
select select
type input "98"
select select
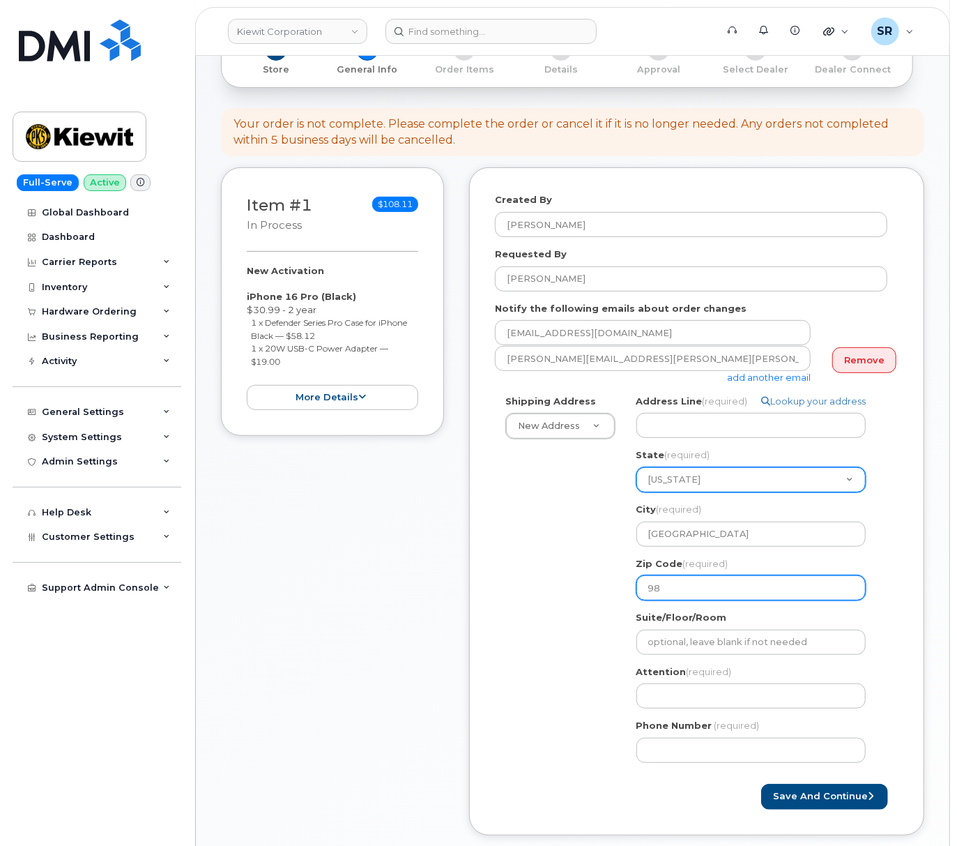
type input "986"
select select
type input "9866"
select select
type input "98661"
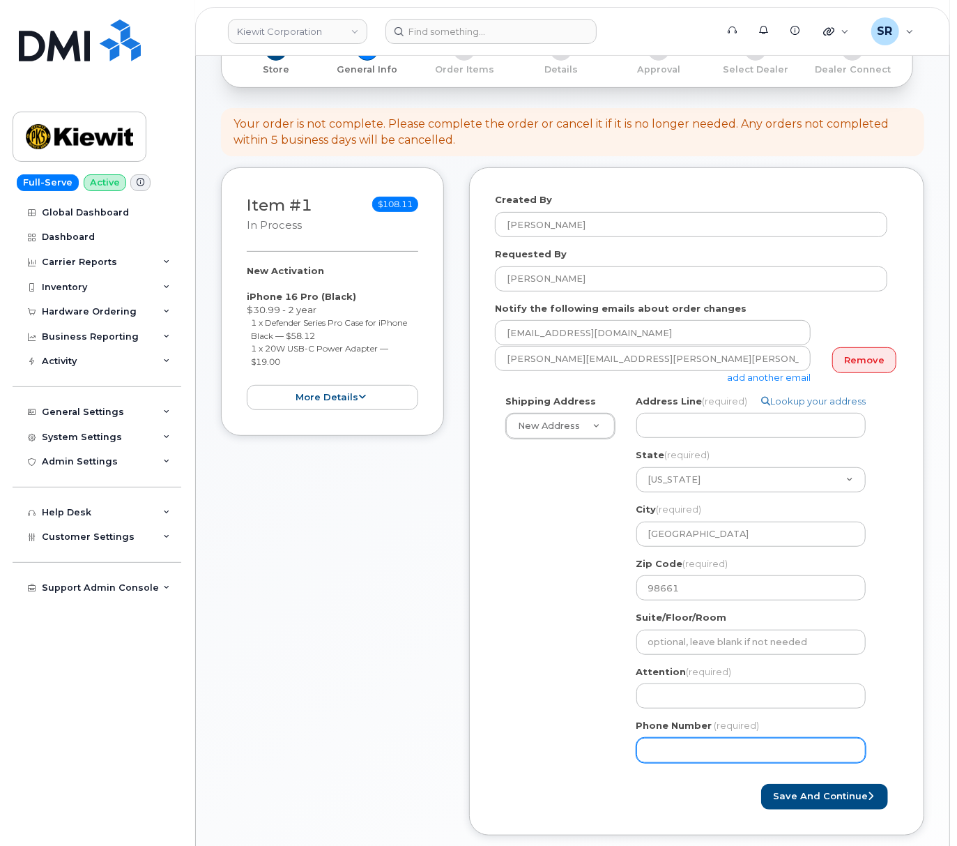
click at [495, 657] on div "Shipping Address New Address New Address 2306 foreman rd 6747 Old Us highway 27…" at bounding box center [691, 584] width 393 height 379
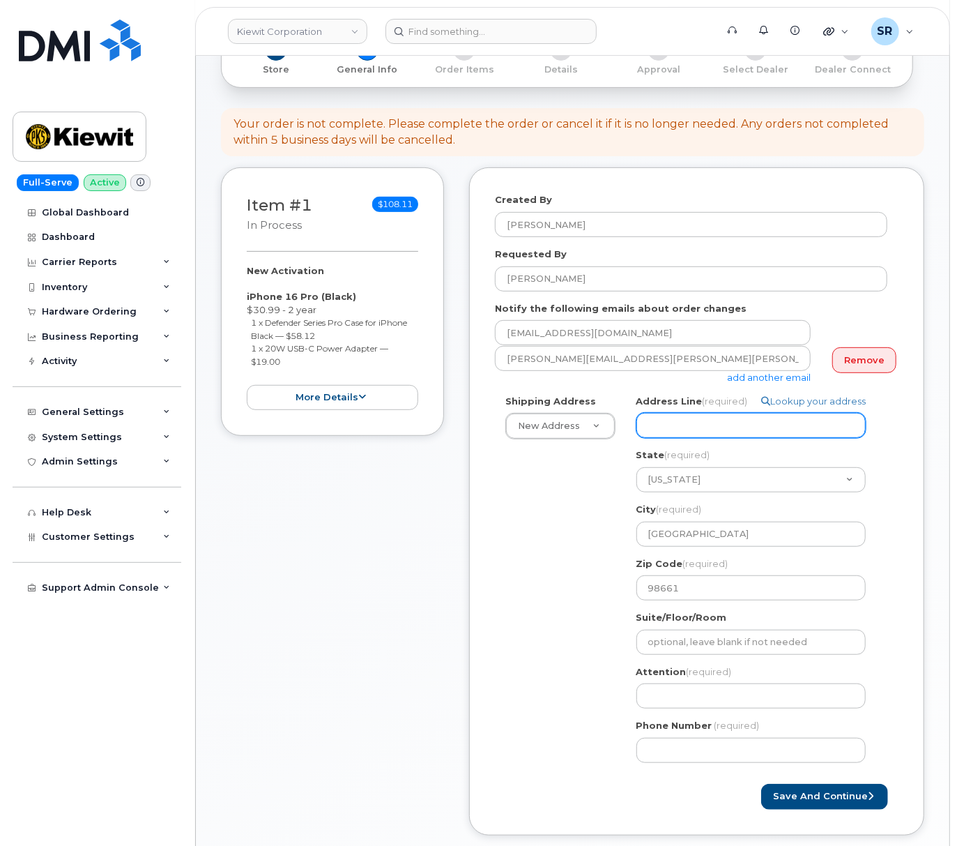
drag, startPoint x: 717, startPoint y: 441, endPoint x: 743, endPoint y: 425, distance: 30.2
click at [717, 438] on input "Address Line (required)" at bounding box center [751, 425] width 229 height 25
click at [715, 434] on input "Address Line (required)" at bounding box center [751, 425] width 229 height 25
paste input "2200 Columbia House Blvd"
select select
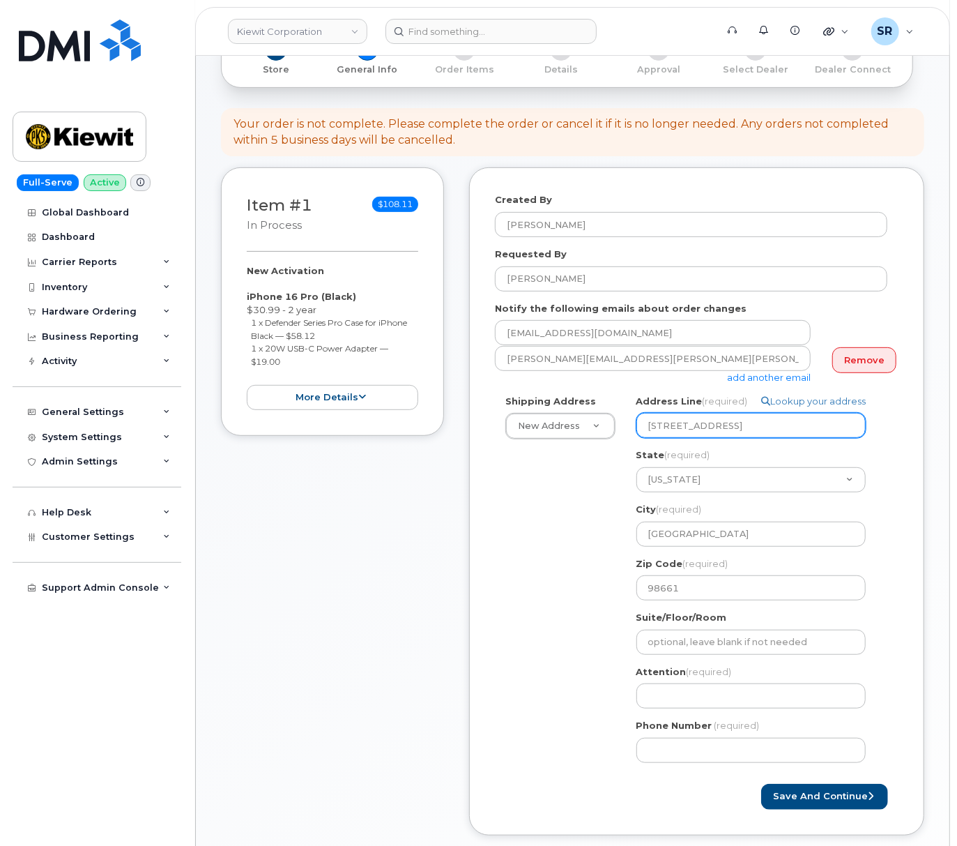
type input "2200 Columbia House Blvd"
click at [539, 606] on div "Shipping Address New Address New Address 2306 foreman rd 6747 Old Us highway 27…" at bounding box center [691, 584] width 393 height 379
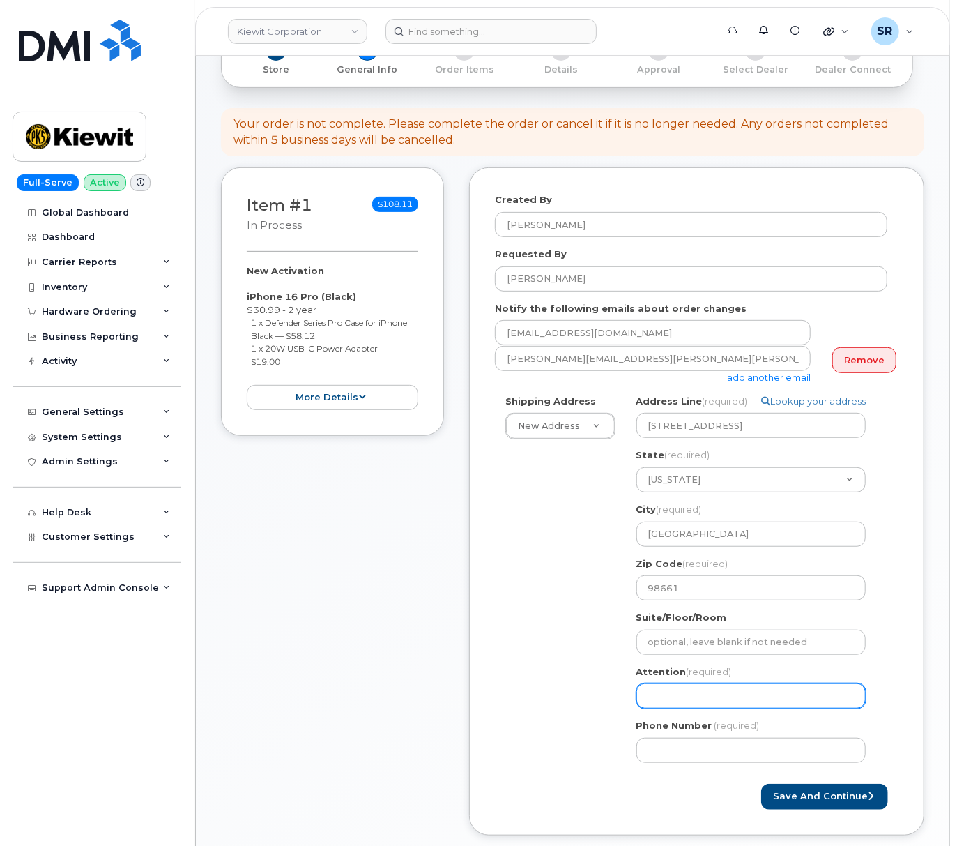
click at [681, 708] on input "Attention (required)" at bounding box center [751, 695] width 229 height 25
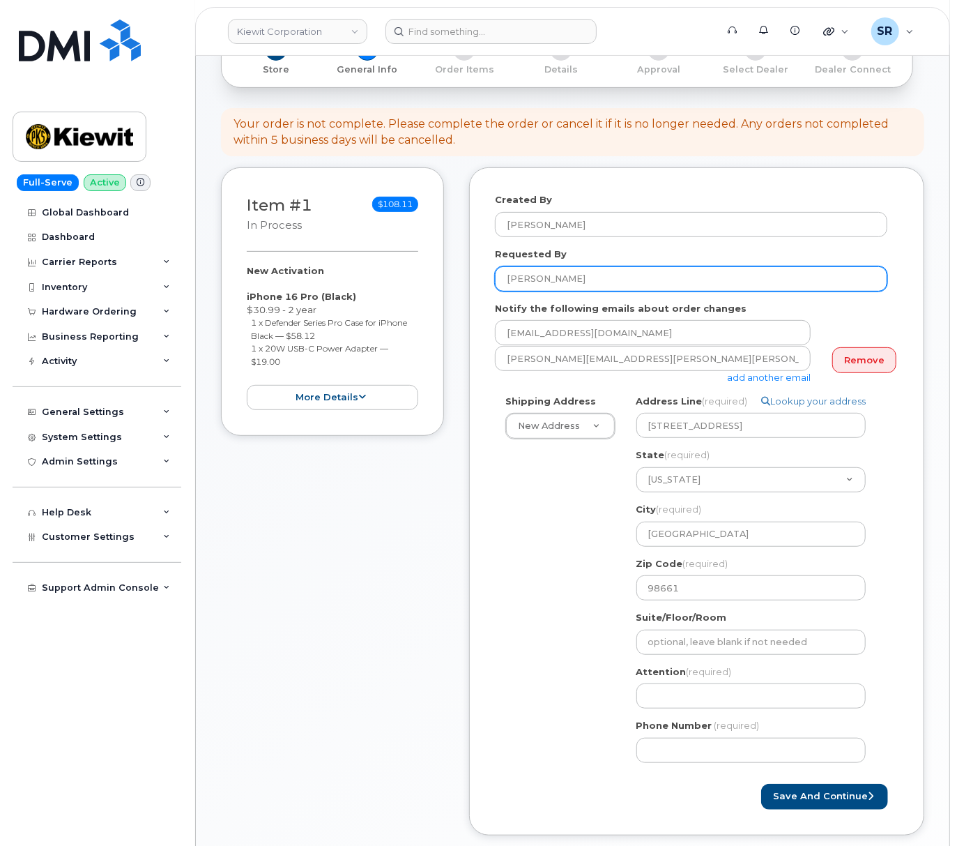
drag, startPoint x: 632, startPoint y: 290, endPoint x: 405, endPoint y: 302, distance: 226.9
click at [405, 302] on div "Item #1 in process $108.11 New Activation iPhone 16 Pro (Black) $30.99 - 2 year…" at bounding box center [573, 511] width 704 height 688
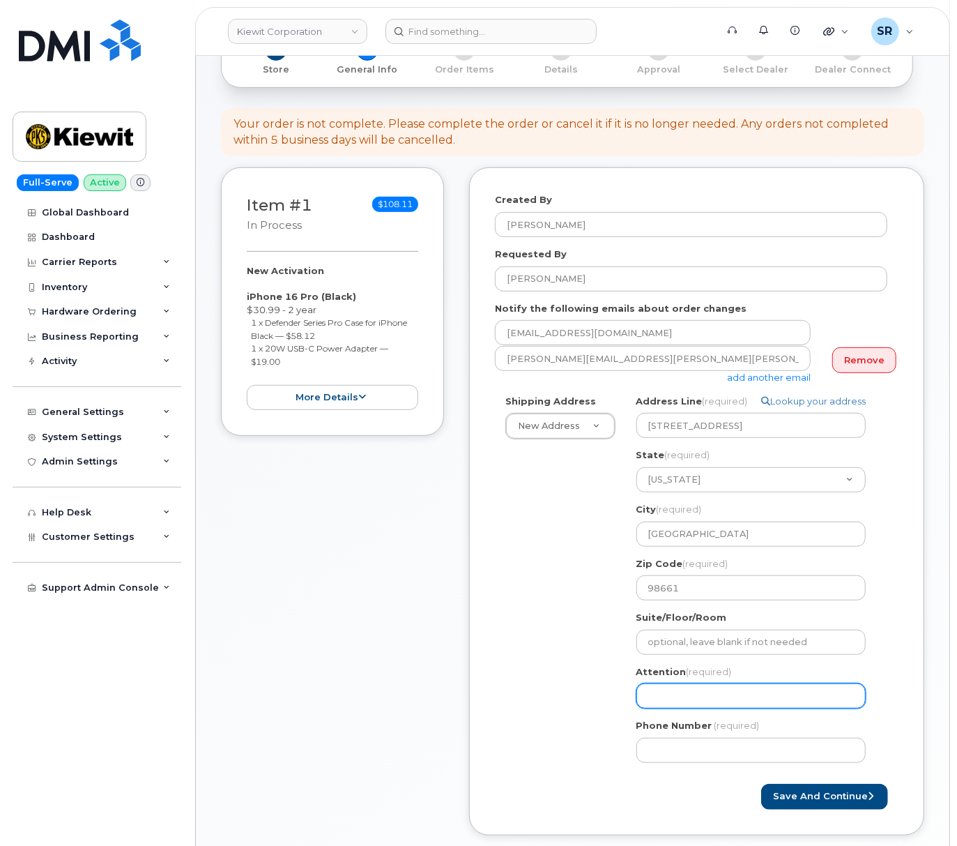
click at [706, 708] on input "Attention (required)" at bounding box center [751, 695] width 229 height 25
paste input "[PERSON_NAME]"
select select
type input "[PERSON_NAME]"
click at [584, 732] on div "Shipping Address New Address New Address 2306 foreman rd 6747 Old Us highway 27…" at bounding box center [691, 584] width 393 height 379
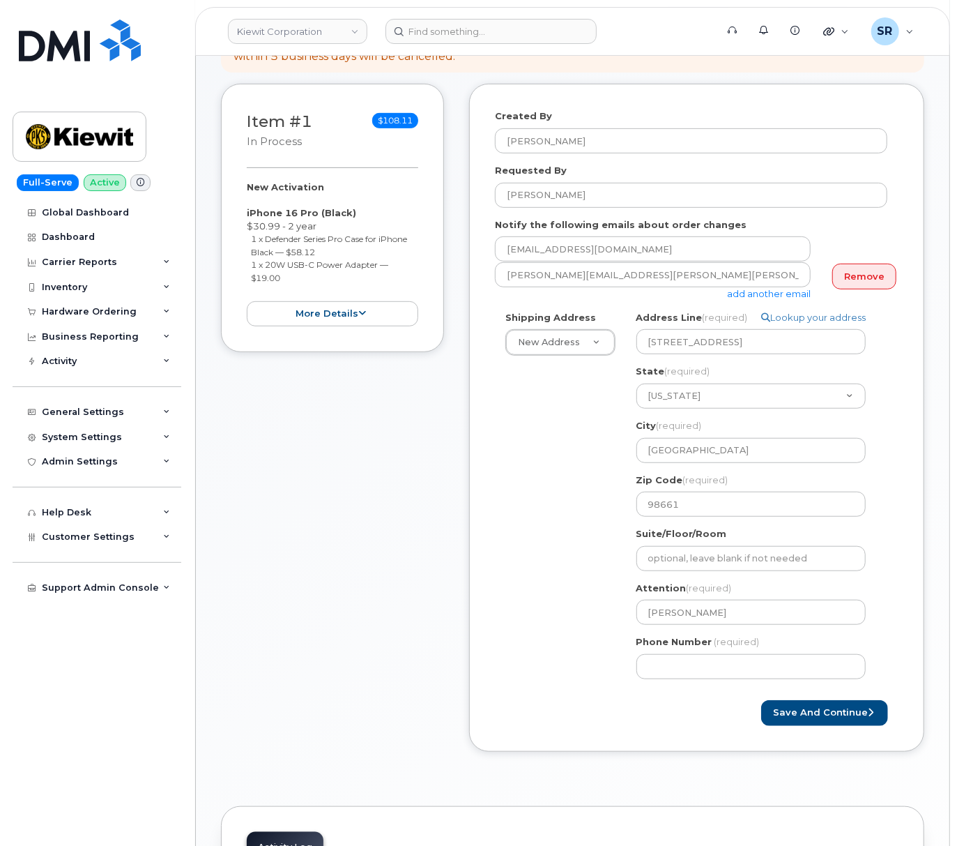
scroll to position [372, 0]
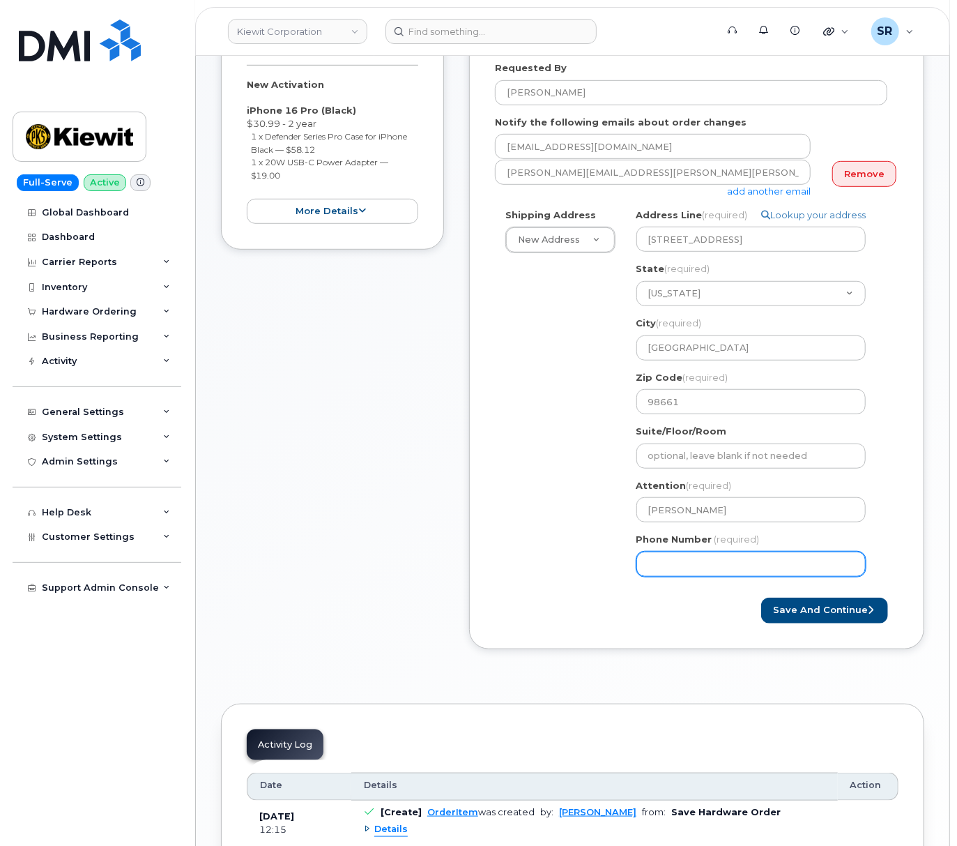
click at [720, 575] on input "Phone Number" at bounding box center [751, 564] width 229 height 25
paste input "3607135849"
select select
type input "3607135849"
click at [910, 592] on div "Created By Sebastian Reissig Requested By SCOTT SHOCKMAN Notify the following e…" at bounding box center [696, 314] width 455 height 667
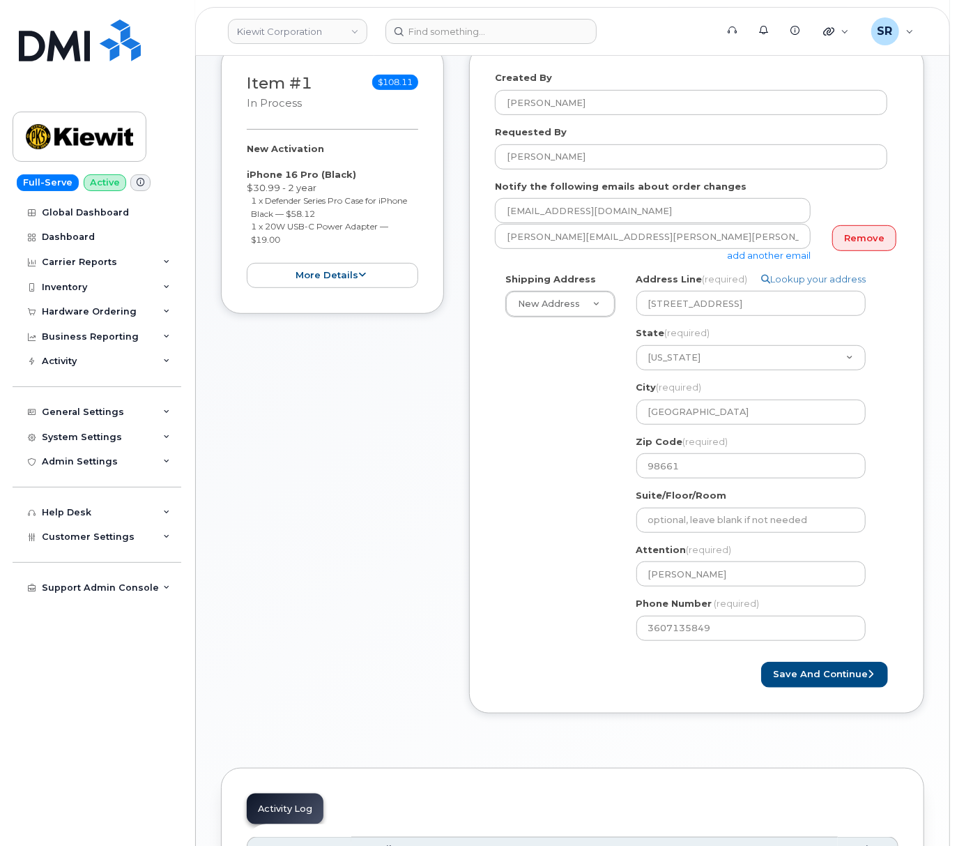
scroll to position [279, 0]
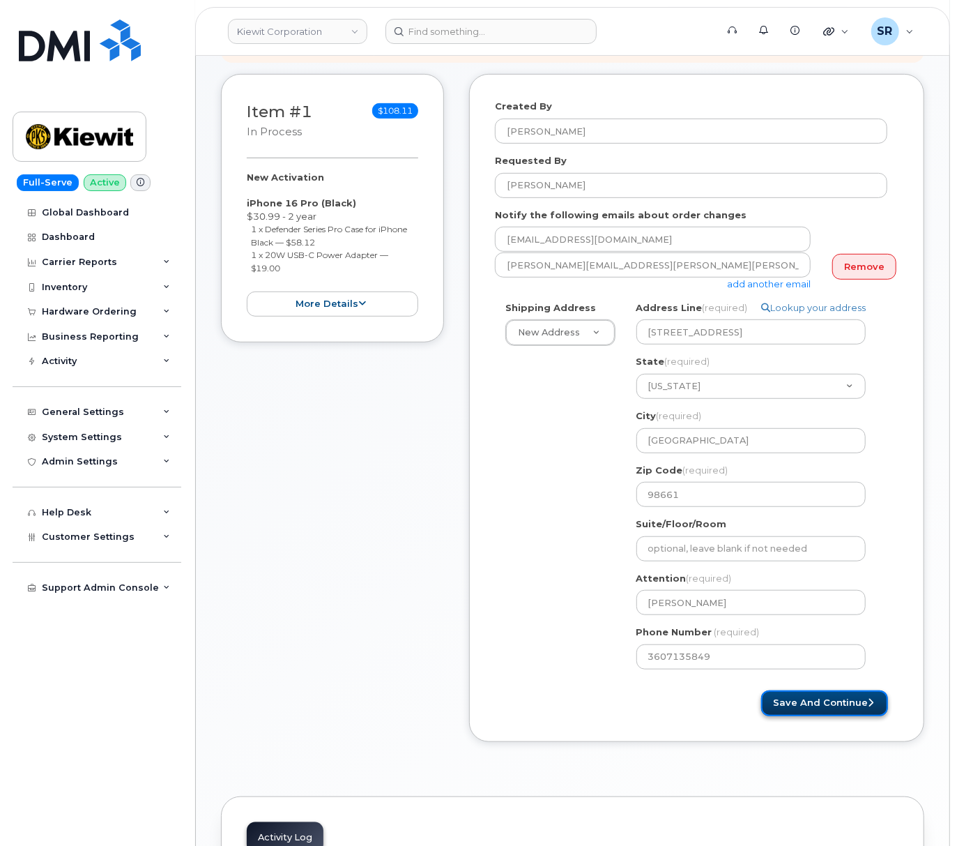
click at [815, 716] on button "Save and Continue" at bounding box center [824, 703] width 127 height 26
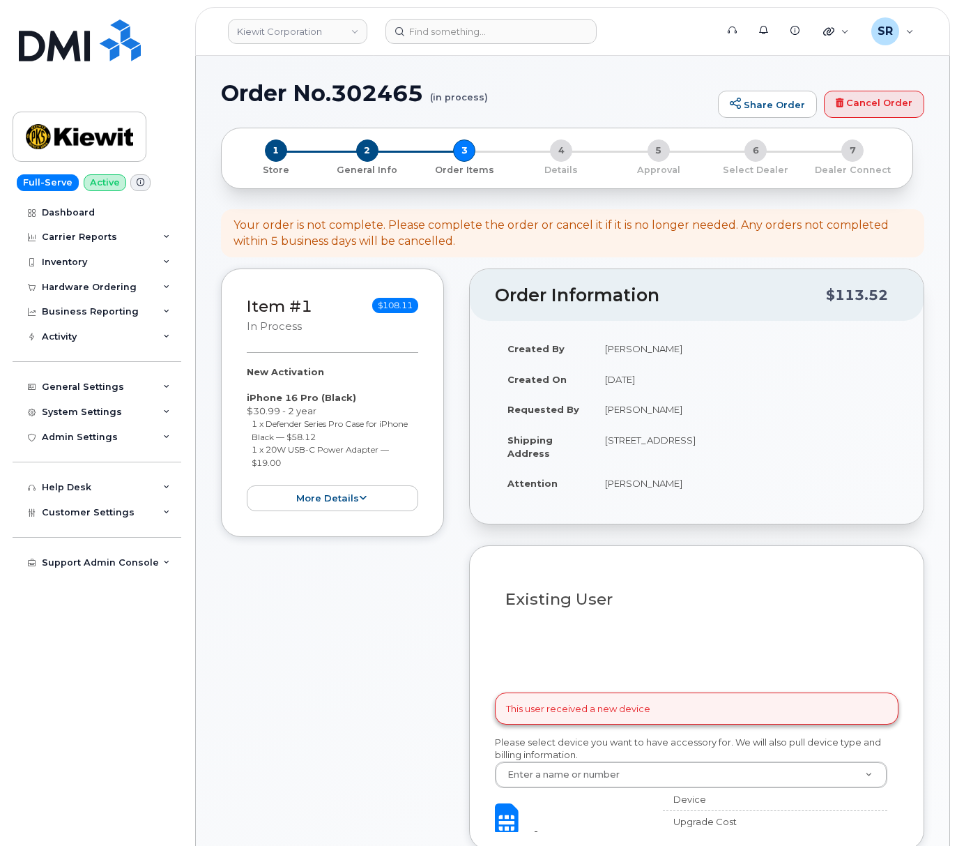
select select
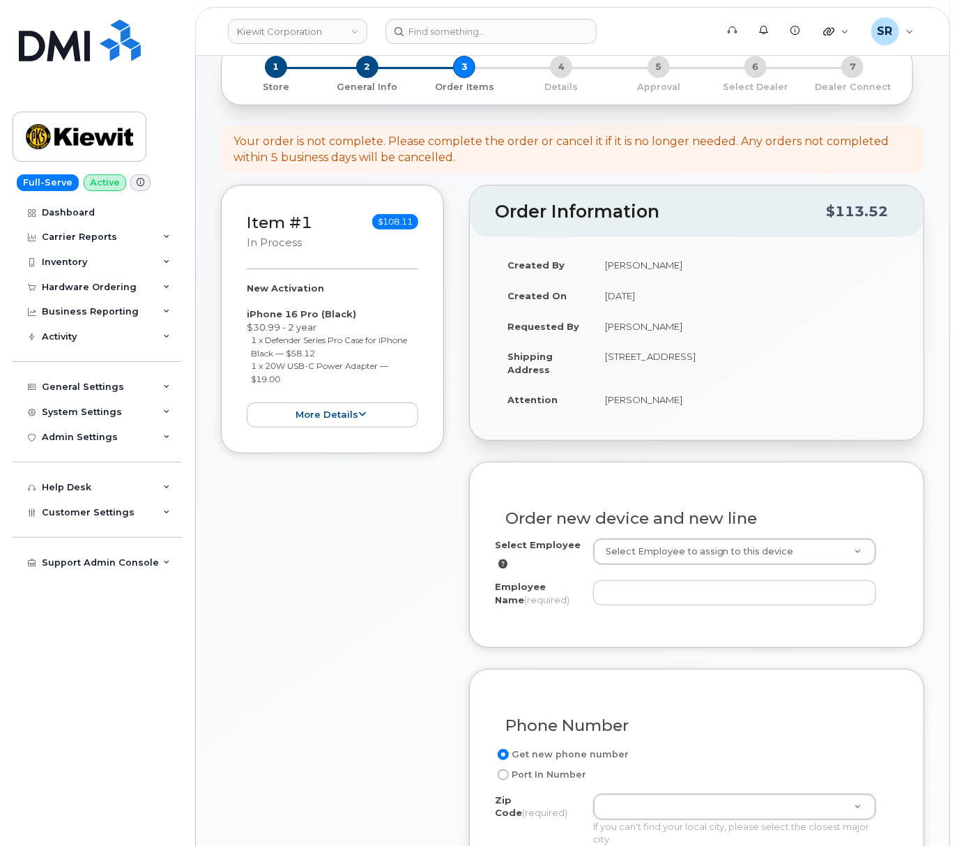
scroll to position [279, 0]
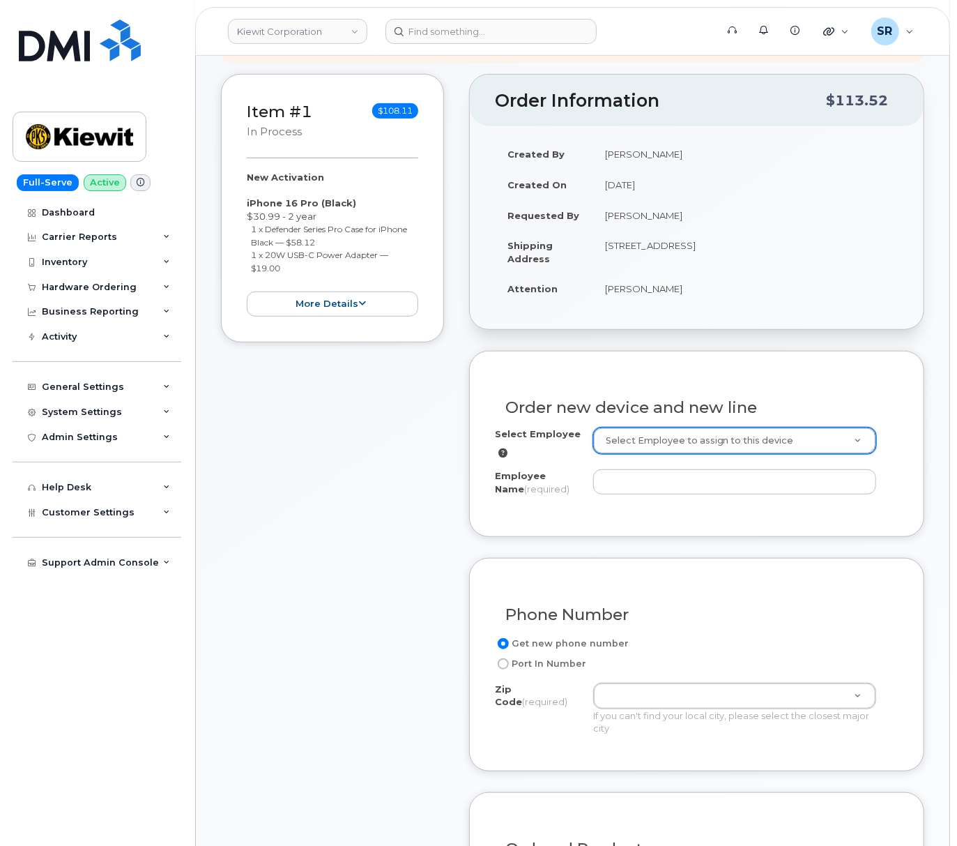
drag, startPoint x: 696, startPoint y: 227, endPoint x: 611, endPoint y: 237, distance: 85.7
drag, startPoint x: 606, startPoint y: 226, endPoint x: 692, endPoint y: 229, distance: 85.8
click at [692, 229] on td "[PERSON_NAME]" at bounding box center [746, 215] width 306 height 31
copy td "[PERSON_NAME]"
paste input "[PERSON_NAME]"
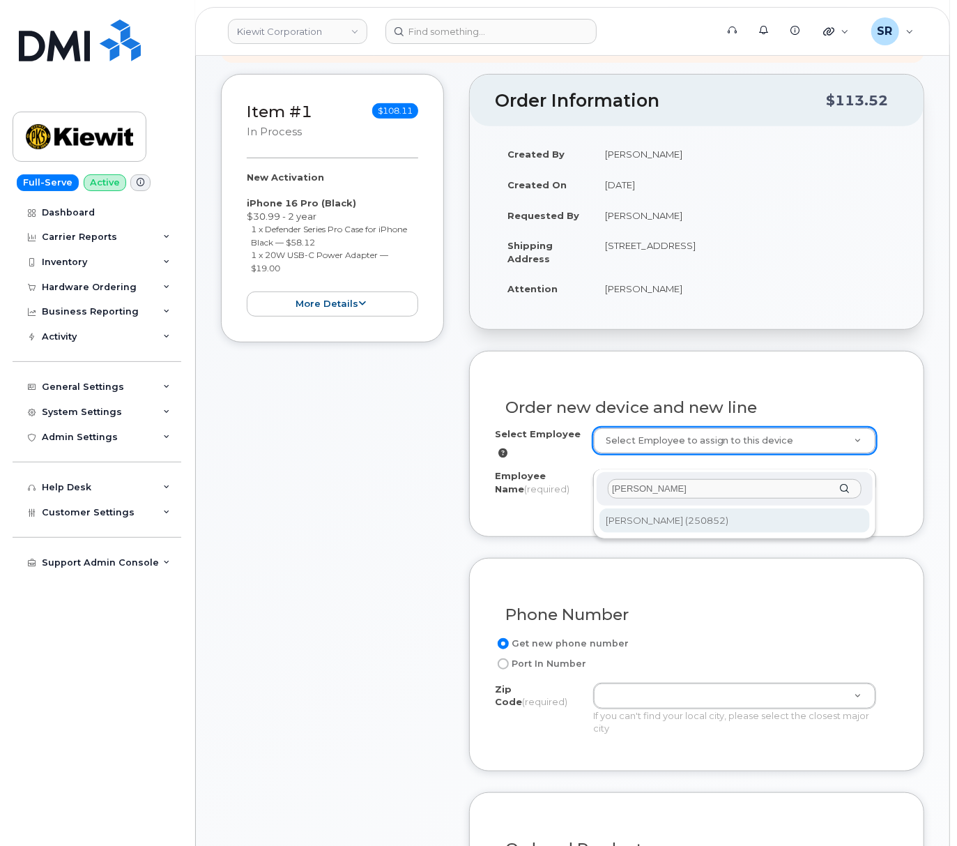
type input "[PERSON_NAME]"
type input "2150749"
type input "[PERSON_NAME]"
type input "[STREET_ADDRESS]"
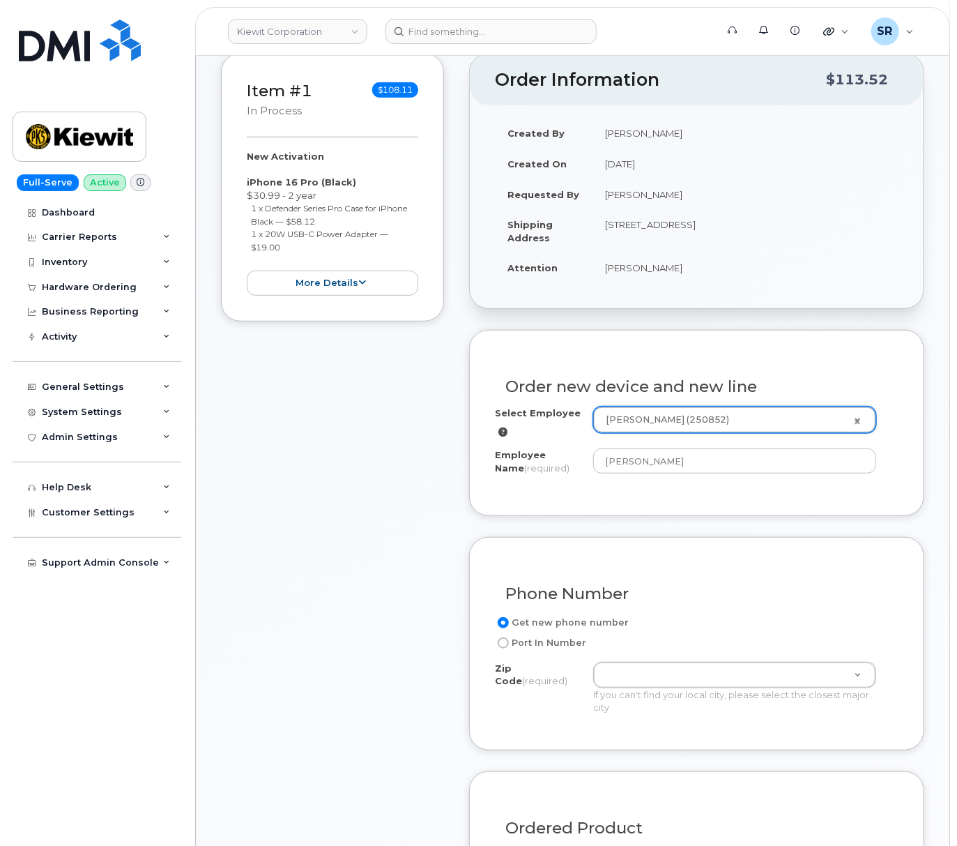
scroll to position [464, 0]
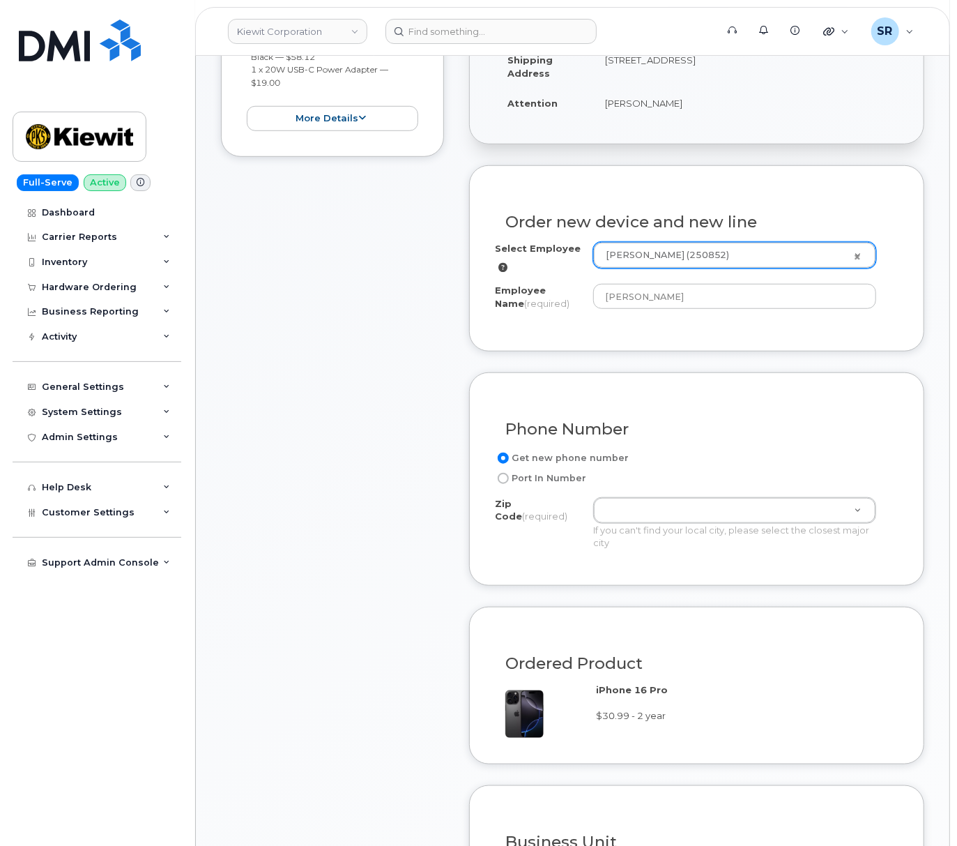
click at [547, 487] on label "Port In Number" at bounding box center [540, 478] width 91 height 17
click at [509, 484] on input "Port In Number" at bounding box center [503, 478] width 11 height 11
radio input "true"
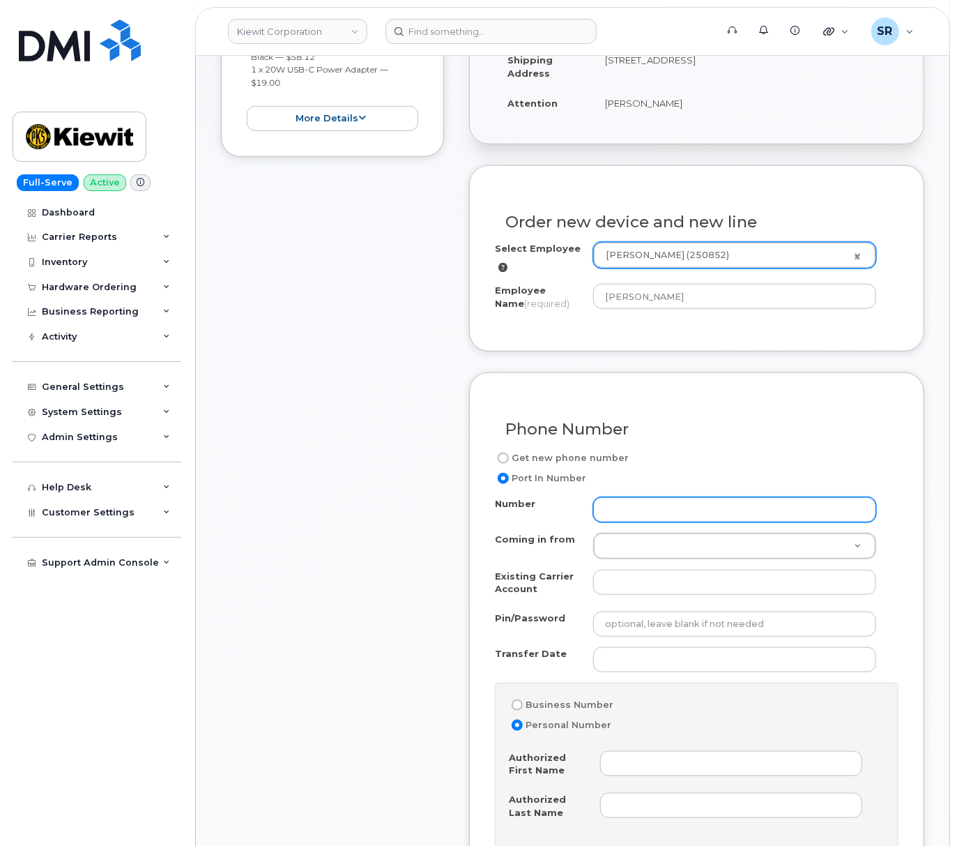
click at [678, 522] on input "Number" at bounding box center [734, 509] width 283 height 25
paste input "7079805417"
type input "7079805417"
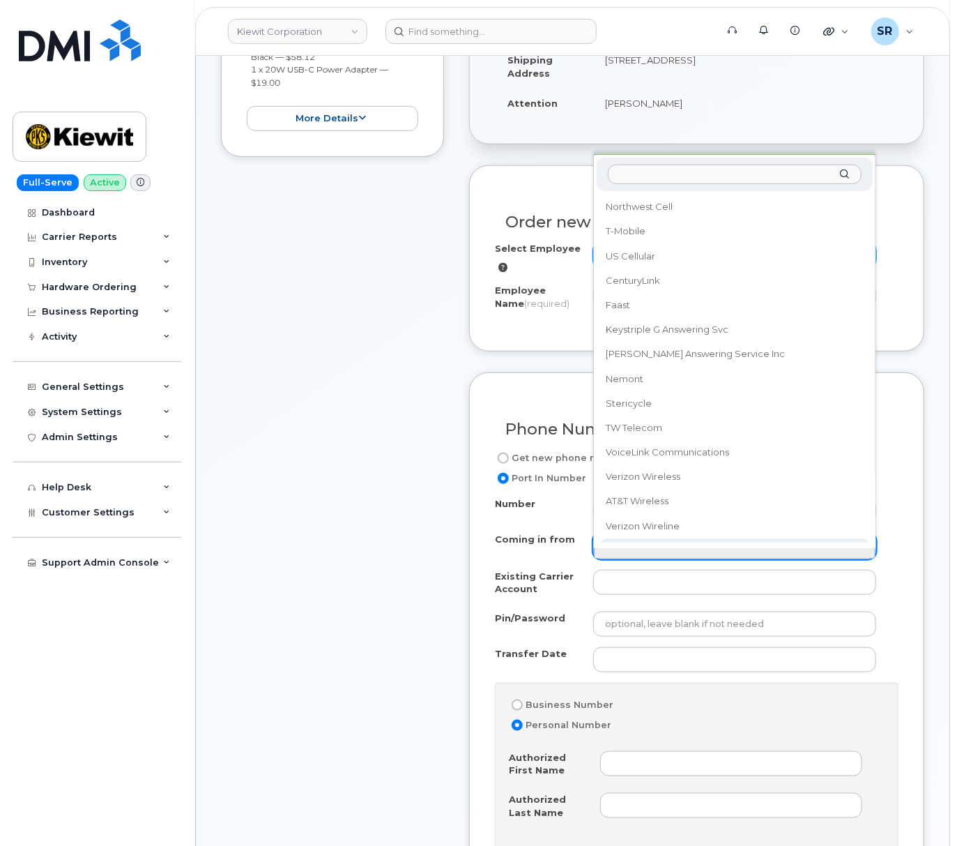
scroll to position [29, 0]
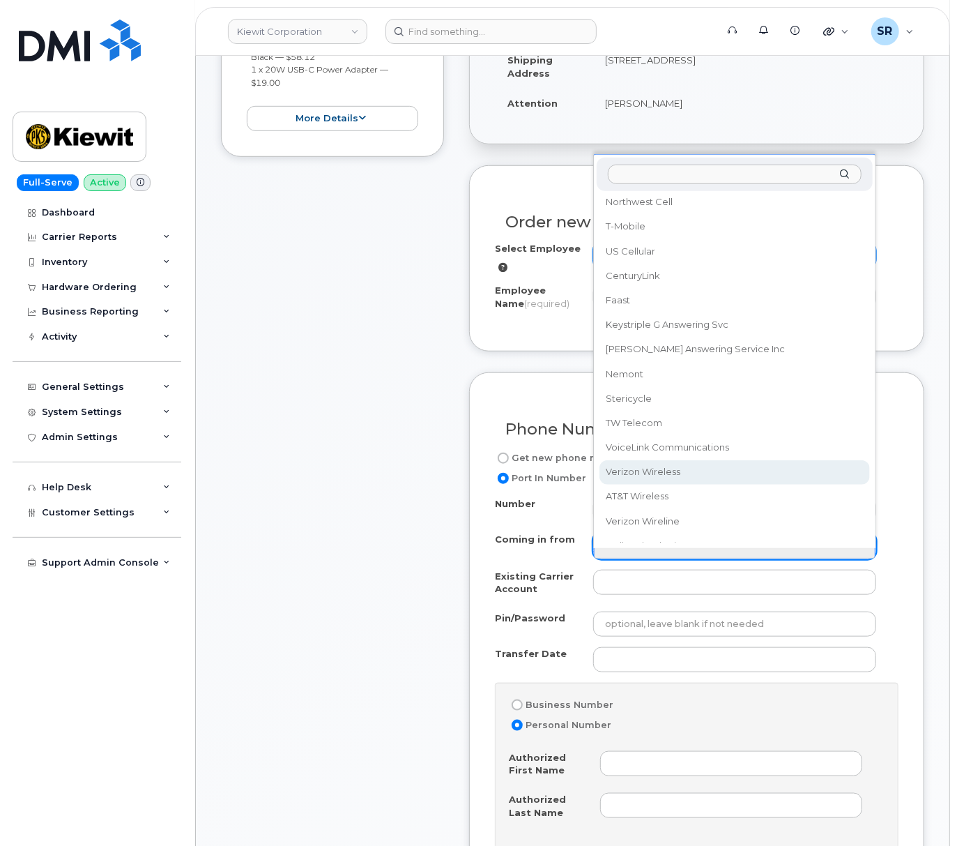
select select "Verizon Wireless"
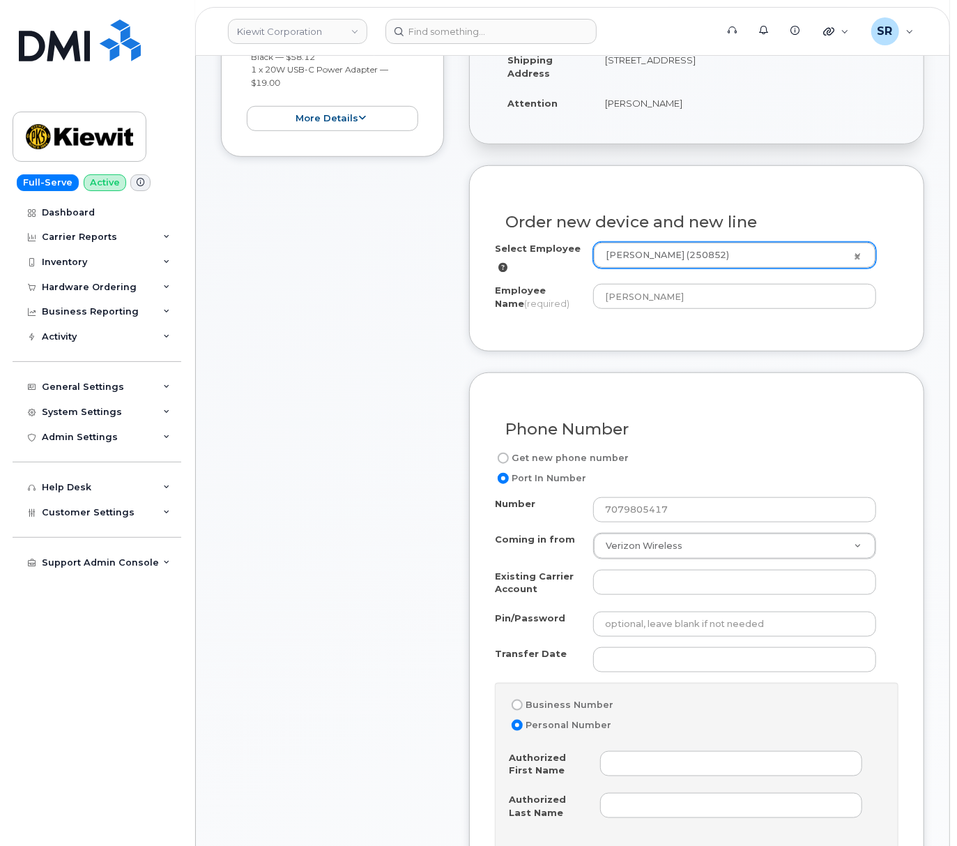
click at [342, 612] on div "Item #1 in process $108.11 New Activation iPhone 16 Pro (Black) $30.99 - 2 year…" at bounding box center [332, 826] width 223 height 1876
click at [672, 595] on input "Existing Carrier Account" at bounding box center [734, 582] width 283 height 25
click at [651, 595] on input "Existing Carrier Account" at bounding box center [734, 582] width 283 height 25
paste input "786080835-00001 - Verizon Wireless - Kiewit Phase 2"
type input "786080835-00001 - Verizon Wireless - Kiewit Phase 2"
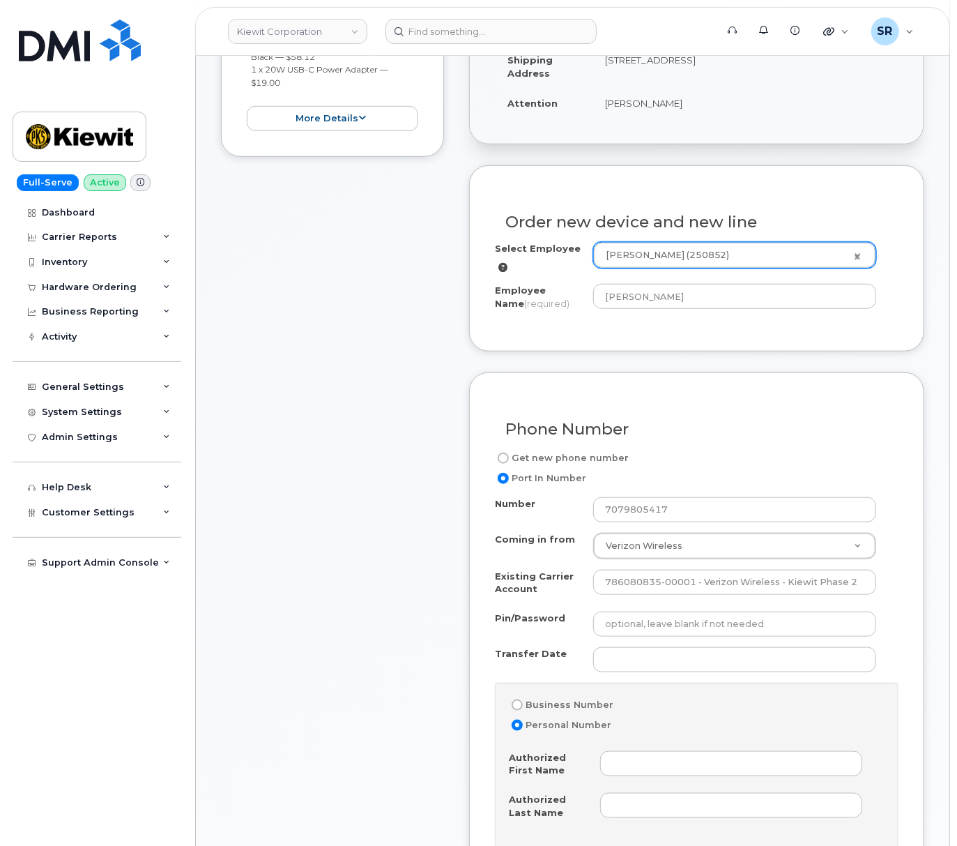
click at [902, 639] on div "Phone Number Get new phone number Port In Number Number 7079805417 Coming in fr…" at bounding box center [696, 750] width 455 height 756
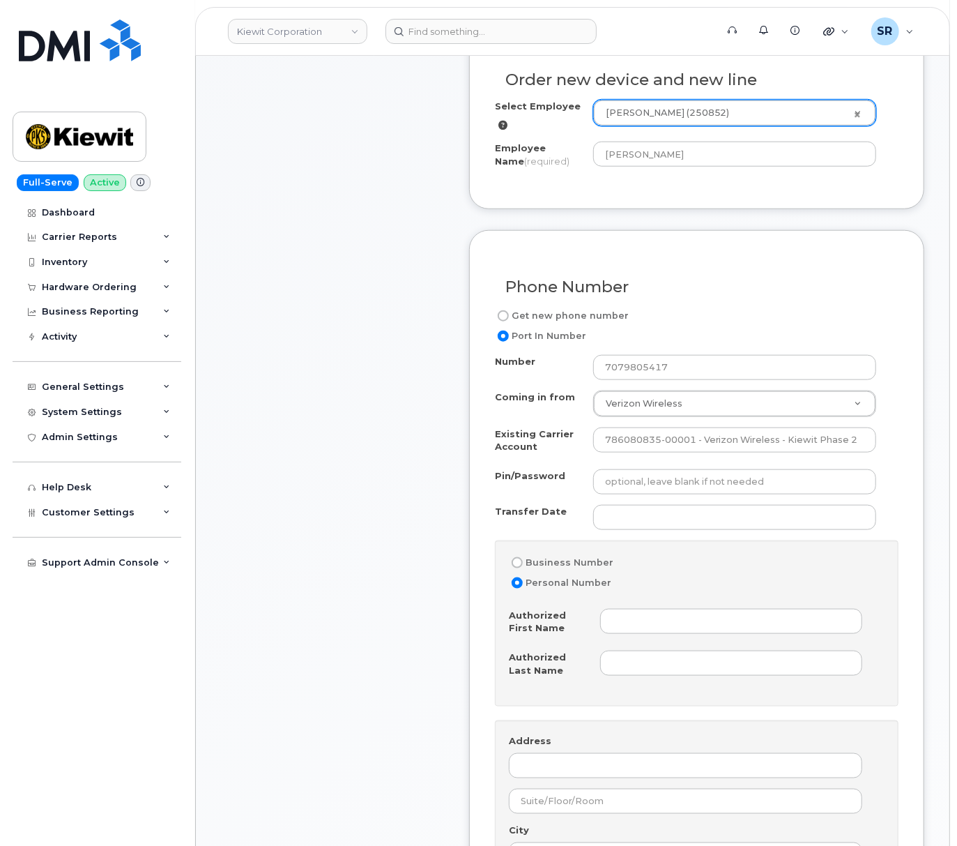
scroll to position [651, 0]
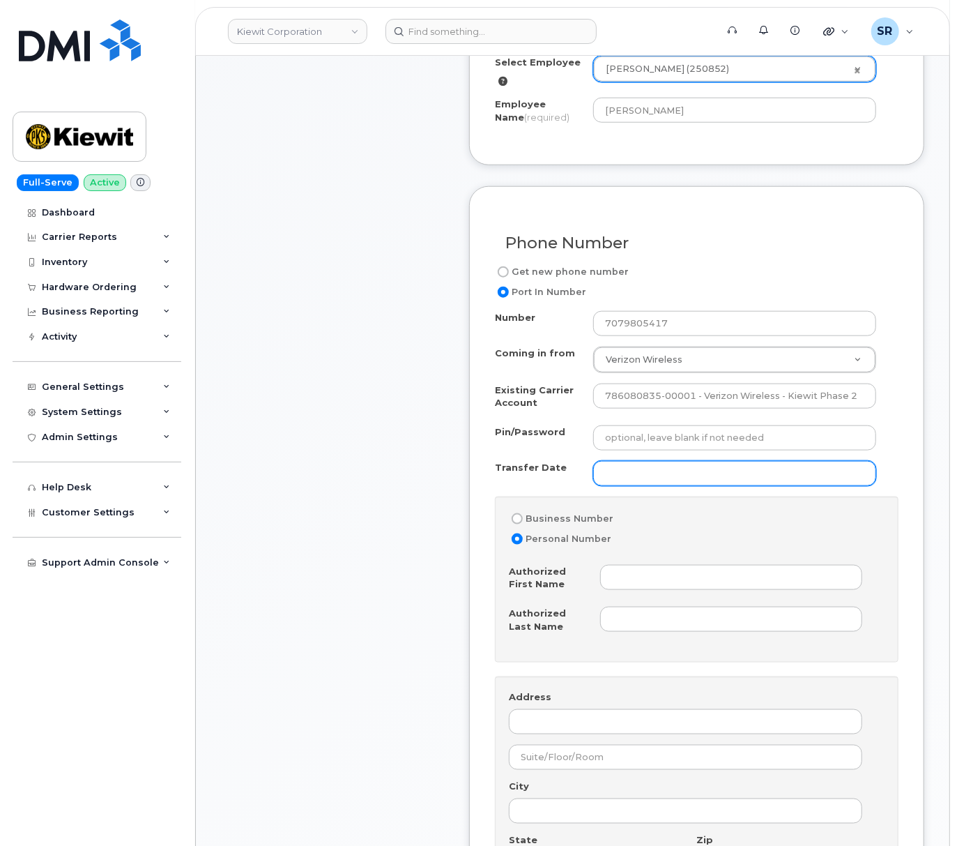
click at [763, 484] on input "Transfer Date" at bounding box center [734, 473] width 283 height 25
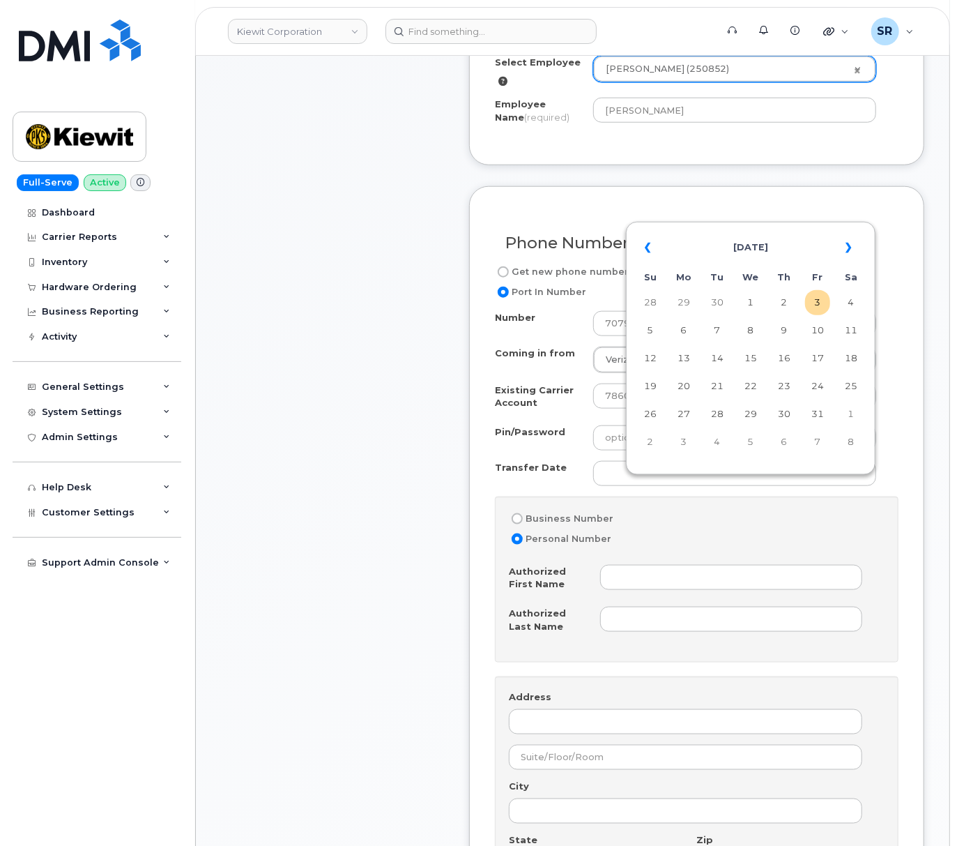
click at [489, 464] on div "Phone Number Get new phone number Port In Number Number 7079805417 Coming in fr…" at bounding box center [696, 564] width 455 height 756
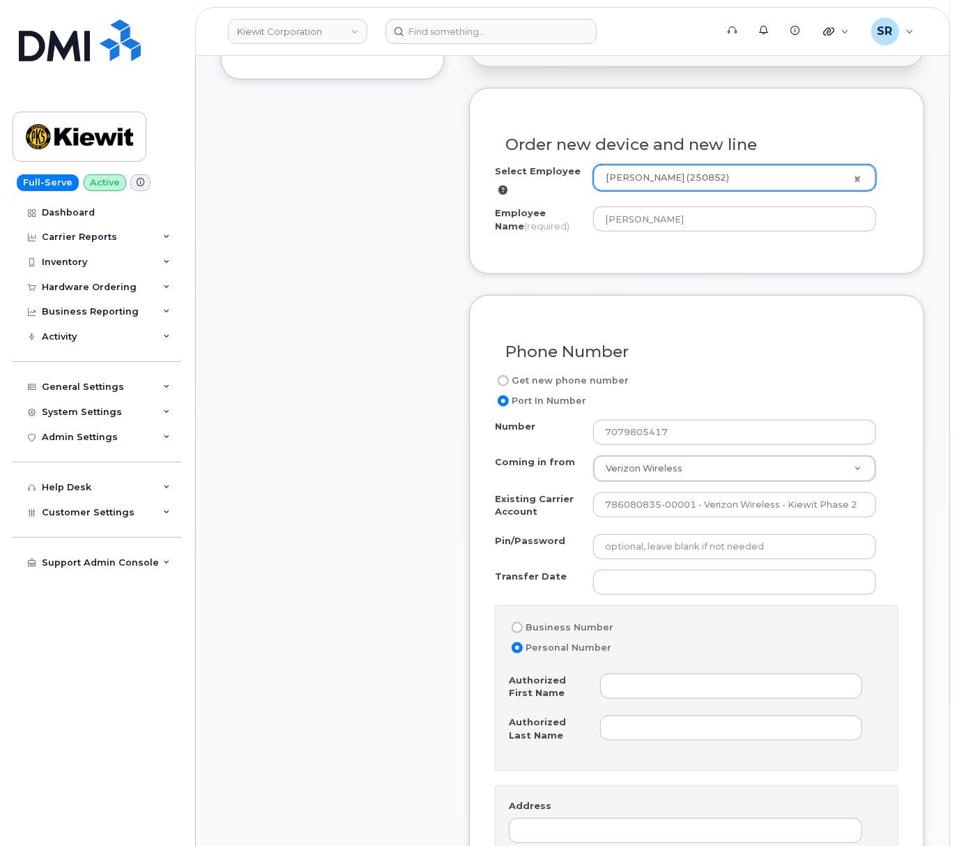
scroll to position [558, 0]
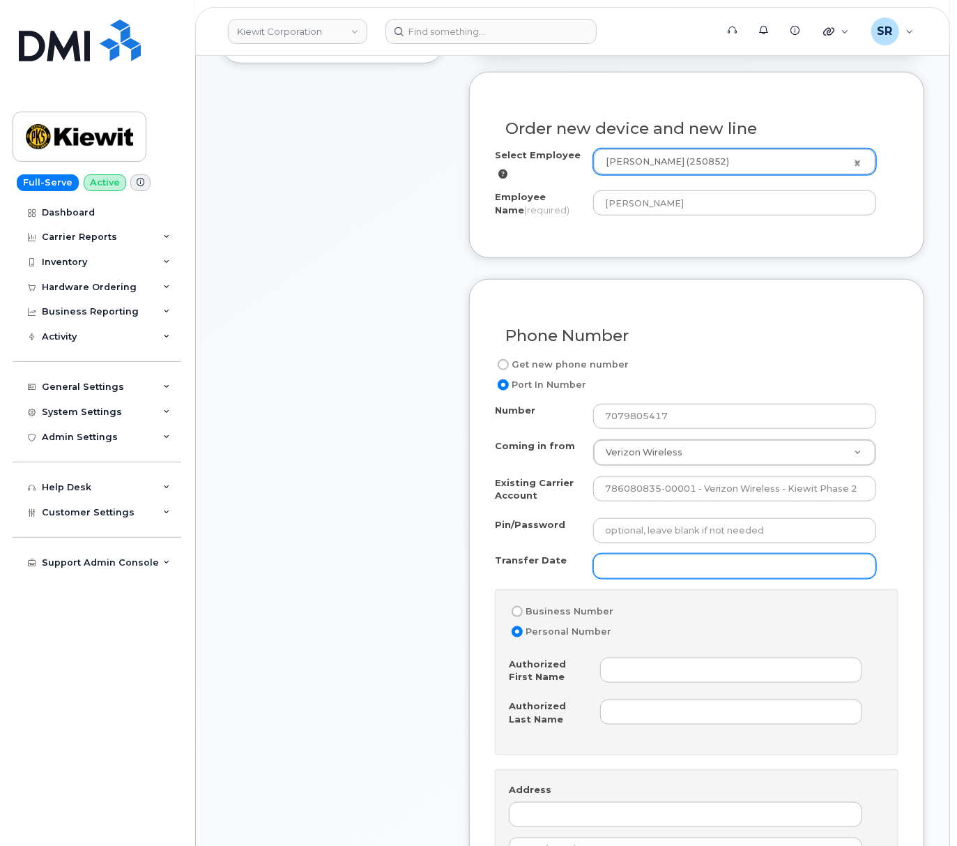
click at [801, 579] on input "Transfer Date" at bounding box center [734, 566] width 283 height 25
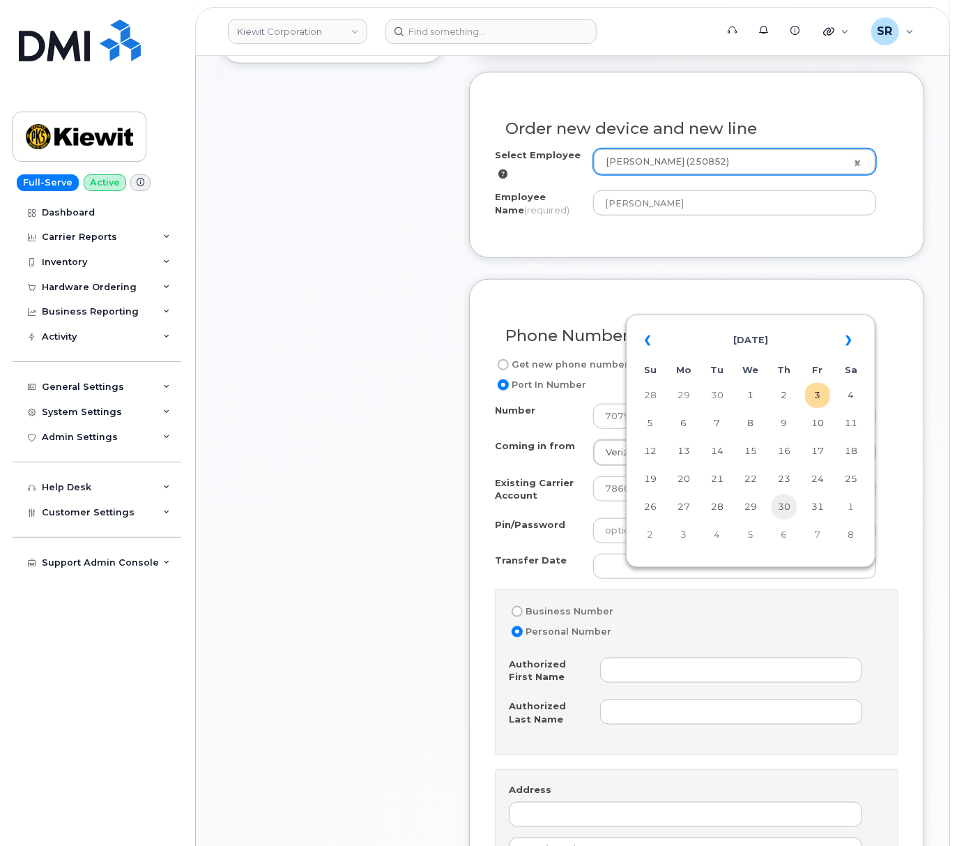
click at [788, 508] on td "30" at bounding box center [784, 506] width 25 height 25
type input "2025-10-30"
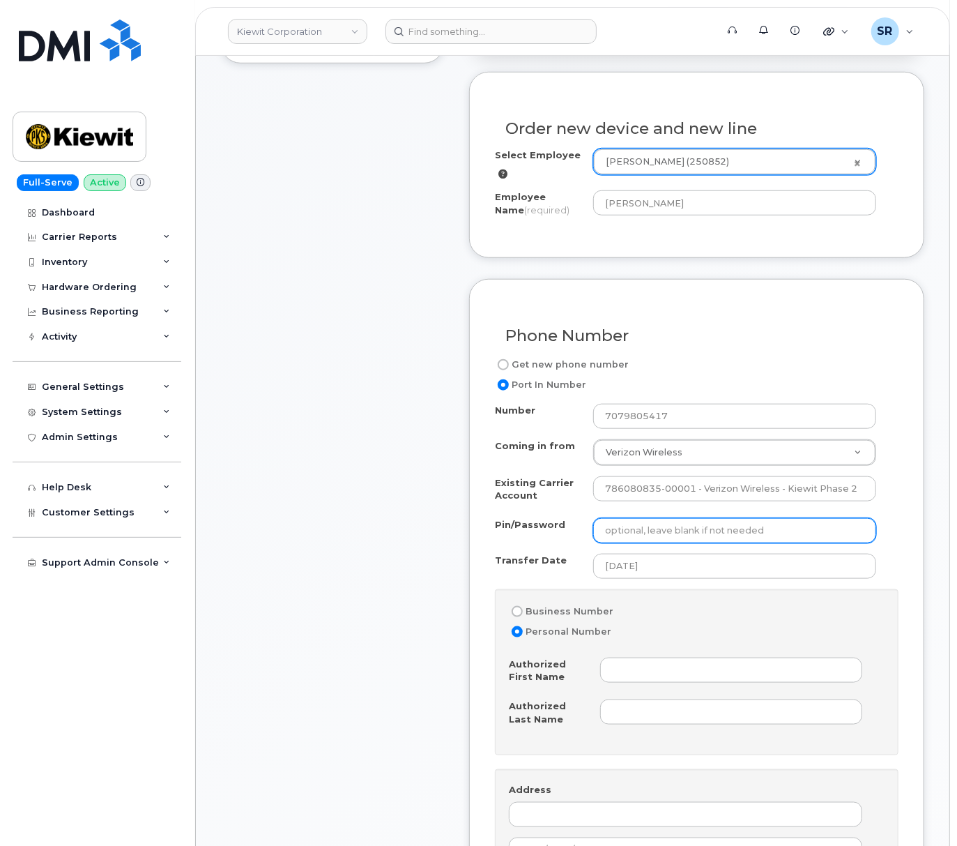
click at [694, 543] on input "Pin/Password" at bounding box center [734, 530] width 283 height 25
click at [378, 580] on div "Item #1 in process $108.11 New Activation iPhone 16 Pro (Black) $30.99 - 2 year…" at bounding box center [332, 733] width 223 height 1876
click at [413, 639] on div "Item #1 in process $108.11 New Activation iPhone 16 Pro (Black) $30.99 - 2 year…" at bounding box center [332, 733] width 223 height 1876
drag, startPoint x: 535, startPoint y: 622, endPoint x: 646, endPoint y: 637, distance: 111.2
click at [535, 620] on label "Business Number" at bounding box center [561, 611] width 105 height 17
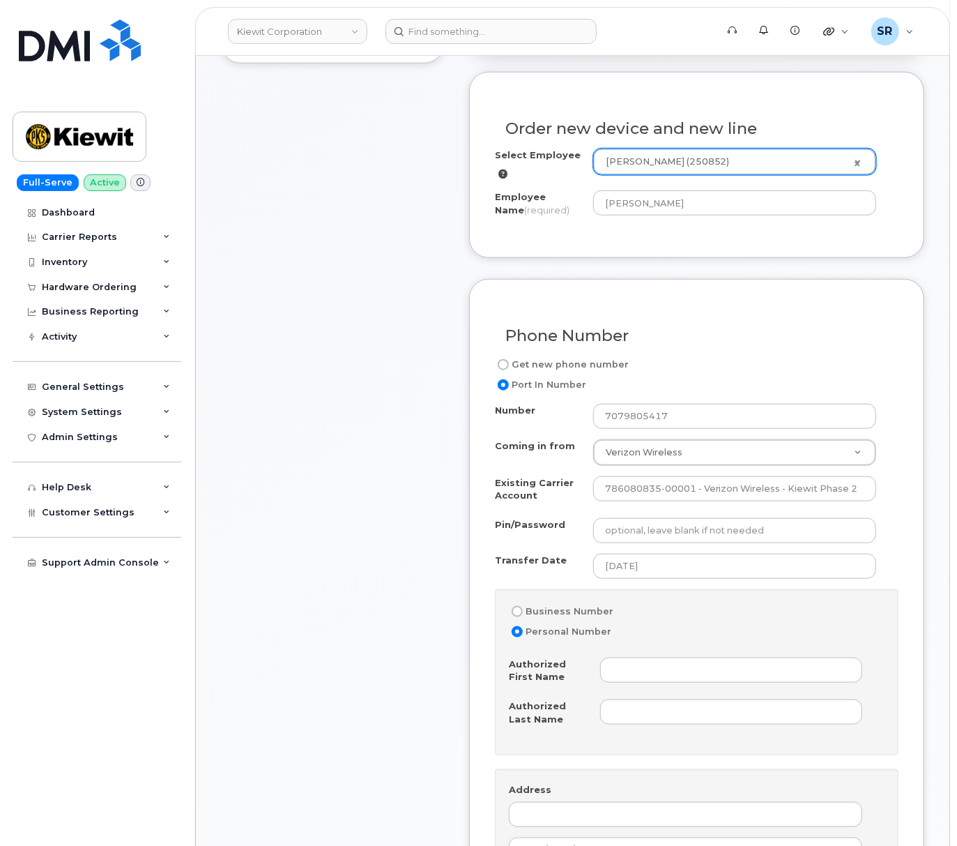
click at [523, 617] on input "Business Number" at bounding box center [517, 611] width 11 height 11
radio input "true"
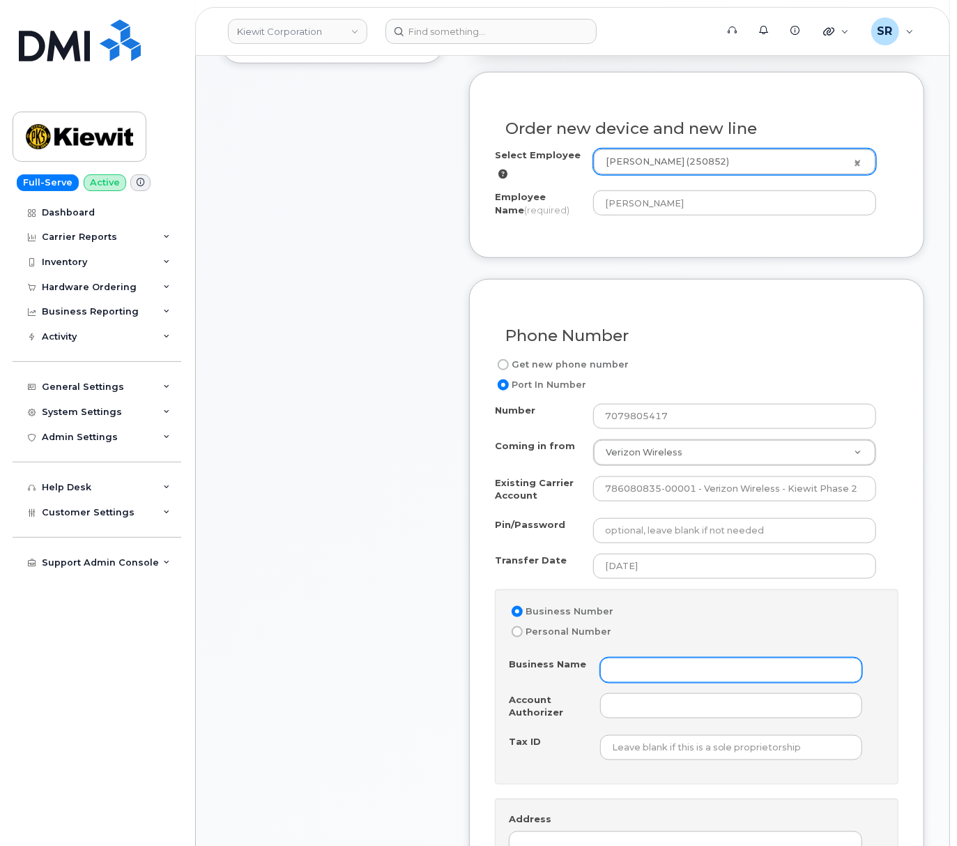
click at [771, 675] on input "Business Name" at bounding box center [731, 669] width 262 height 25
type input "Kiewit Corp"
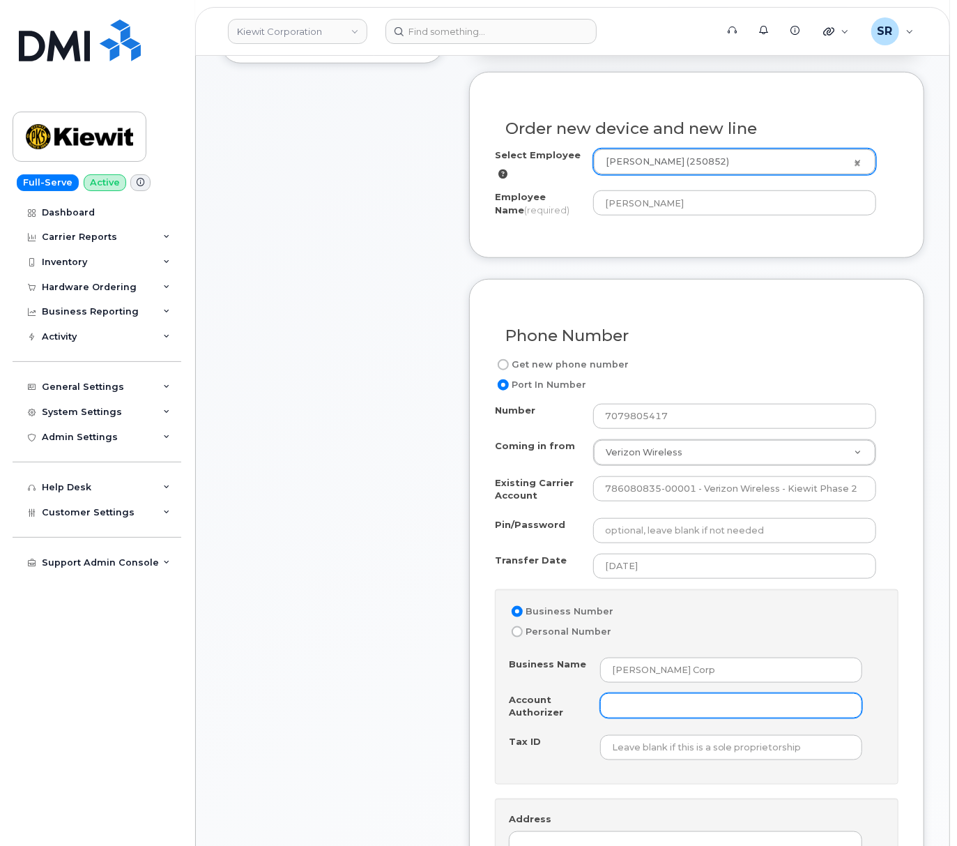
click at [733, 718] on input "Account Authorizer" at bounding box center [731, 705] width 262 height 25
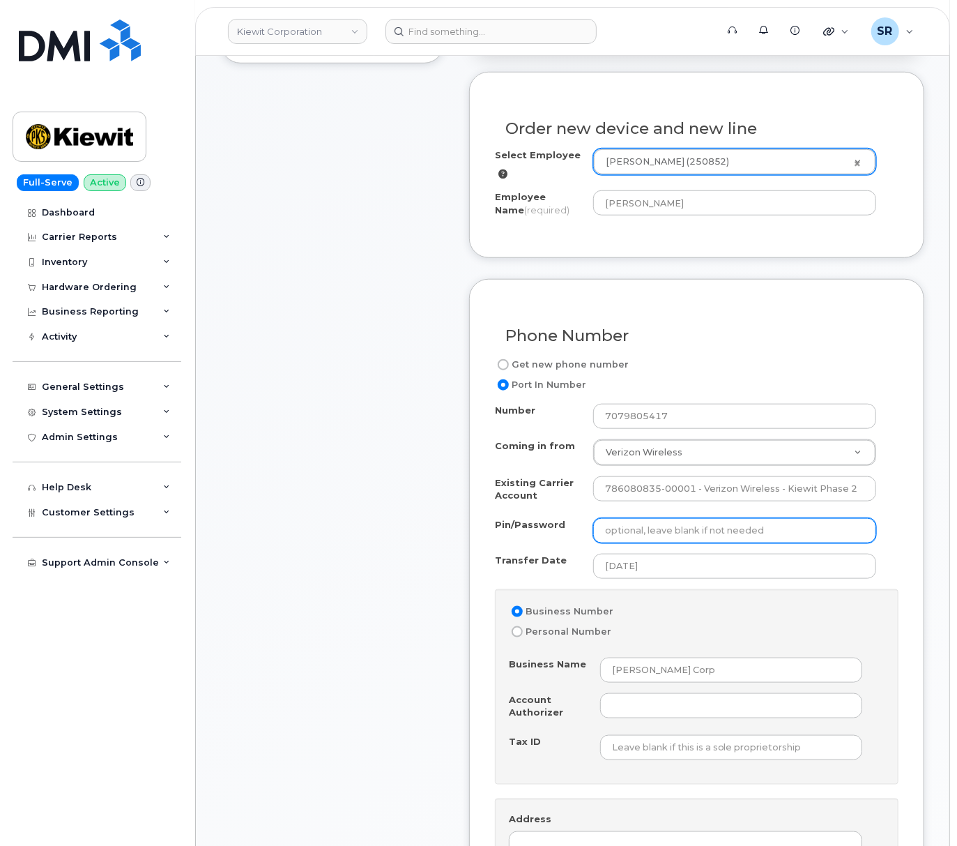
click at [679, 542] on input "Pin/Password" at bounding box center [734, 530] width 283 height 25
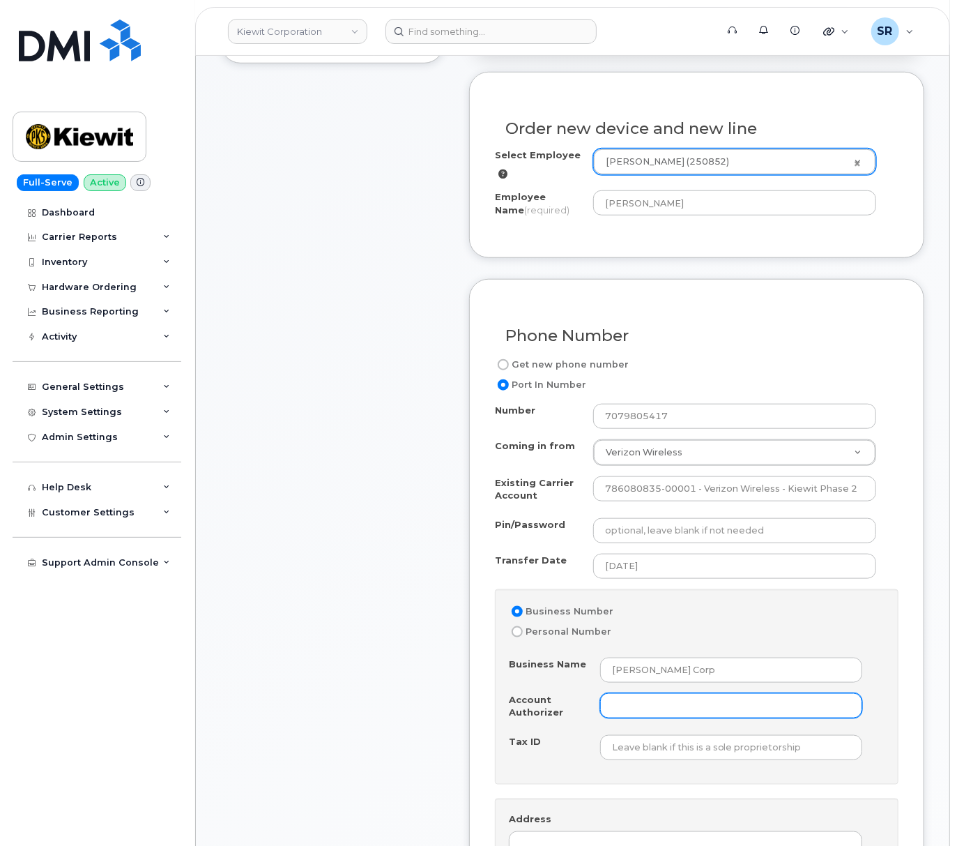
click at [654, 718] on input "Account Authorizer" at bounding box center [731, 705] width 262 height 25
type input "Rachel Miller"
click at [541, 754] on div "Tax ID" at bounding box center [554, 744] width 91 height 19
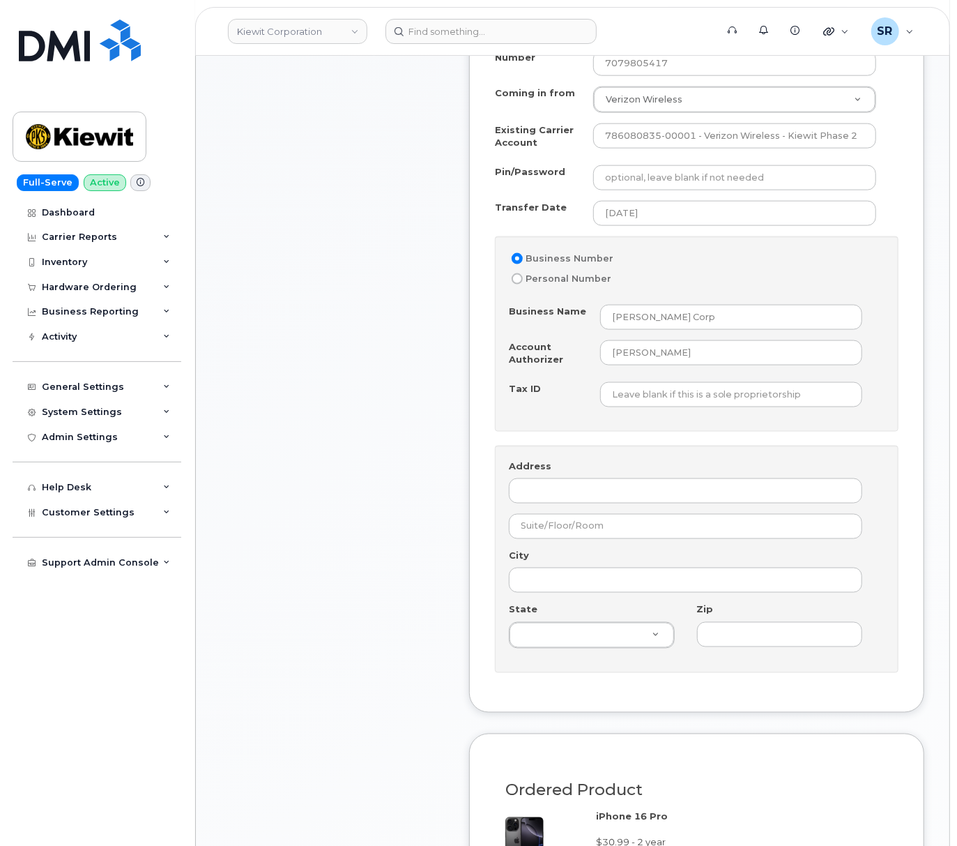
scroll to position [929, 0]
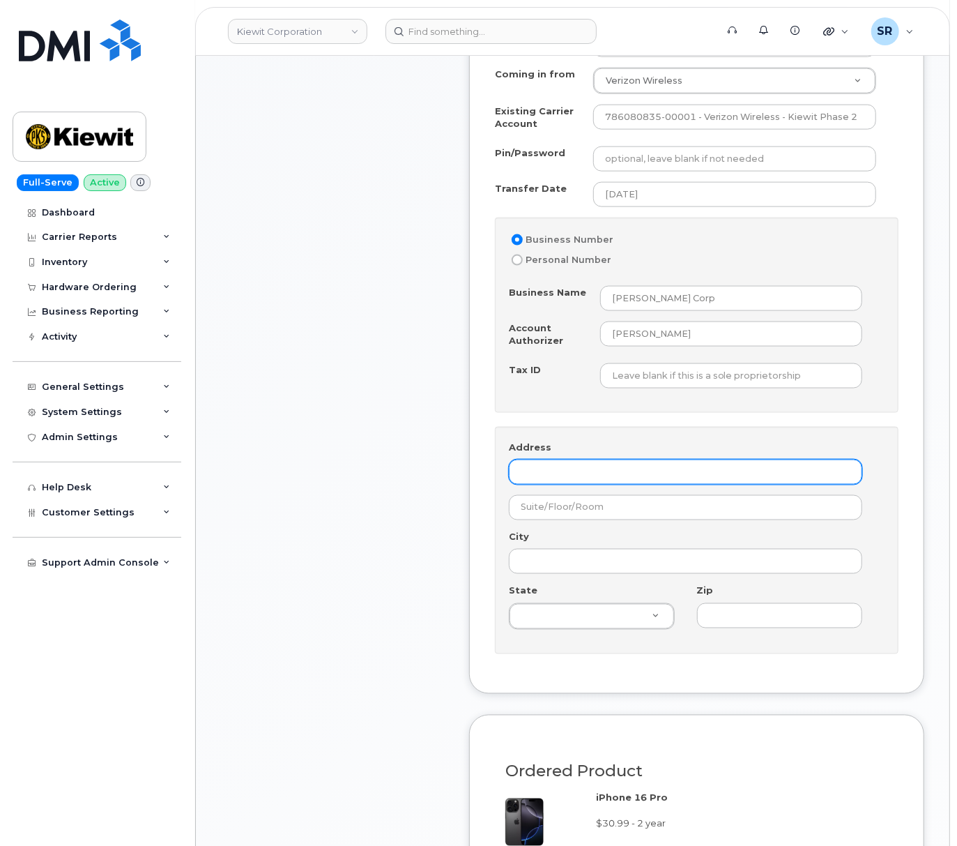
drag, startPoint x: 616, startPoint y: 496, endPoint x: 625, endPoint y: 486, distance: 13.8
click at [616, 485] on input "Address" at bounding box center [685, 471] width 353 height 25
click at [558, 485] on input "Address" at bounding box center [685, 471] width 353 height 25
paste input "4 COMMERCE DR"
type input "4 COMMERCE DR"
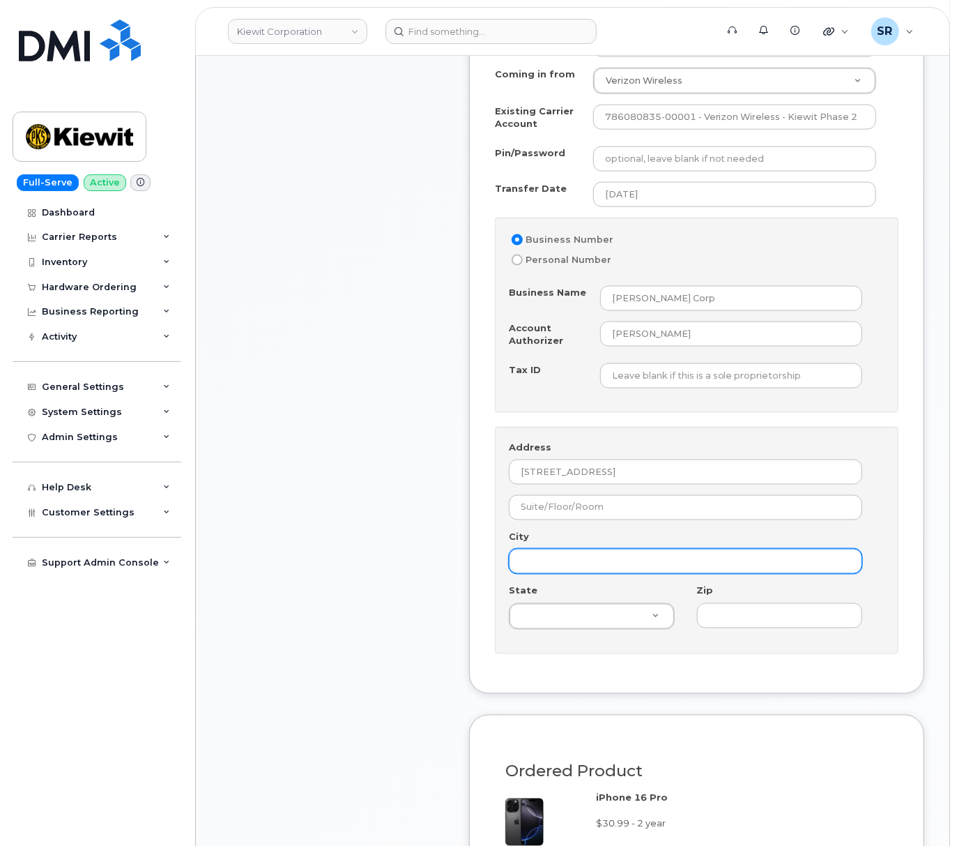
click at [559, 569] on input "City" at bounding box center [685, 561] width 353 height 25
click at [559, 570] on input "City" at bounding box center [685, 561] width 353 height 25
type input "Cranford"
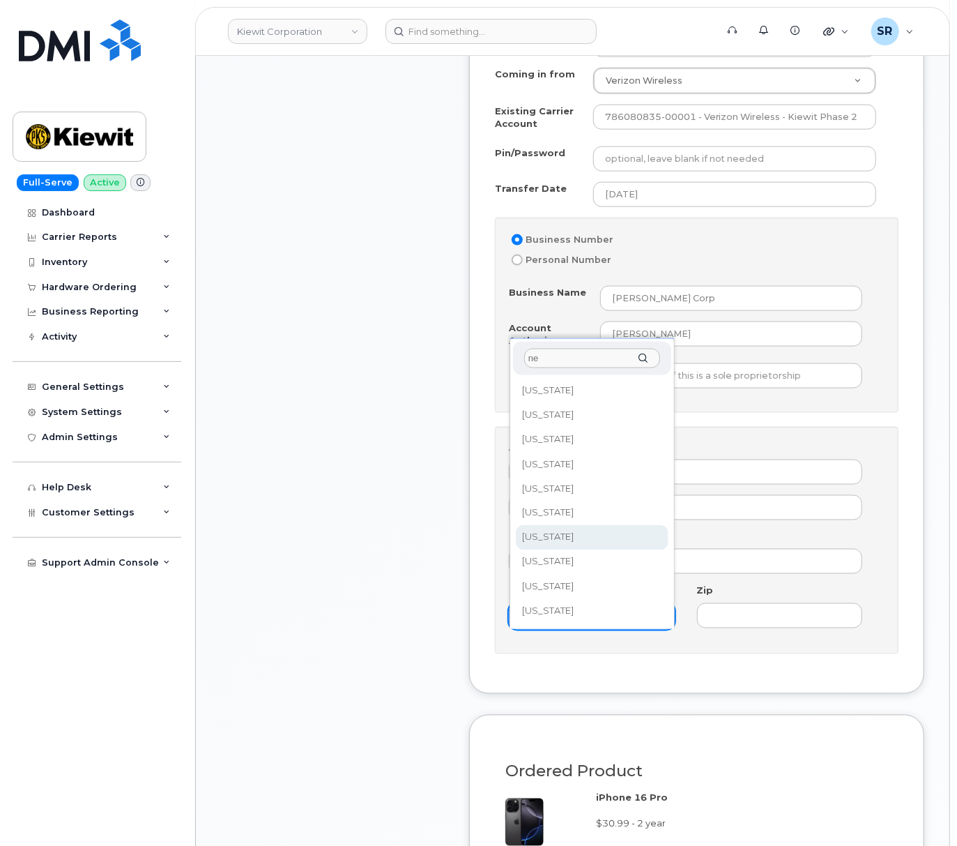
type input "ne"
select select "New Jersey"
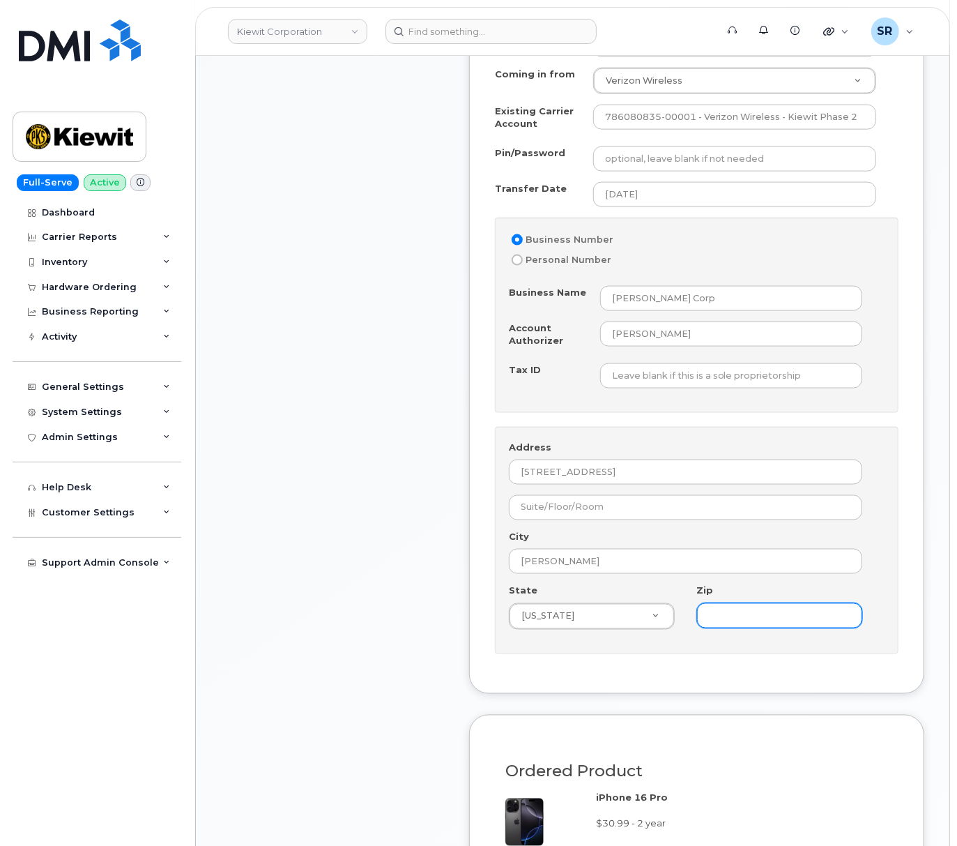
click at [745, 628] on input "Zip" at bounding box center [780, 615] width 166 height 25
type input "07016"
click at [788, 687] on div "Phone Number Get new phone number Port In Number Number 7079805417 Coming in fr…" at bounding box center [696, 300] width 455 height 786
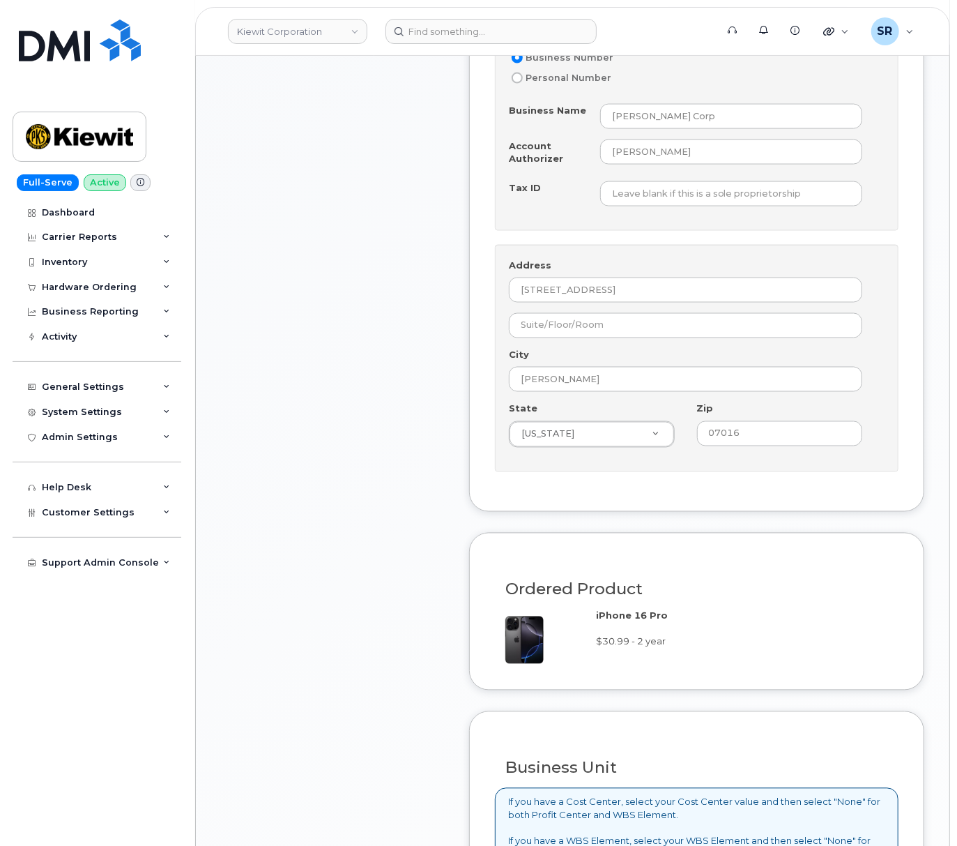
scroll to position [1116, 0]
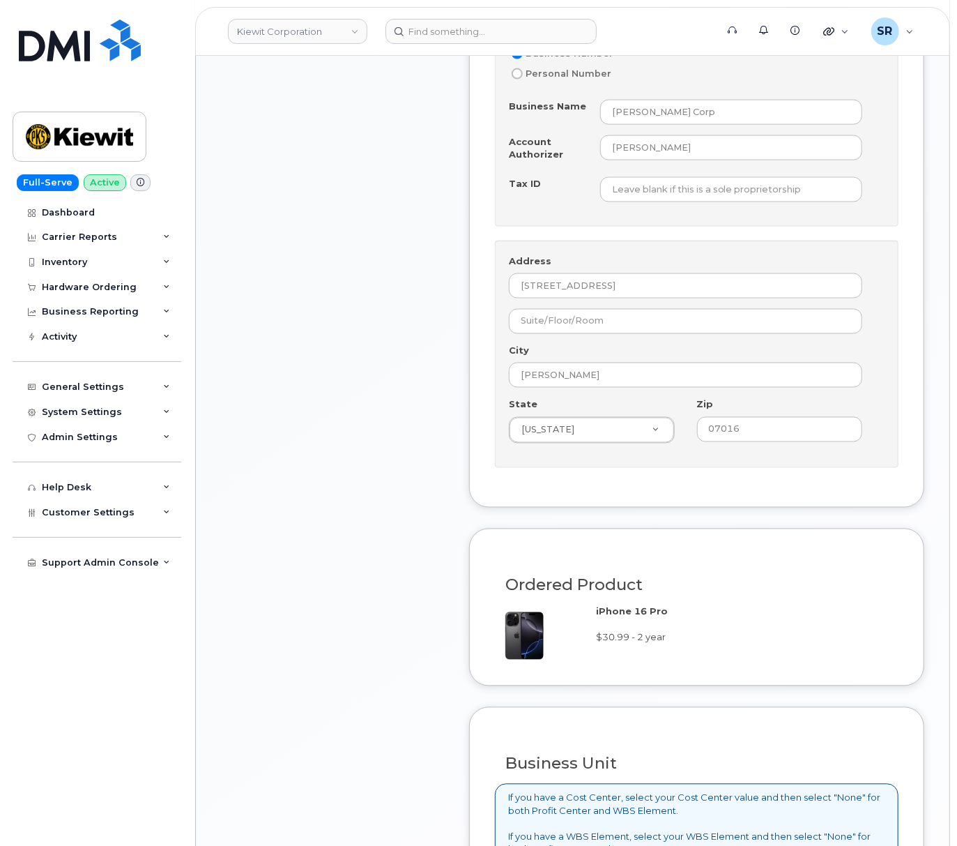
click at [358, 489] on div "Item #1 in process $108.11 New Activation iPhone 16 Pro (Black) $30.99 - 2 year…" at bounding box center [332, 189] width 223 height 1905
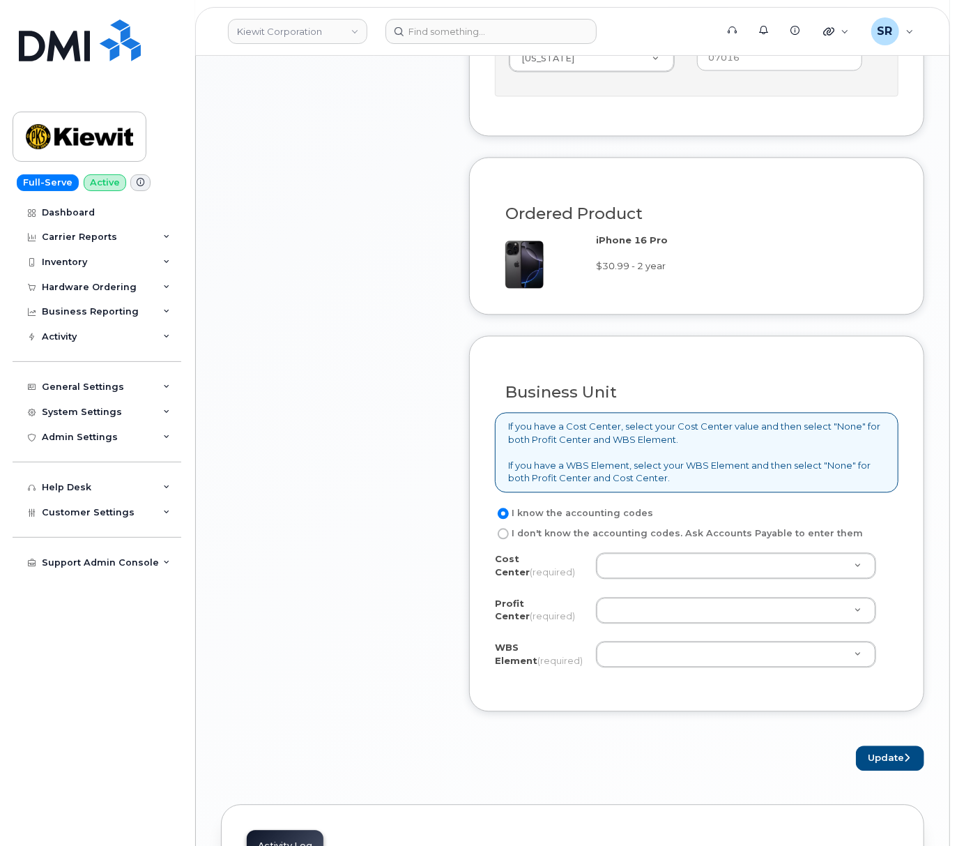
scroll to position [1580, 0]
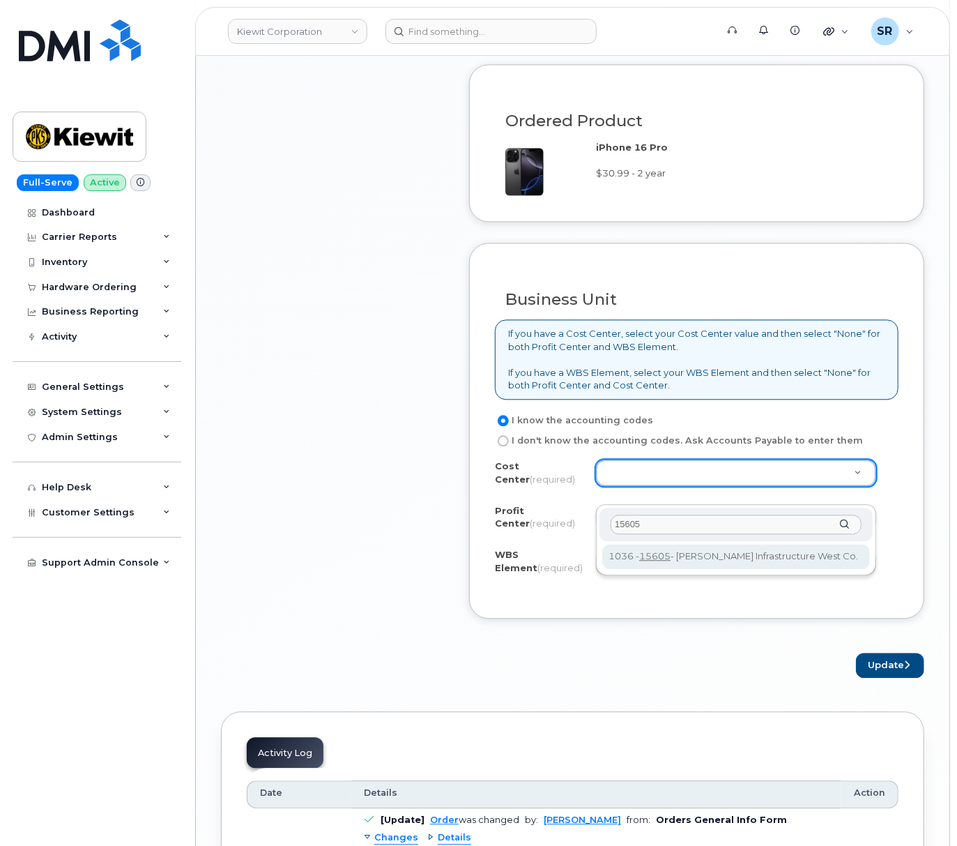
type input "15605"
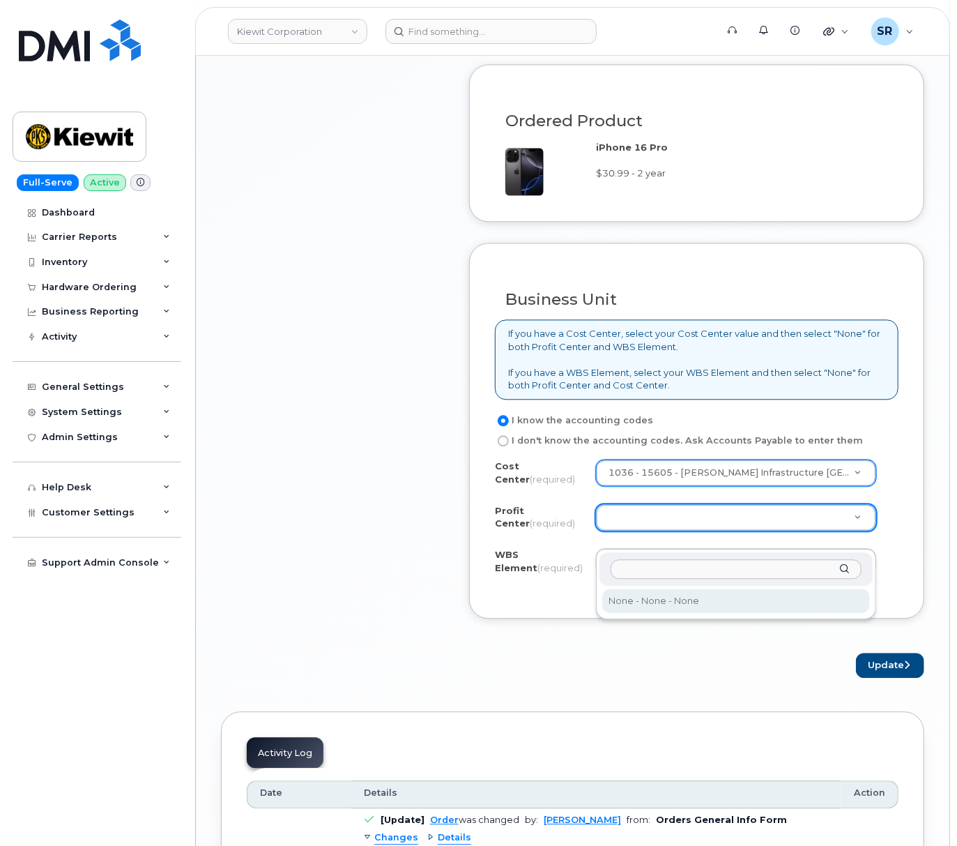
select select "None"
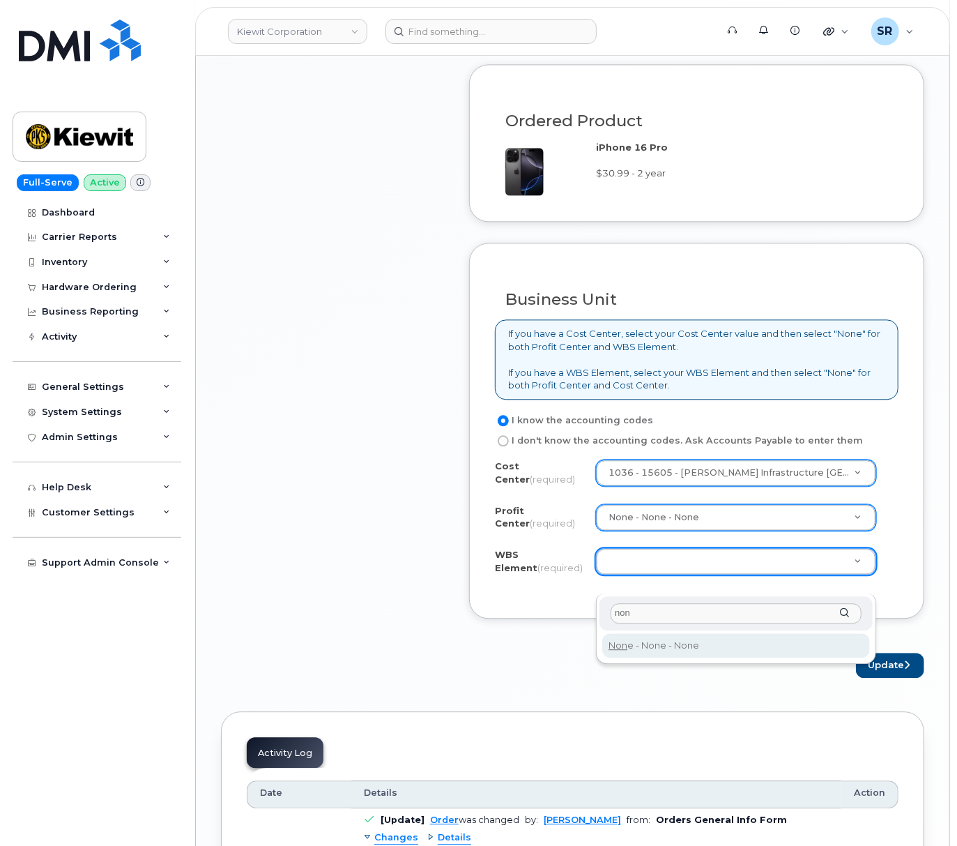
type input "non"
type input "None"
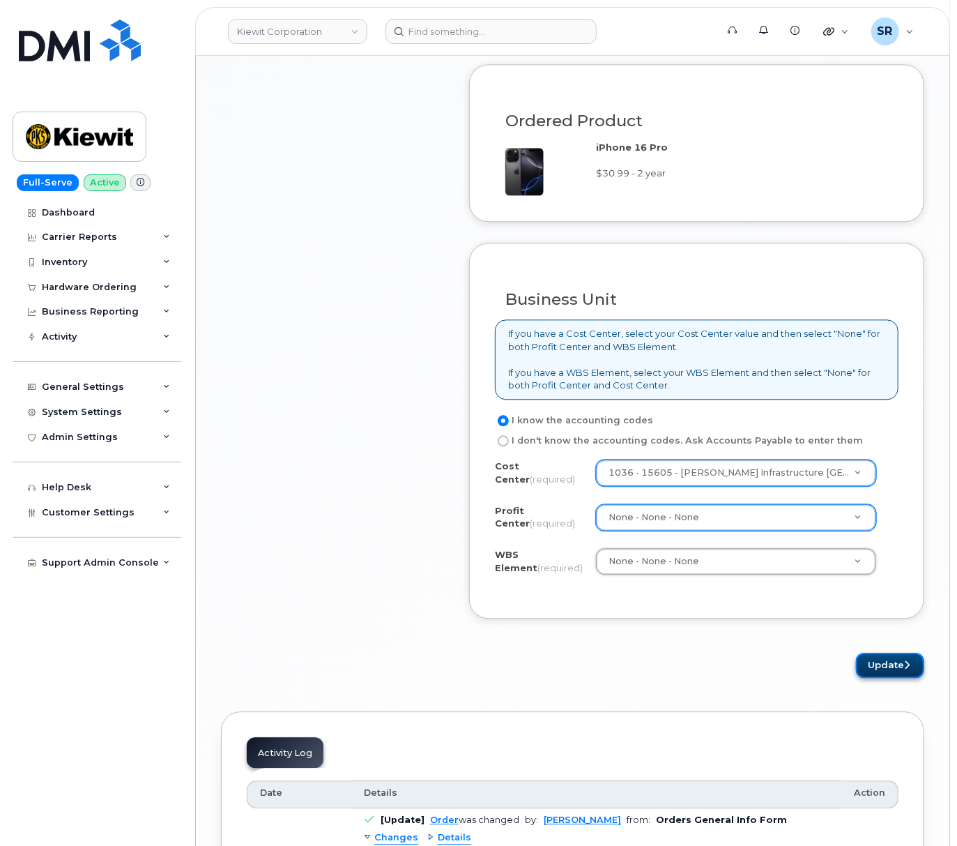
click at [905, 678] on button "Update" at bounding box center [890, 666] width 68 height 26
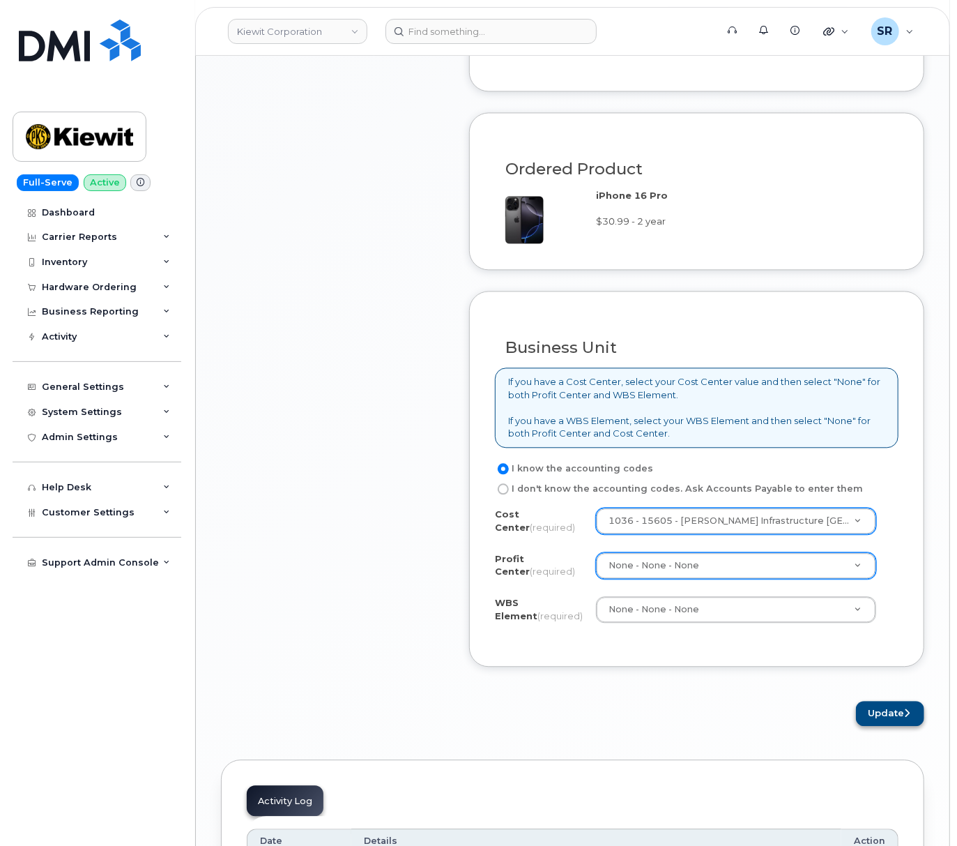
scroll to position [1685, 0]
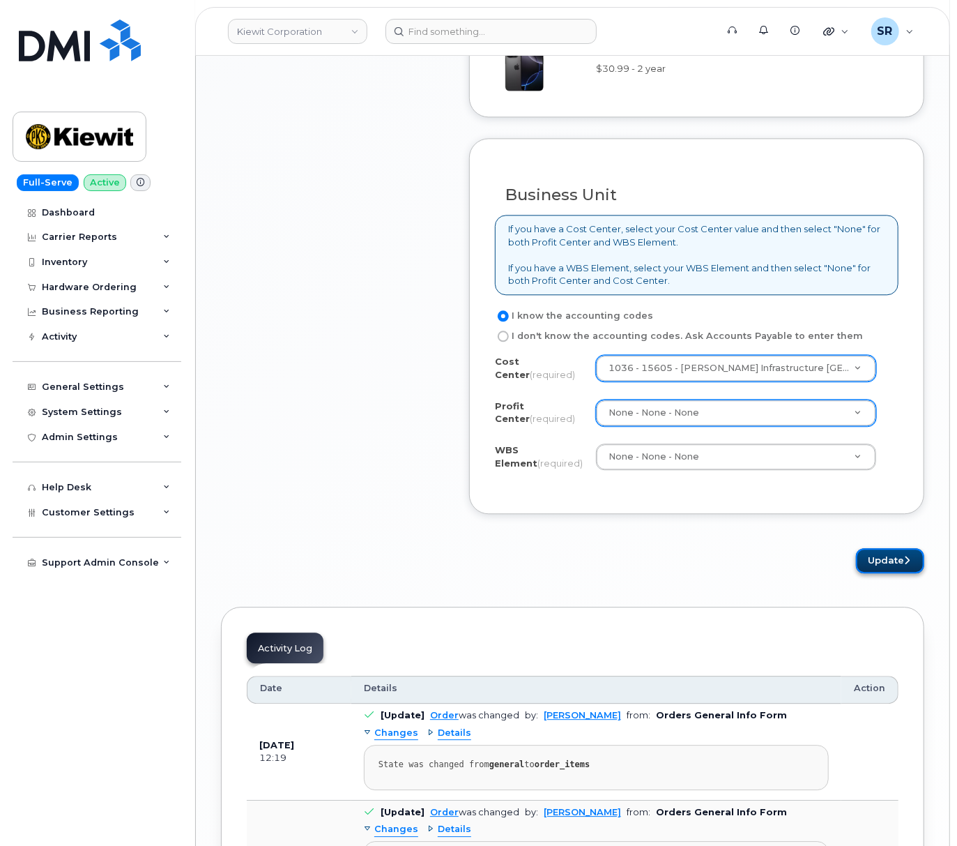
click at [890, 574] on button "Update" at bounding box center [890, 561] width 68 height 26
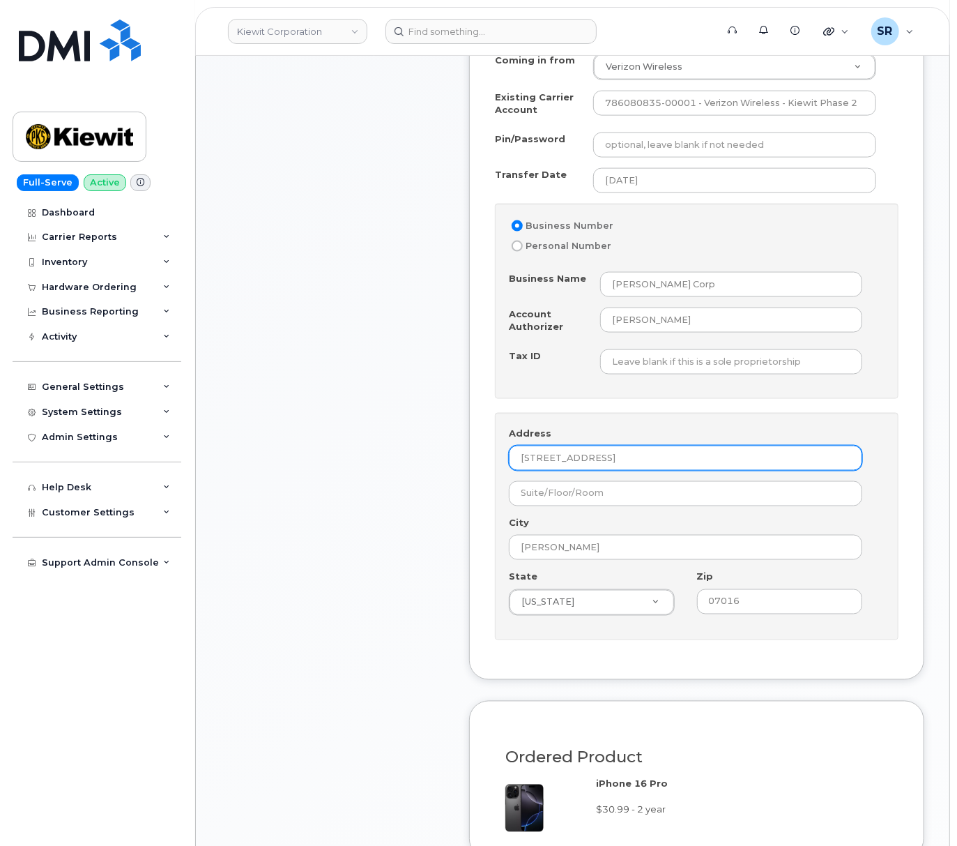
scroll to position [941, 0]
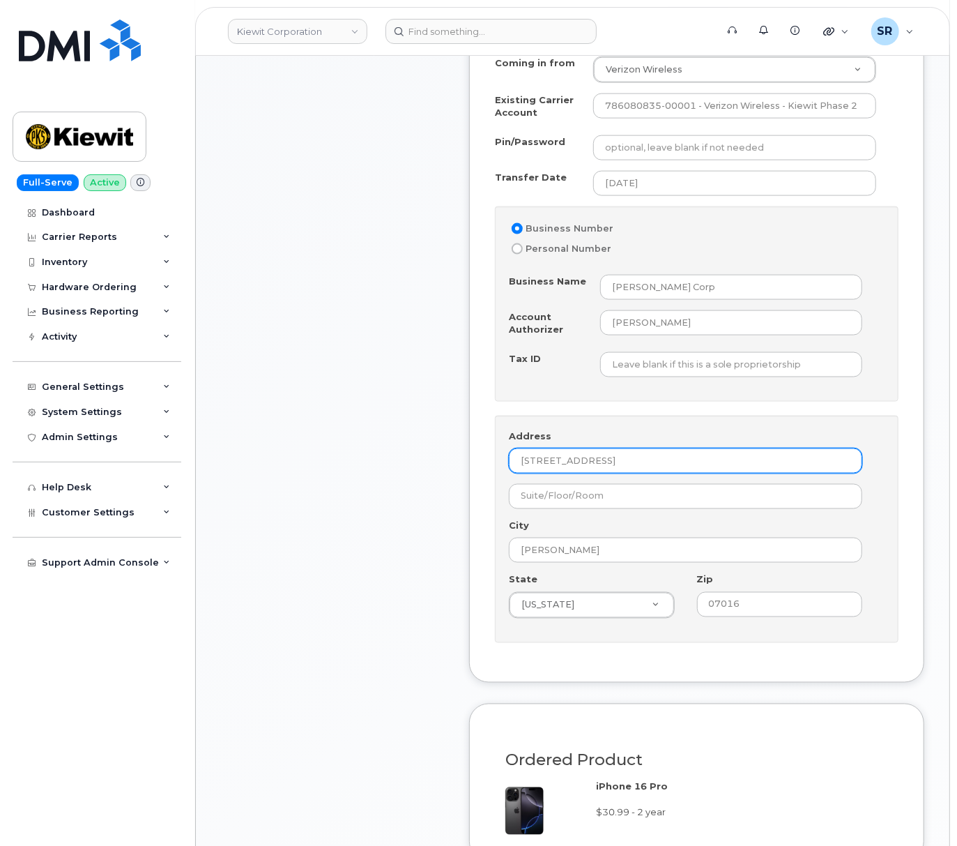
click at [693, 473] on input "4 COMMERCE DR" at bounding box center [685, 460] width 353 height 25
click at [400, 528] on div "Item #1 in process $108.11 New Activation iPhone 16 Pro (Black) $30.99 - 2 year…" at bounding box center [332, 364] width 223 height 1905
drag, startPoint x: 662, startPoint y: 480, endPoint x: 255, endPoint y: 459, distance: 407.7
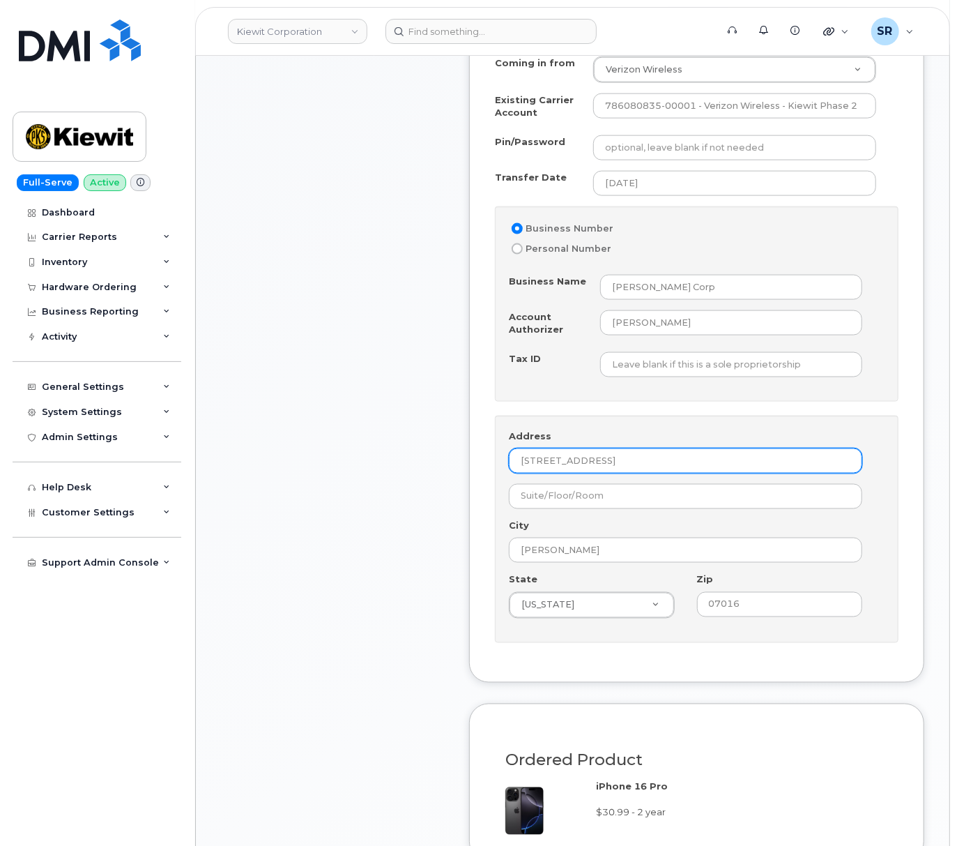
click at [255, 459] on div "Item #1 in process $108.11 New Activation iPhone 16 Pro (Black) $30.99 - 2 year…" at bounding box center [573, 364] width 704 height 1905
type input "4 Commerce dr"
click at [416, 551] on div "Item #1 in process $108.11 New Activation iPhone 16 Pro (Black) $30.99 - 2 year…" at bounding box center [332, 364] width 223 height 1905
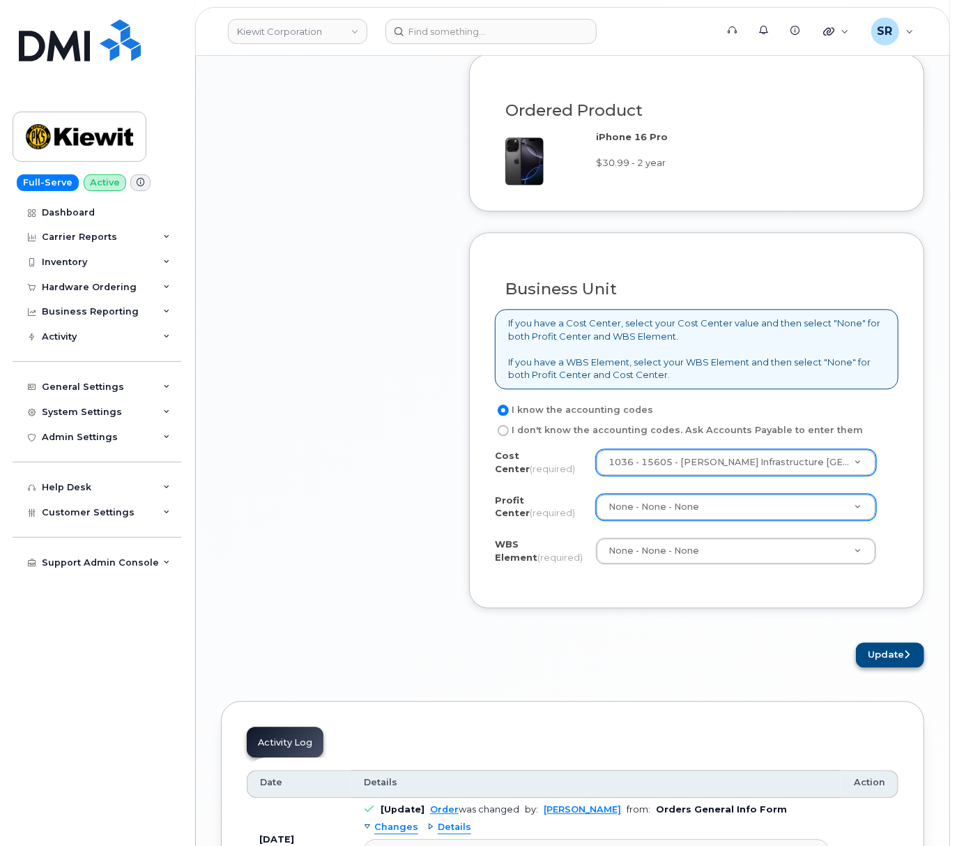
scroll to position [1591, 0]
click at [888, 659] on button "Update" at bounding box center [890, 654] width 68 height 26
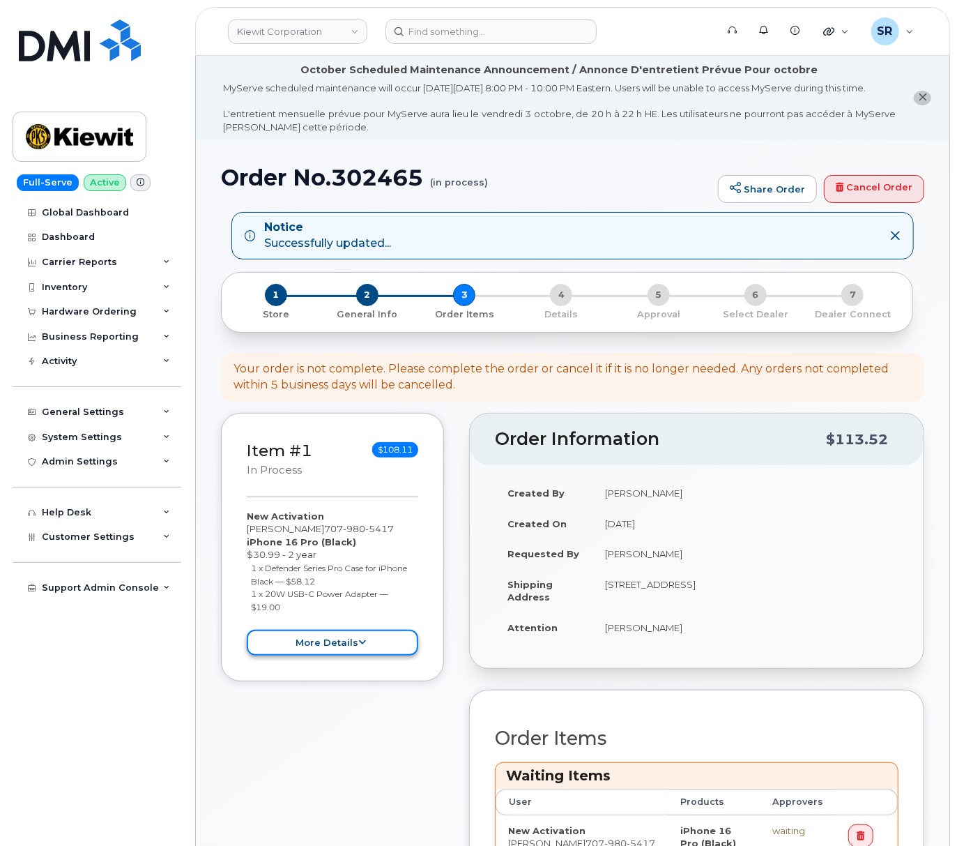
click at [397, 653] on button "more details" at bounding box center [333, 643] width 172 height 26
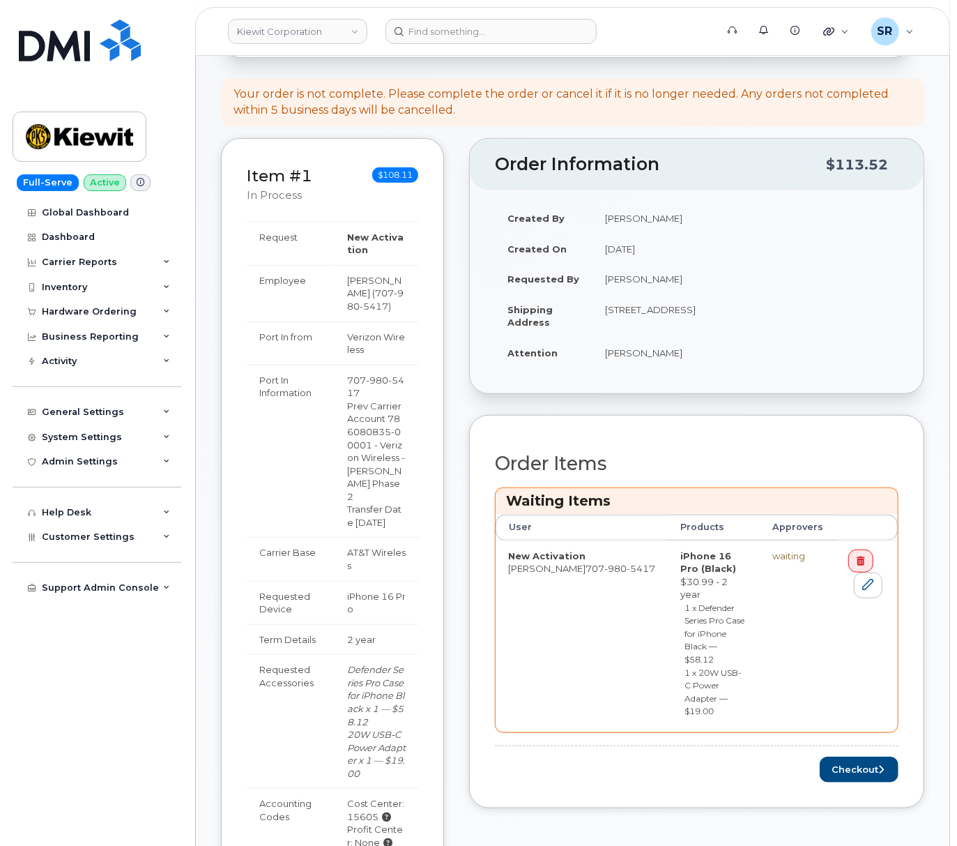
scroll to position [279, 0]
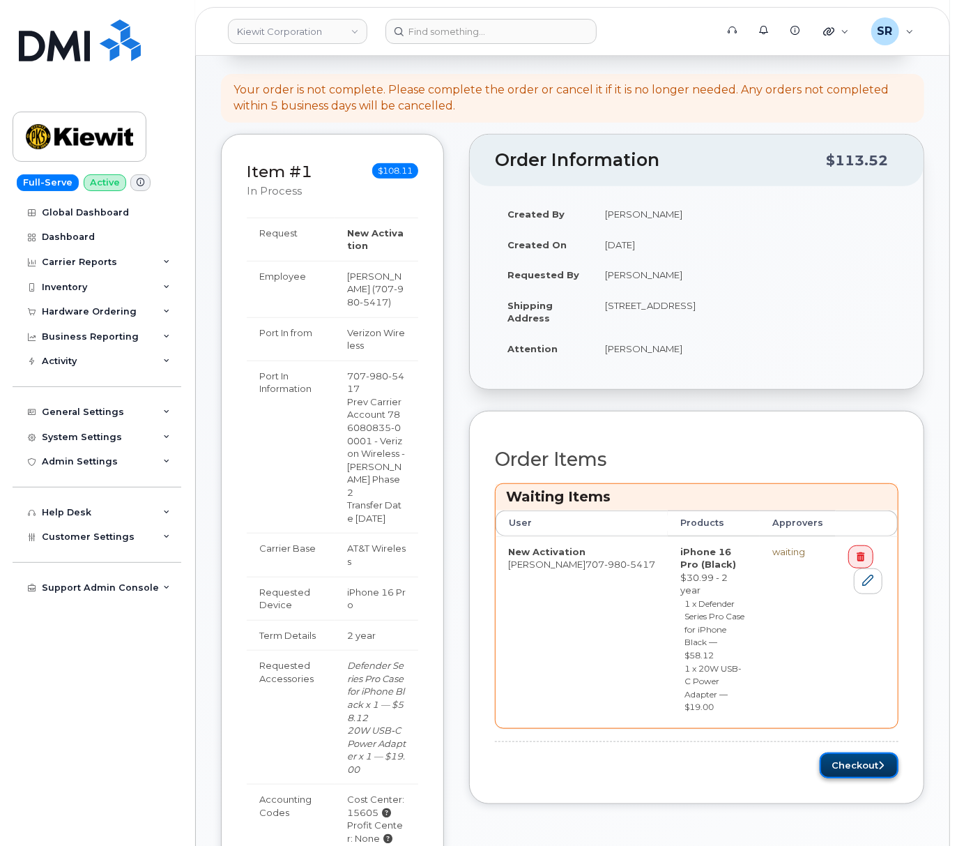
click at [870, 752] on button "Checkout" at bounding box center [859, 765] width 79 height 26
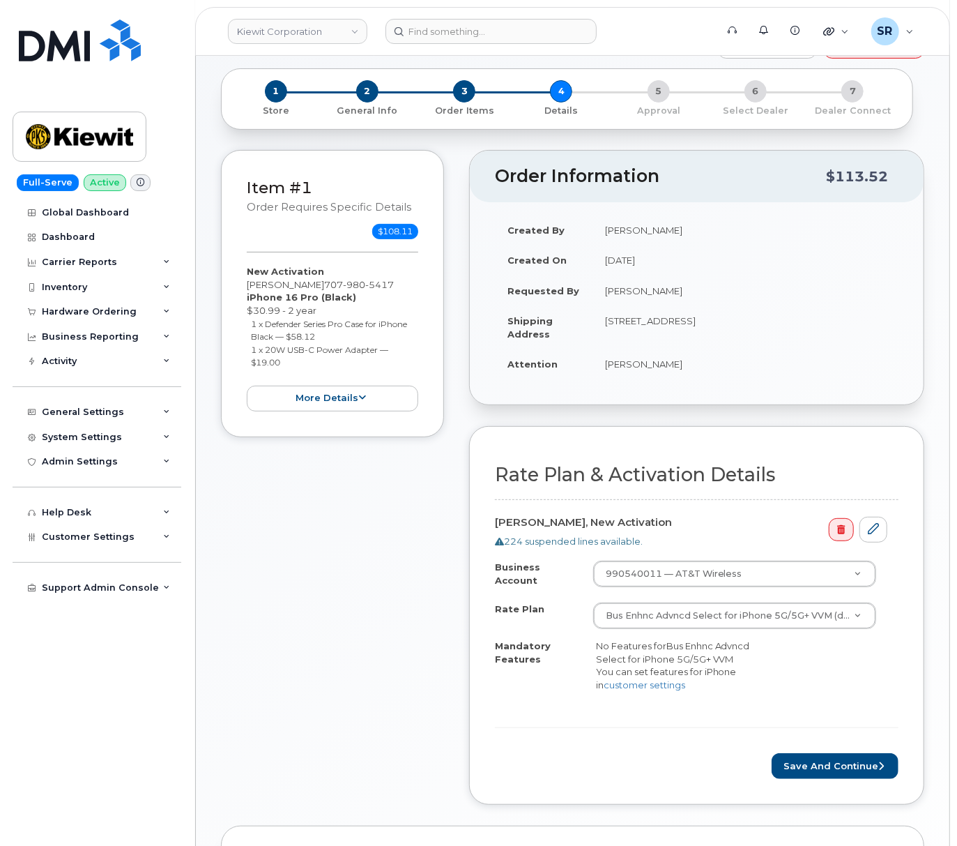
scroll to position [190, 0]
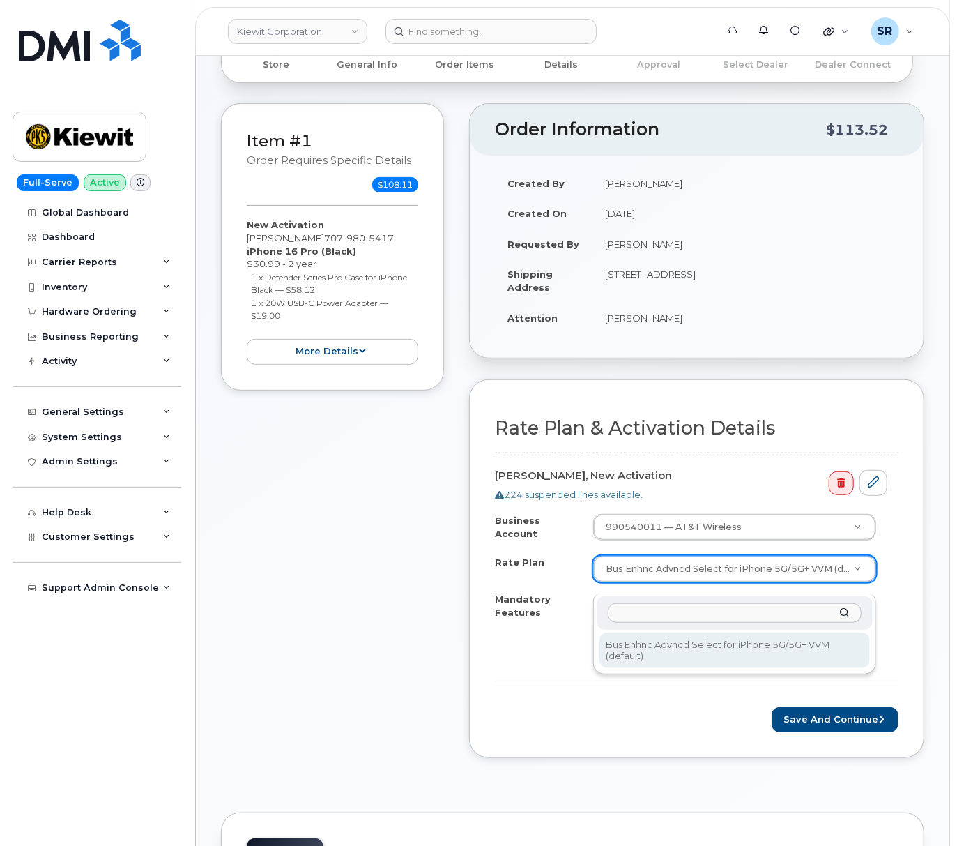
drag, startPoint x: 824, startPoint y: 581, endPoint x: 832, endPoint y: 620, distance: 39.2
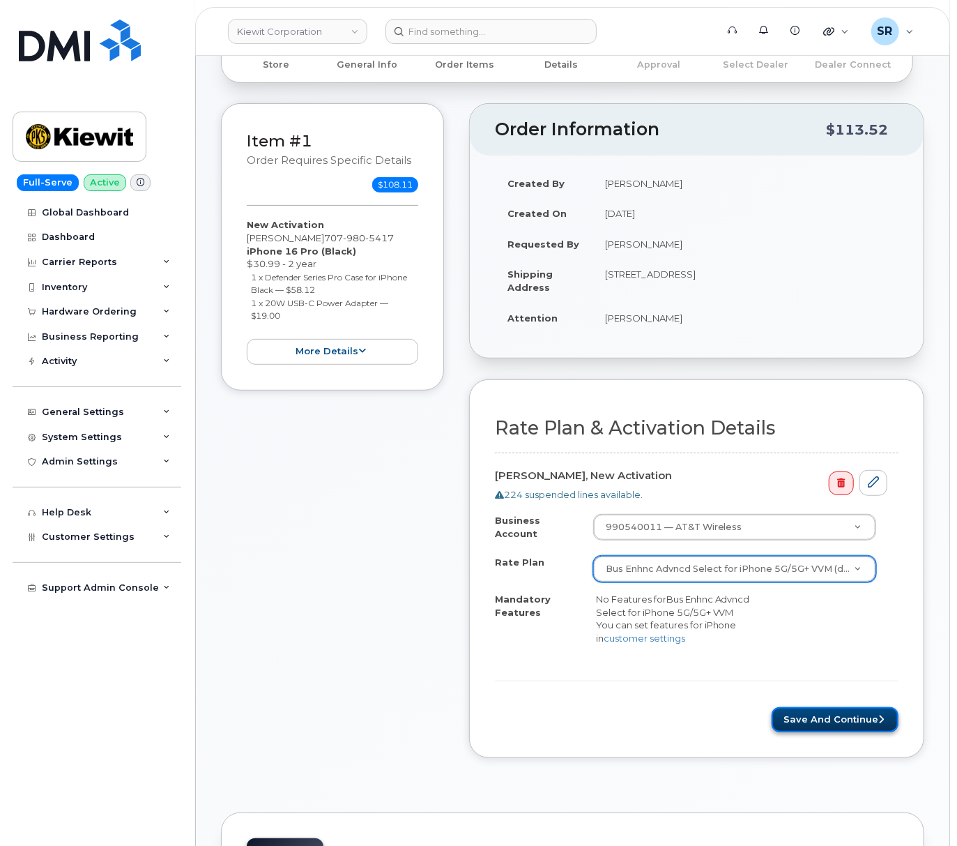
click at [818, 733] on button "Save and Continue" at bounding box center [835, 720] width 127 height 26
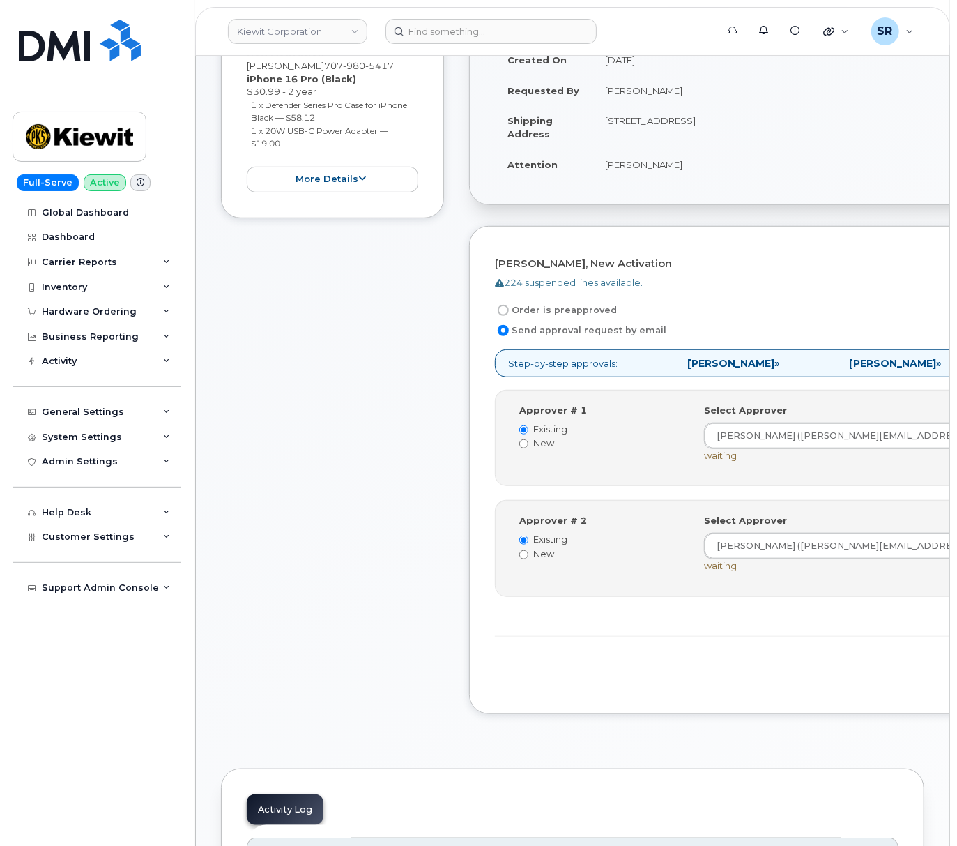
scroll to position [372, 0]
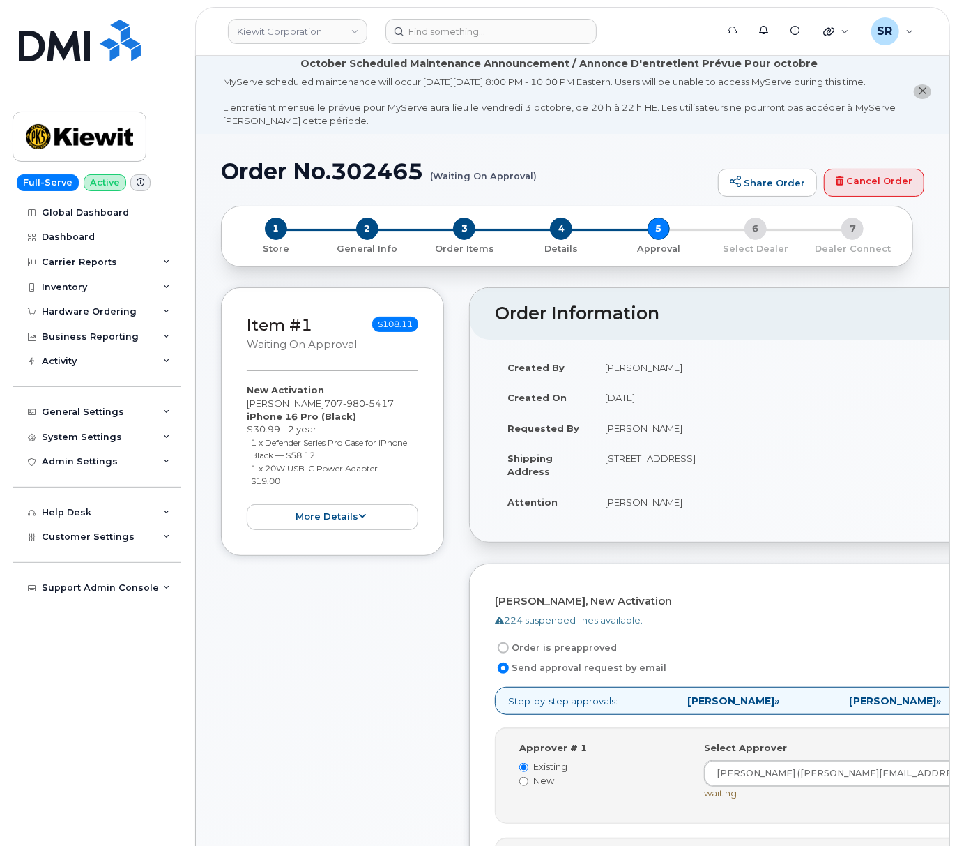
scroll to position [0, 0]
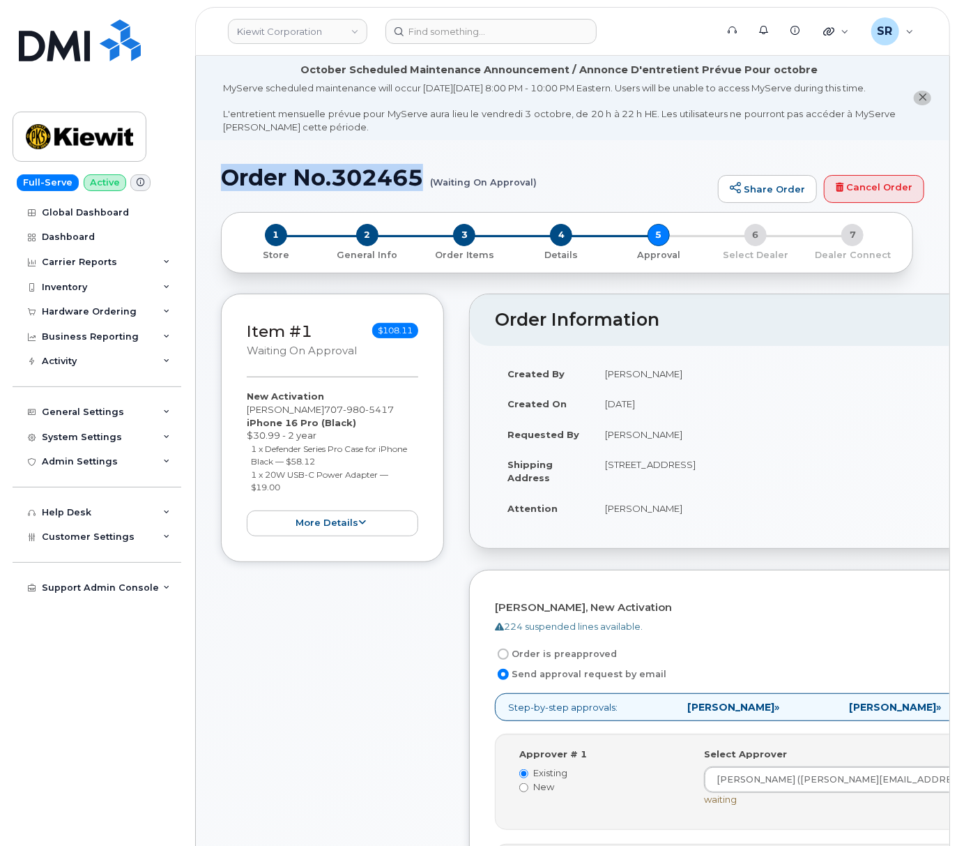
drag, startPoint x: 429, startPoint y: 188, endPoint x: 205, endPoint y: 193, distance: 224.6
copy h1 "Order No.302465"
click at [431, 190] on h1 "Order No.302465 (Waiting On Approval)" at bounding box center [466, 177] width 490 height 24
drag, startPoint x: 427, startPoint y: 188, endPoint x: 333, endPoint y: 182, distance: 93.6
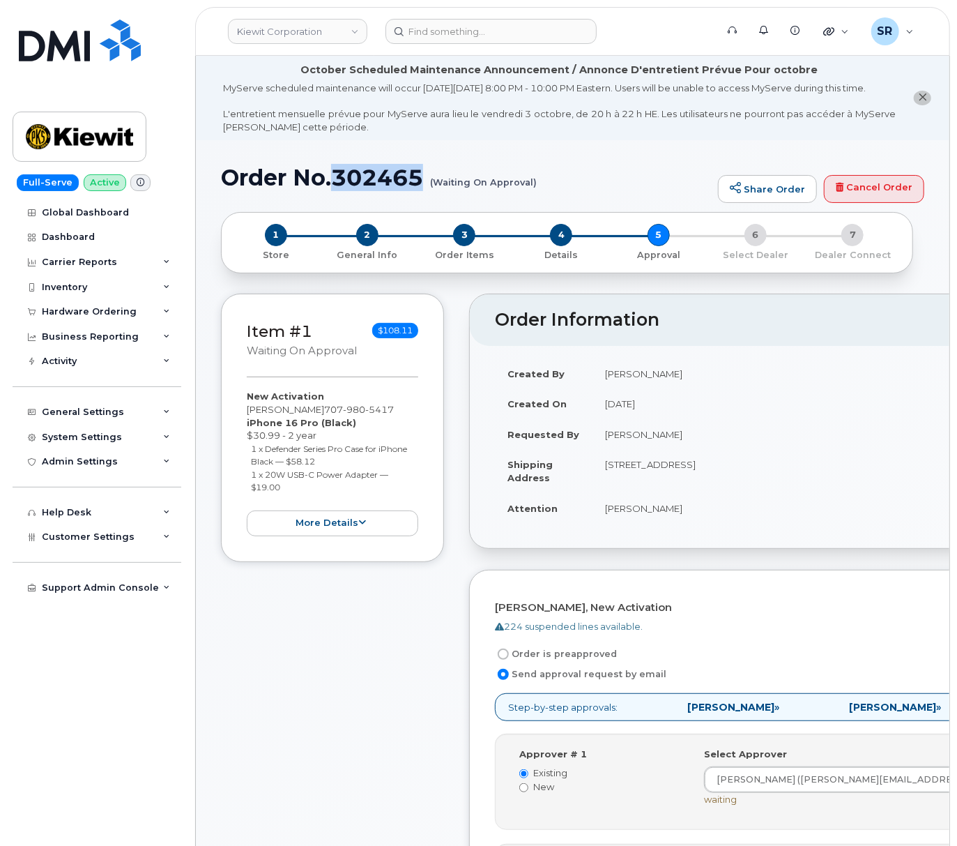
click at [333, 182] on h1 "Order No.302465 (Waiting On Approval)" at bounding box center [466, 177] width 490 height 24
copy h1 "302465"
click at [545, 140] on li "October Scheduled Maintenance Announcement / Annonce D'entretient Prévue Pour o…" at bounding box center [573, 98] width 754 height 84
drag, startPoint x: 424, startPoint y: 188, endPoint x: 336, endPoint y: 185, distance: 87.9
click at [336, 185] on h1 "Order No.302465 (Waiting On Approval)" at bounding box center [466, 177] width 490 height 24
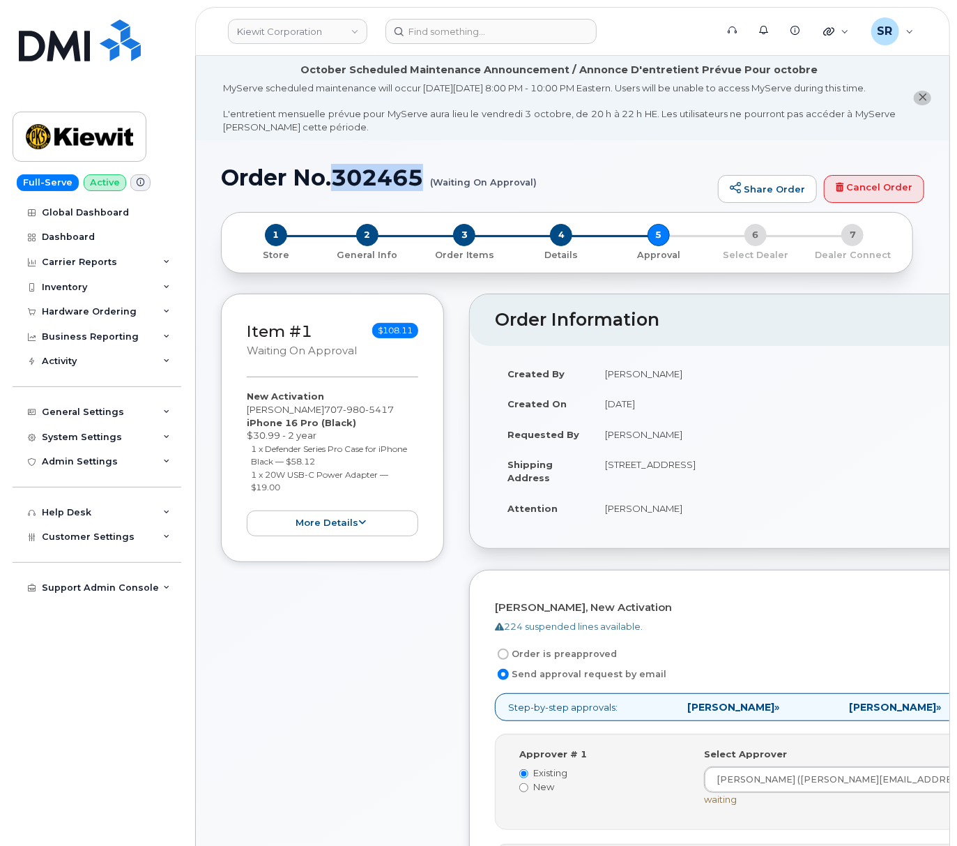
copy h1 "302465"
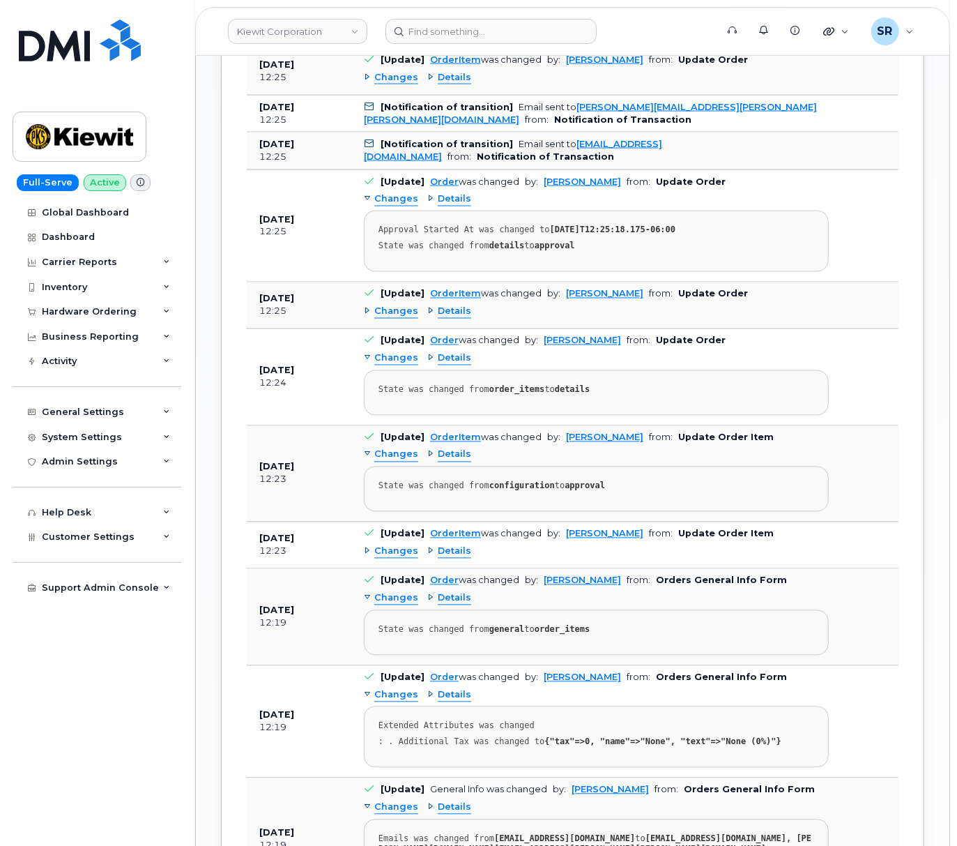
scroll to position [837, 0]
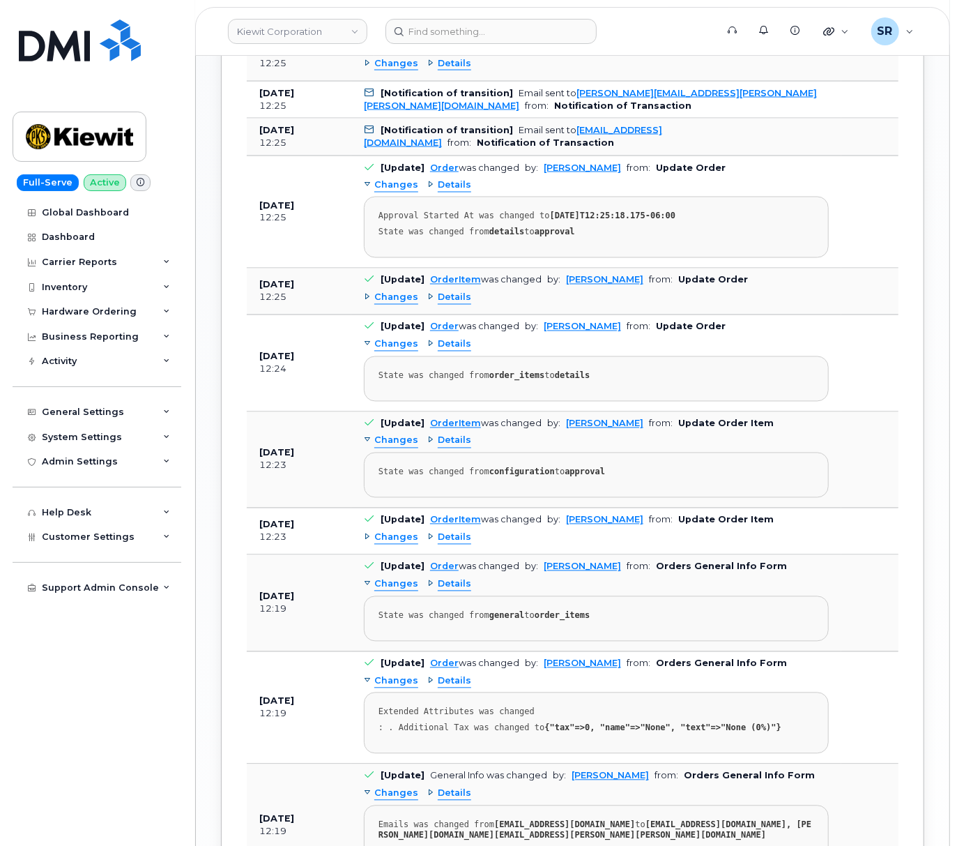
scroll to position [929, 0]
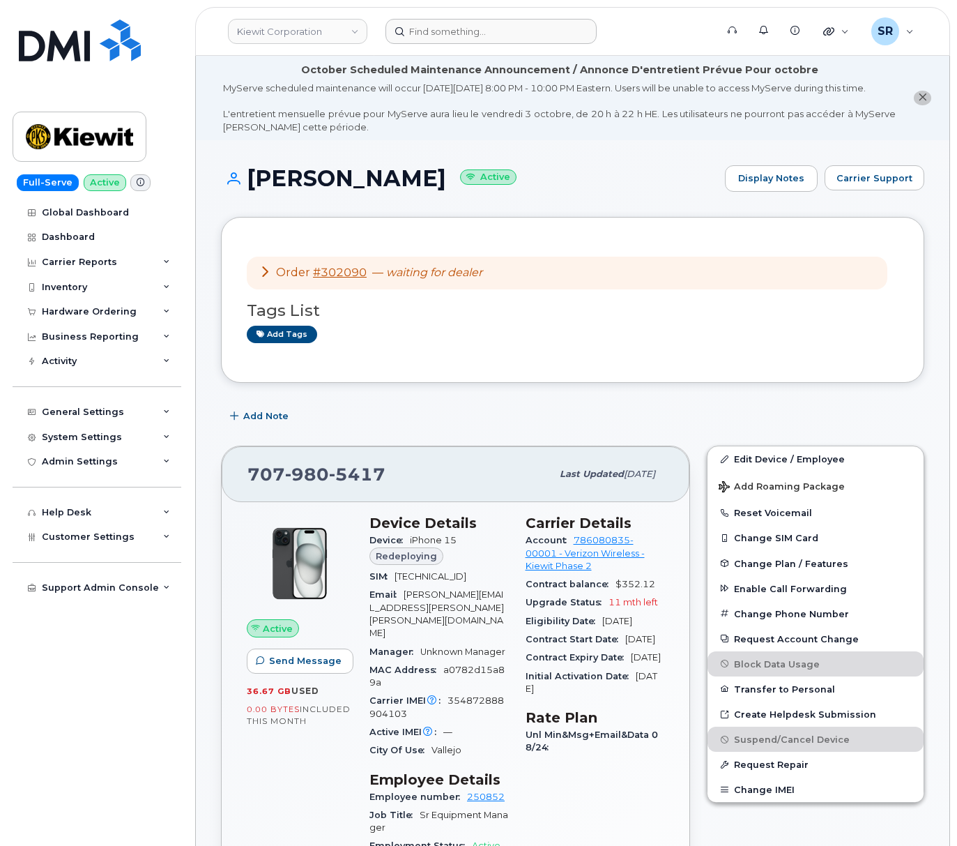
scroll to position [279, 0]
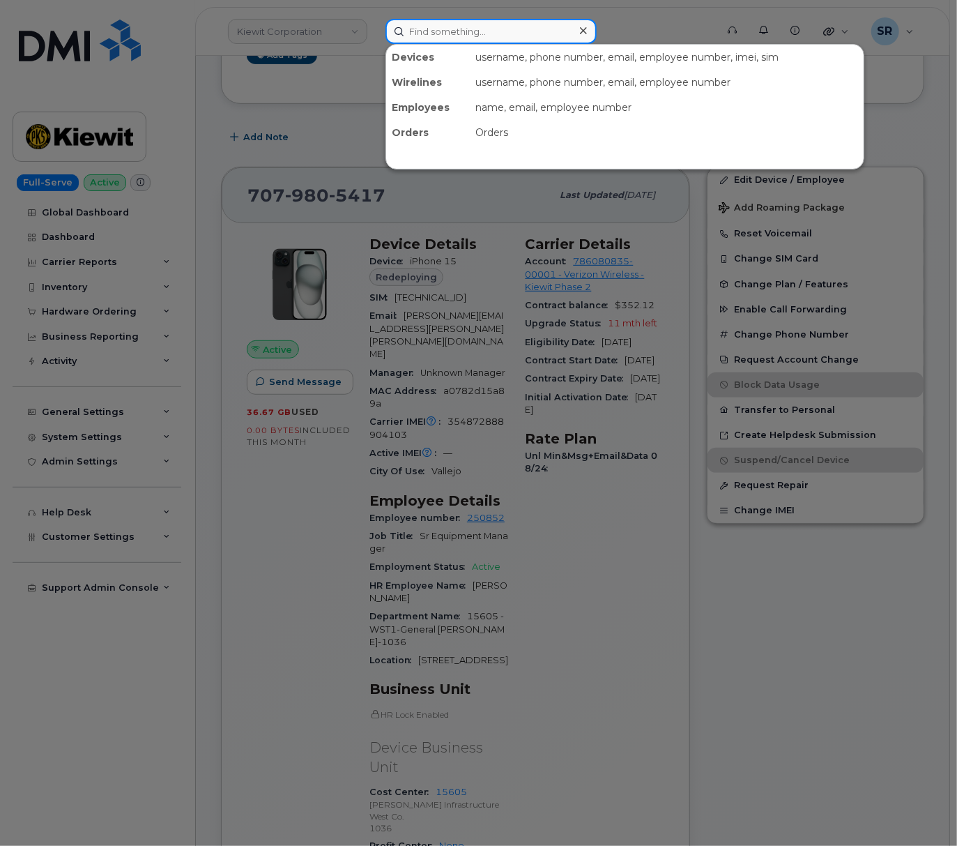
click at [428, 20] on input at bounding box center [491, 31] width 211 height 25
paste input "3066171371"
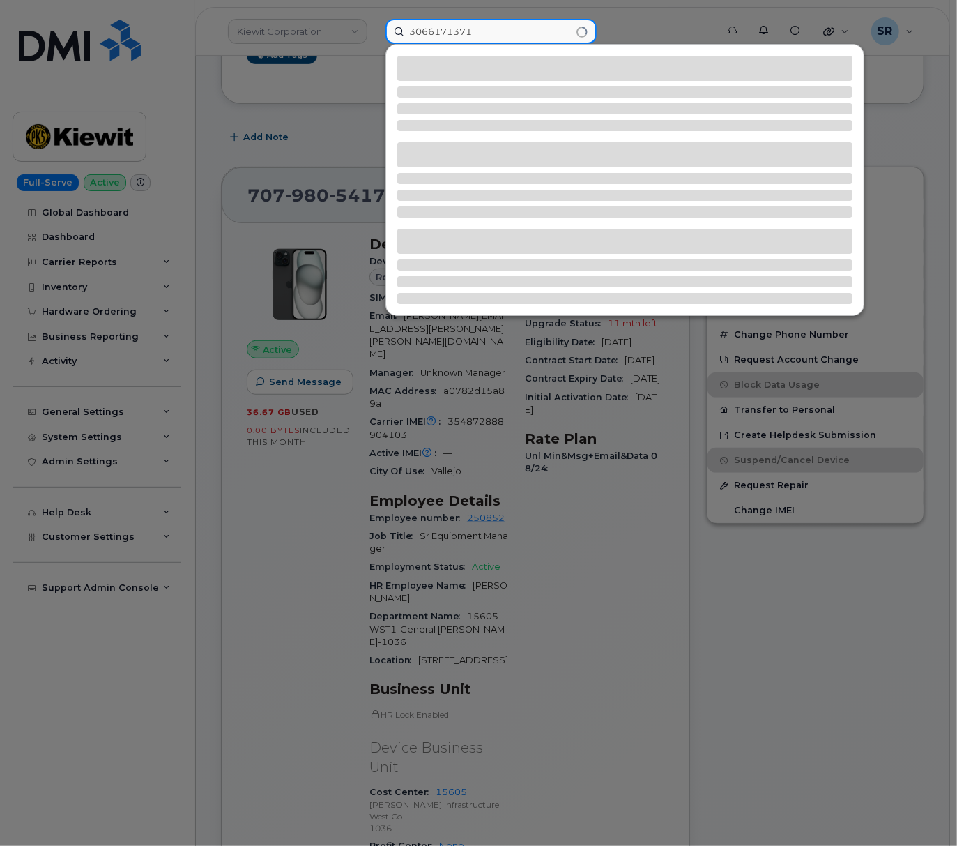
type input "3066171371"
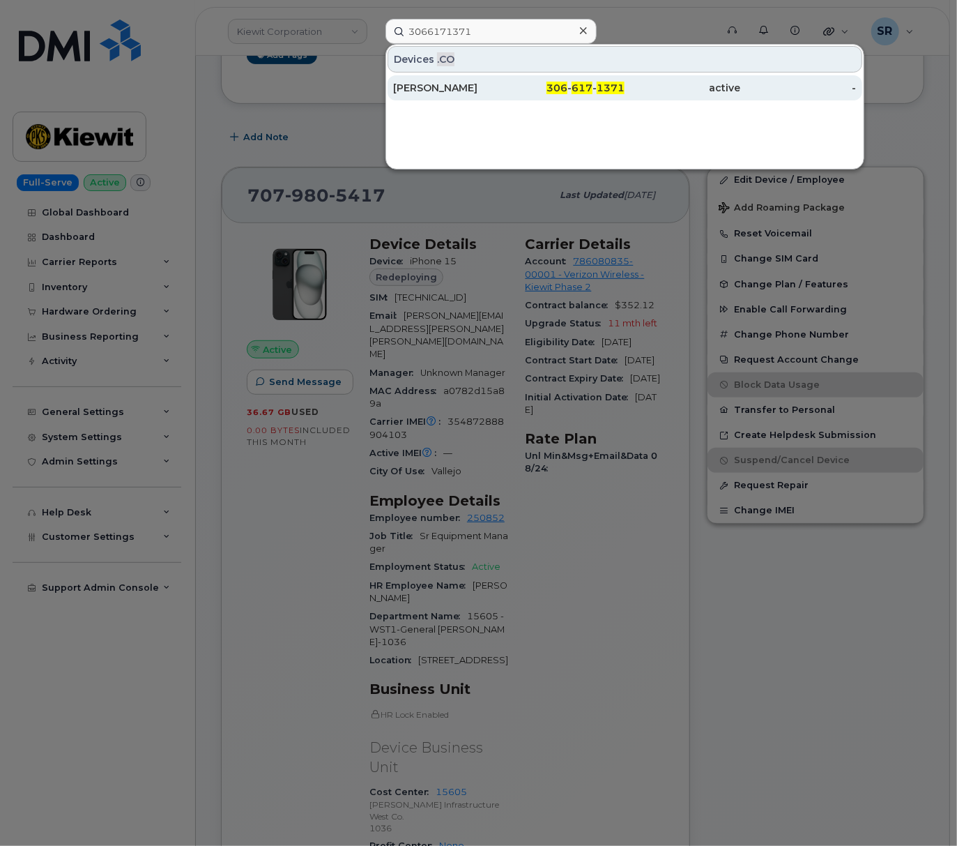
click at [470, 96] on div "[PERSON_NAME]" at bounding box center [451, 87] width 116 height 25
